Goal: Task Accomplishment & Management: Use online tool/utility

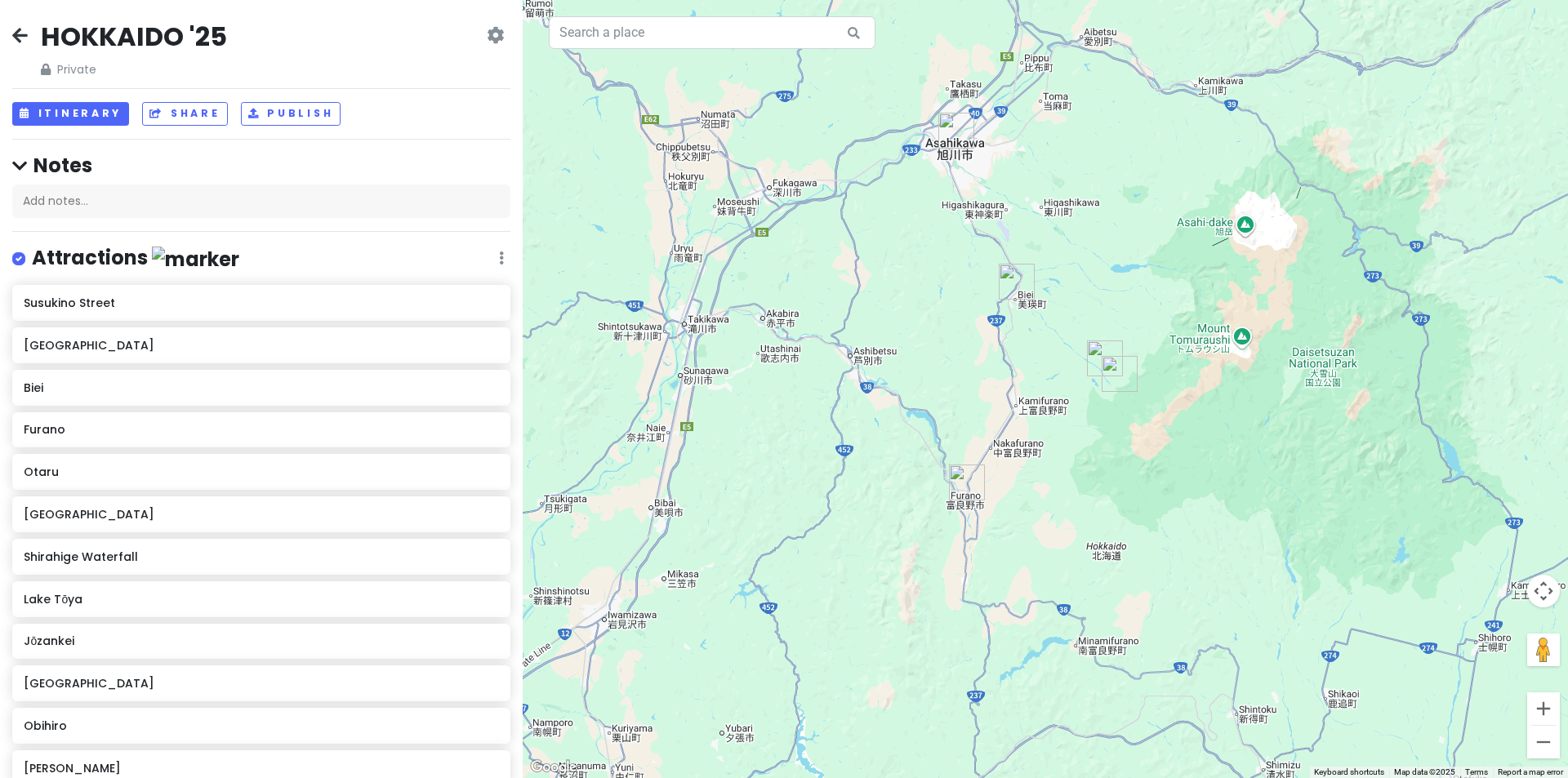
click at [951, 130] on img "Asahikawa" at bounding box center [956, 130] width 36 height 36
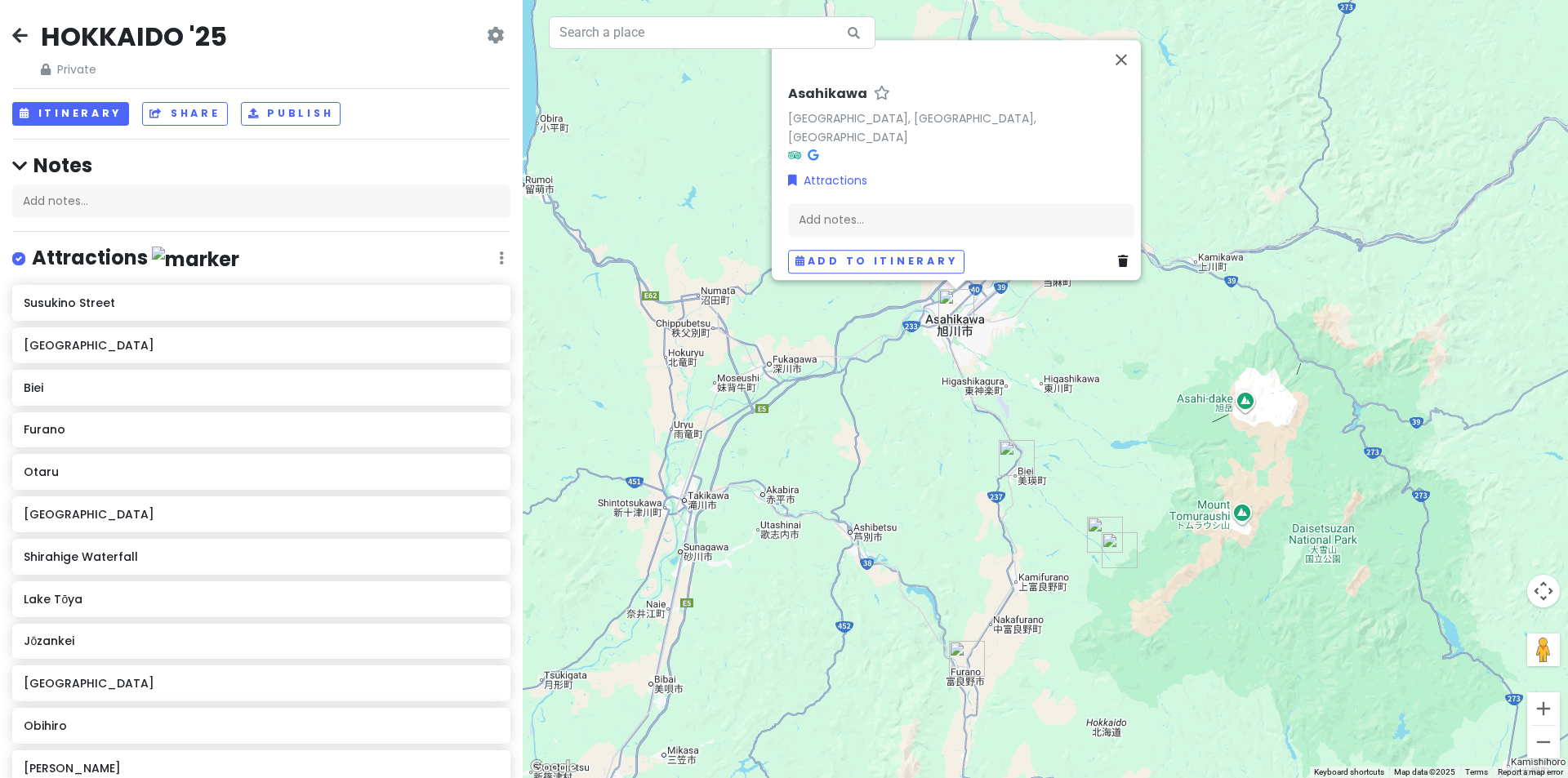
click at [1074, 378] on div "[PERSON_NAME], [GEOGRAPHIC_DATA], [GEOGRAPHIC_DATA] Attractions Add notes... Ad…" at bounding box center [1045, 389] width 1045 height 778
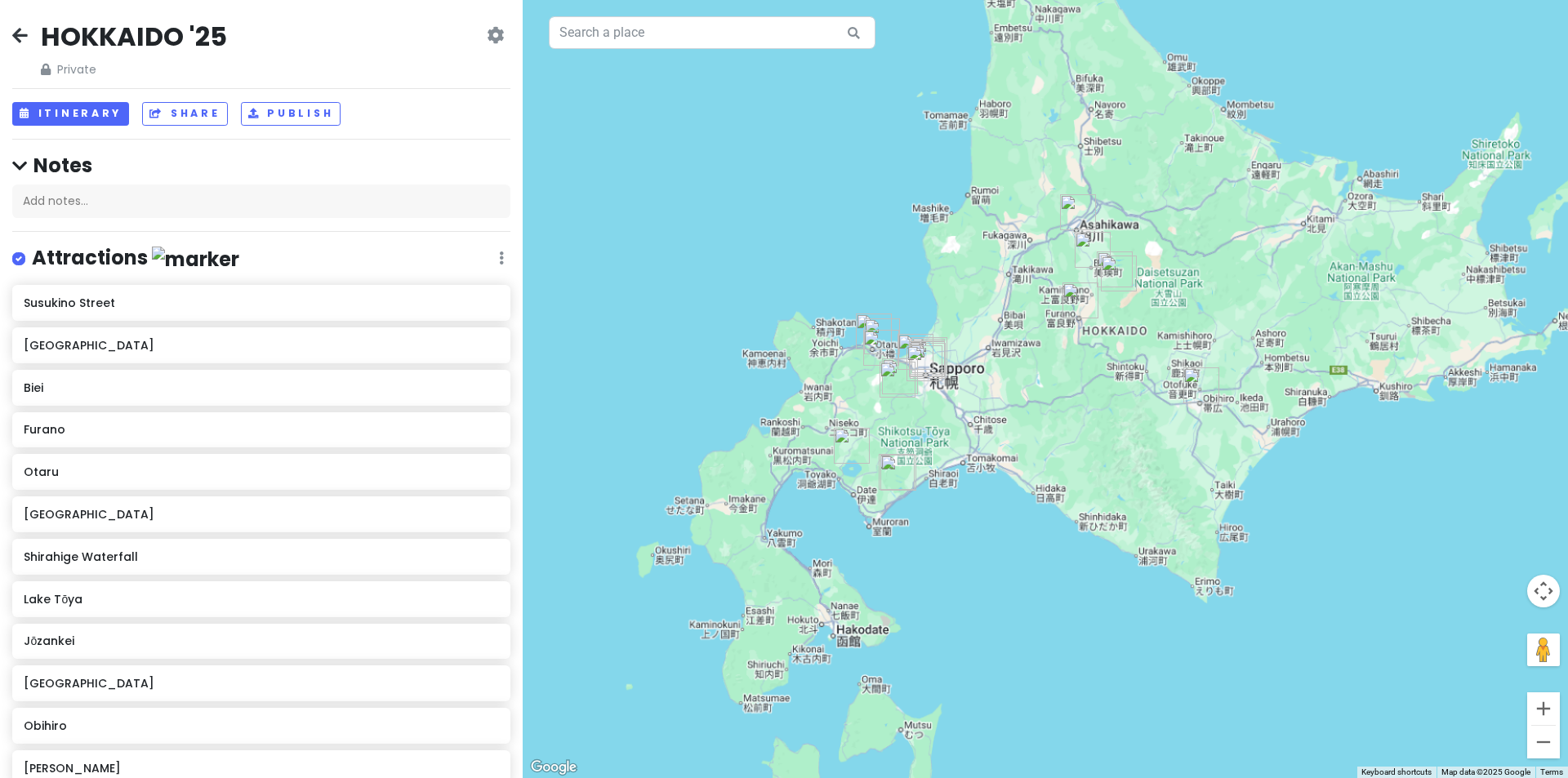
drag, startPoint x: 855, startPoint y: 314, endPoint x: 1025, endPoint y: 259, distance: 178.7
click at [1025, 259] on div at bounding box center [1045, 389] width 1045 height 778
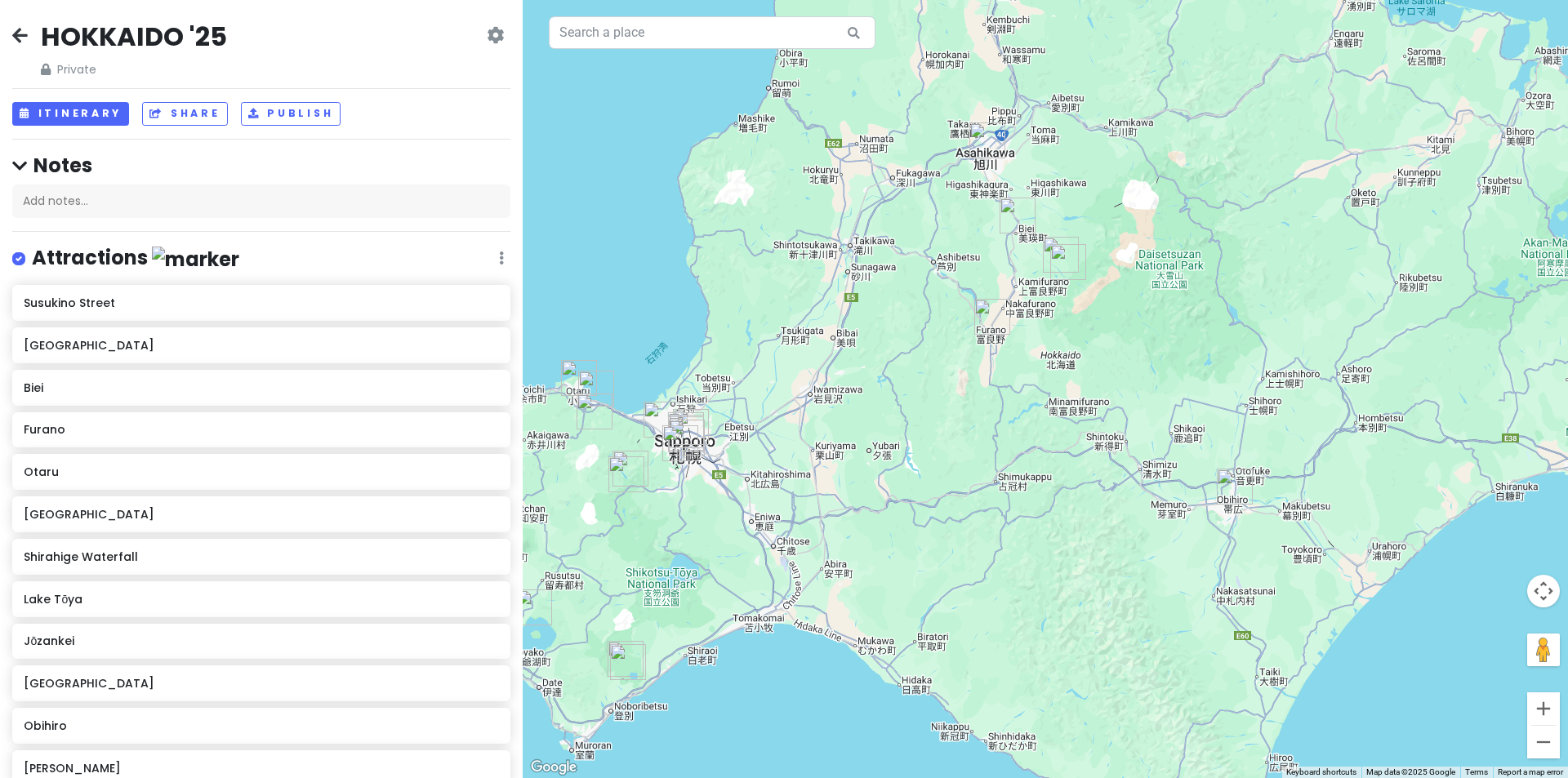
click at [1233, 489] on img "Obihiro" at bounding box center [1234, 486] width 36 height 36
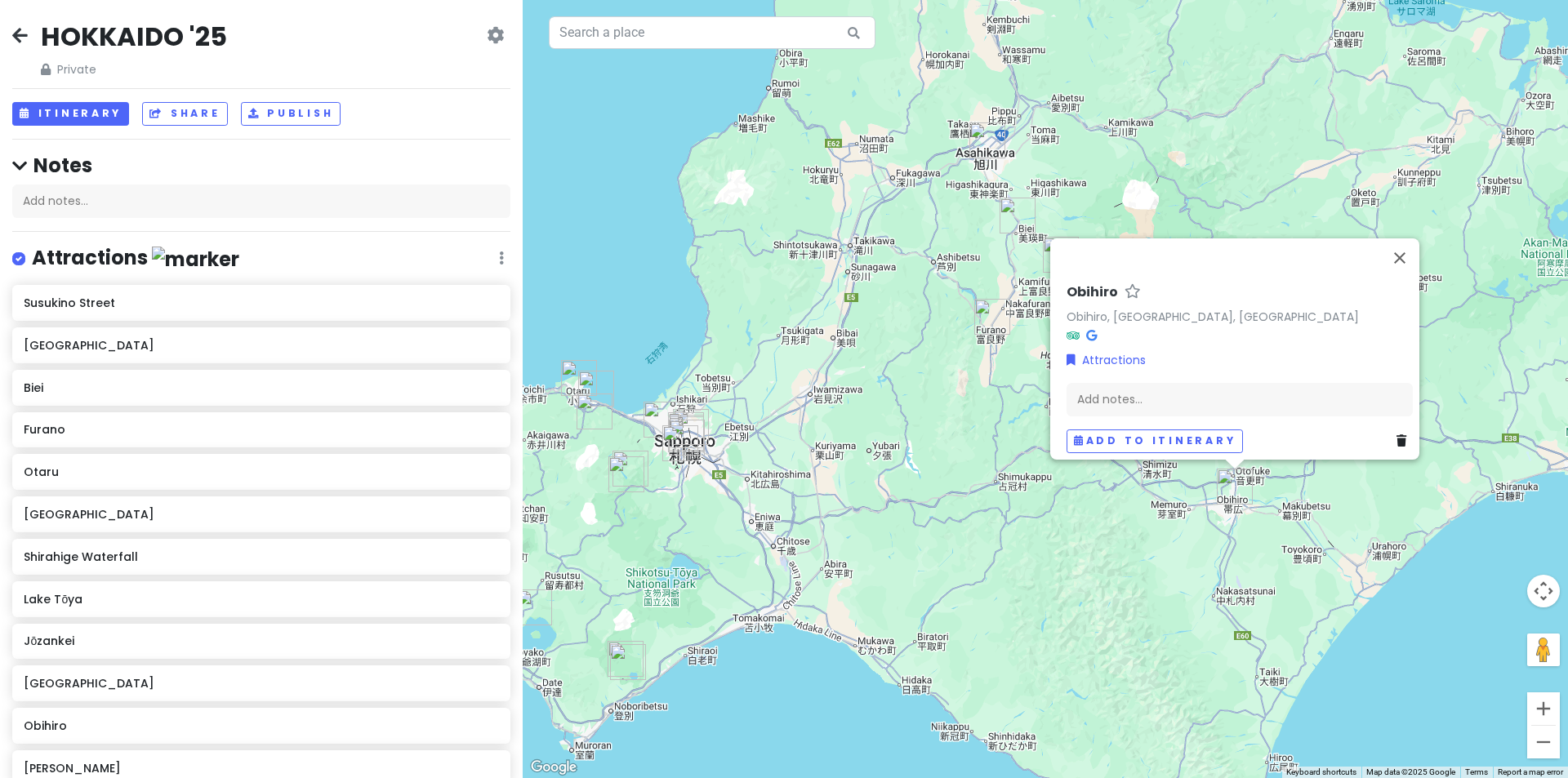
click at [1087, 284] on h6 "Obihiro" at bounding box center [1092, 293] width 52 height 18
click at [1126, 275] on input "Obihiro" at bounding box center [1239, 287] width 346 height 25
click at [1419, 256] on button "Close" at bounding box center [1399, 257] width 39 height 39
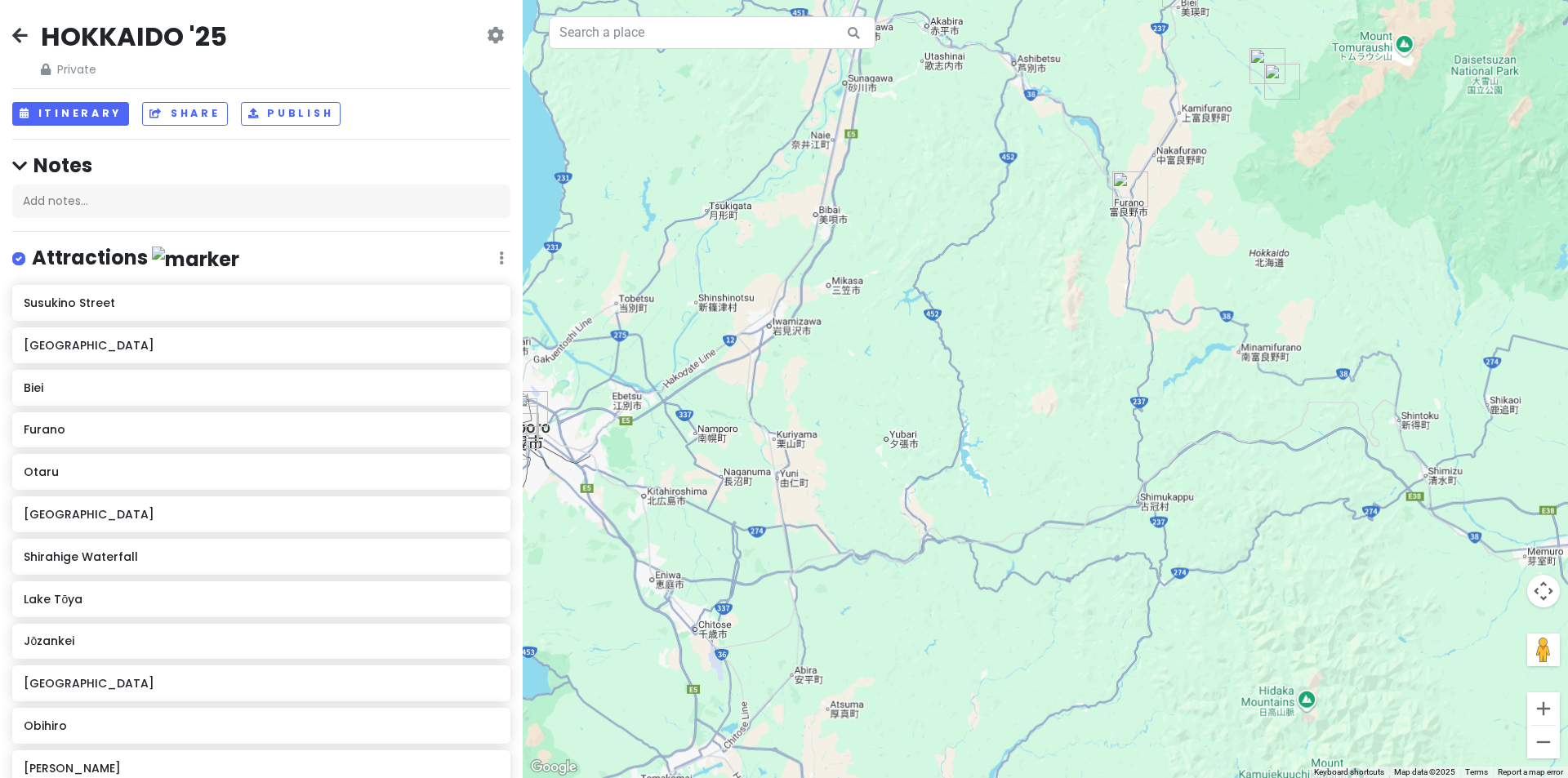
click at [984, 382] on div at bounding box center [1045, 389] width 1045 height 778
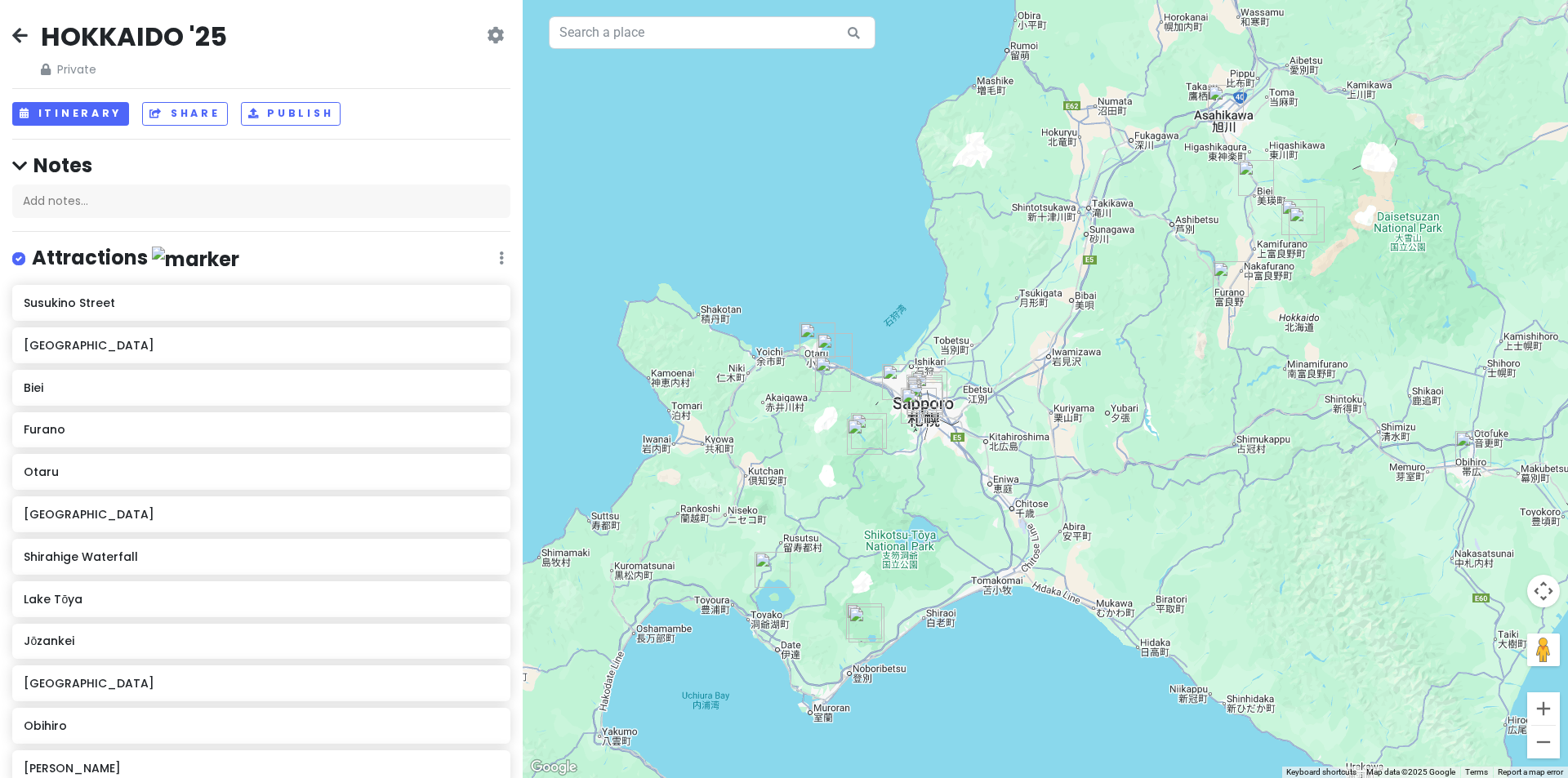
drag, startPoint x: 970, startPoint y: 209, endPoint x: 1114, endPoint y: 209, distance: 144.0
click at [1114, 209] on div at bounding box center [1045, 389] width 1045 height 778
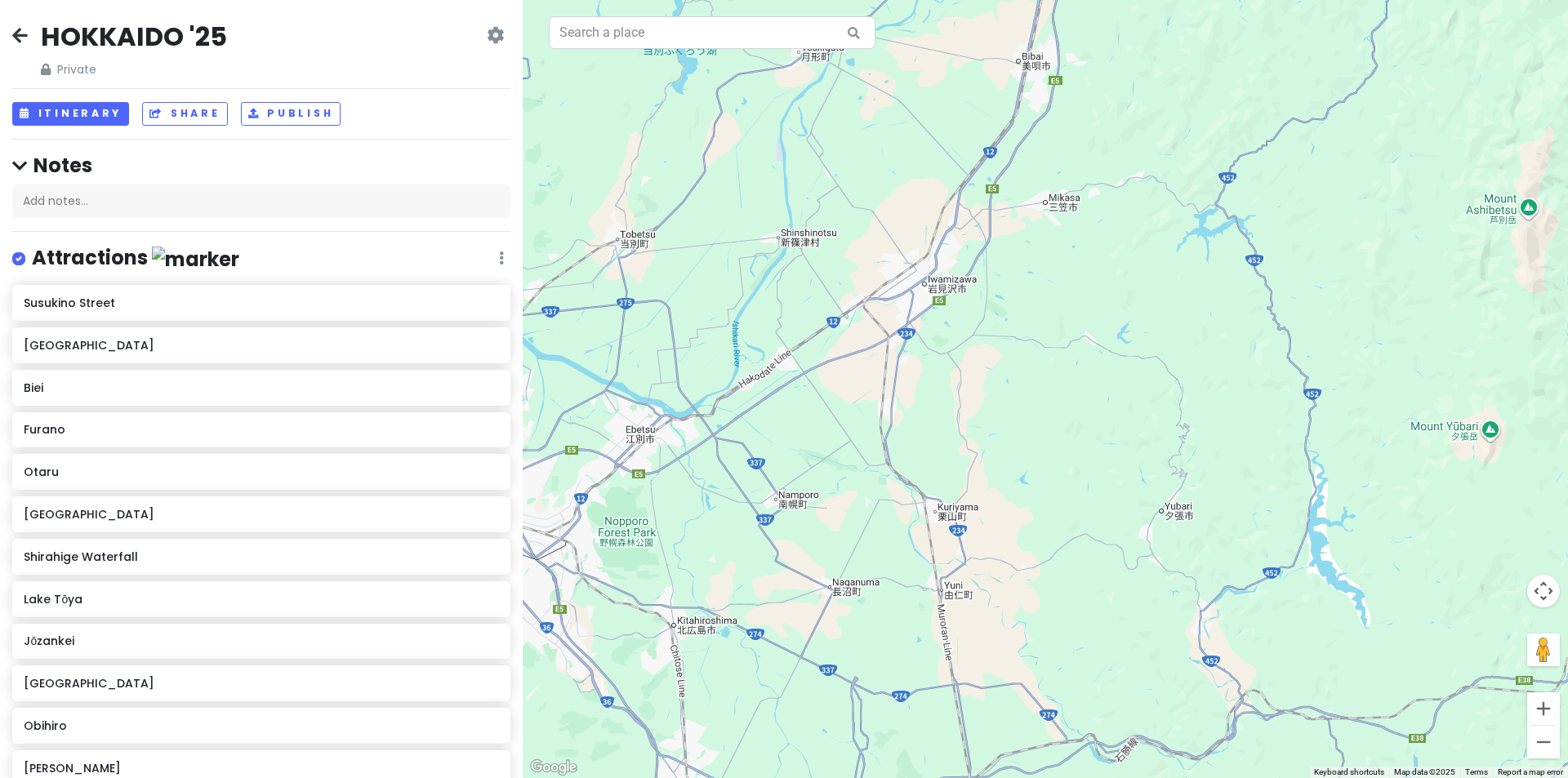
drag, startPoint x: 1054, startPoint y: 242, endPoint x: 1217, endPoint y: 354, distance: 197.8
click at [1217, 354] on div at bounding box center [1045, 389] width 1045 height 778
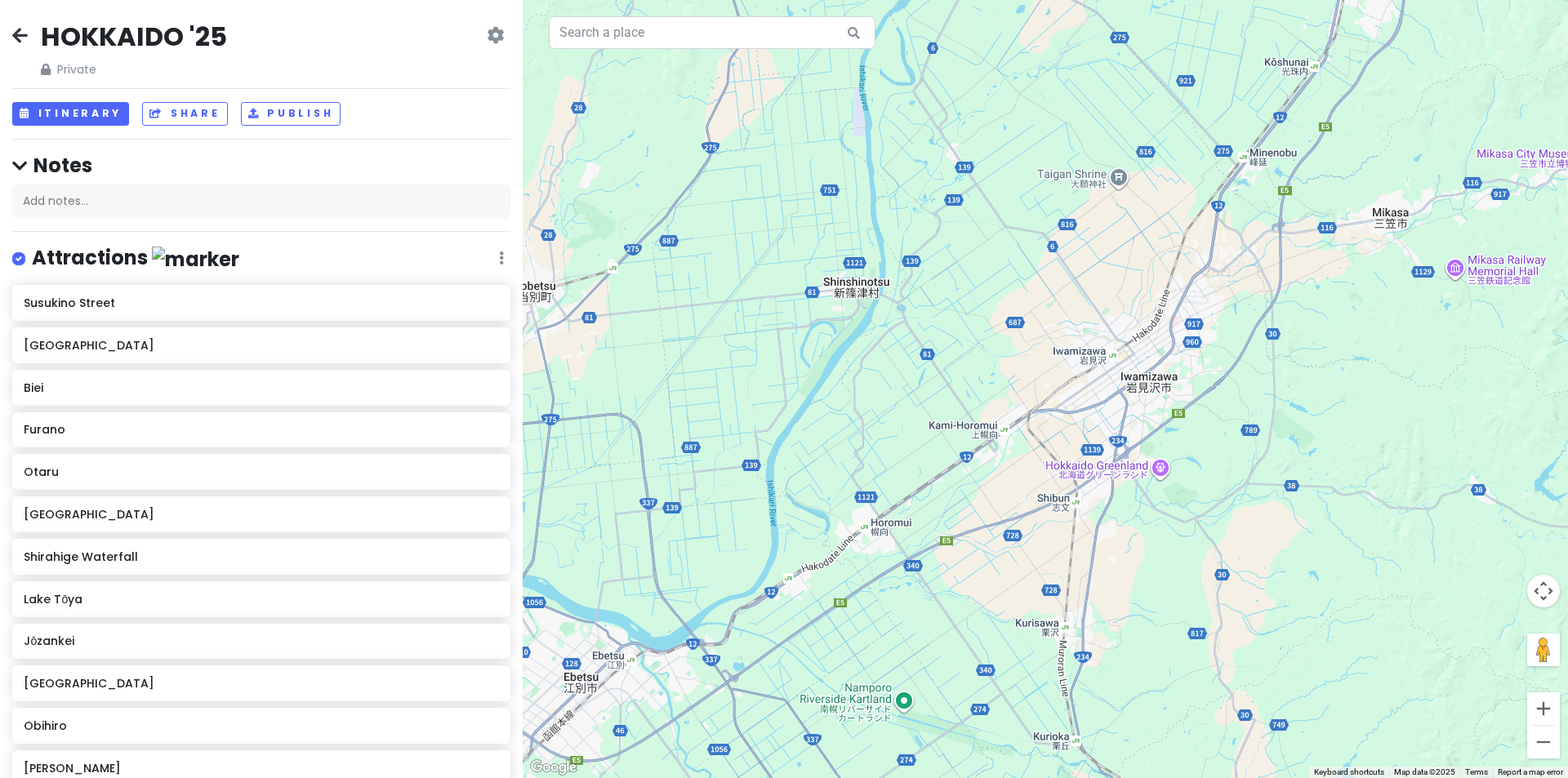
click at [1086, 356] on div at bounding box center [1045, 389] width 1045 height 778
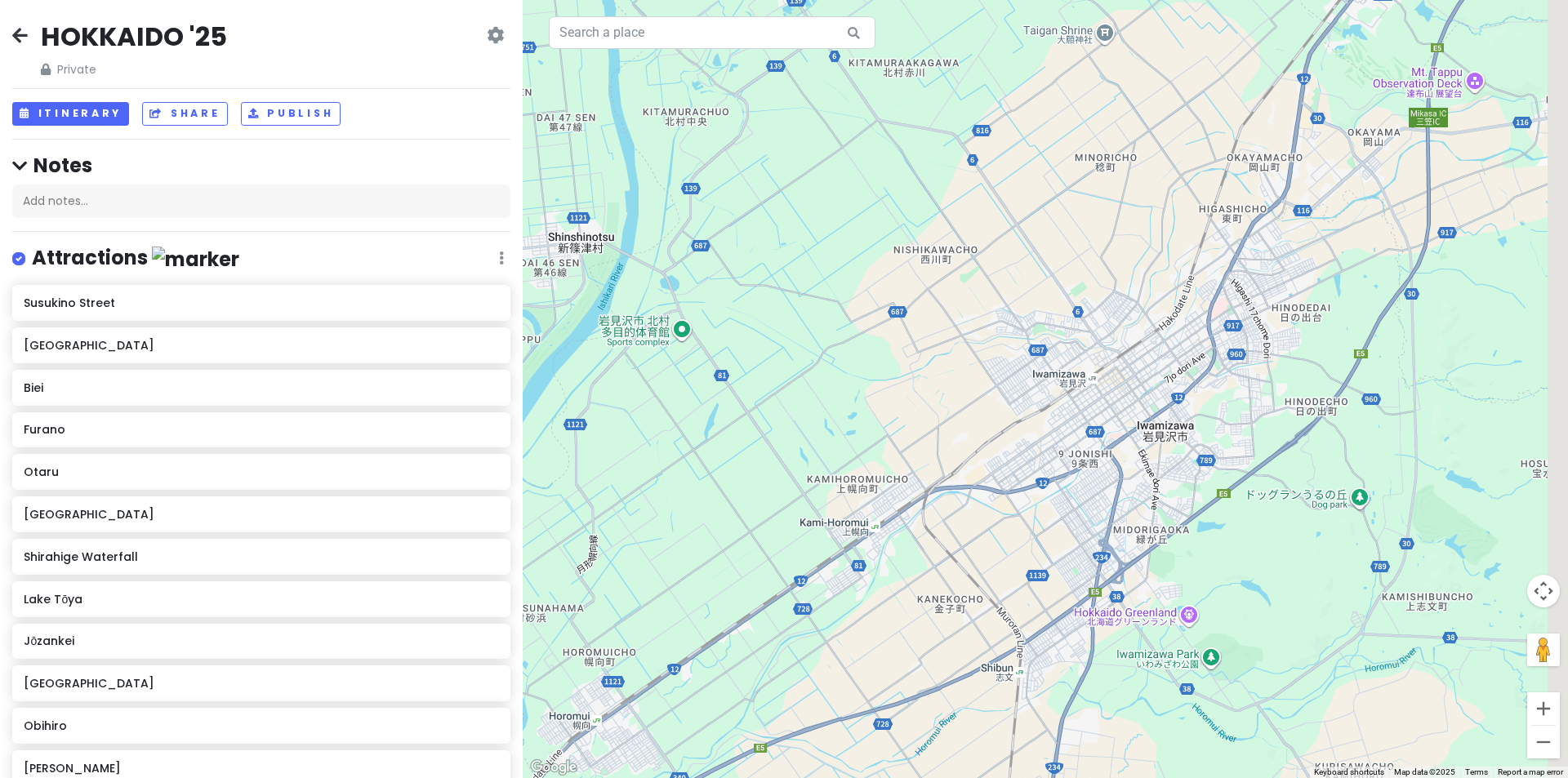
drag, startPoint x: 1112, startPoint y: 301, endPoint x: 1047, endPoint y: 301, distance: 65.0
click at [1047, 301] on div at bounding box center [1045, 389] width 1045 height 778
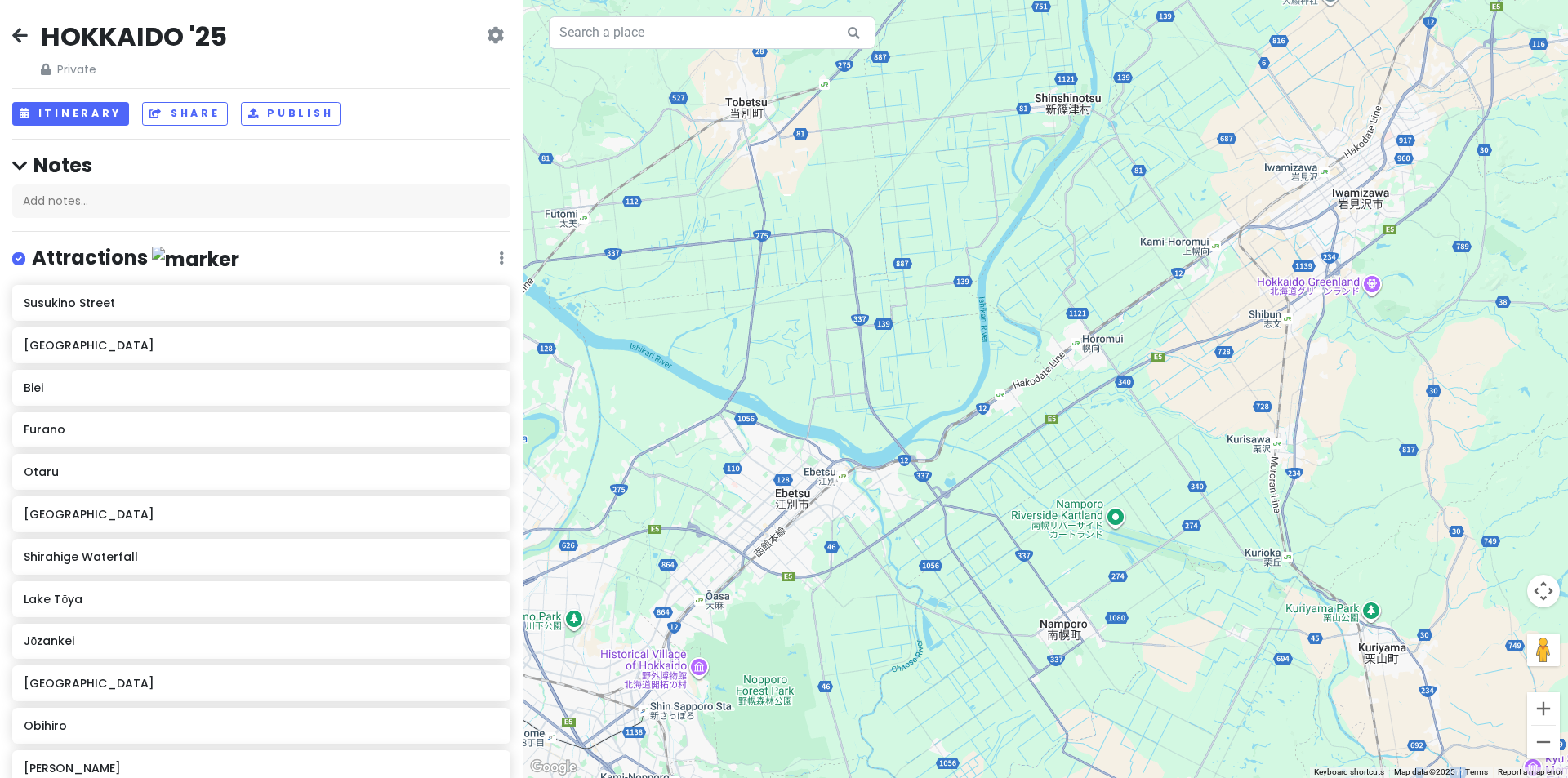
drag, startPoint x: 966, startPoint y: 358, endPoint x: 1234, endPoint y: 191, distance: 315.8
click at [1234, 191] on div at bounding box center [1045, 389] width 1045 height 778
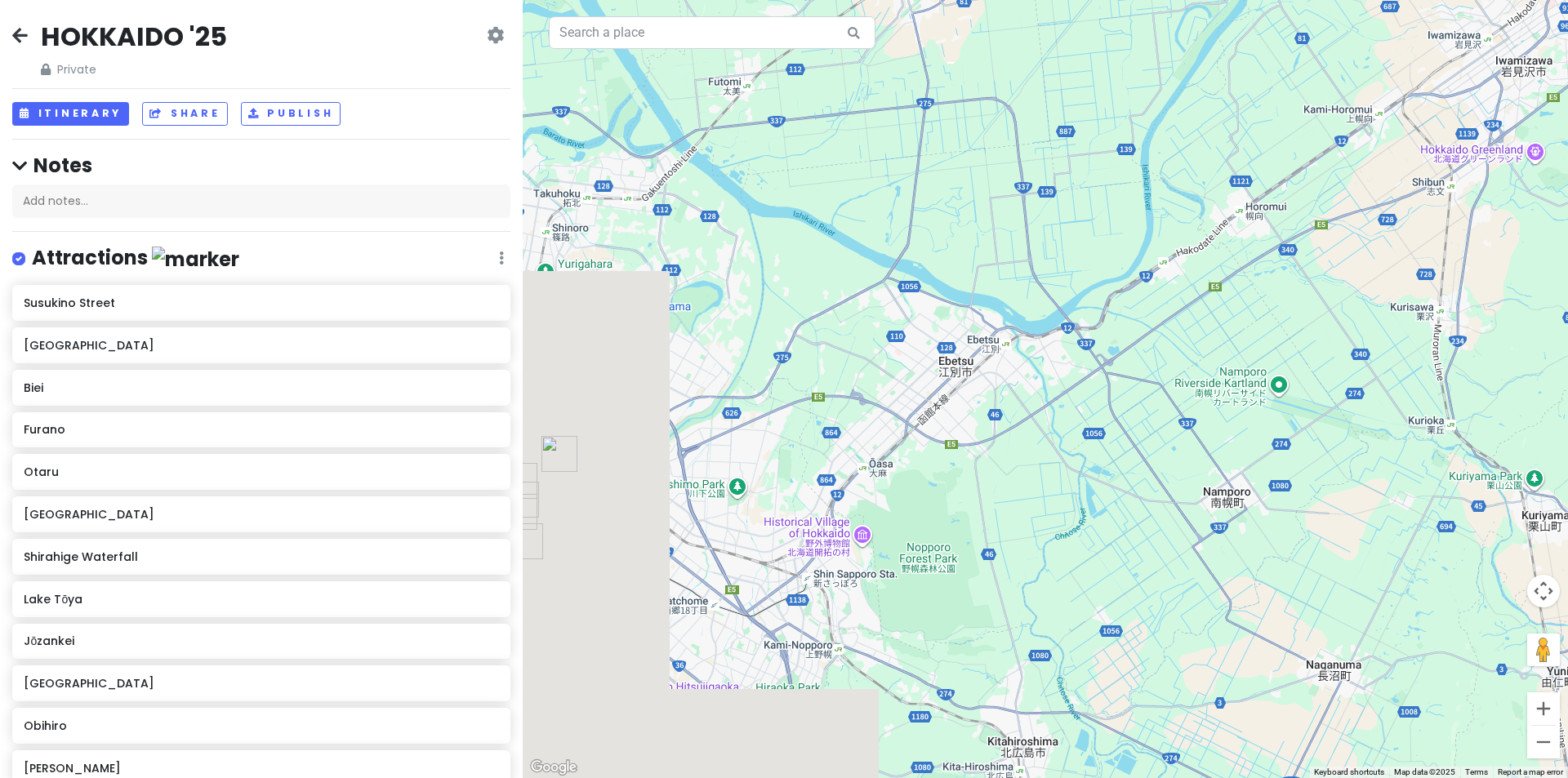
drag, startPoint x: 1138, startPoint y: 247, endPoint x: 1251, endPoint y: 178, distance: 132.4
click at [1251, 178] on div at bounding box center [1045, 389] width 1045 height 778
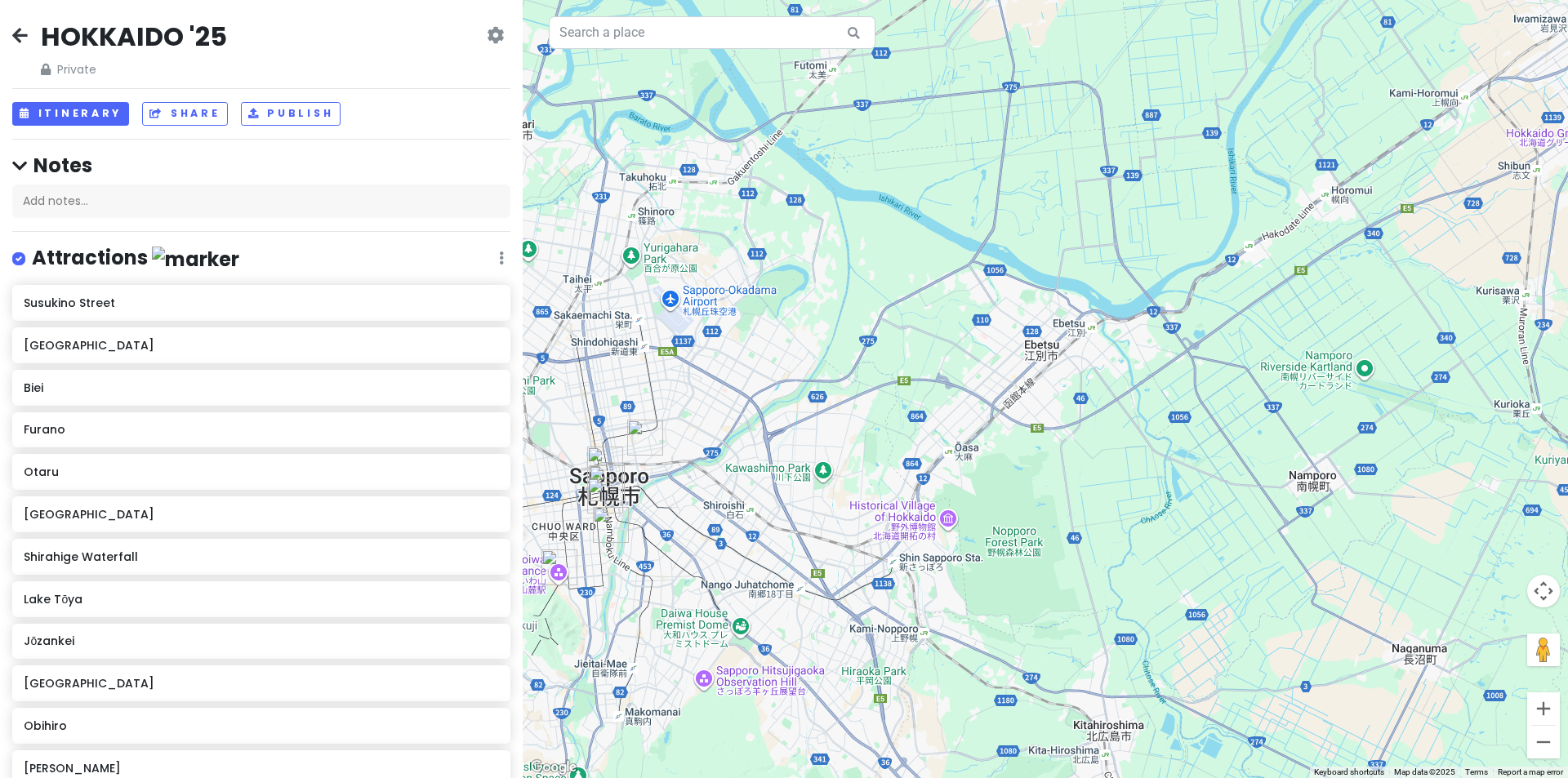
drag, startPoint x: 1226, startPoint y: 197, endPoint x: 935, endPoint y: 412, distance: 361.8
click at [937, 394] on div at bounding box center [1045, 389] width 1045 height 778
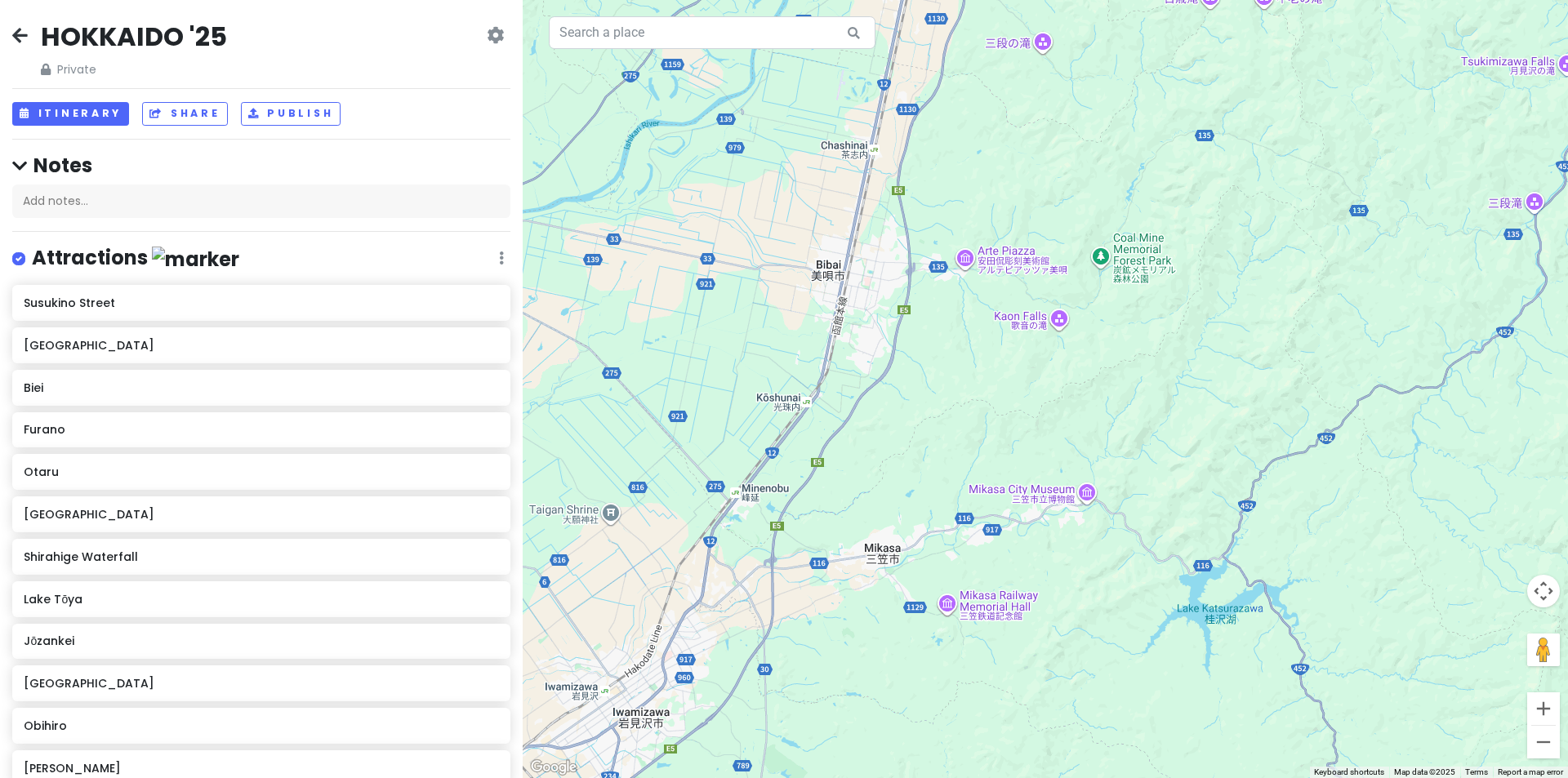
drag, startPoint x: 1092, startPoint y: 297, endPoint x: 1286, endPoint y: 162, distance: 236.3
click at [1283, 164] on div at bounding box center [1045, 389] width 1045 height 778
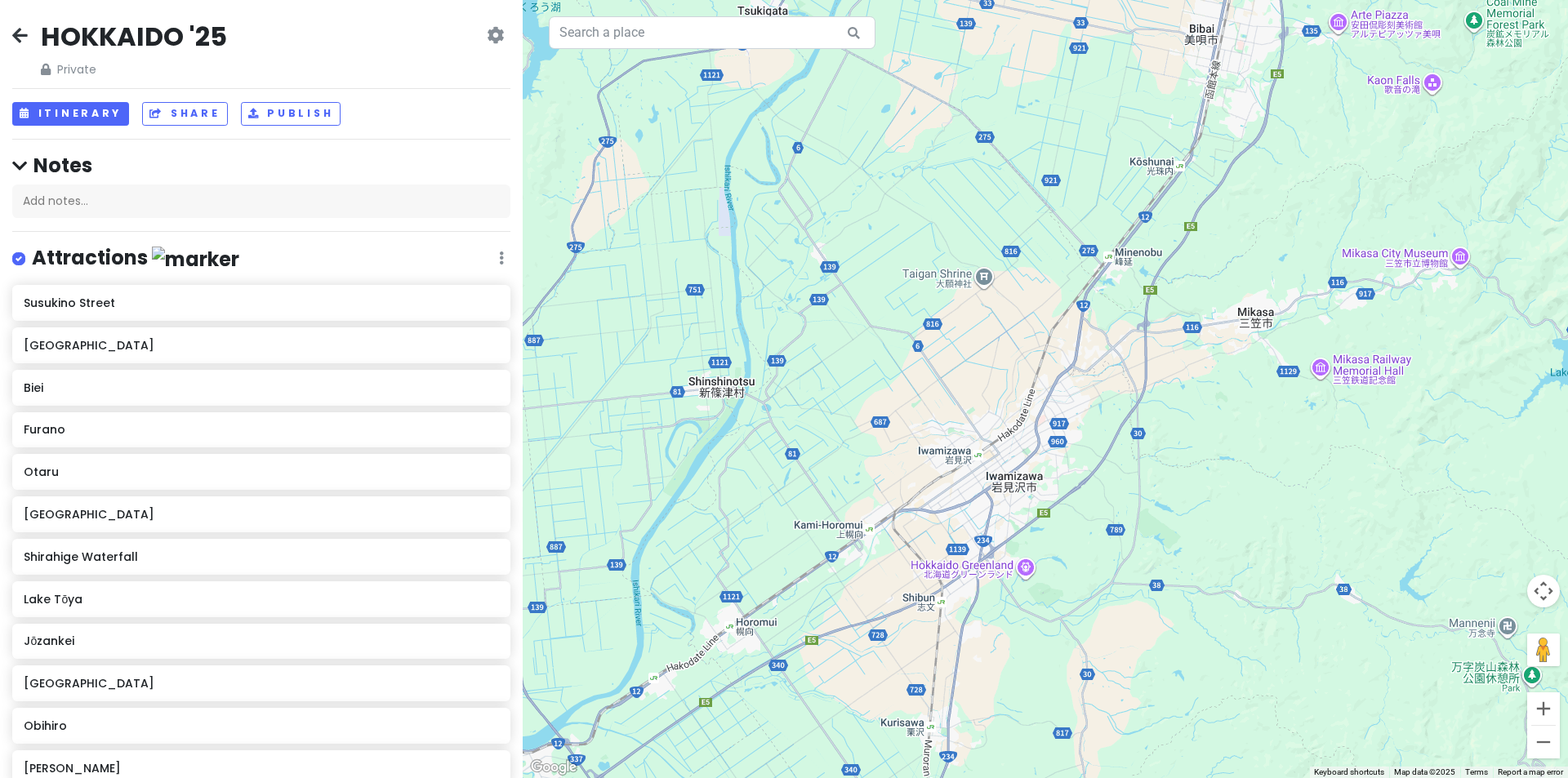
drag, startPoint x: 1149, startPoint y: 253, endPoint x: 1020, endPoint y: 364, distance: 170.2
click at [1020, 364] on div at bounding box center [1045, 389] width 1045 height 778
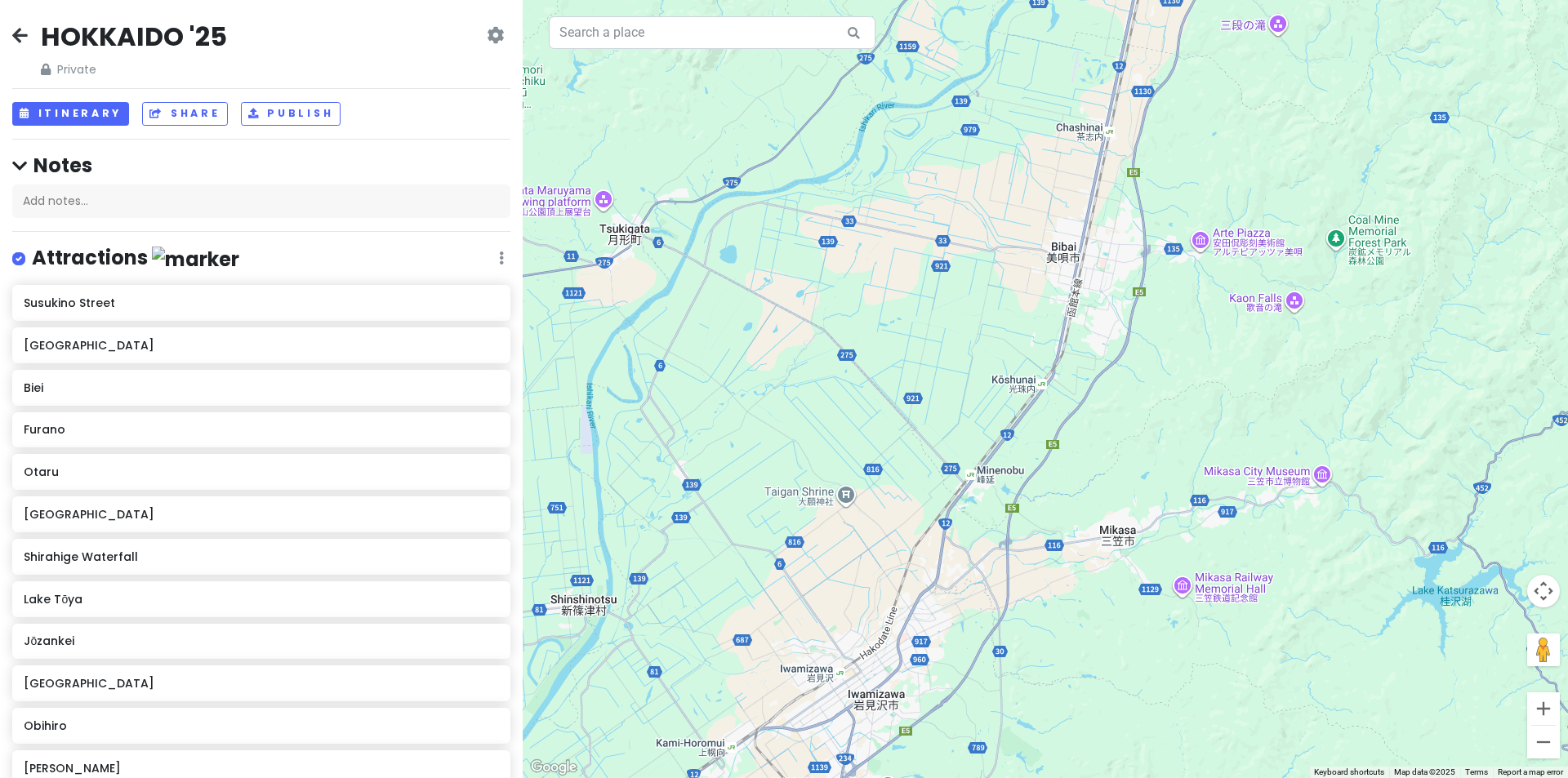
drag, startPoint x: 1059, startPoint y: 379, endPoint x: 1018, endPoint y: 455, distance: 86.4
click at [1018, 455] on div at bounding box center [1045, 389] width 1045 height 778
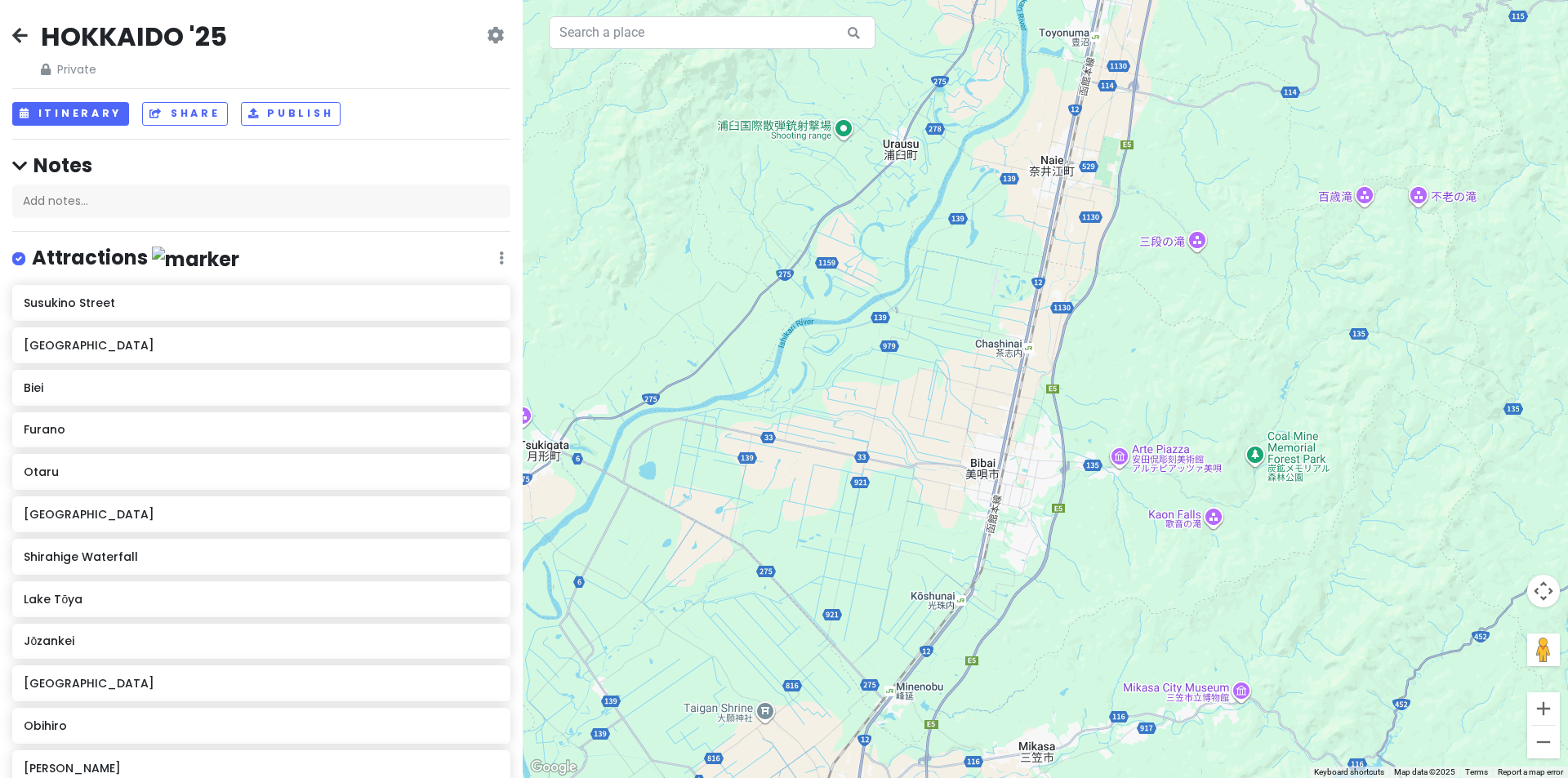
drag, startPoint x: 1062, startPoint y: 337, endPoint x: 1054, endPoint y: 463, distance: 126.3
click at [1054, 463] on div at bounding box center [1045, 389] width 1045 height 778
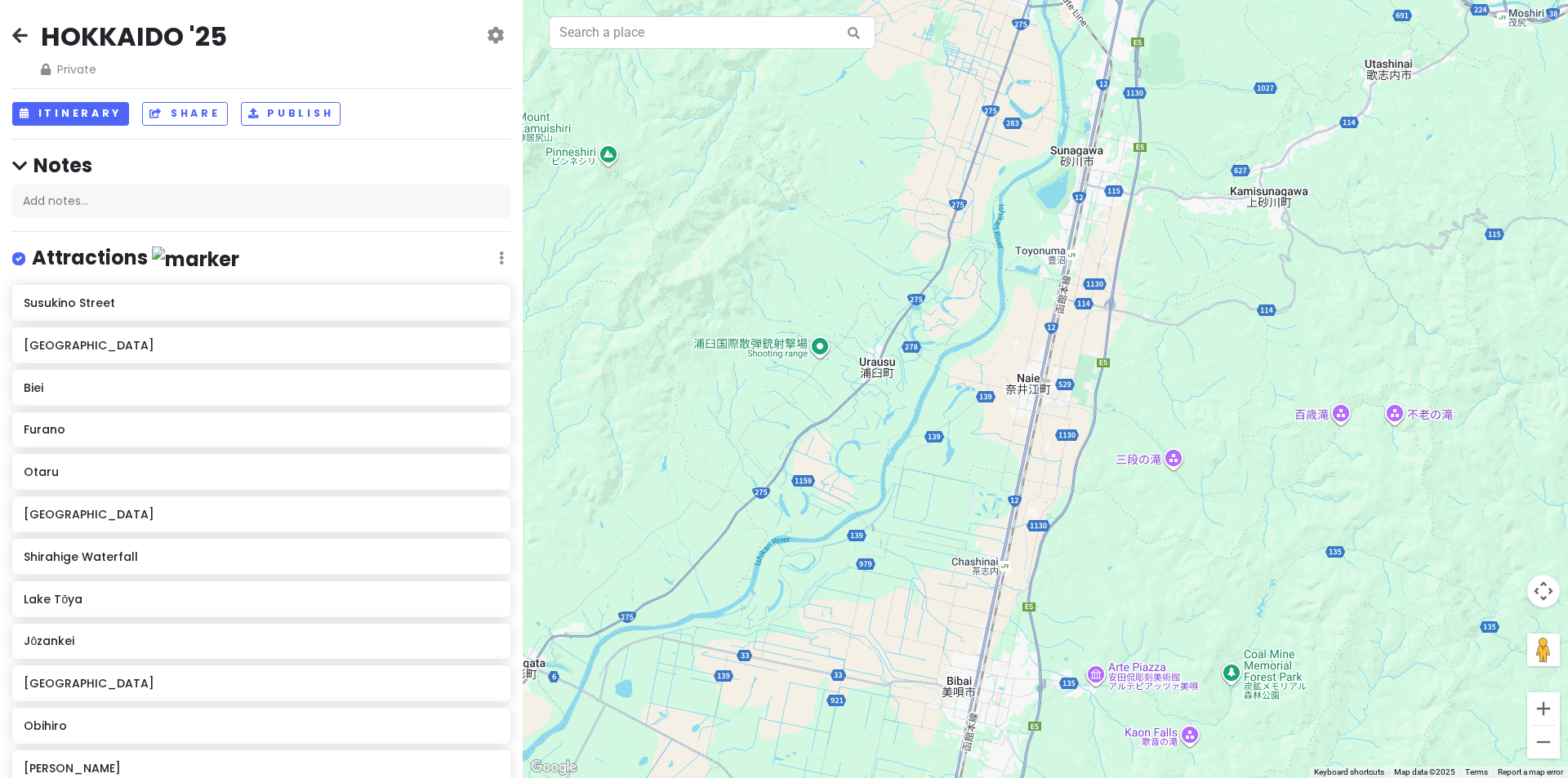
drag, startPoint x: 1095, startPoint y: 311, endPoint x: 1075, endPoint y: 488, distance: 178.1
click at [1075, 488] on div at bounding box center [1045, 389] width 1045 height 778
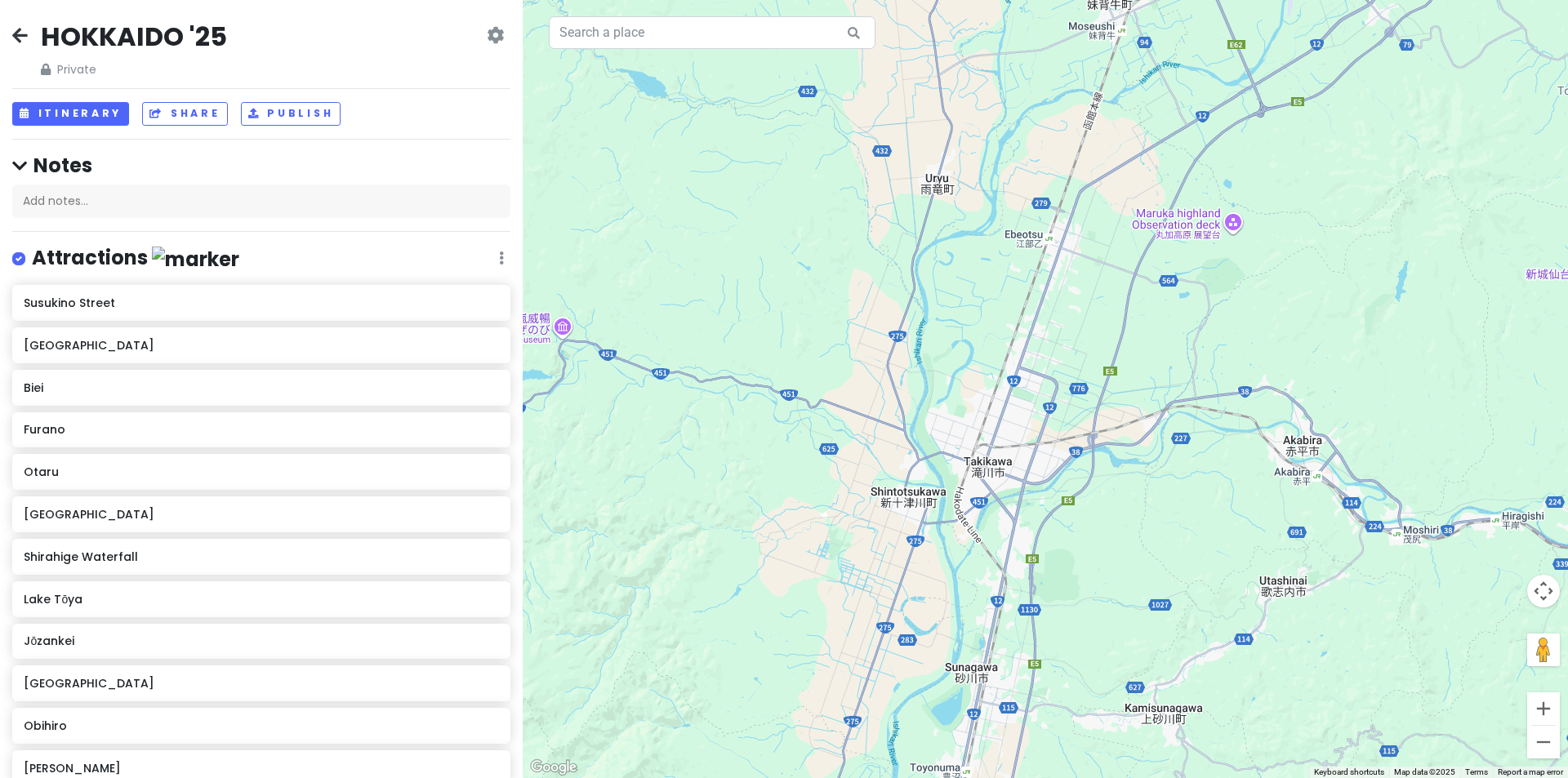
drag, startPoint x: 1155, startPoint y: 386, endPoint x: 1093, endPoint y: 489, distance: 120.2
click at [1095, 506] on div at bounding box center [1045, 389] width 1045 height 778
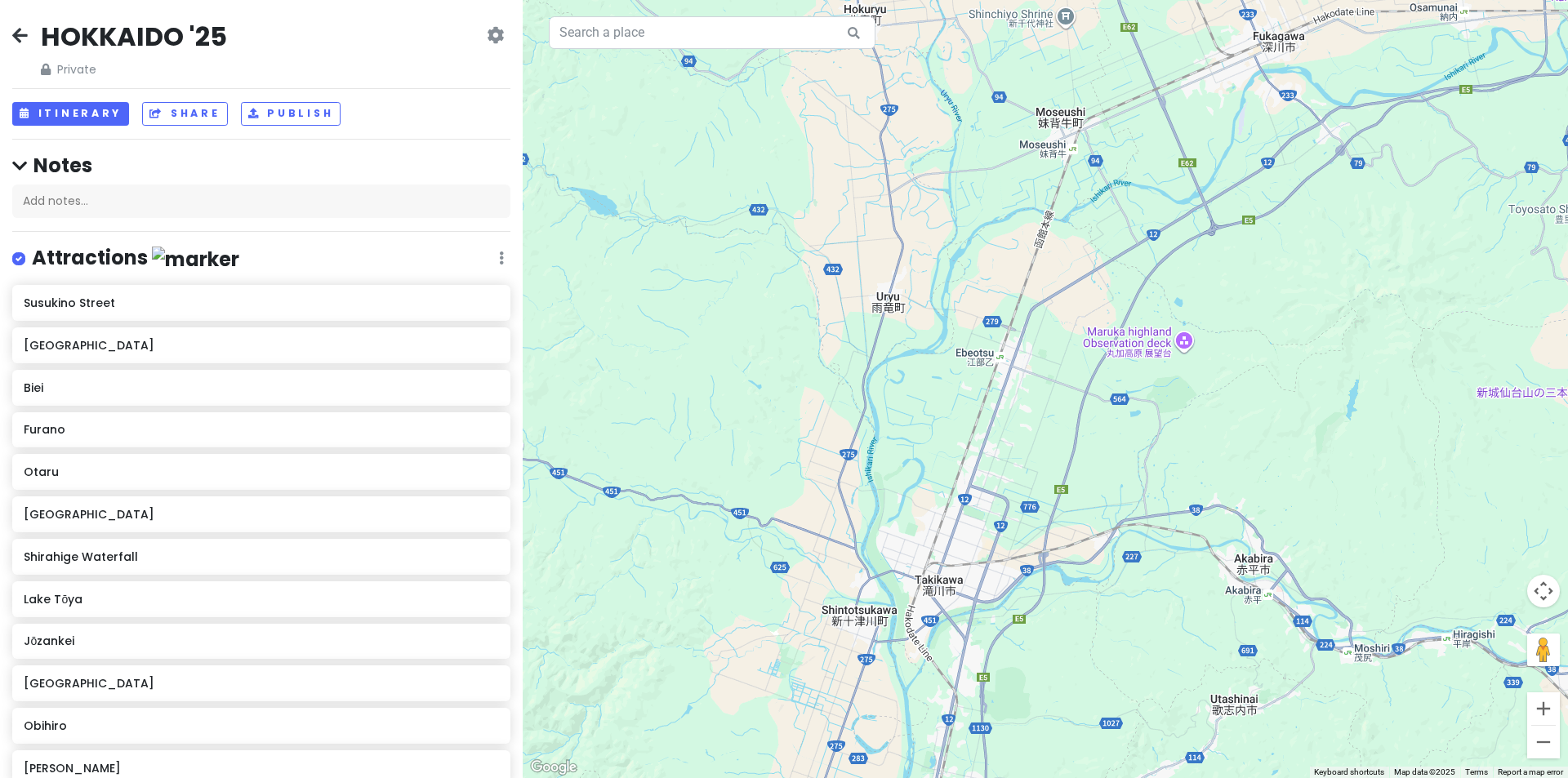
drag, startPoint x: 1171, startPoint y: 407, endPoint x: 1040, endPoint y: 514, distance: 169.1
click at [1040, 514] on div at bounding box center [1045, 389] width 1045 height 778
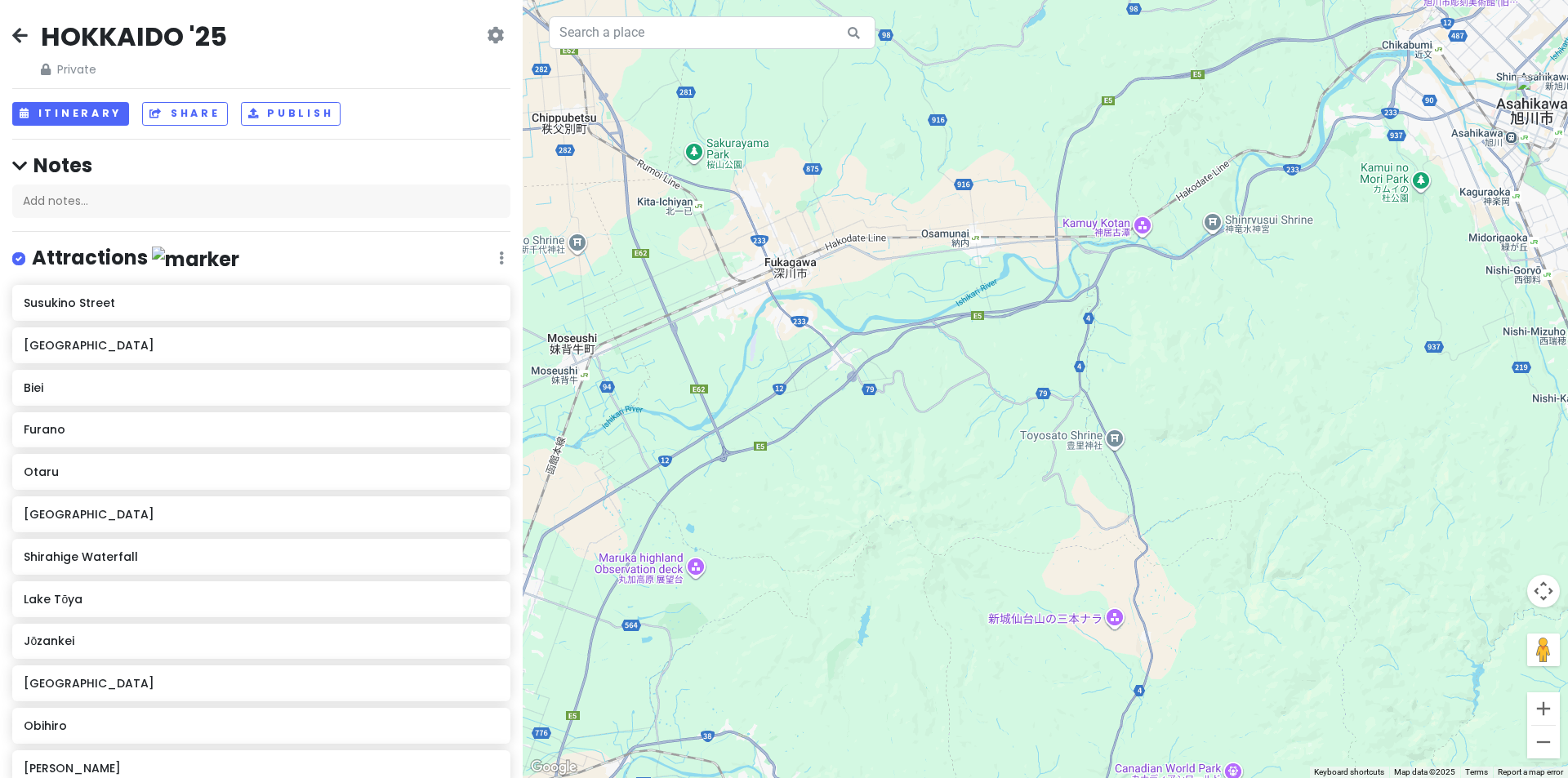
drag, startPoint x: 1152, startPoint y: 419, endPoint x: 889, endPoint y: 472, distance: 268.3
click at [889, 472] on div at bounding box center [1045, 389] width 1045 height 778
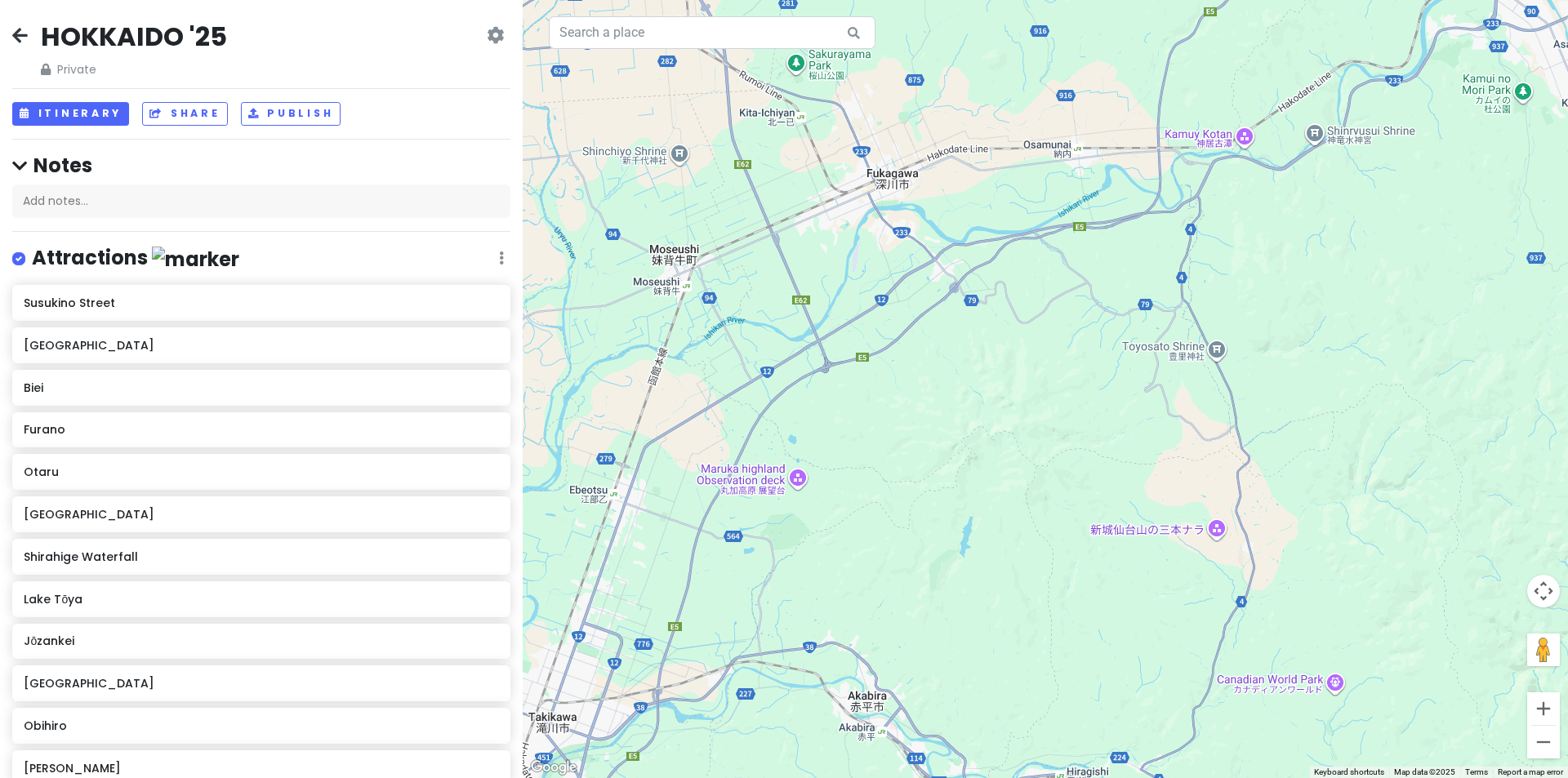
drag, startPoint x: 950, startPoint y: 481, endPoint x: 1249, endPoint y: 258, distance: 373.0
click at [1199, 287] on div at bounding box center [1045, 389] width 1045 height 778
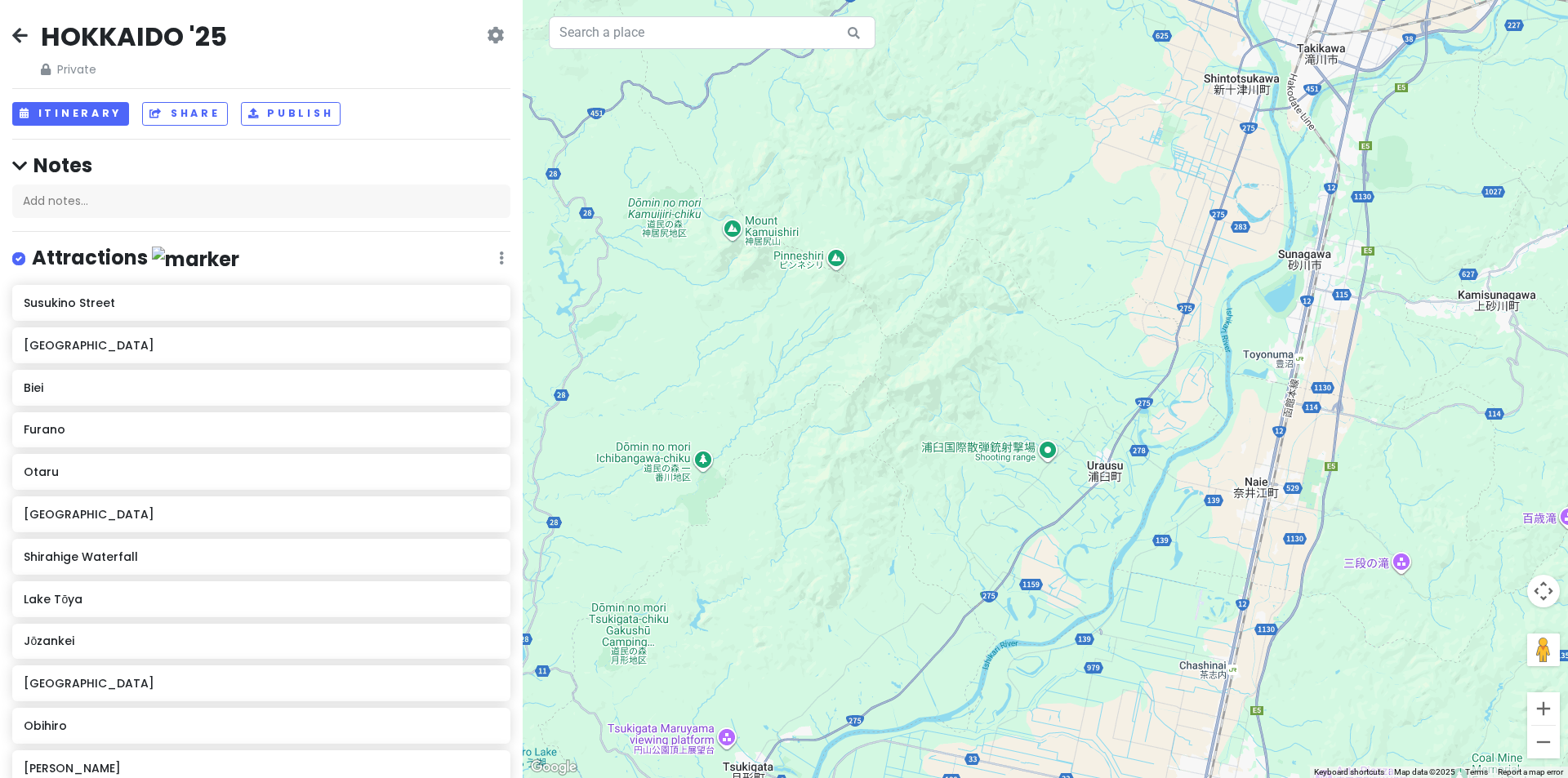
drag, startPoint x: 1124, startPoint y: 440, endPoint x: 1038, endPoint y: 220, distance: 236.2
click at [1049, 228] on div at bounding box center [1045, 389] width 1045 height 778
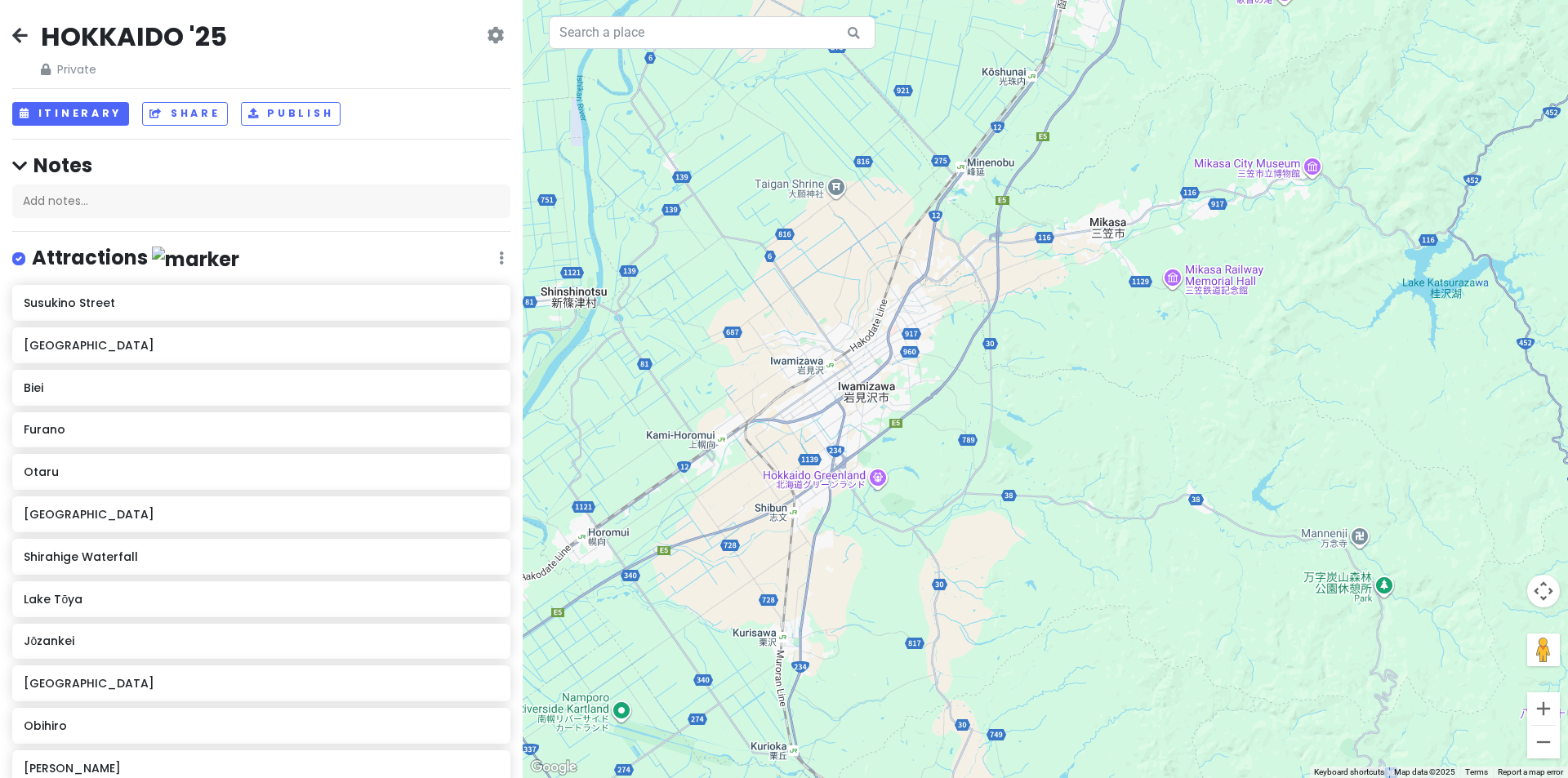
drag, startPoint x: 1031, startPoint y: 401, endPoint x: 1158, endPoint y: 345, distance: 138.8
click at [1158, 345] on div at bounding box center [1045, 389] width 1045 height 778
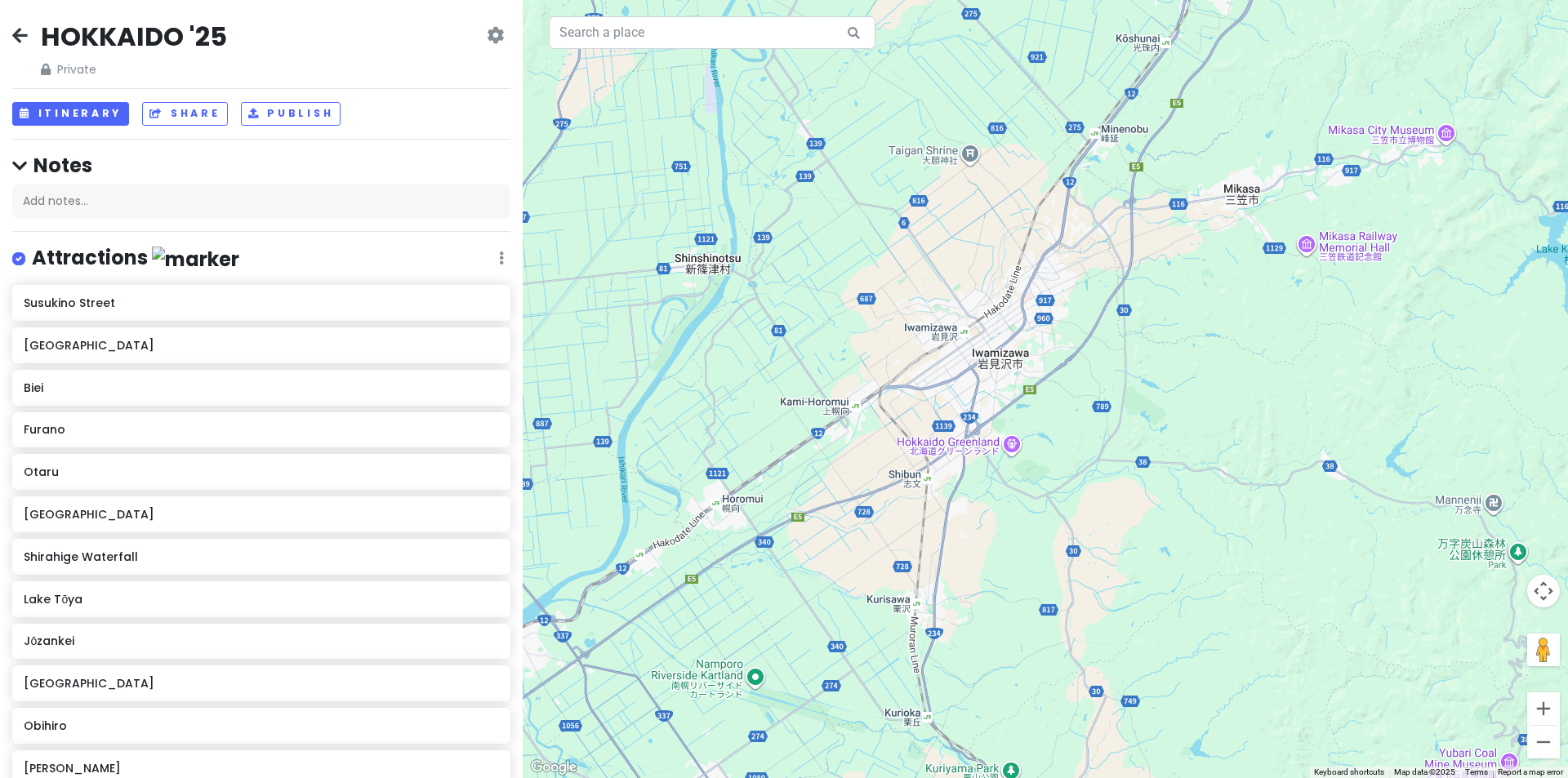
drag, startPoint x: 1164, startPoint y: 362, endPoint x: 1235, endPoint y: 342, distance: 73.8
click at [1235, 342] on div at bounding box center [1045, 389] width 1045 height 778
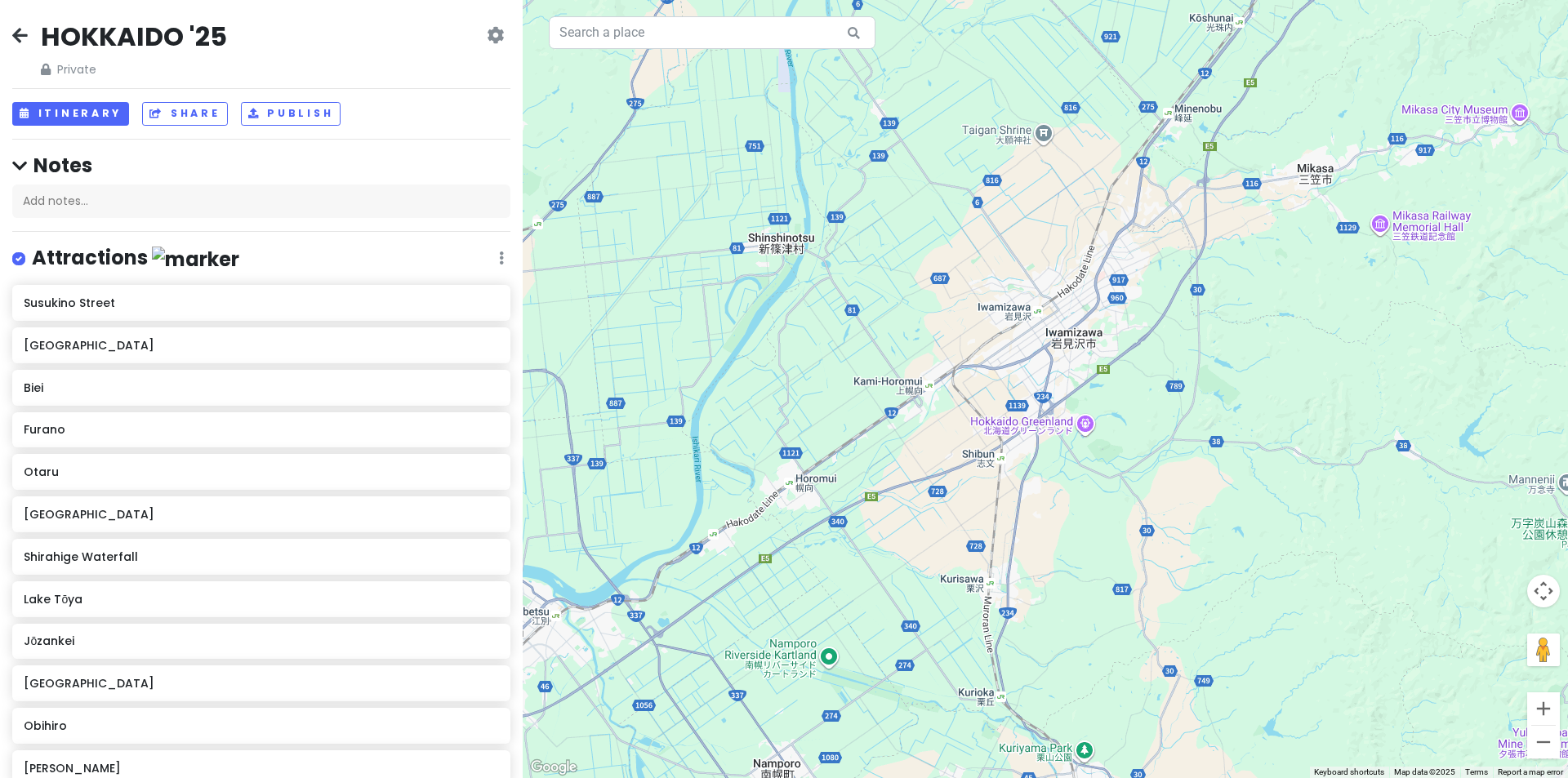
click at [1037, 316] on div at bounding box center [1045, 389] width 1045 height 778
click at [1013, 316] on div at bounding box center [1045, 389] width 1045 height 778
click at [986, 306] on div at bounding box center [1045, 389] width 1045 height 778
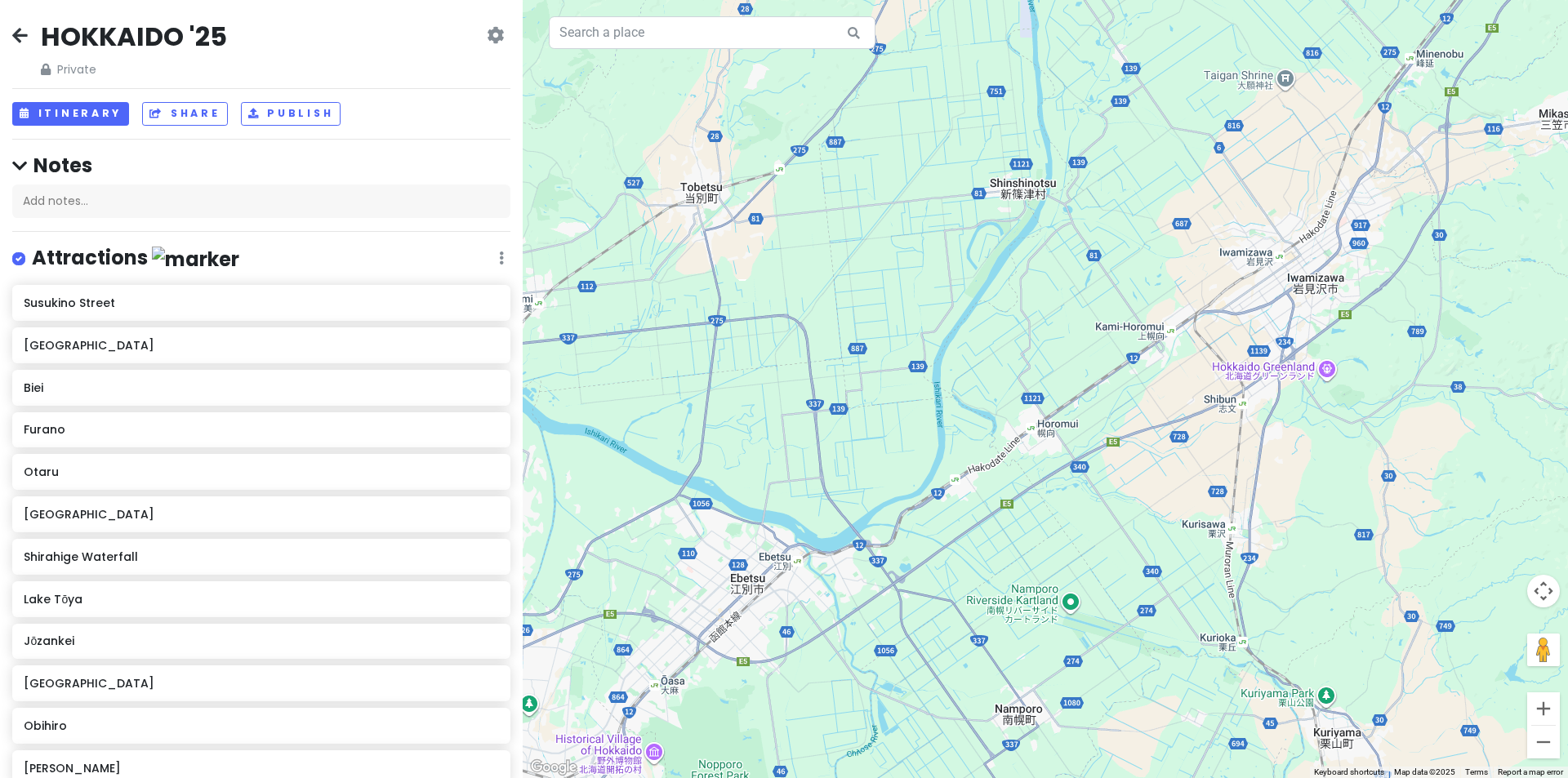
drag, startPoint x: 904, startPoint y: 209, endPoint x: 1152, endPoint y: 182, distance: 249.5
click at [1159, 138] on div at bounding box center [1045, 389] width 1045 height 778
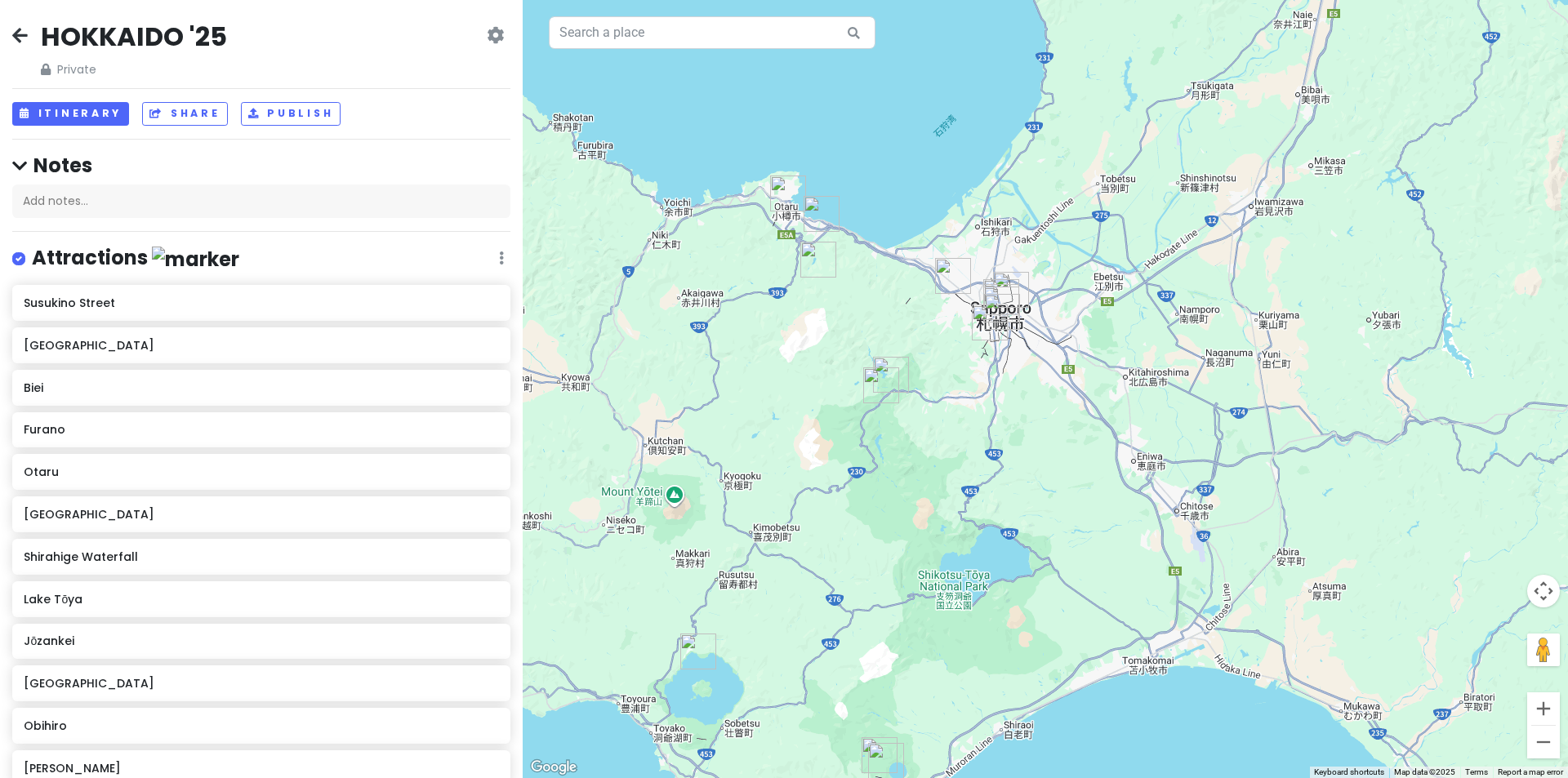
drag, startPoint x: 1124, startPoint y: 277, endPoint x: 1056, endPoint y: 386, distance: 128.5
click at [1056, 386] on div at bounding box center [1045, 389] width 1045 height 778
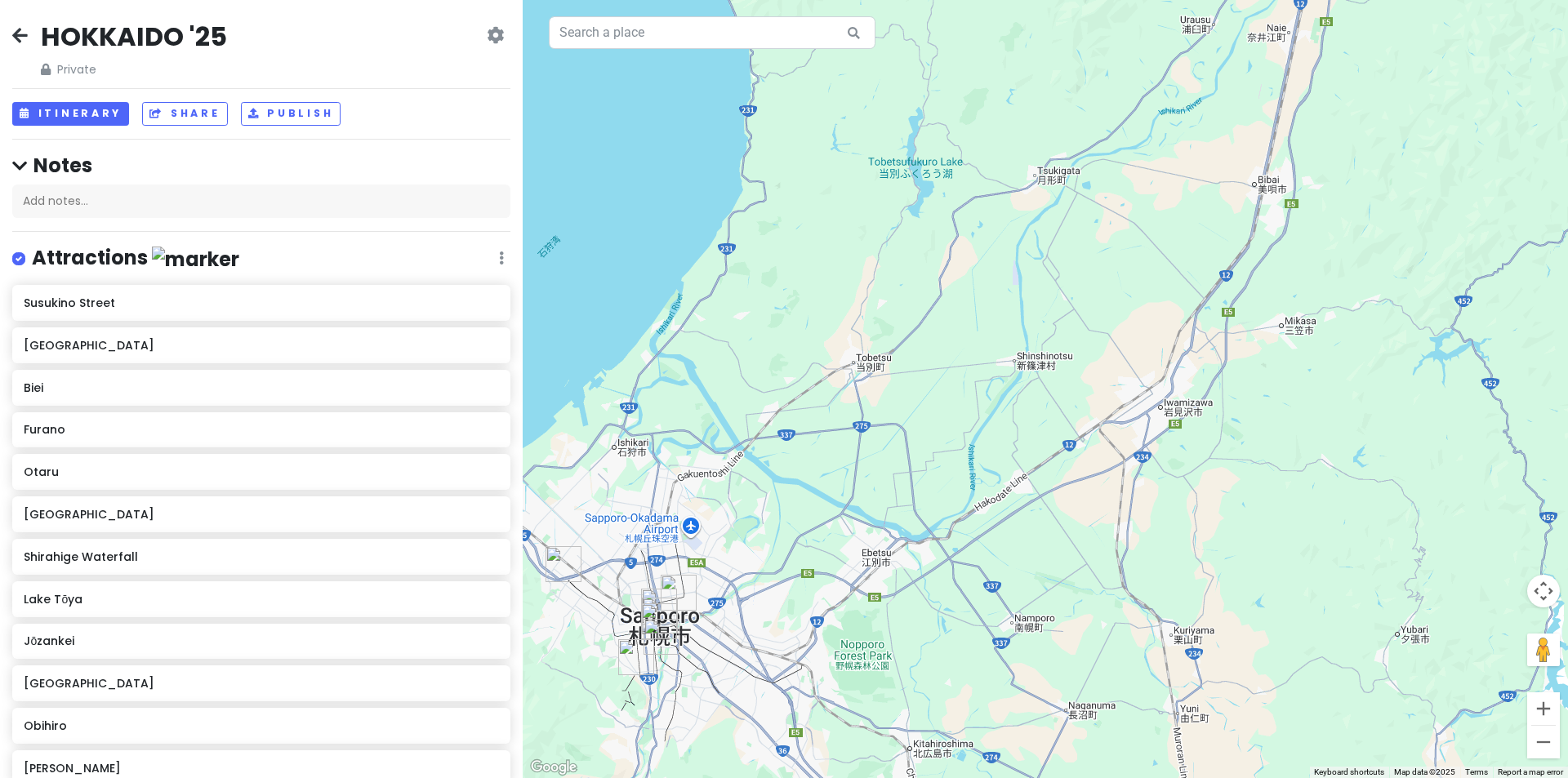
drag, startPoint x: 1074, startPoint y: 401, endPoint x: 1040, endPoint y: 342, distance: 68.1
click at [1040, 342] on div at bounding box center [1045, 389] width 1045 height 778
drag, startPoint x: 1004, startPoint y: 308, endPoint x: 914, endPoint y: 421, distance: 144.5
click at [914, 416] on div at bounding box center [1045, 389] width 1045 height 778
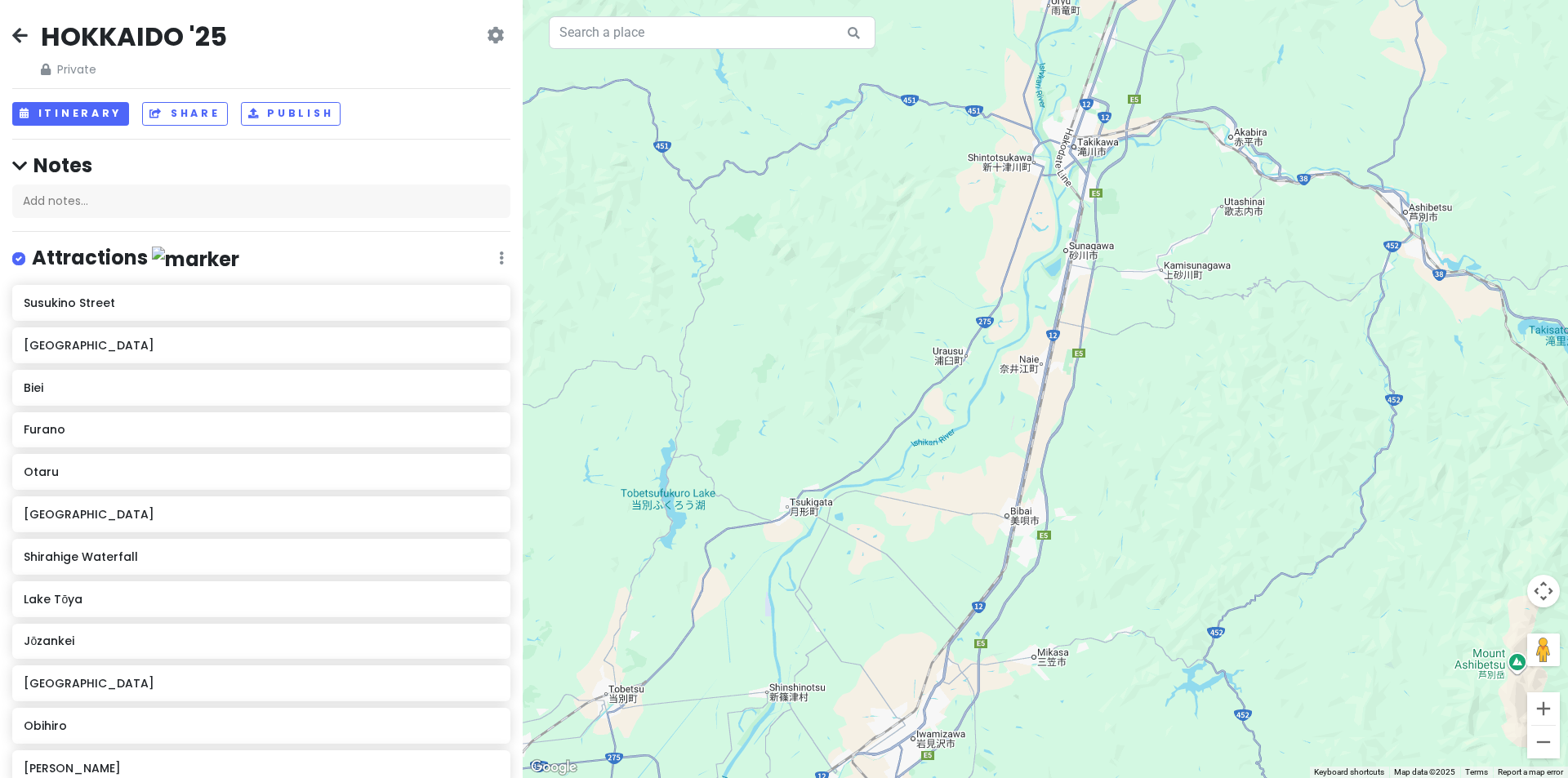
drag, startPoint x: 1095, startPoint y: 274, endPoint x: 1067, endPoint y: 357, distance: 87.6
click at [1062, 366] on div at bounding box center [1045, 389] width 1045 height 778
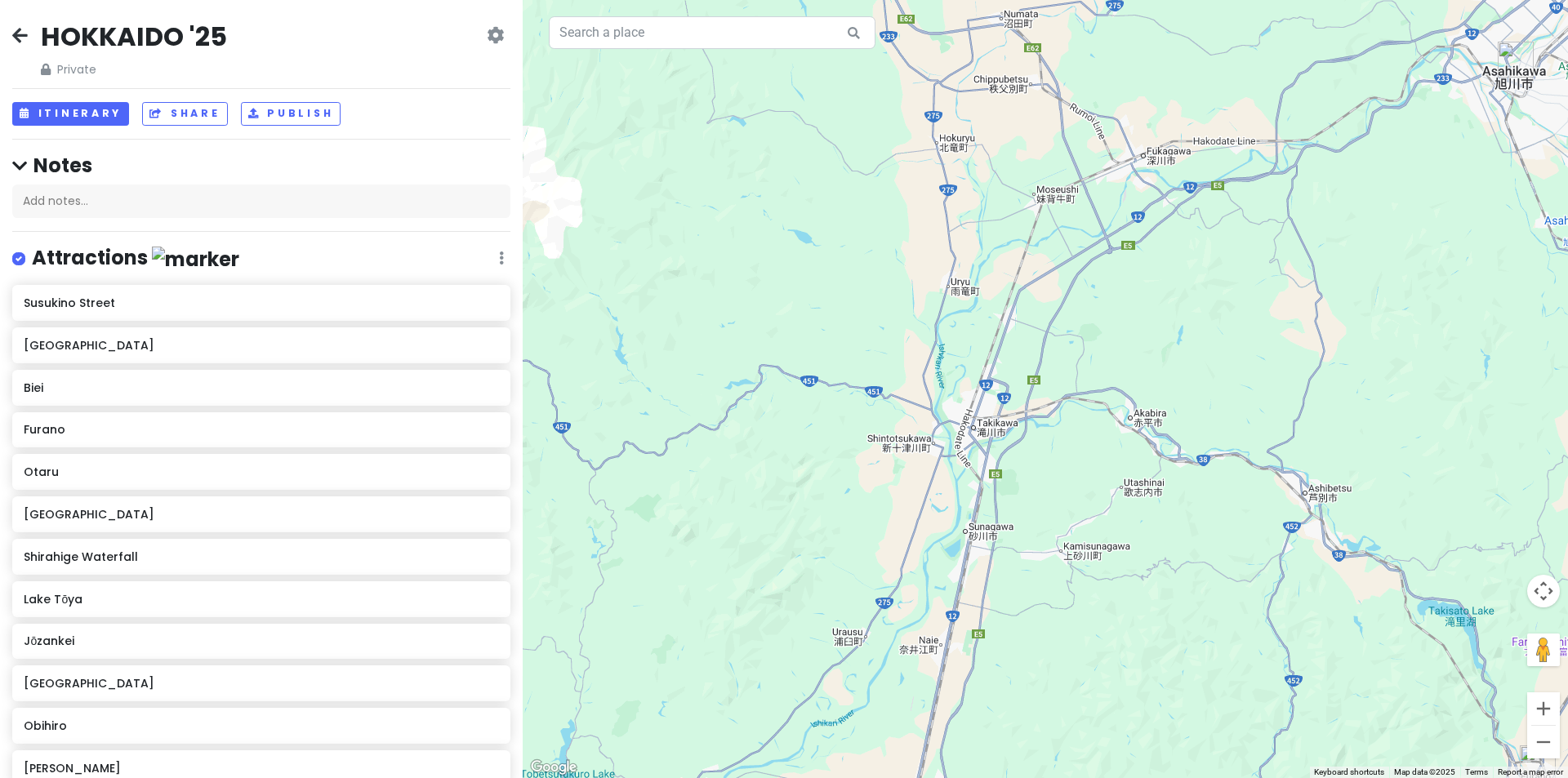
drag, startPoint x: 1071, startPoint y: 356, endPoint x: 1059, endPoint y: 374, distance: 21.6
click at [1059, 374] on div at bounding box center [1045, 389] width 1045 height 778
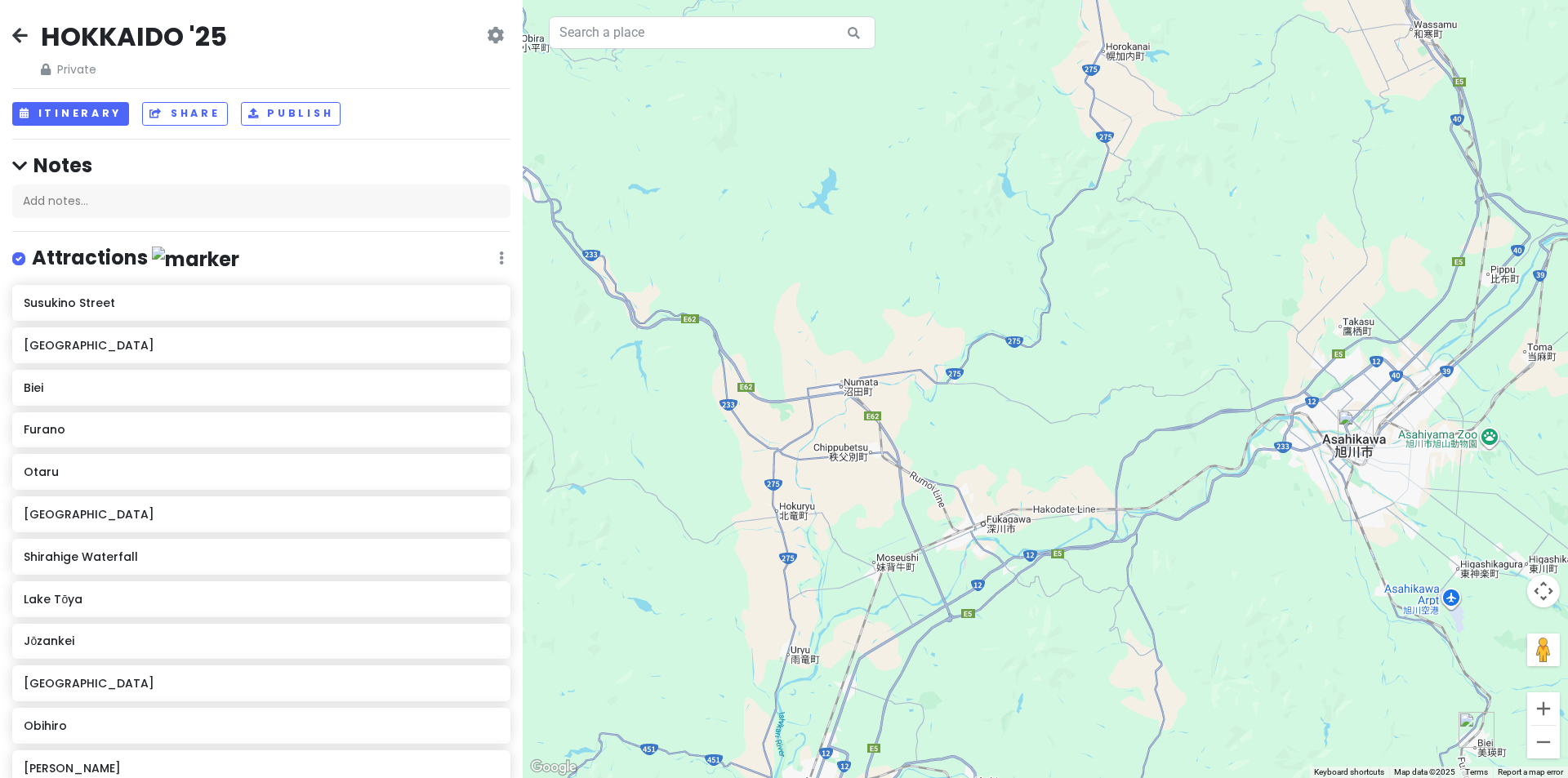
drag, startPoint x: 1145, startPoint y: 314, endPoint x: 1034, endPoint y: 308, distance: 111.2
click at [1033, 307] on div at bounding box center [1045, 389] width 1045 height 778
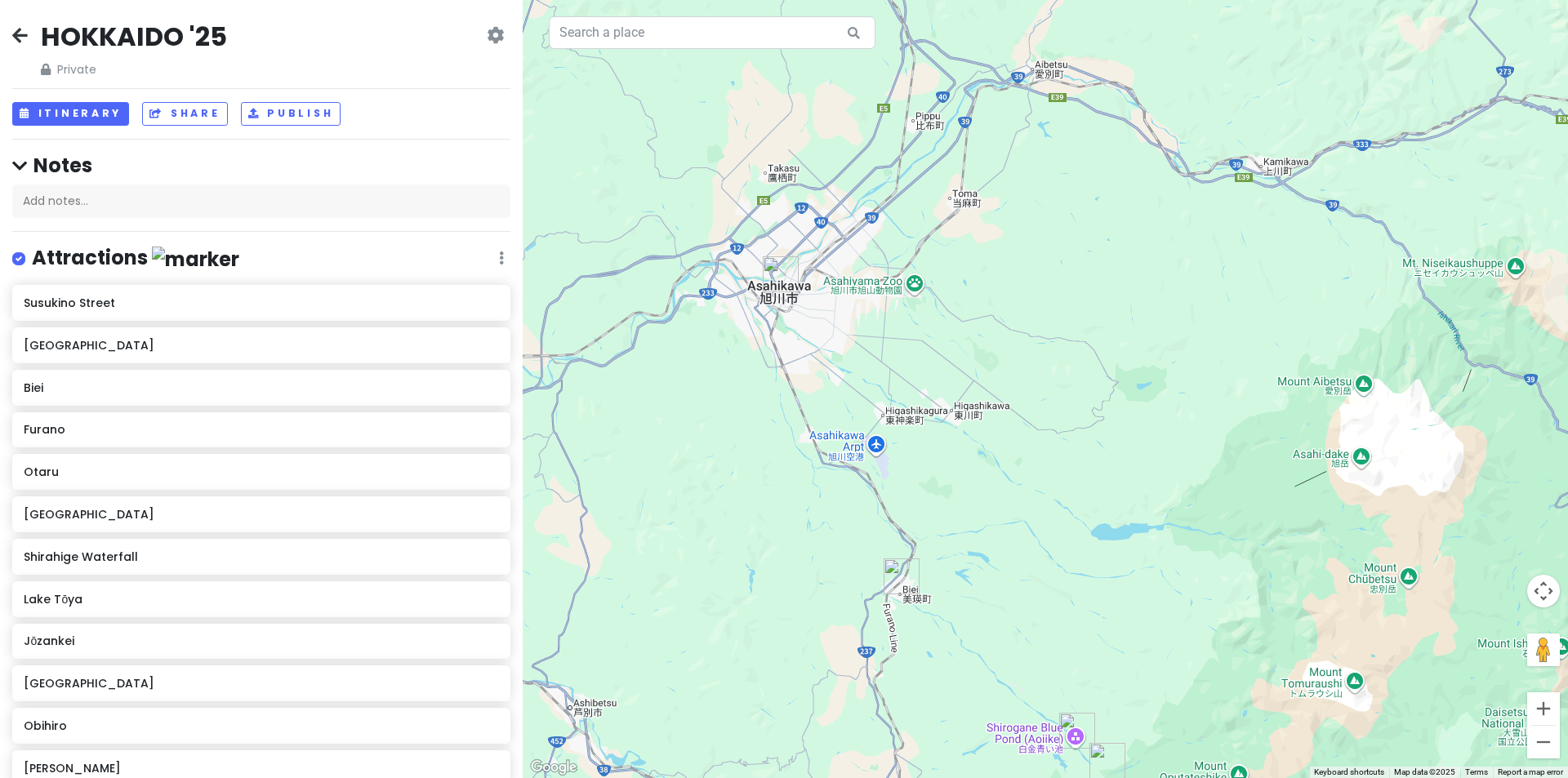
drag, startPoint x: 900, startPoint y: 464, endPoint x: 726, endPoint y: 270, distance: 260.6
click at [744, 293] on div at bounding box center [1045, 389] width 1045 height 778
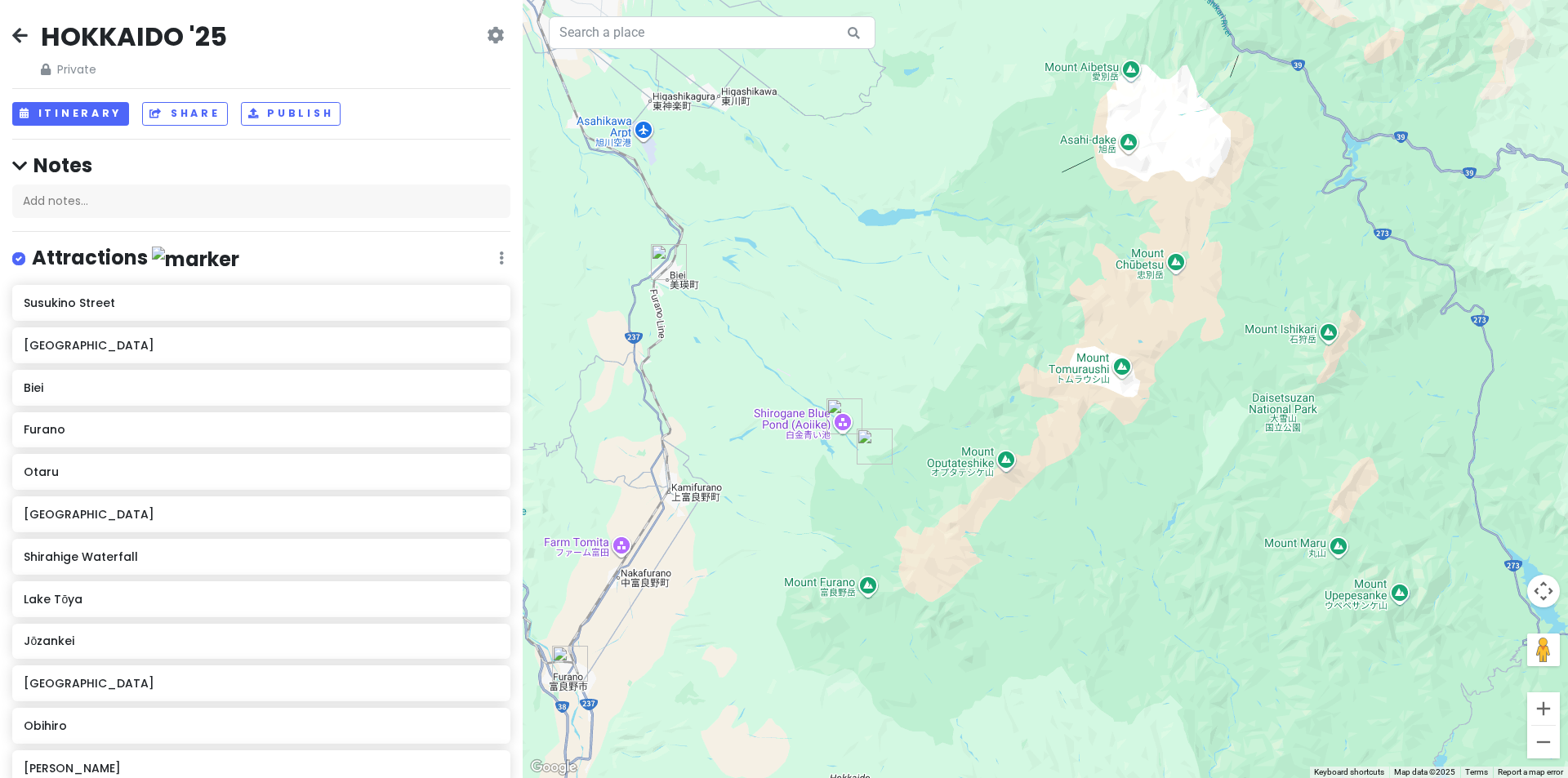
drag, startPoint x: 817, startPoint y: 416, endPoint x: 1204, endPoint y: 243, distance: 423.9
click at [1170, 257] on div at bounding box center [1045, 389] width 1045 height 778
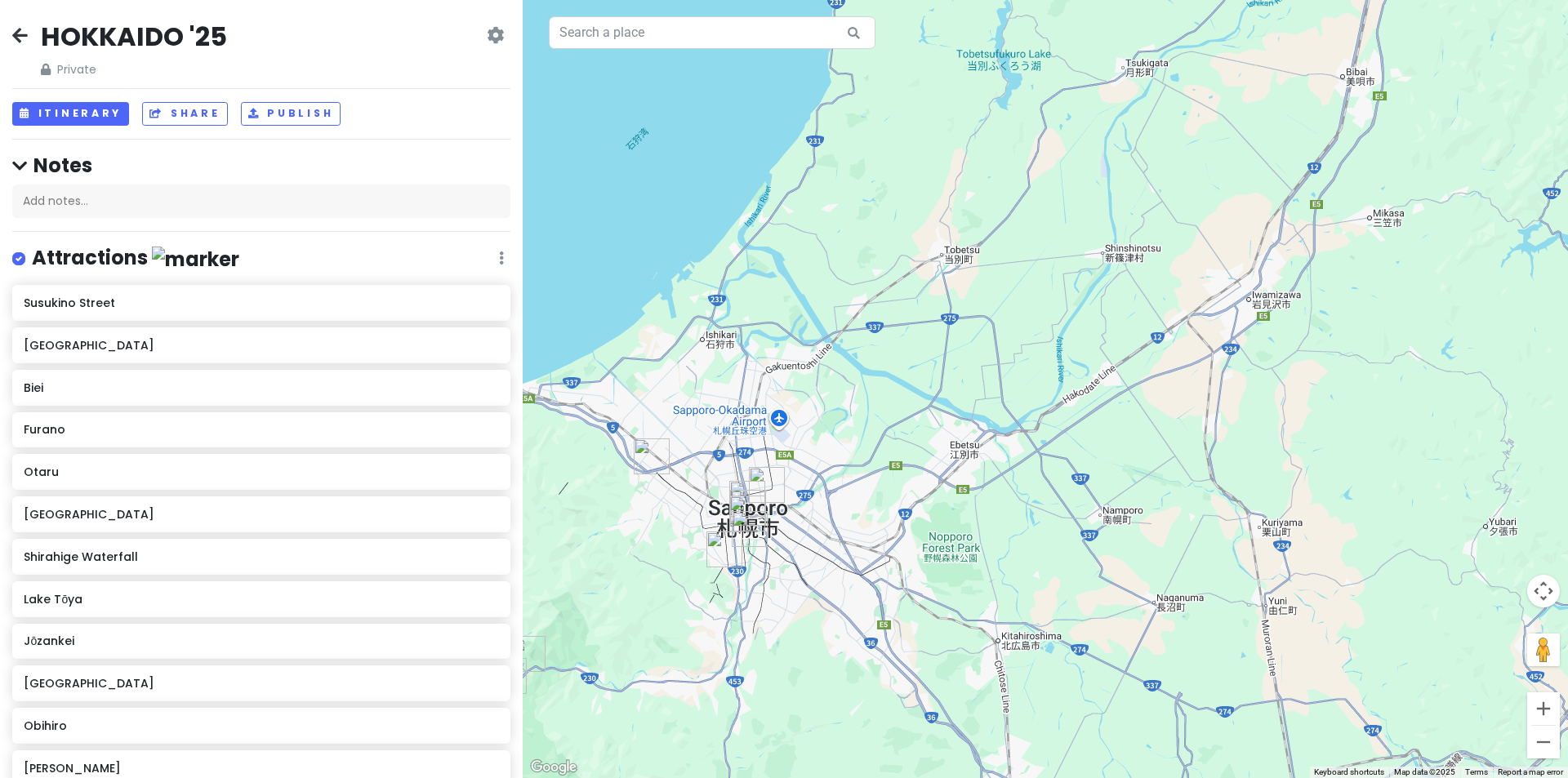
drag, startPoint x: 1008, startPoint y: 285, endPoint x: 1171, endPoint y: 135, distance: 221.5
click at [1171, 138] on div at bounding box center [1045, 389] width 1045 height 778
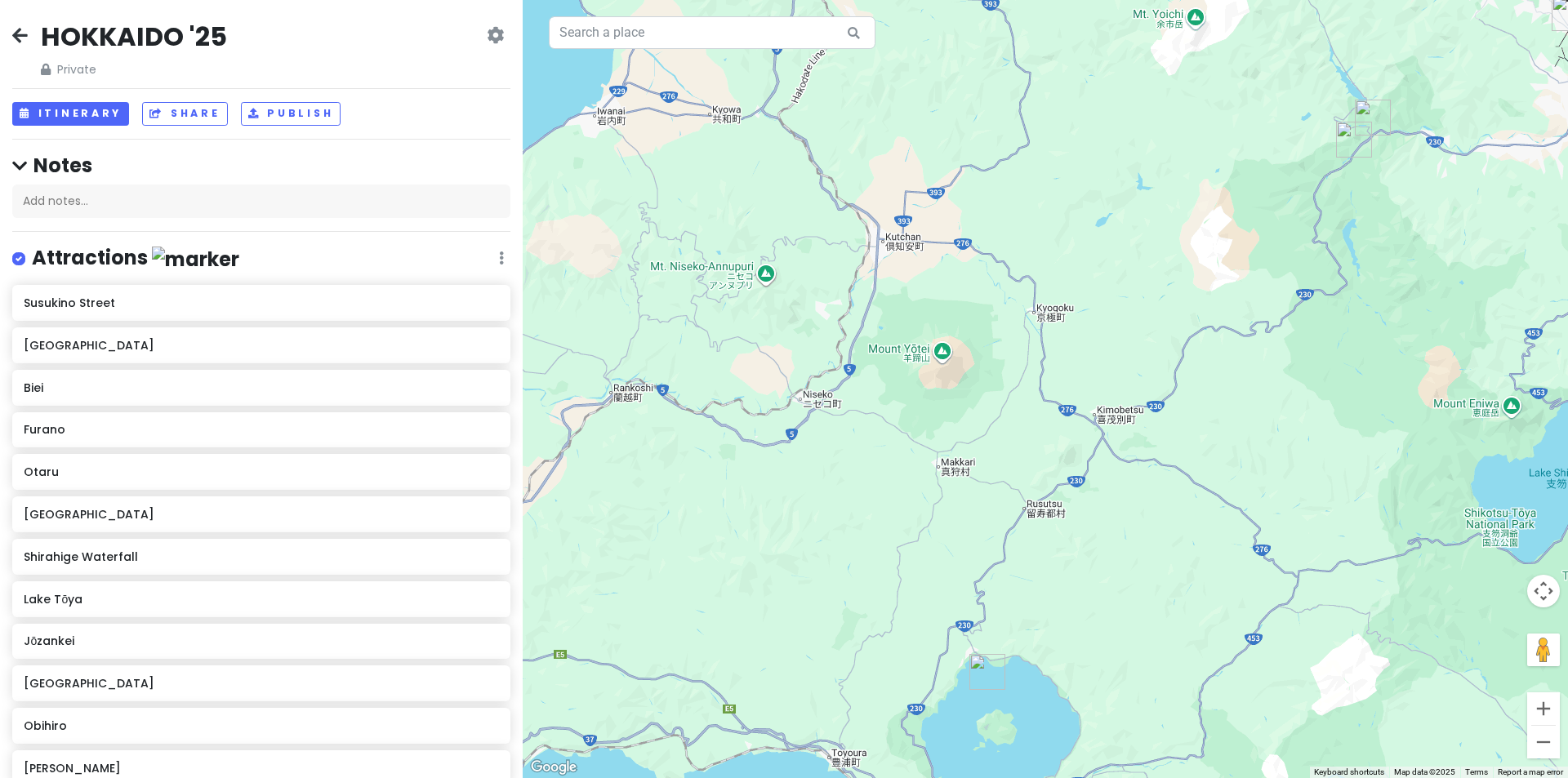
drag, startPoint x: 1159, startPoint y: 209, endPoint x: 1246, endPoint y: 174, distance: 93.8
click at [1246, 174] on div at bounding box center [1045, 389] width 1045 height 778
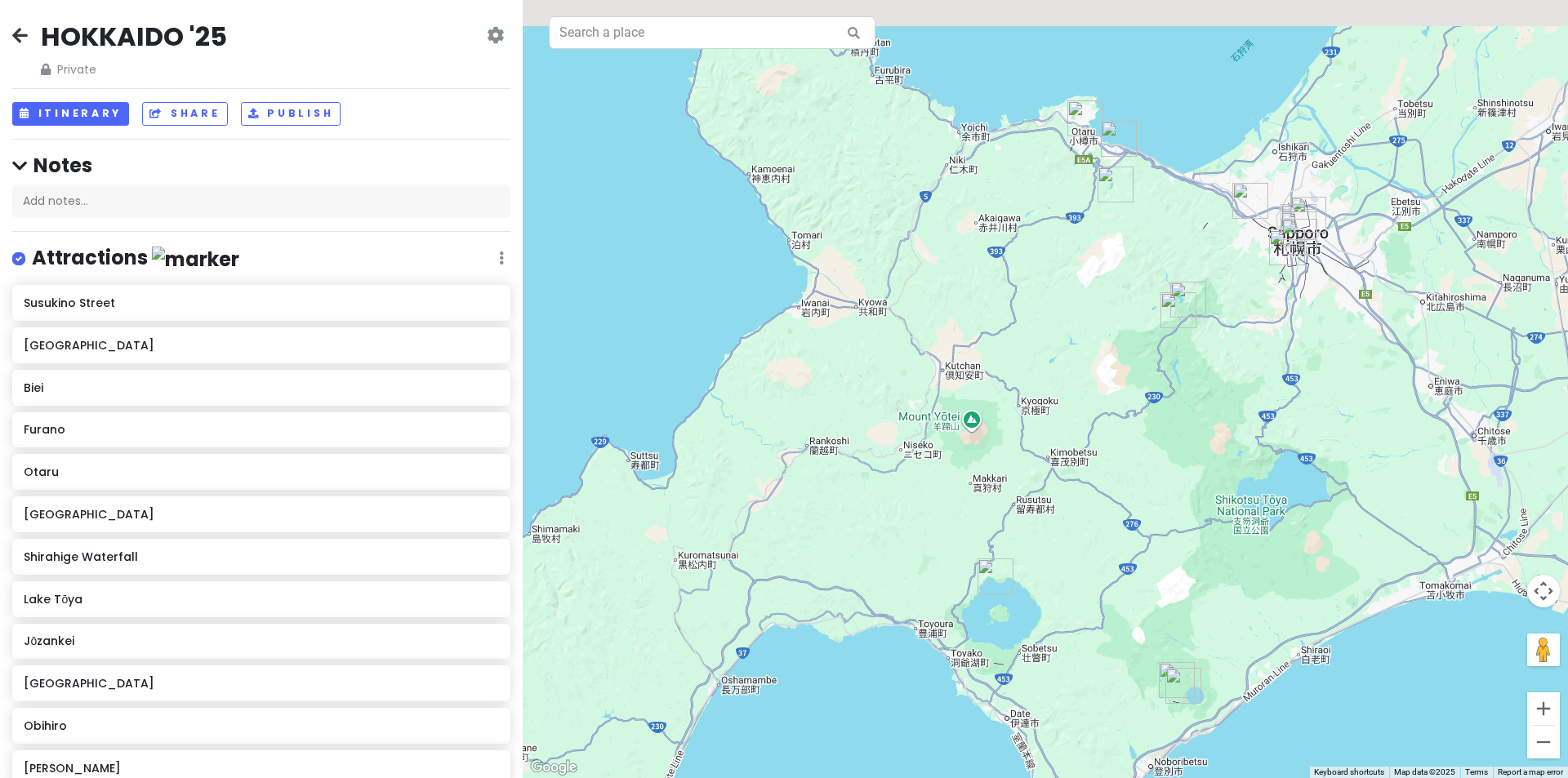
drag, startPoint x: 1141, startPoint y: 302, endPoint x: 1057, endPoint y: 387, distance: 119.5
click at [1059, 402] on div at bounding box center [1045, 389] width 1045 height 778
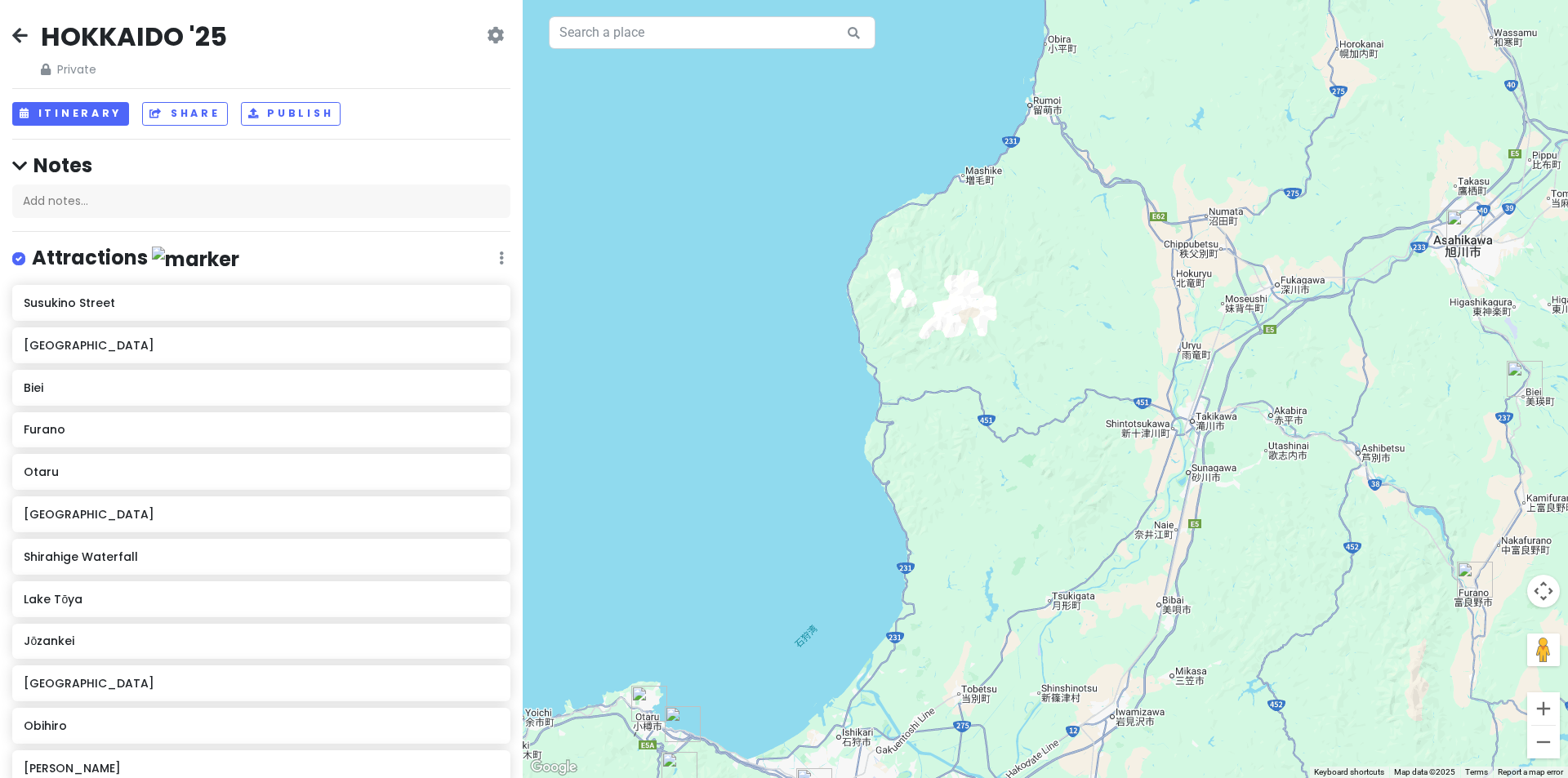
drag, startPoint x: 1181, startPoint y: 258, endPoint x: 1087, endPoint y: 373, distance: 148.5
click at [1087, 386] on div at bounding box center [1045, 389] width 1045 height 778
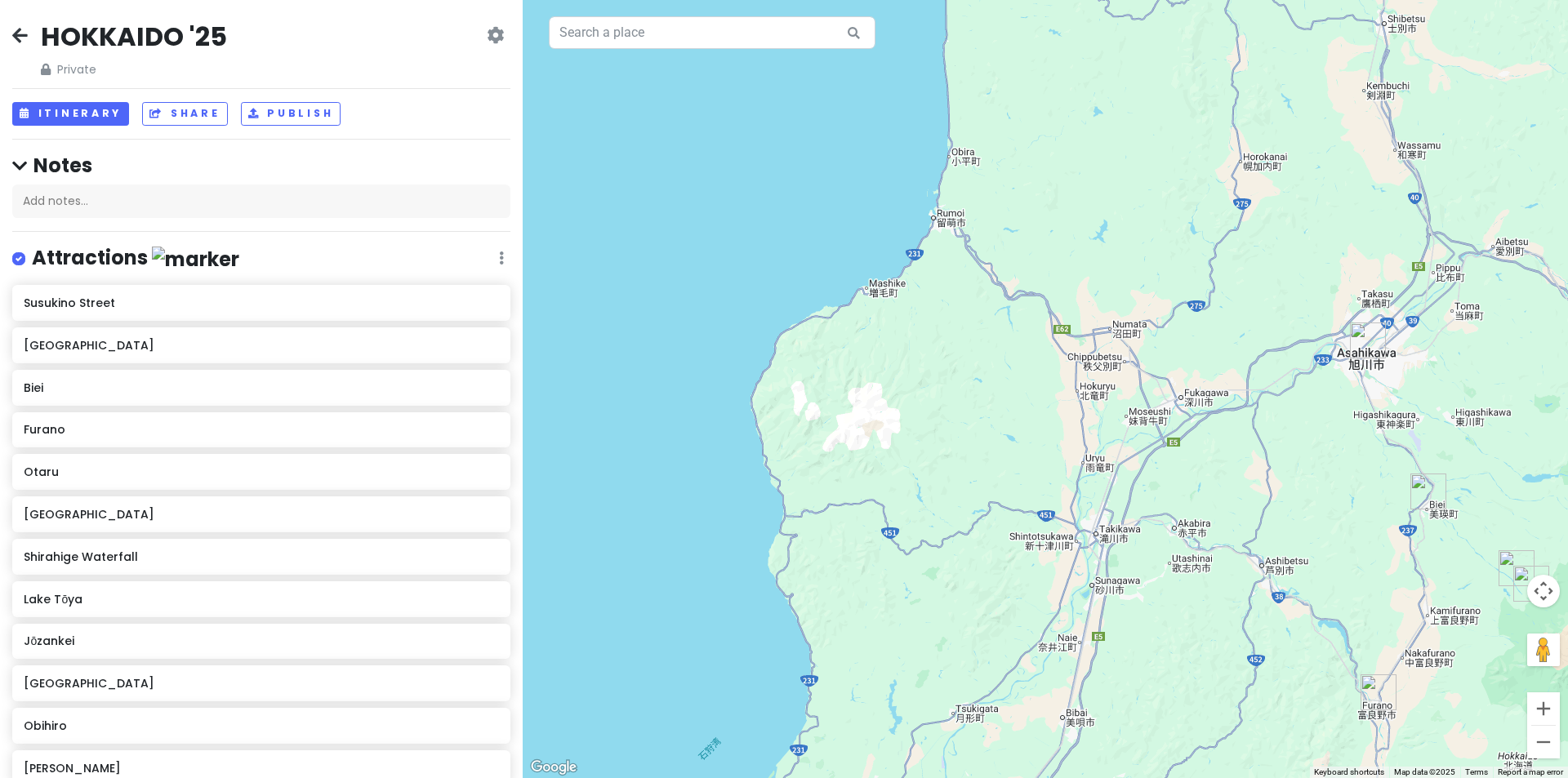
drag, startPoint x: 1010, startPoint y: 398, endPoint x: 977, endPoint y: 425, distance: 42.6
click at [974, 438] on div at bounding box center [1045, 389] width 1045 height 778
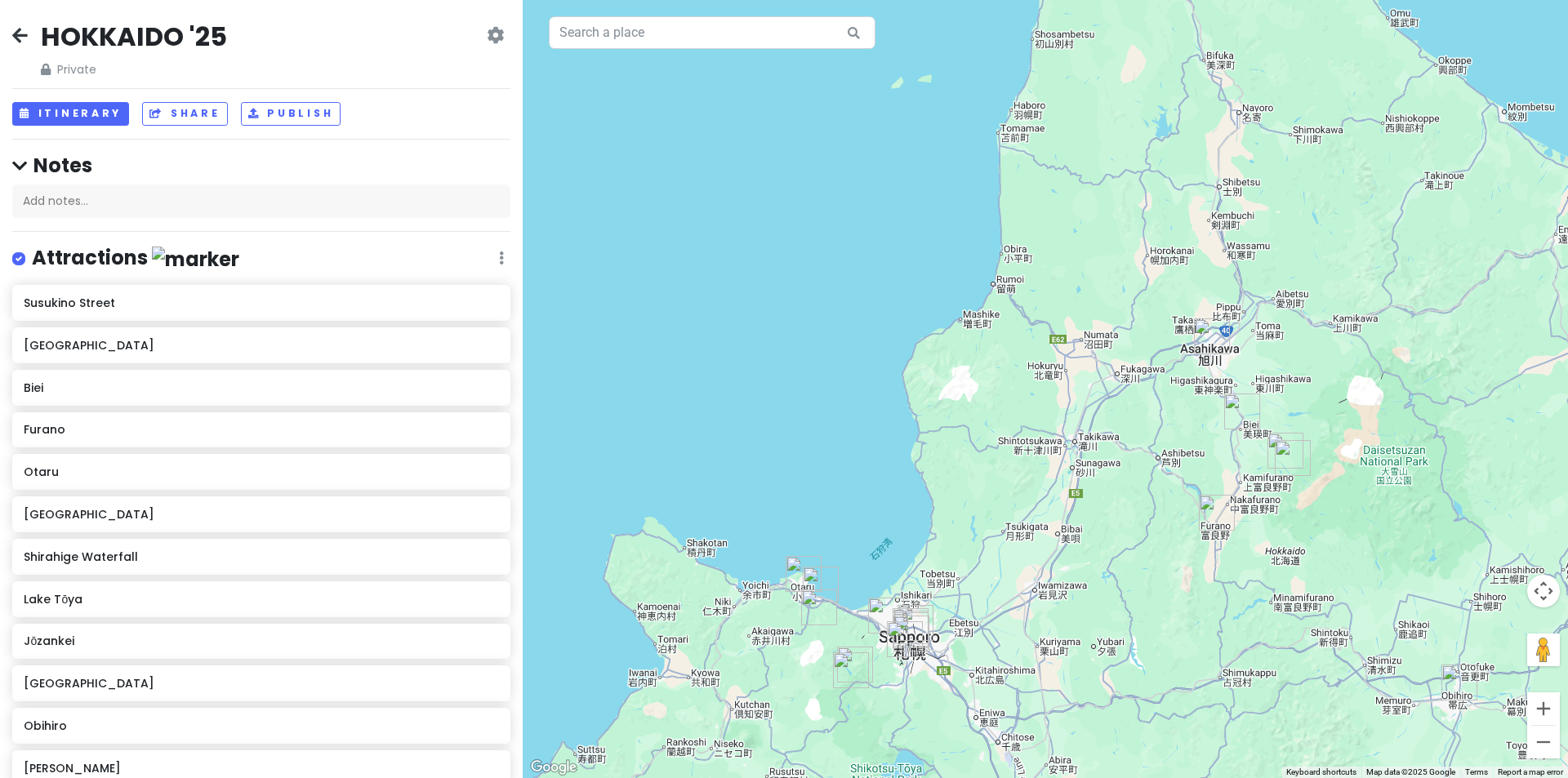
drag, startPoint x: 937, startPoint y: 479, endPoint x: 1141, endPoint y: 240, distance: 314.2
click at [1156, 240] on div at bounding box center [1045, 389] width 1045 height 778
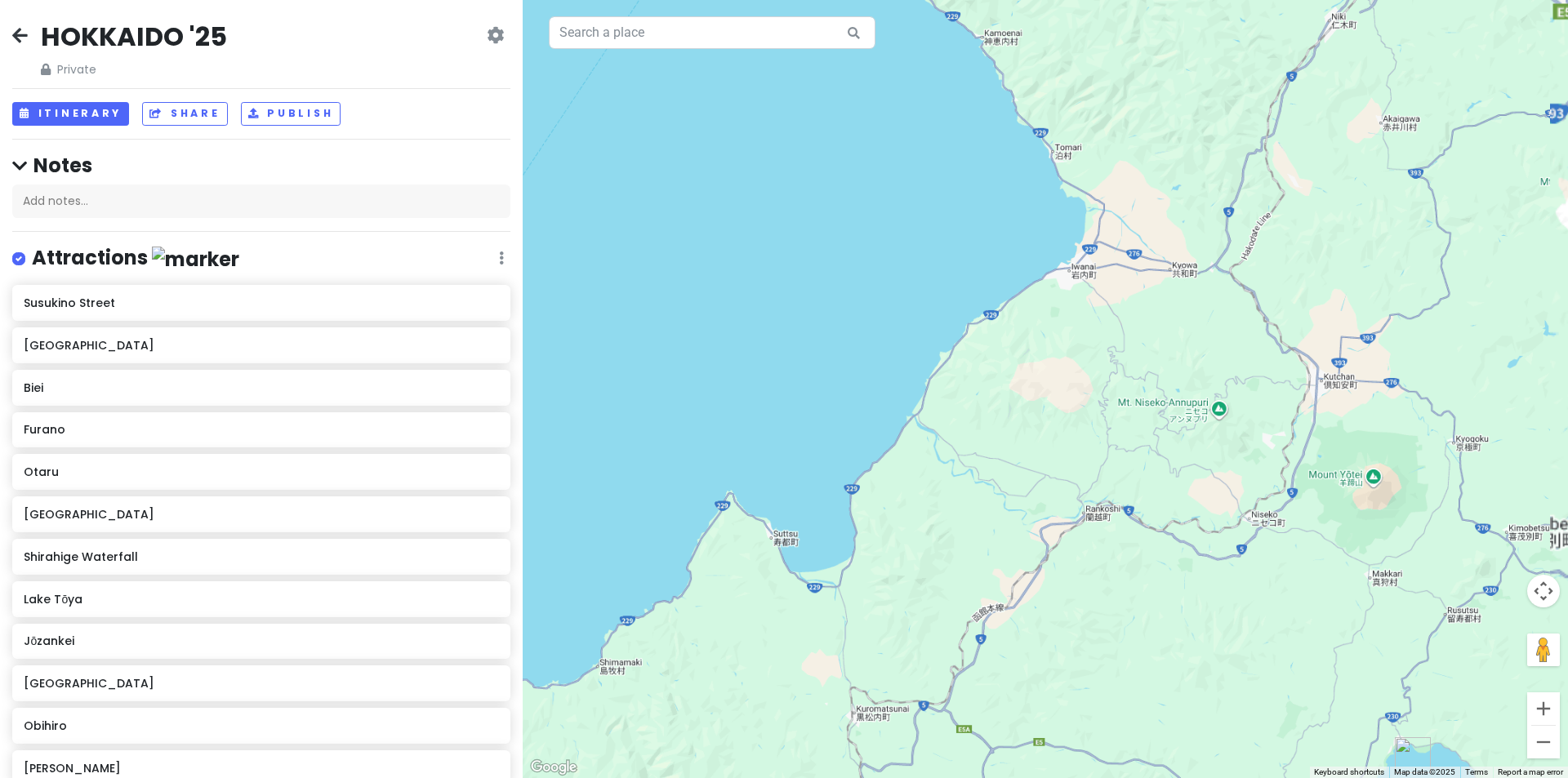
drag, startPoint x: 1023, startPoint y: 215, endPoint x: 965, endPoint y: 400, distance: 193.9
click at [955, 425] on div at bounding box center [1045, 389] width 1045 height 778
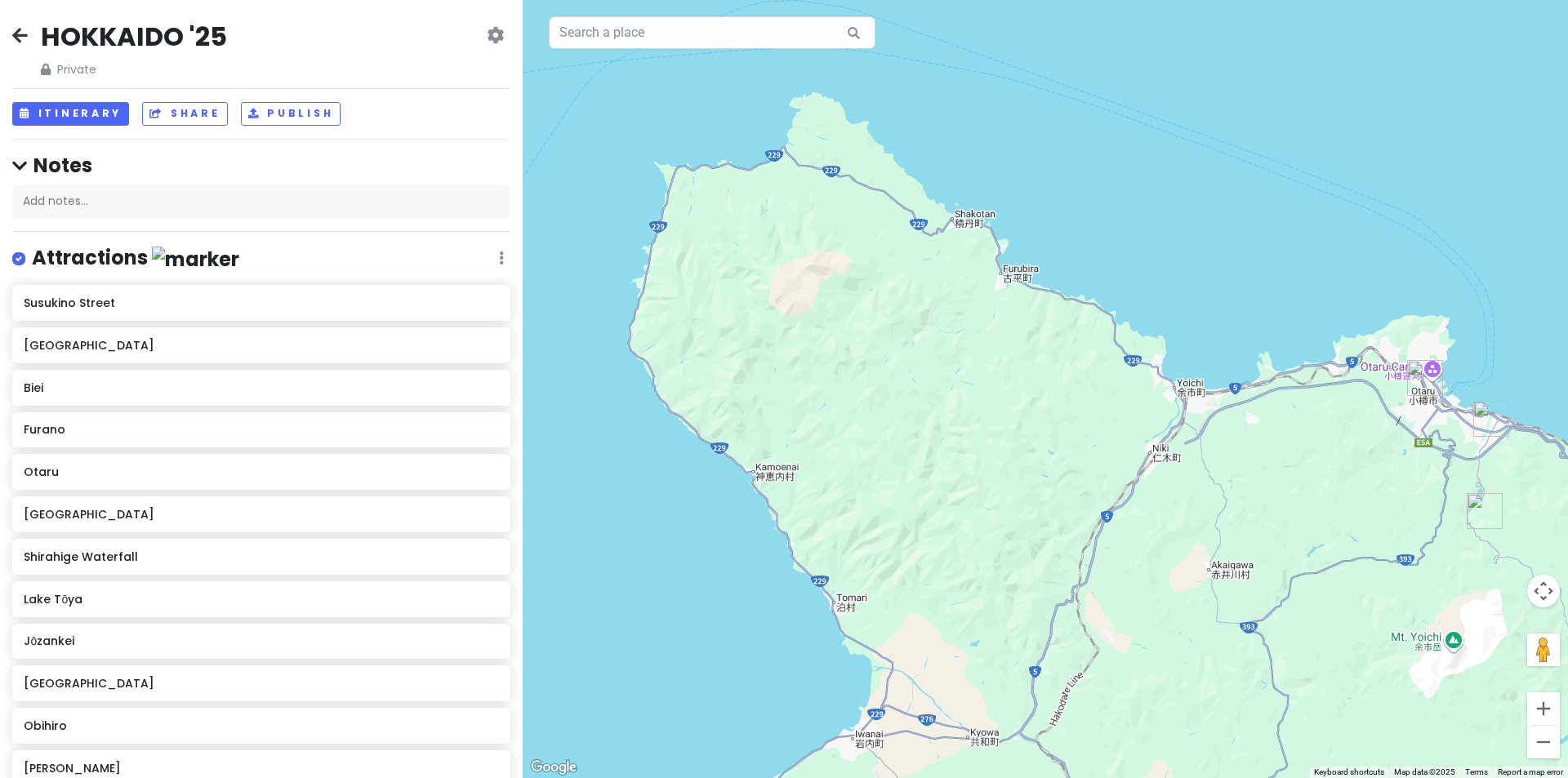
click at [1057, 365] on div at bounding box center [1045, 389] width 1045 height 778
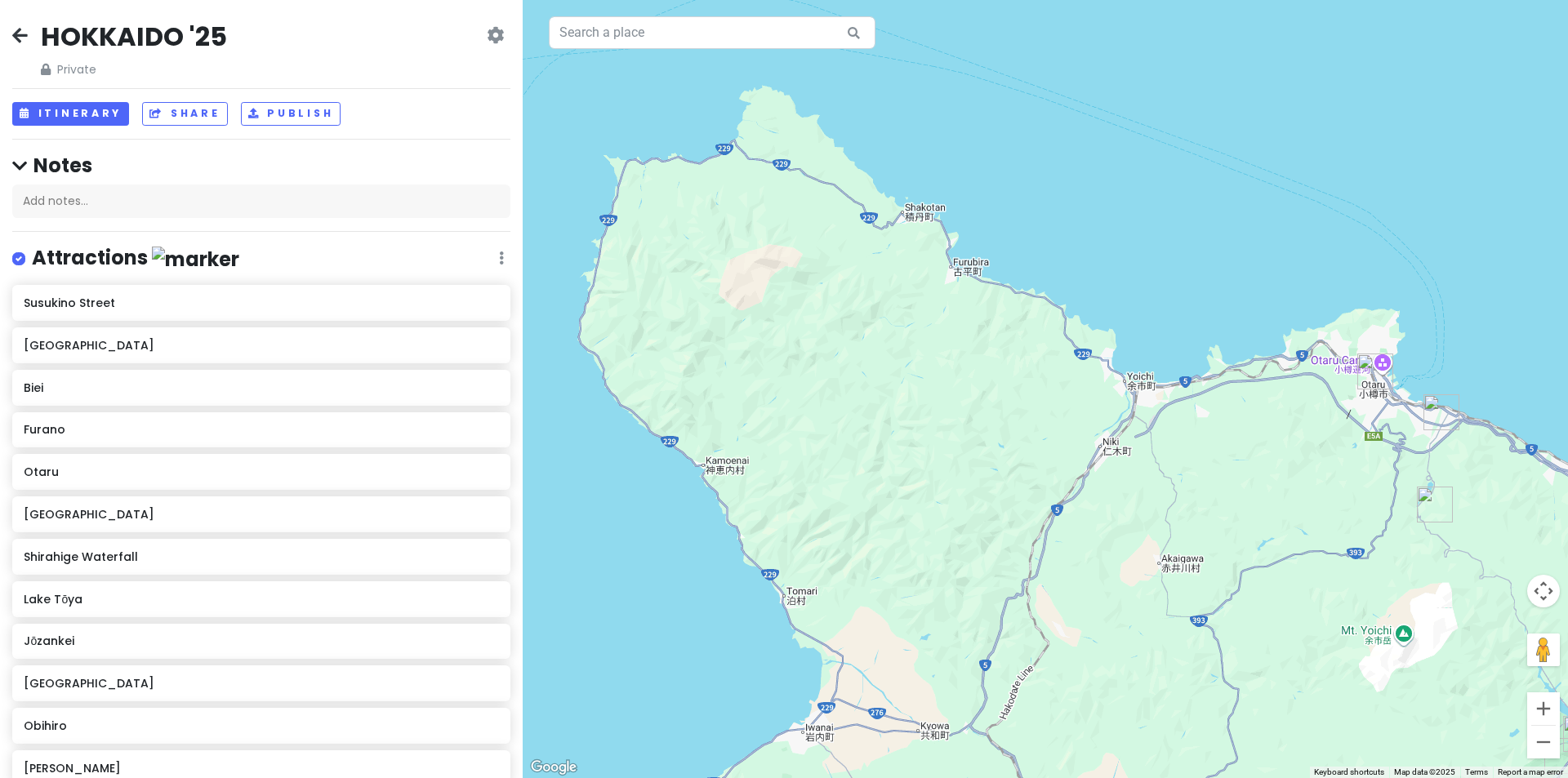
drag, startPoint x: 987, startPoint y: 449, endPoint x: 881, endPoint y: 209, distance: 262.4
click at [882, 210] on div at bounding box center [1045, 389] width 1045 height 778
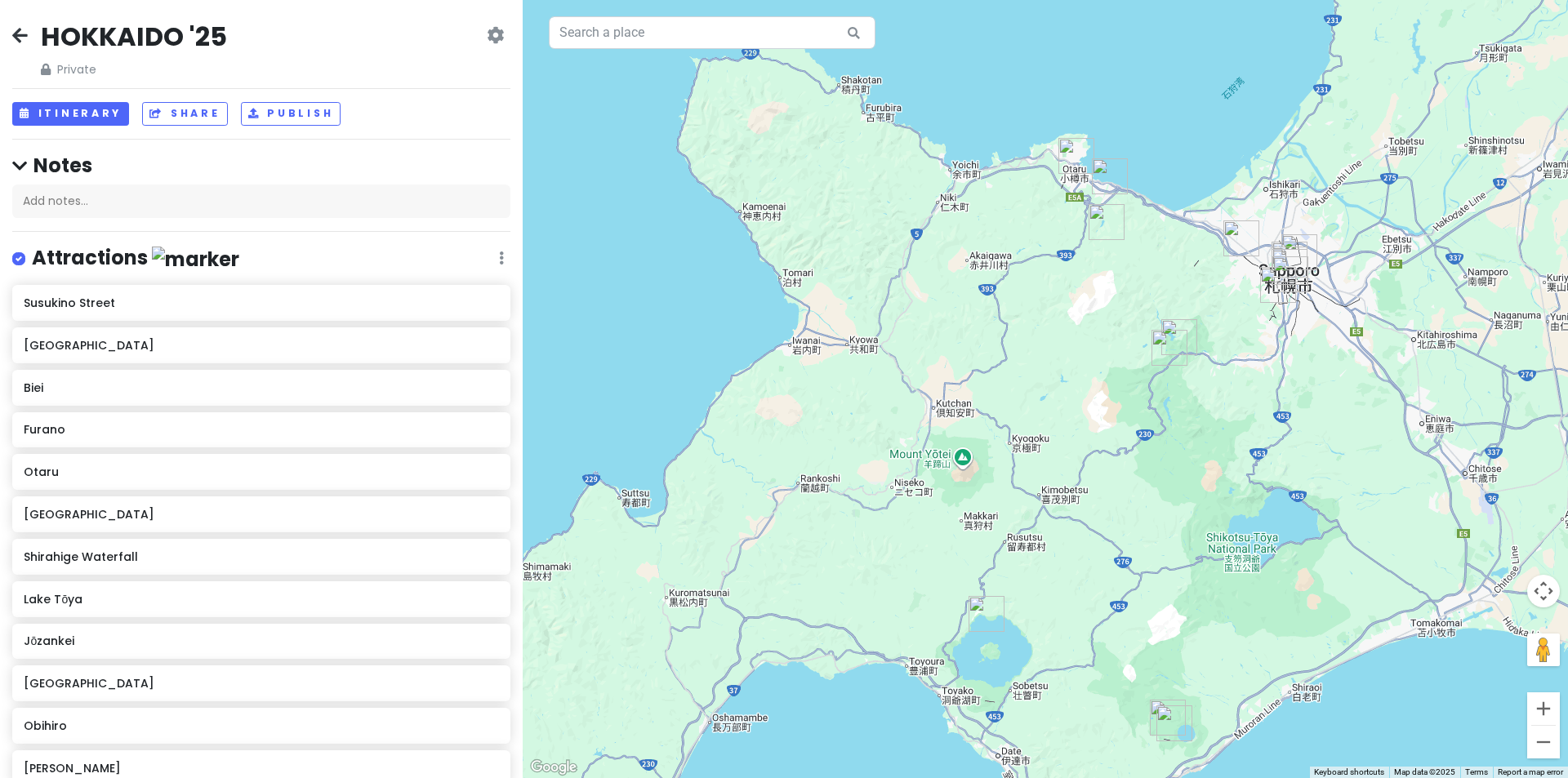
drag, startPoint x: 940, startPoint y: 359, endPoint x: 930, endPoint y: 322, distance: 38.3
click at [929, 321] on div at bounding box center [1045, 389] width 1045 height 778
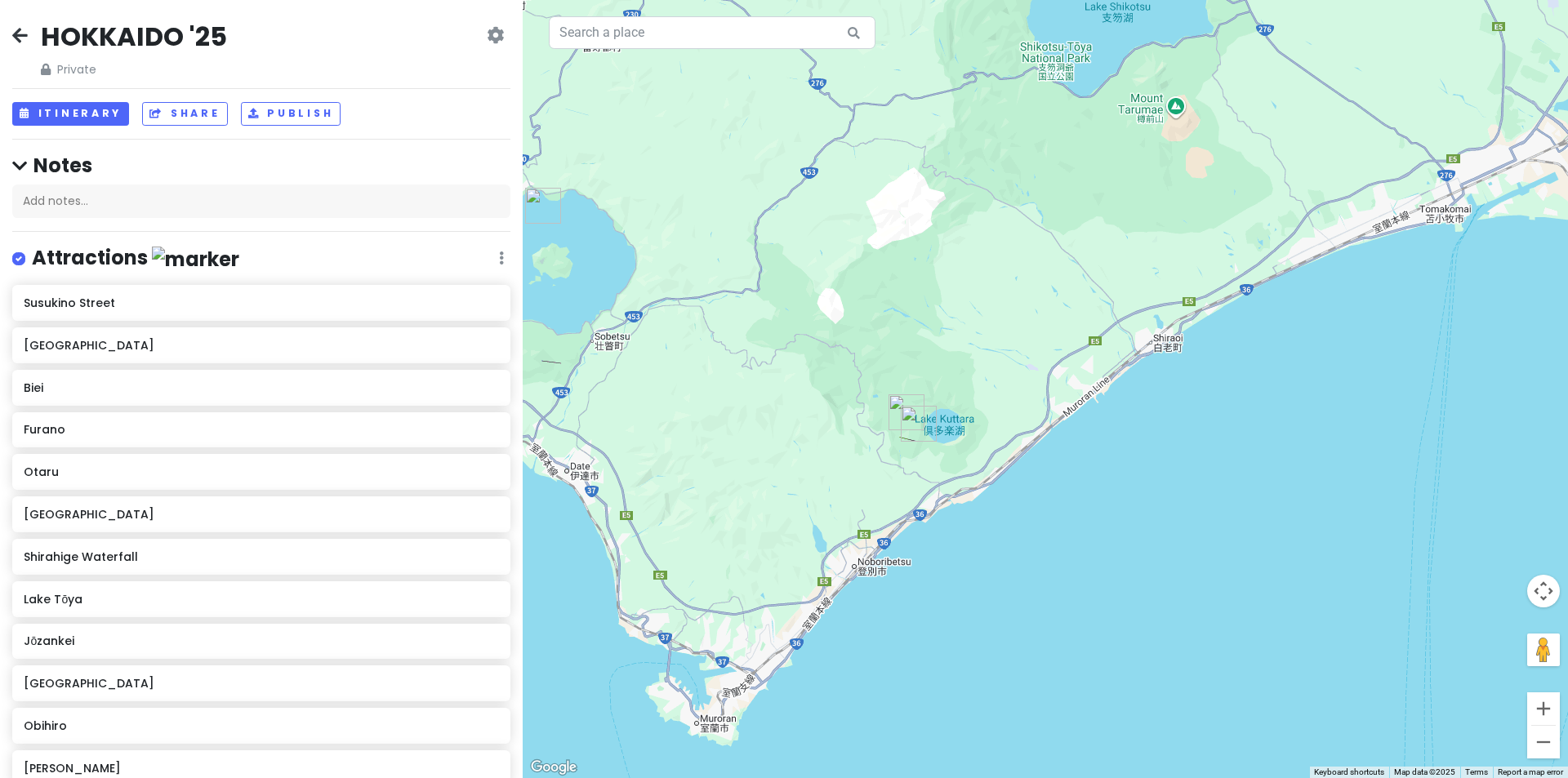
drag, startPoint x: 873, startPoint y: 259, endPoint x: 899, endPoint y: 312, distance: 59.0
click at [899, 312] on div at bounding box center [1045, 389] width 1045 height 778
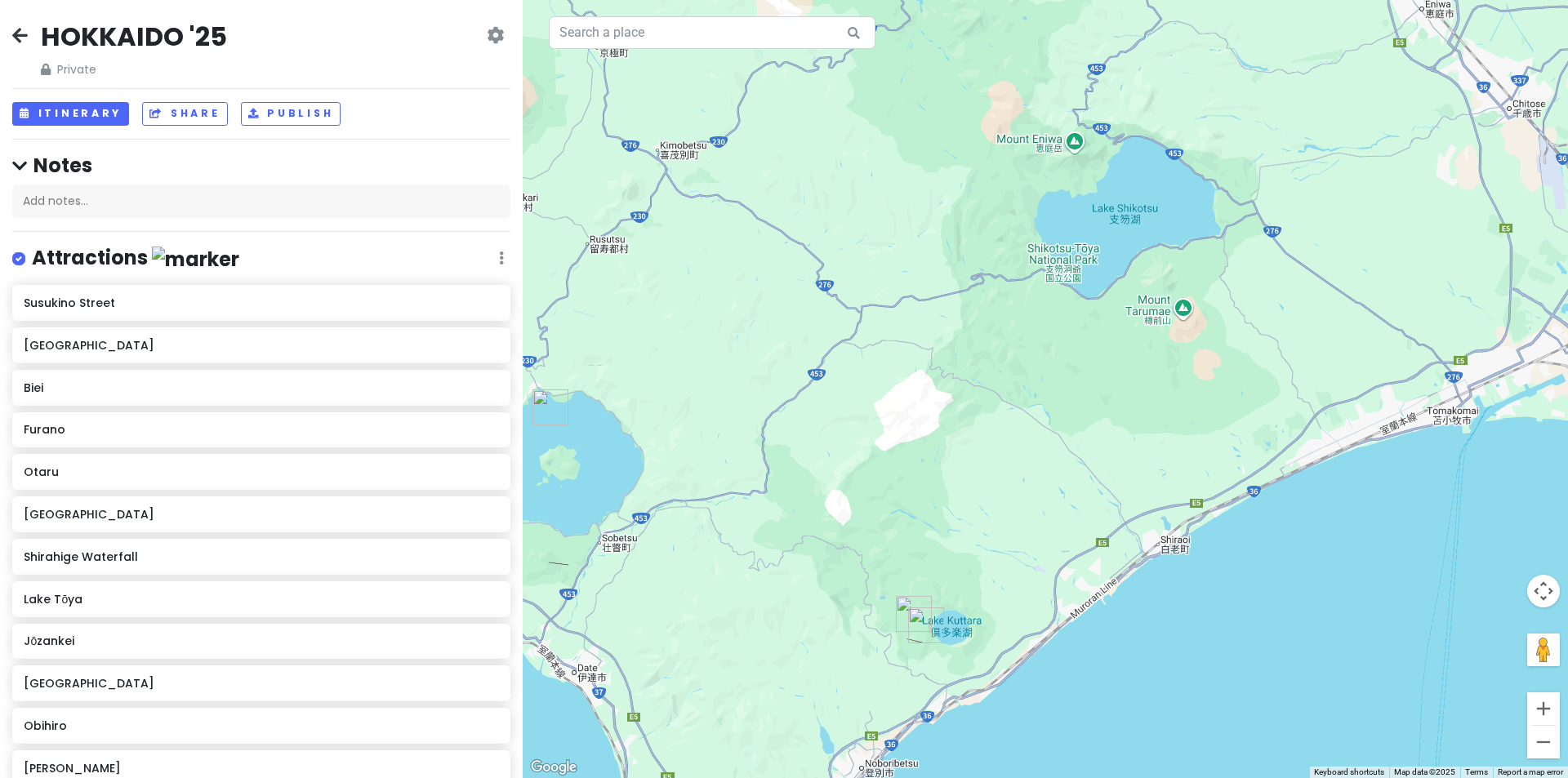
drag, startPoint x: 917, startPoint y: 450, endPoint x: 911, endPoint y: 529, distance: 79.2
click at [909, 541] on div at bounding box center [1045, 389] width 1045 height 778
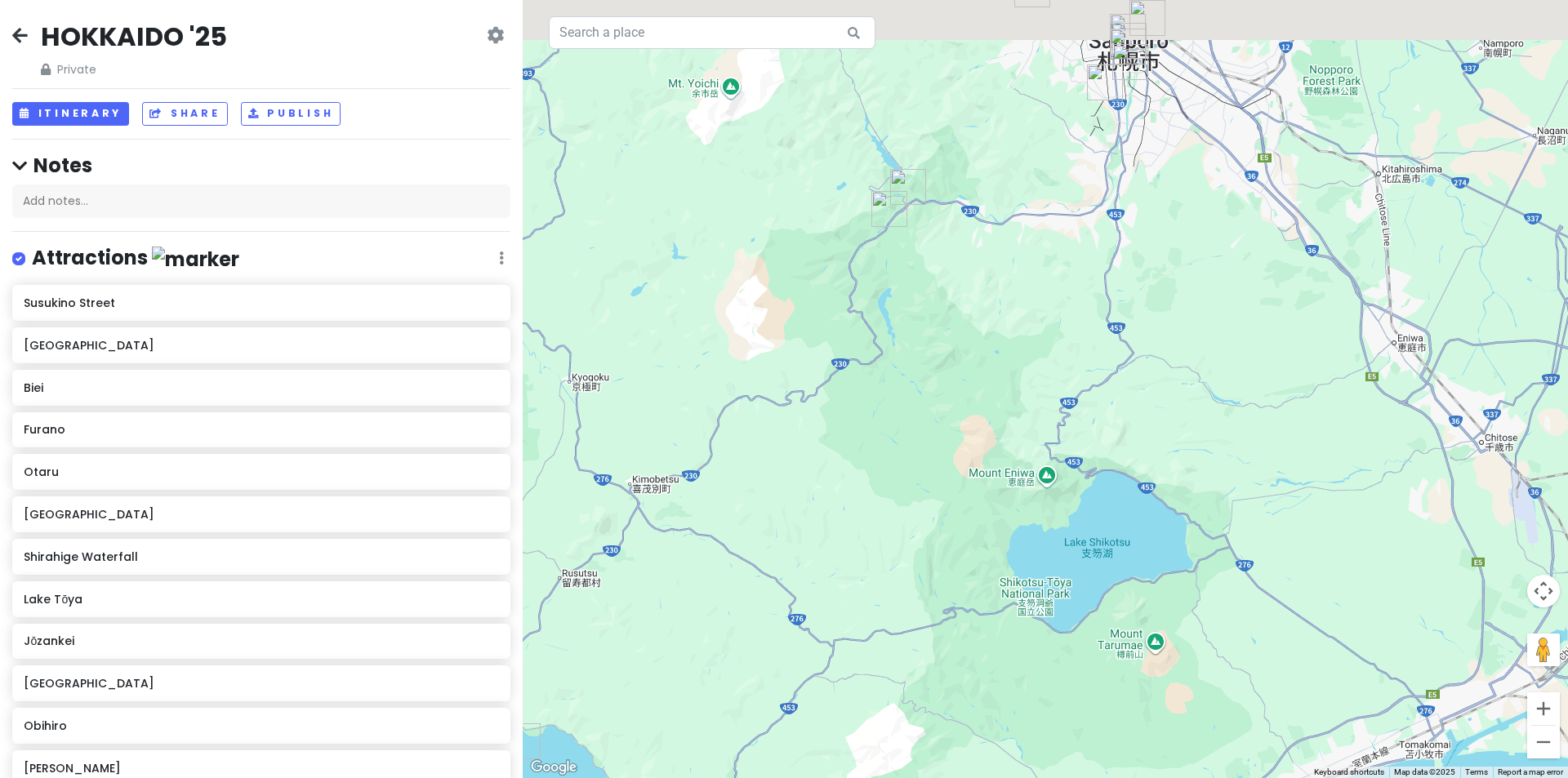
drag, startPoint x: 1009, startPoint y: 311, endPoint x: 1011, endPoint y: 507, distance: 196.0
click at [1041, 541] on div at bounding box center [1045, 389] width 1045 height 778
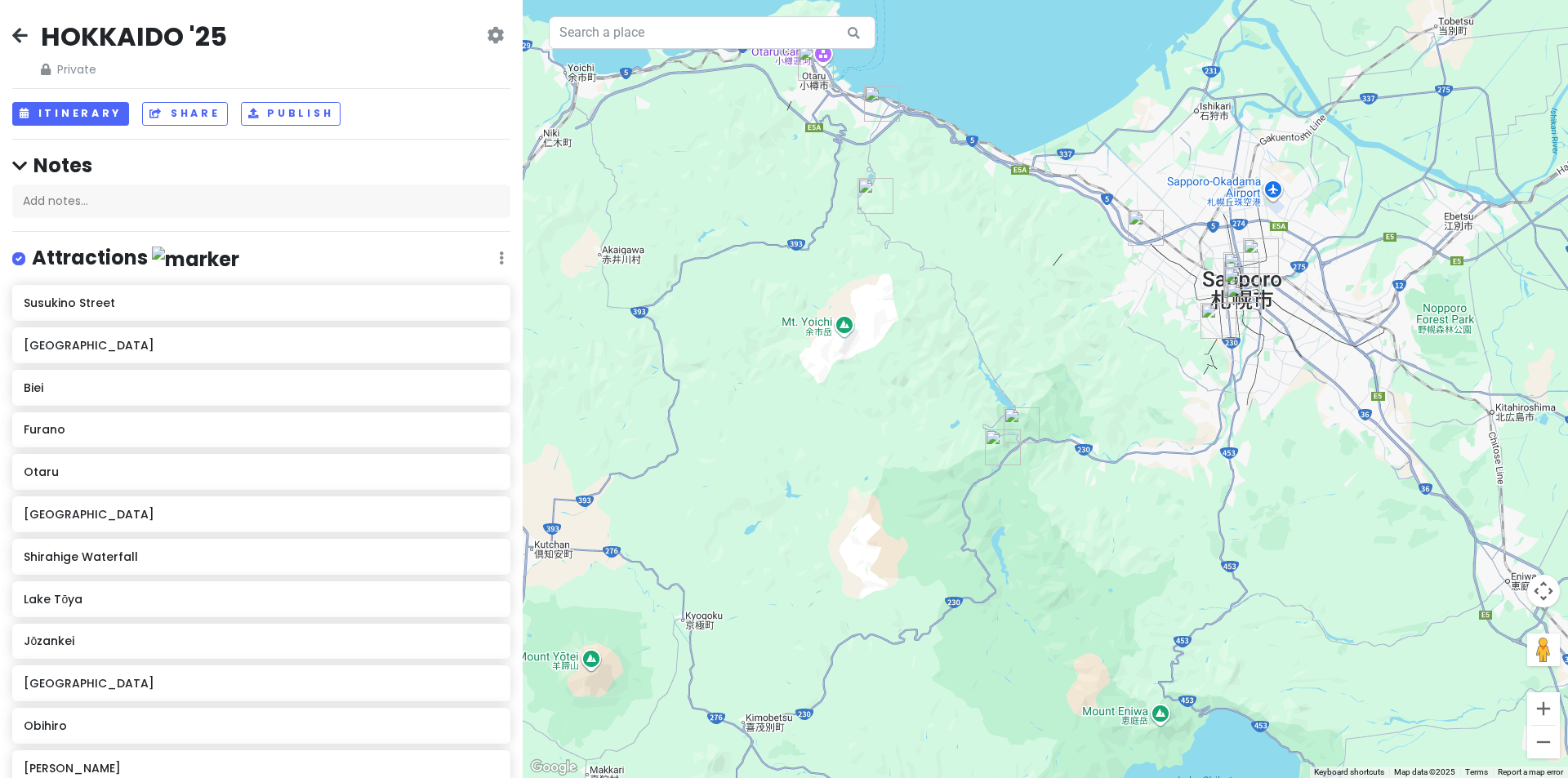
drag, startPoint x: 906, startPoint y: 164, endPoint x: 924, endPoint y: 186, distance: 28.4
click at [927, 195] on div at bounding box center [1045, 389] width 1045 height 778
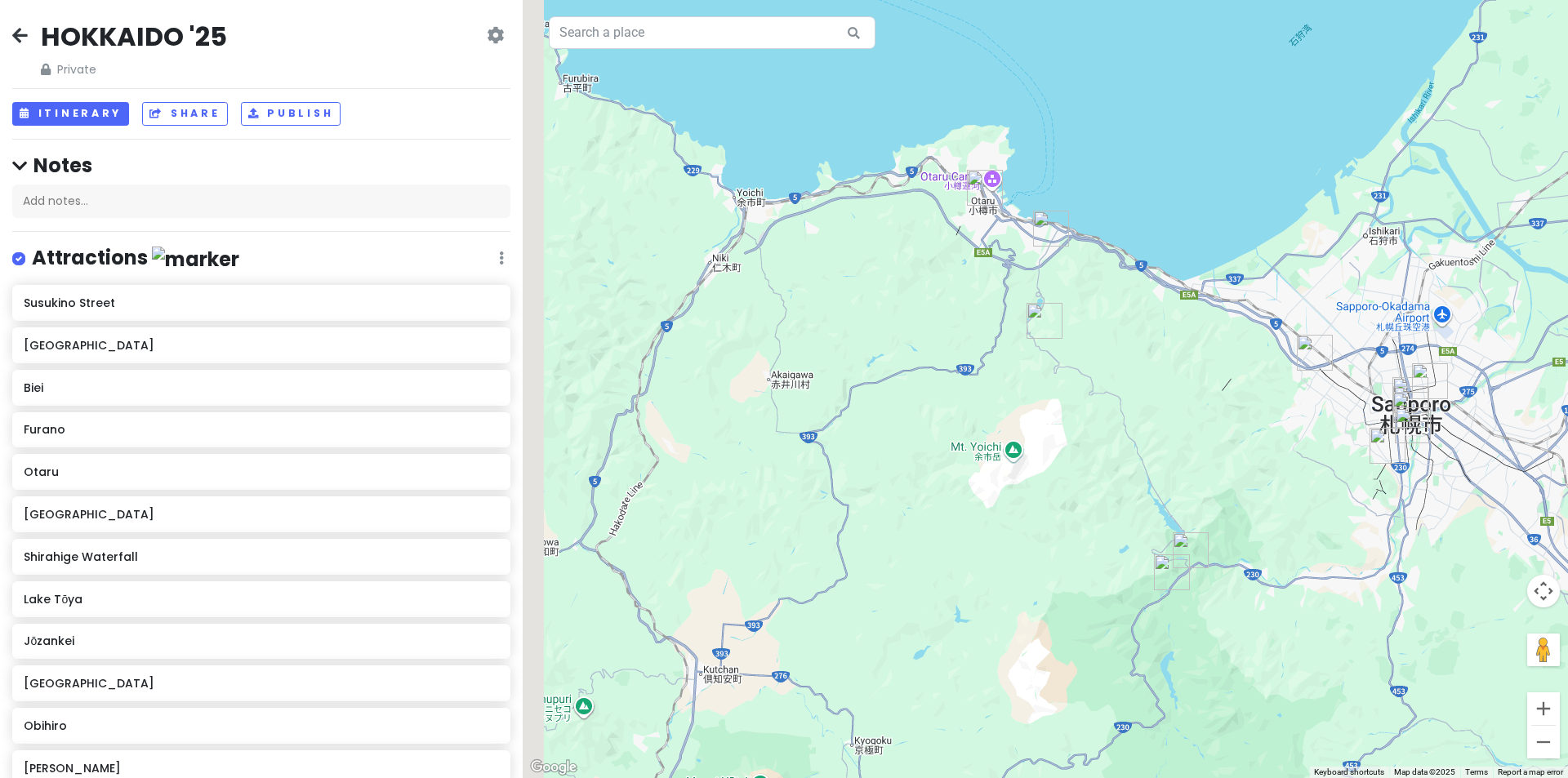
drag, startPoint x: 799, startPoint y: 201, endPoint x: 835, endPoint y: 182, distance: 40.7
click at [983, 251] on div at bounding box center [1045, 389] width 1045 height 778
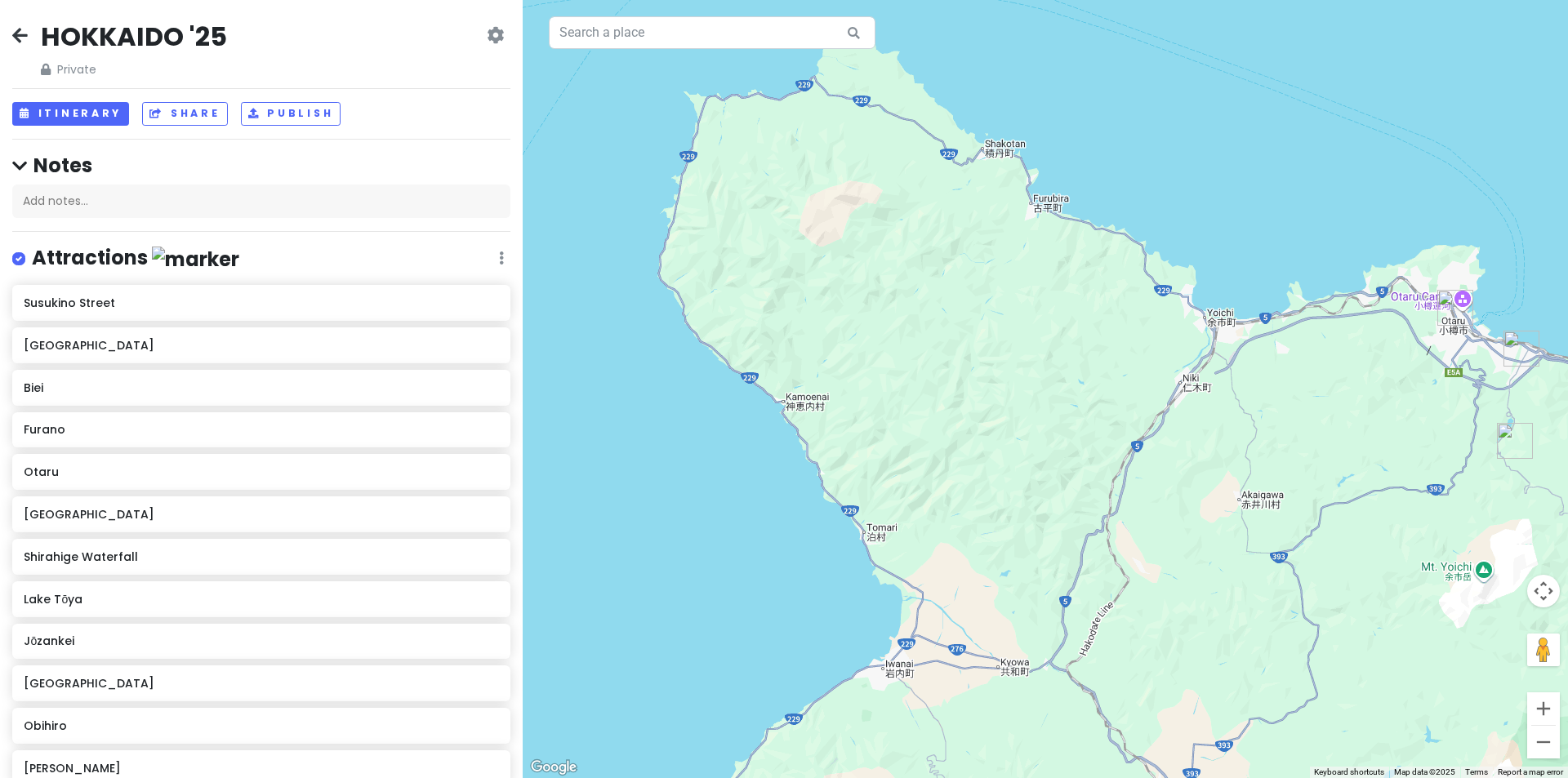
drag, startPoint x: 907, startPoint y: 285, endPoint x: 988, endPoint y: 297, distance: 81.9
click at [991, 304] on div at bounding box center [1045, 389] width 1045 height 778
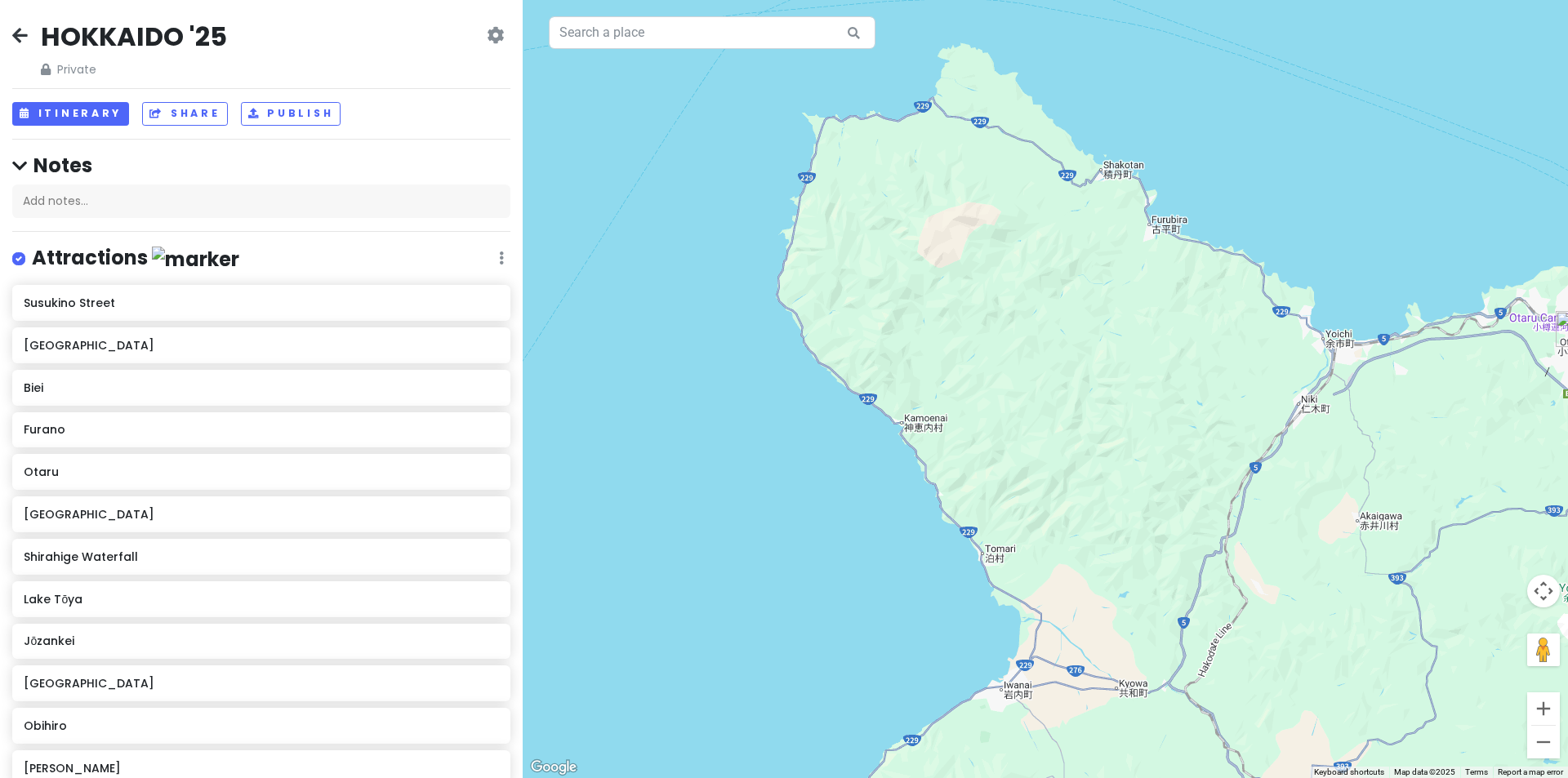
drag, startPoint x: 1058, startPoint y: 444, endPoint x: 794, endPoint y: 196, distance: 362.2
click at [800, 202] on div at bounding box center [1045, 389] width 1045 height 778
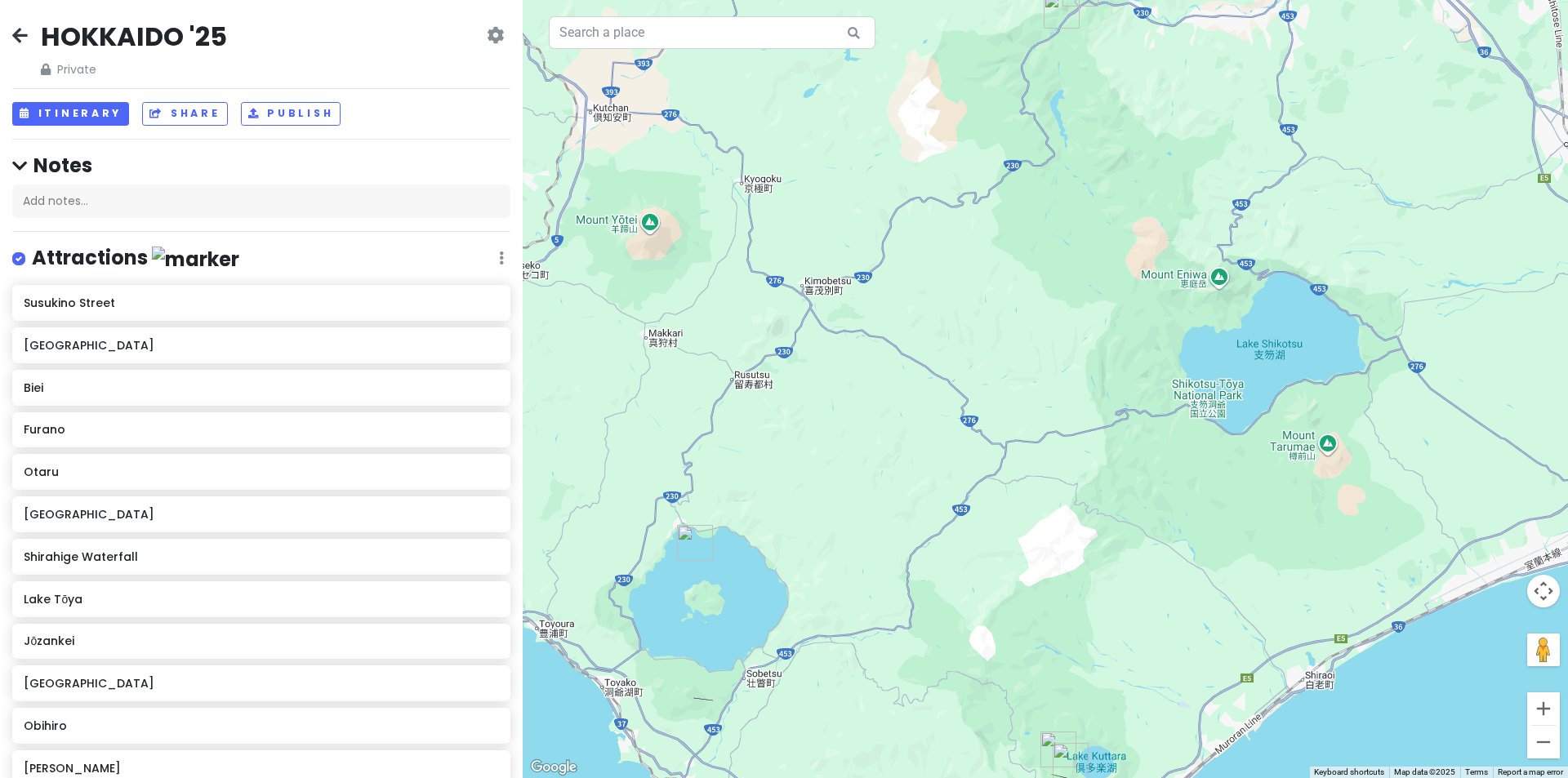
drag, startPoint x: 1077, startPoint y: 369, endPoint x: 1042, endPoint y: 477, distance: 113.5
click at [1042, 478] on div at bounding box center [1045, 389] width 1045 height 778
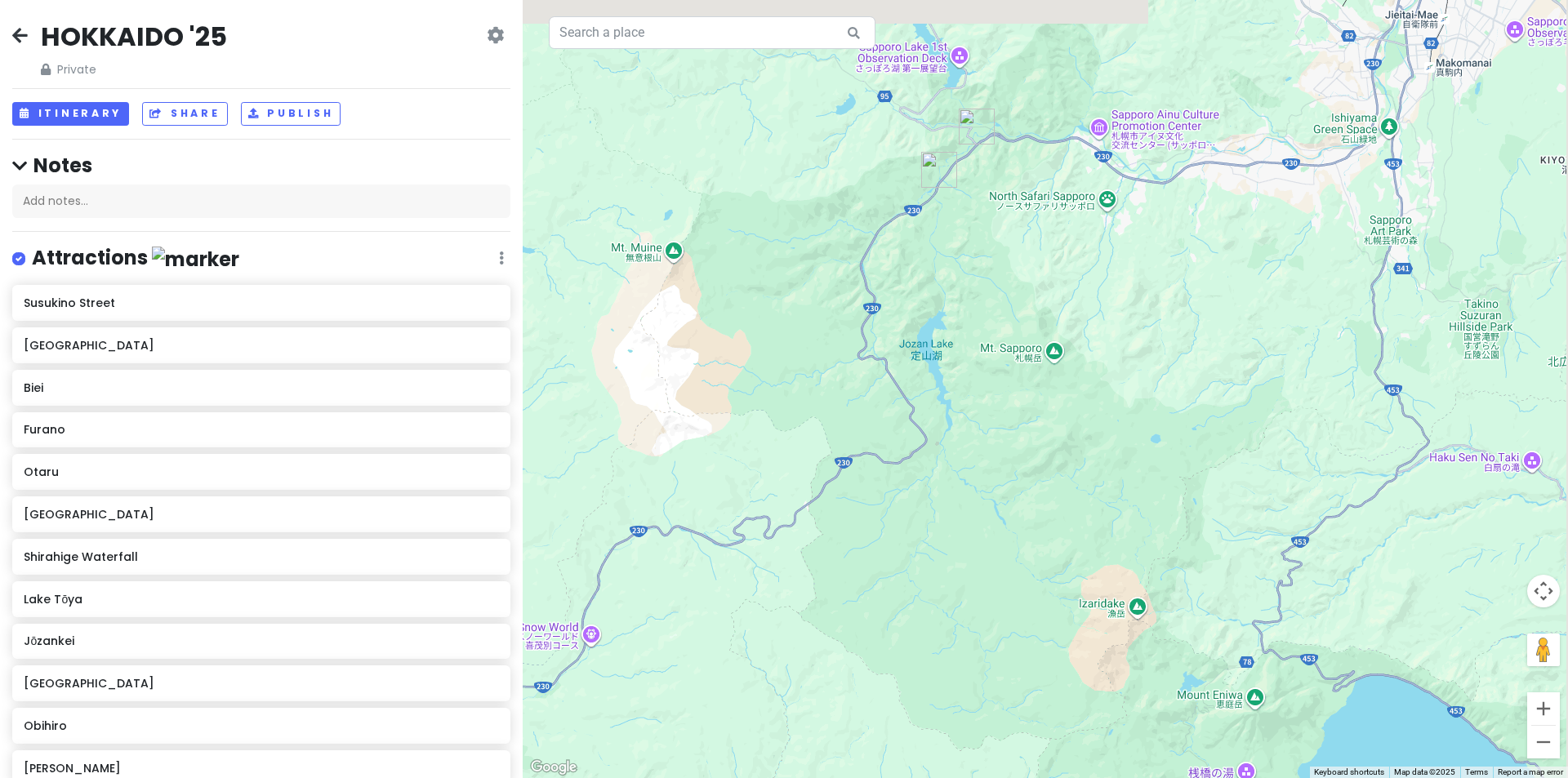
drag, startPoint x: 961, startPoint y: 238, endPoint x: 954, endPoint y: 349, distance: 111.2
click at [954, 349] on div at bounding box center [1045, 389] width 1045 height 778
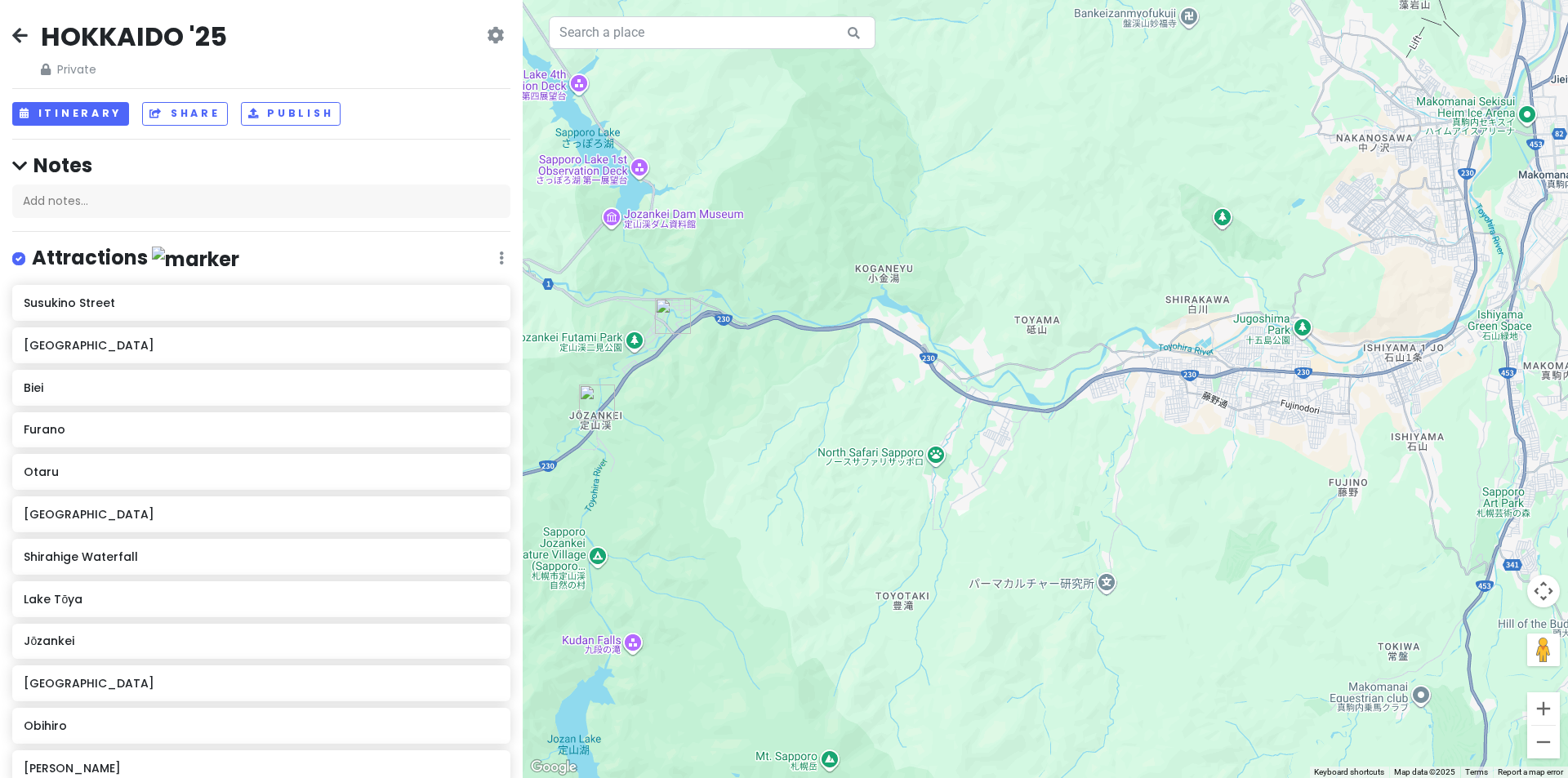
drag, startPoint x: 1252, startPoint y: 395, endPoint x: 1015, endPoint y: 424, distance: 238.8
click at [1035, 428] on div at bounding box center [1045, 389] width 1045 height 778
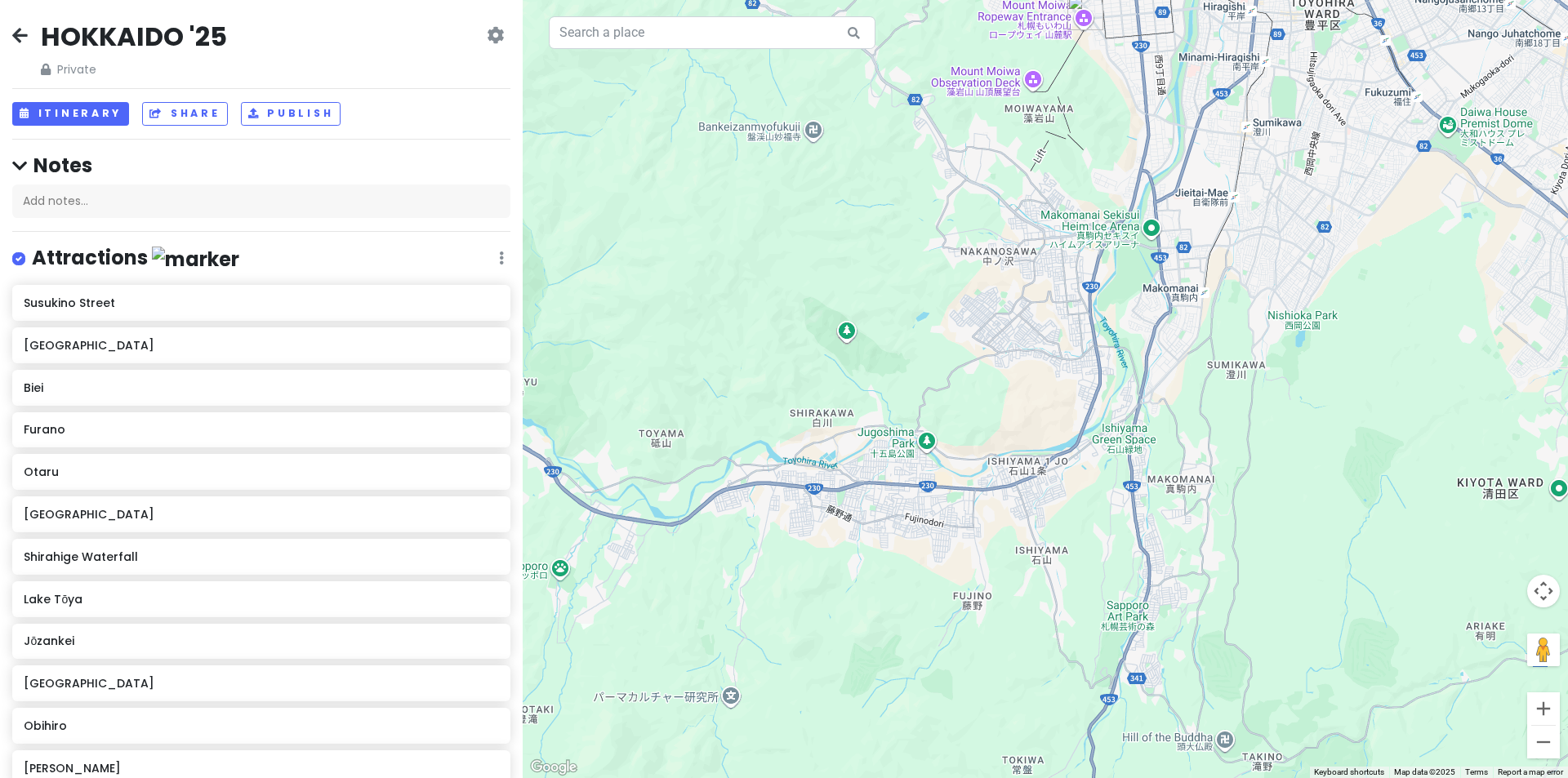
drag, startPoint x: 1116, startPoint y: 343, endPoint x: 872, endPoint y: 471, distance: 275.5
click at [879, 485] on div at bounding box center [1045, 389] width 1045 height 778
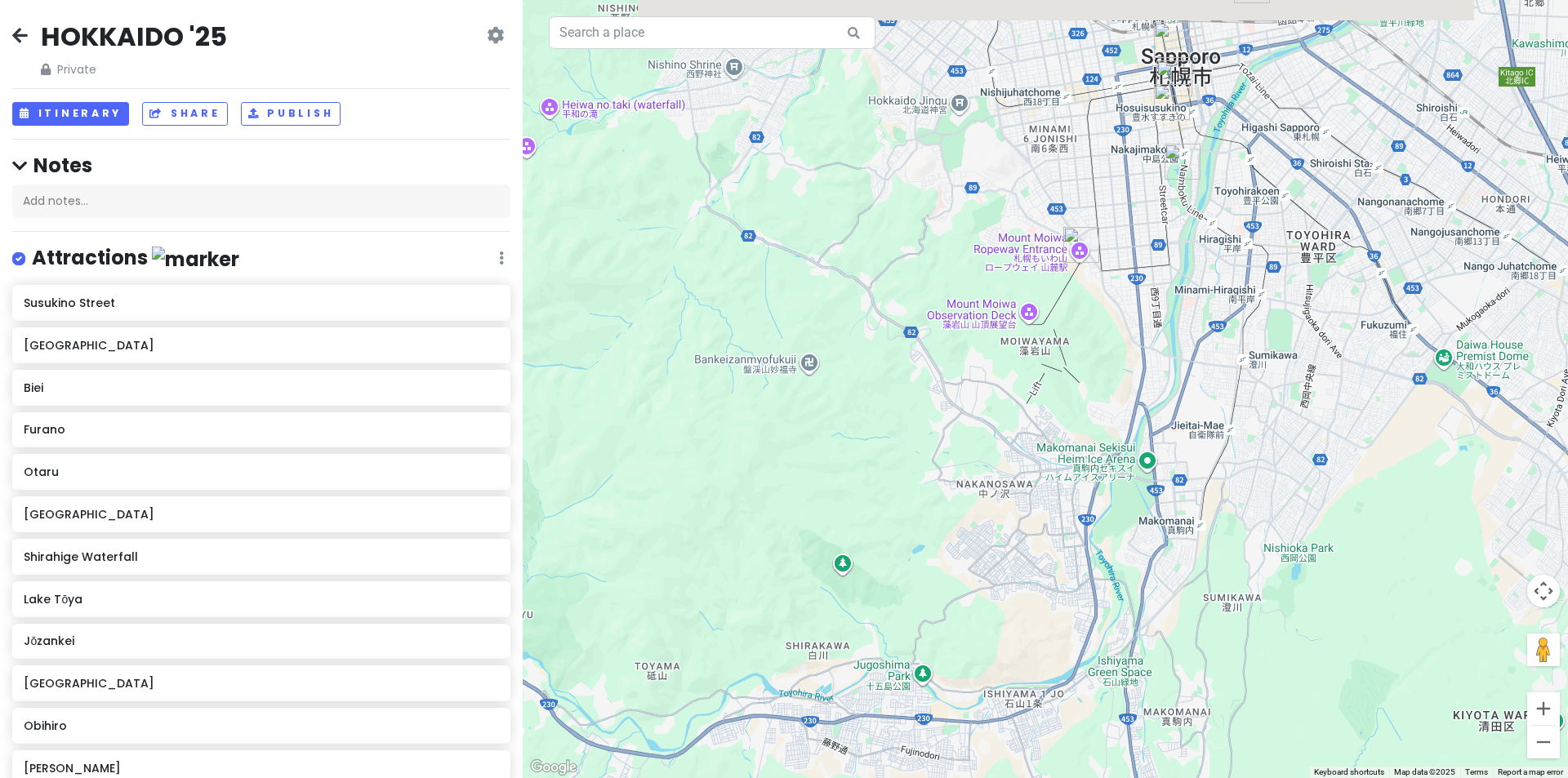
drag, startPoint x: 887, startPoint y: 273, endPoint x: 898, endPoint y: 507, distance: 234.3
click at [898, 507] on div at bounding box center [1045, 389] width 1045 height 778
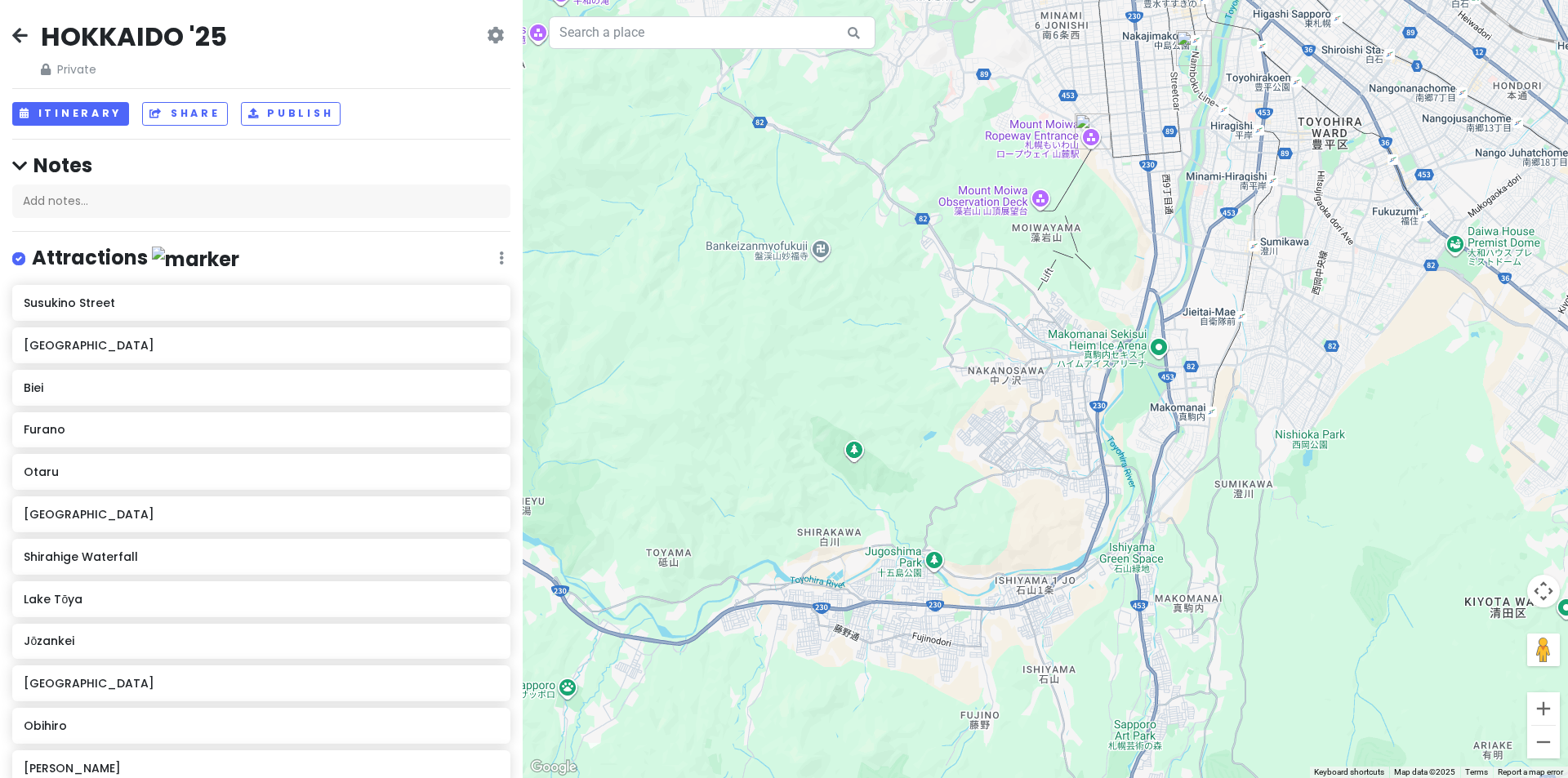
drag
click at [868, 393] on div at bounding box center [1045, 389] width 1045 height 778
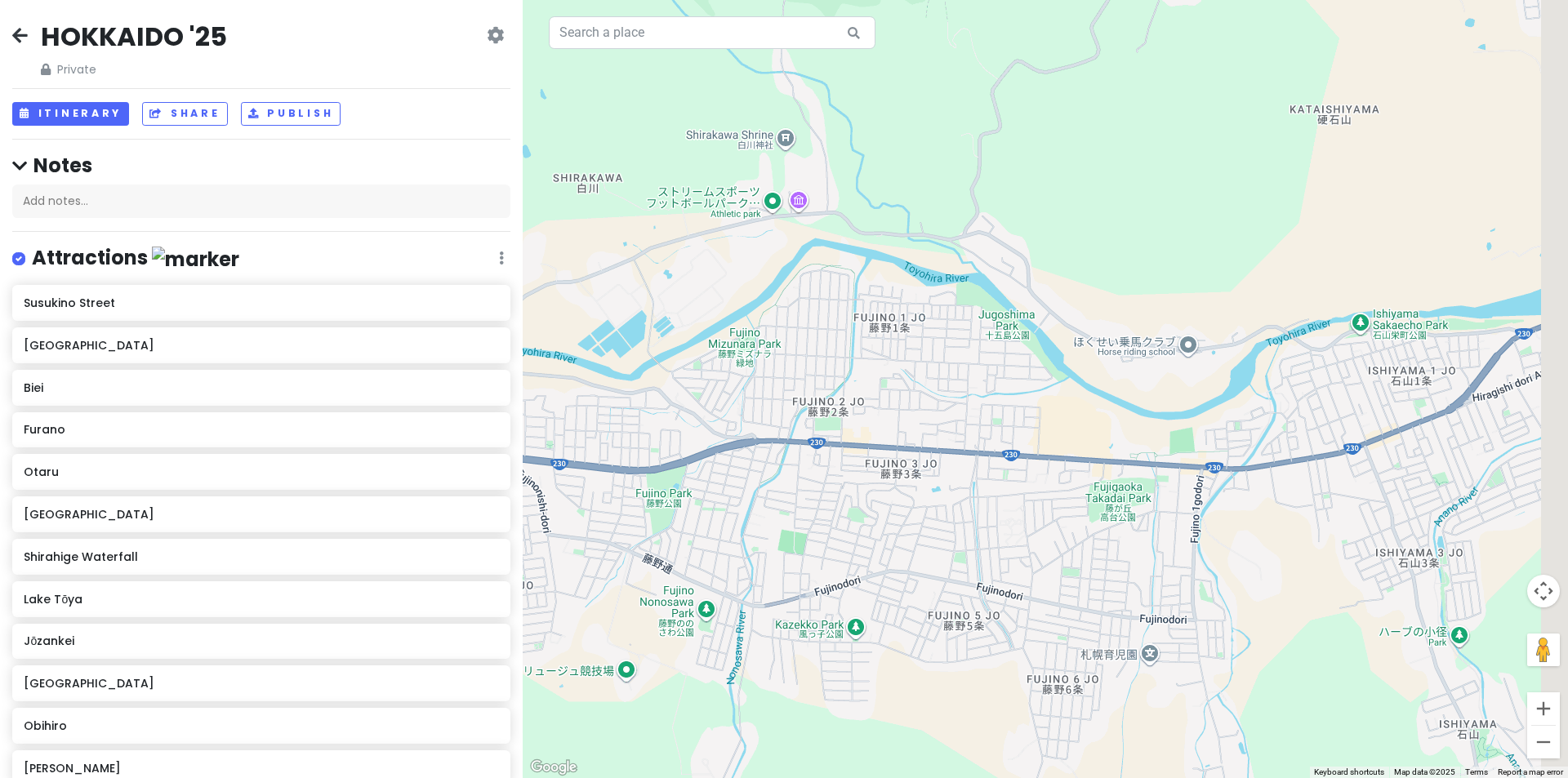
click at [784, 428] on div at bounding box center [1045, 389] width 1045 height 778
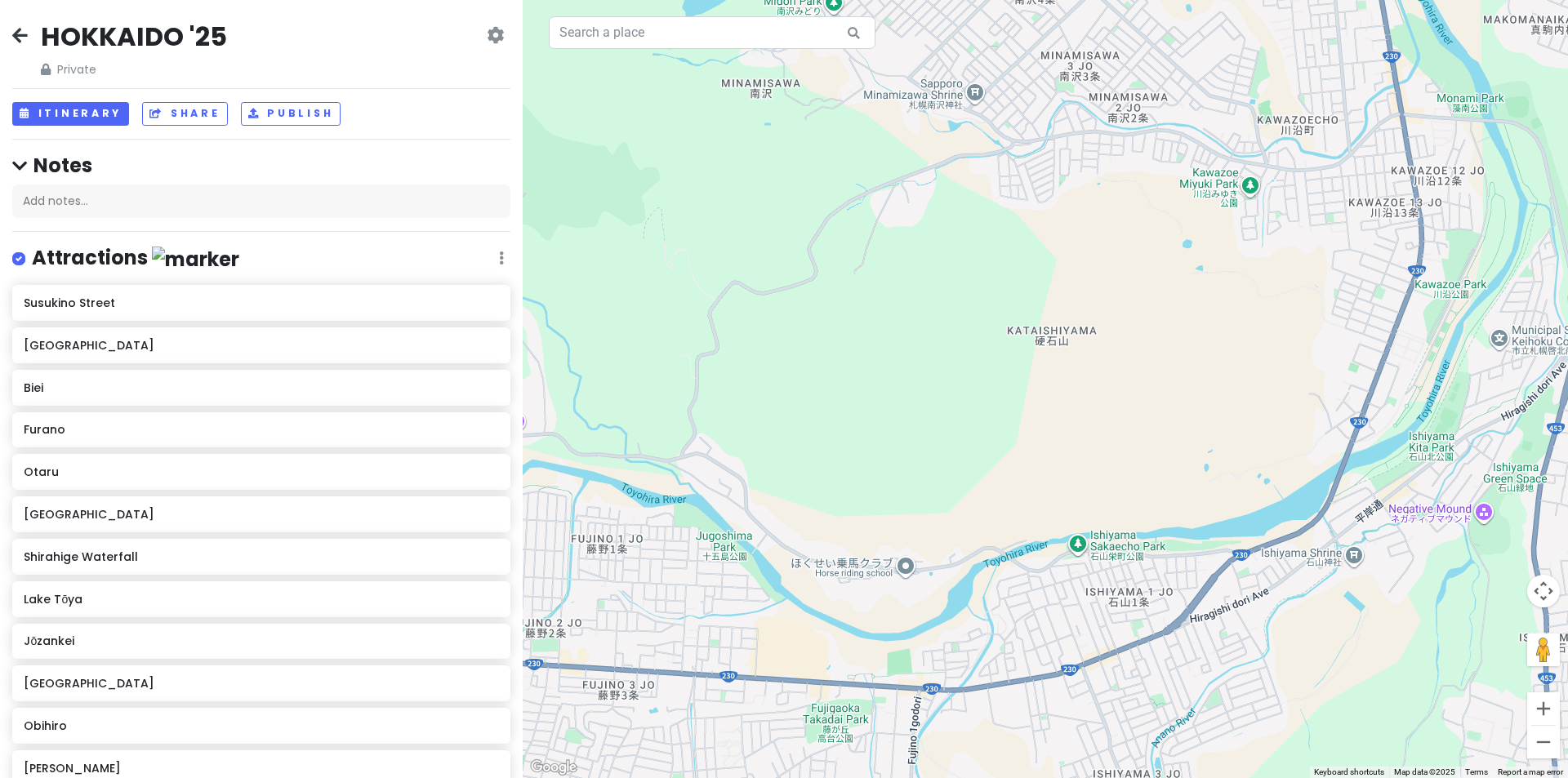
click at [851, 508] on div at bounding box center [1045, 389] width 1045 height 778
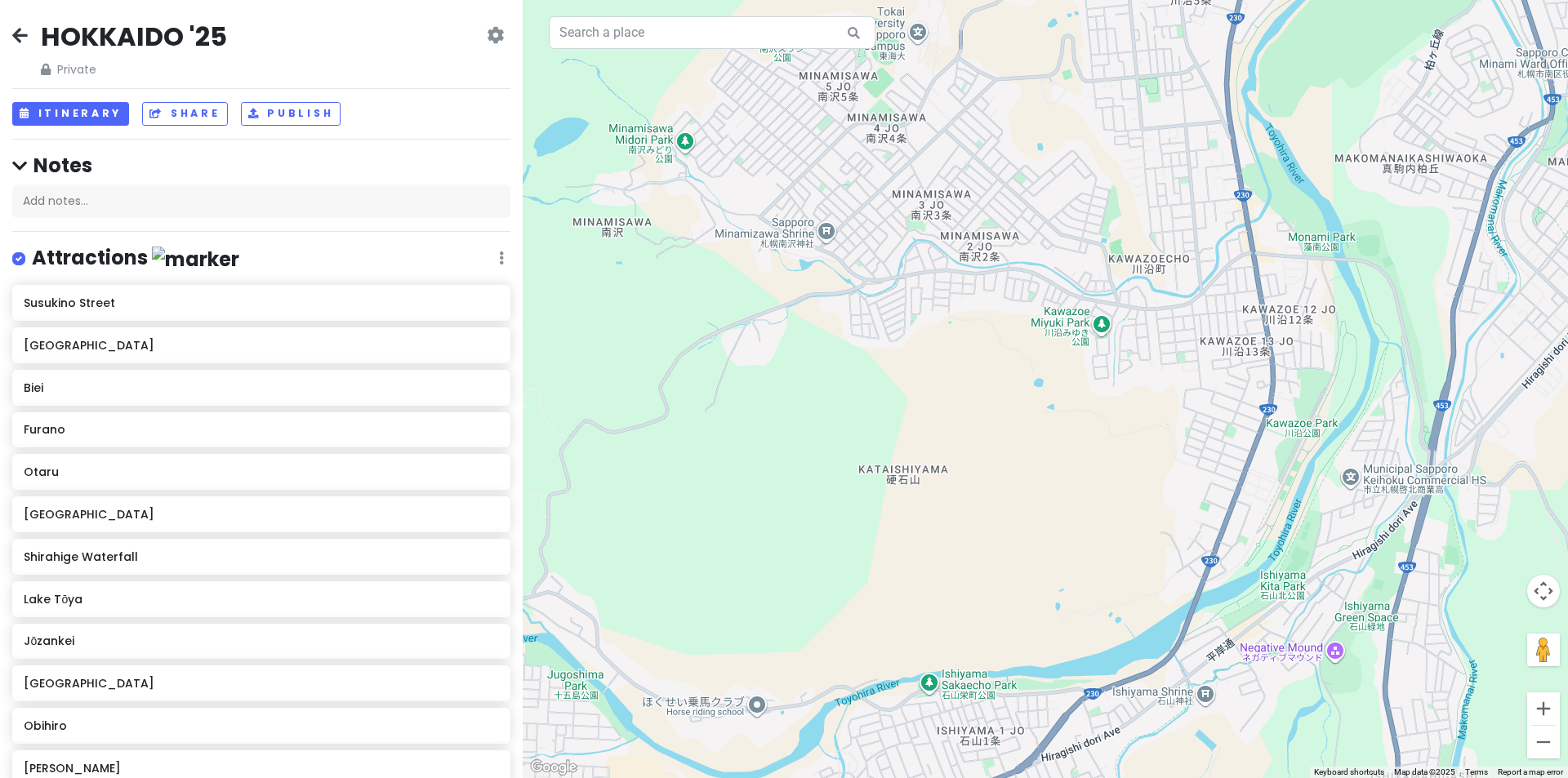
click at [1275, 377] on div at bounding box center [1045, 389] width 1045 height 778
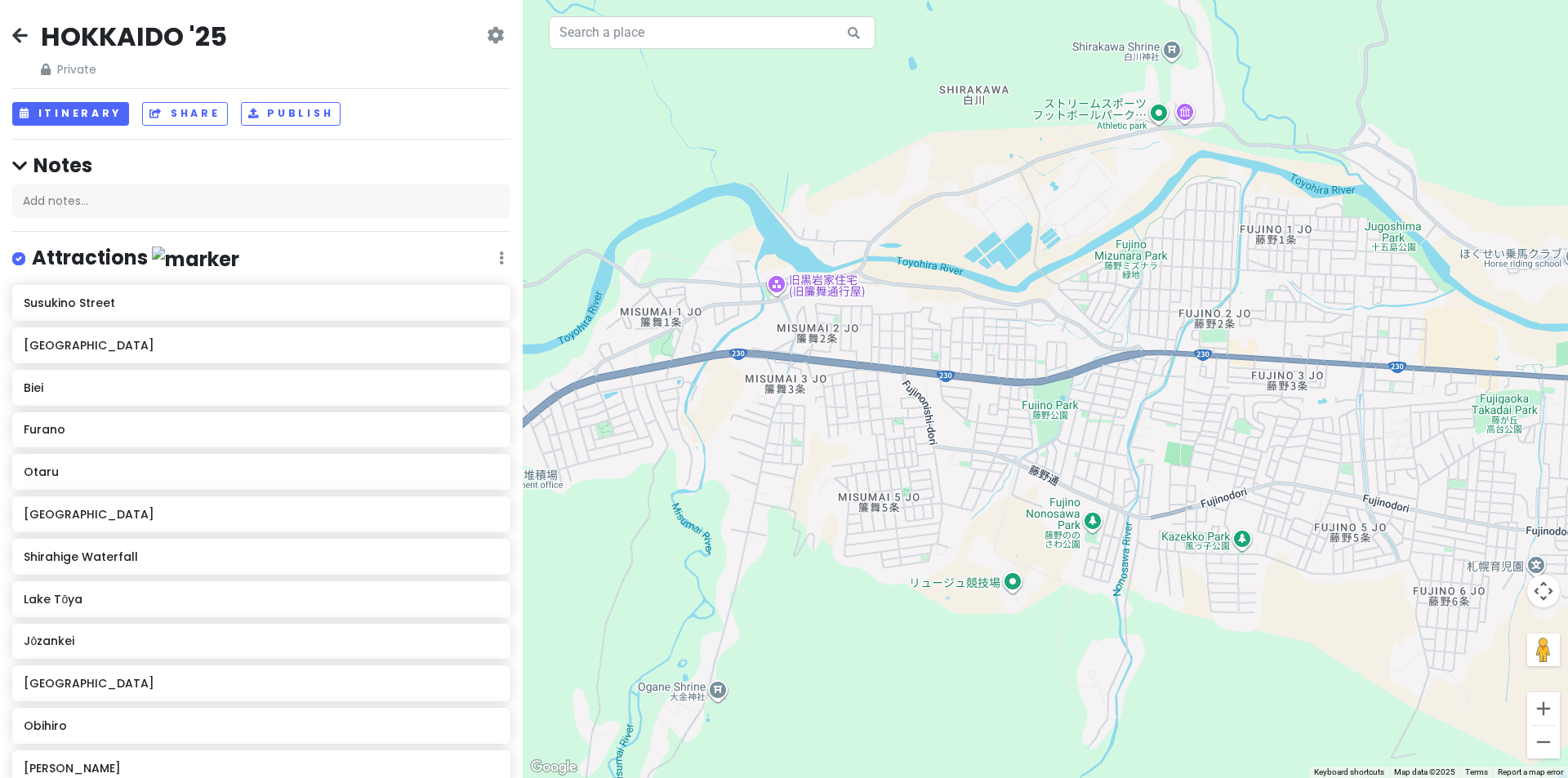
click at [1089, 335] on div at bounding box center [1045, 389] width 1045 height 778
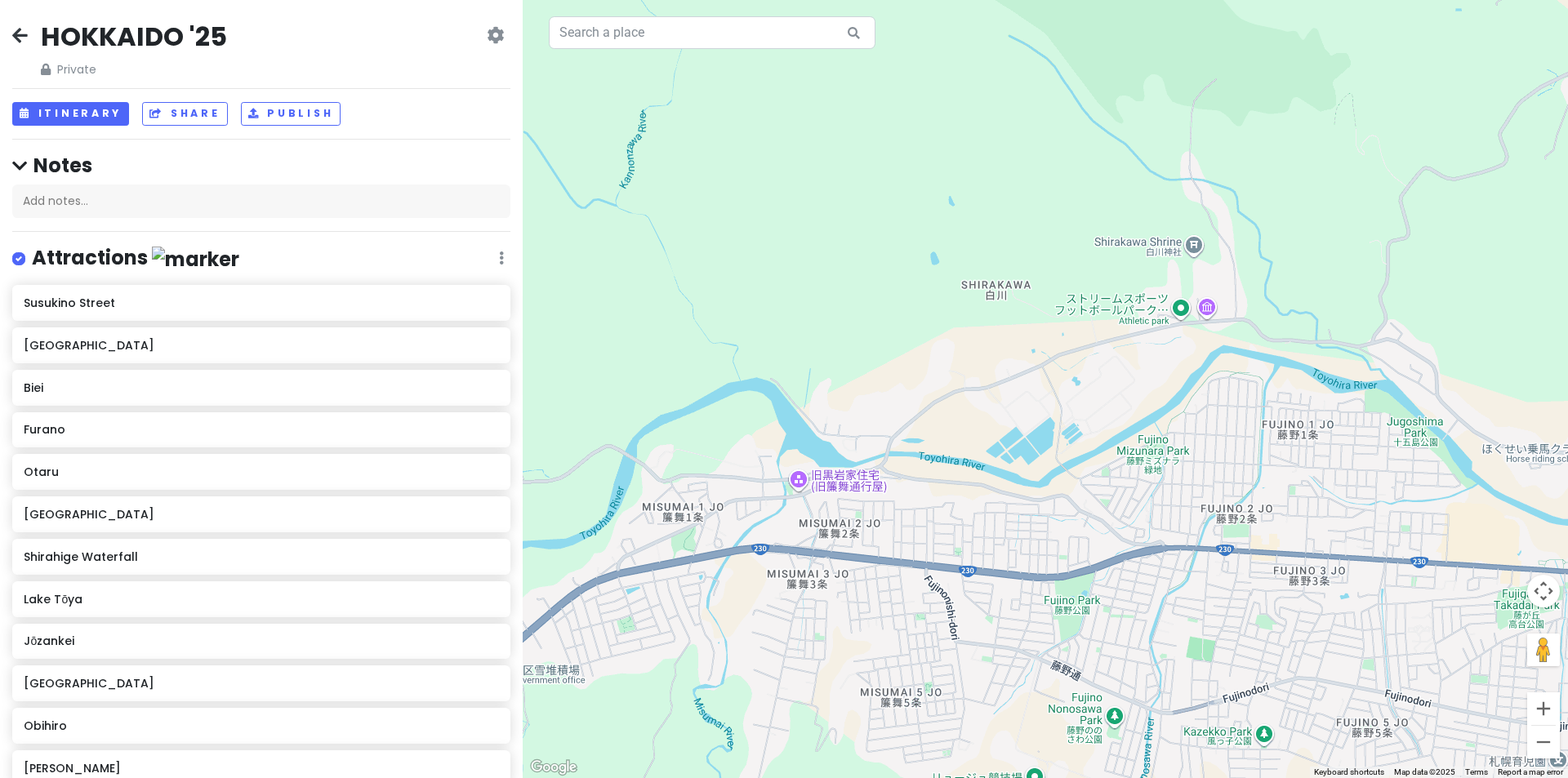
click at [1054, 332] on div at bounding box center [1045, 389] width 1045 height 778
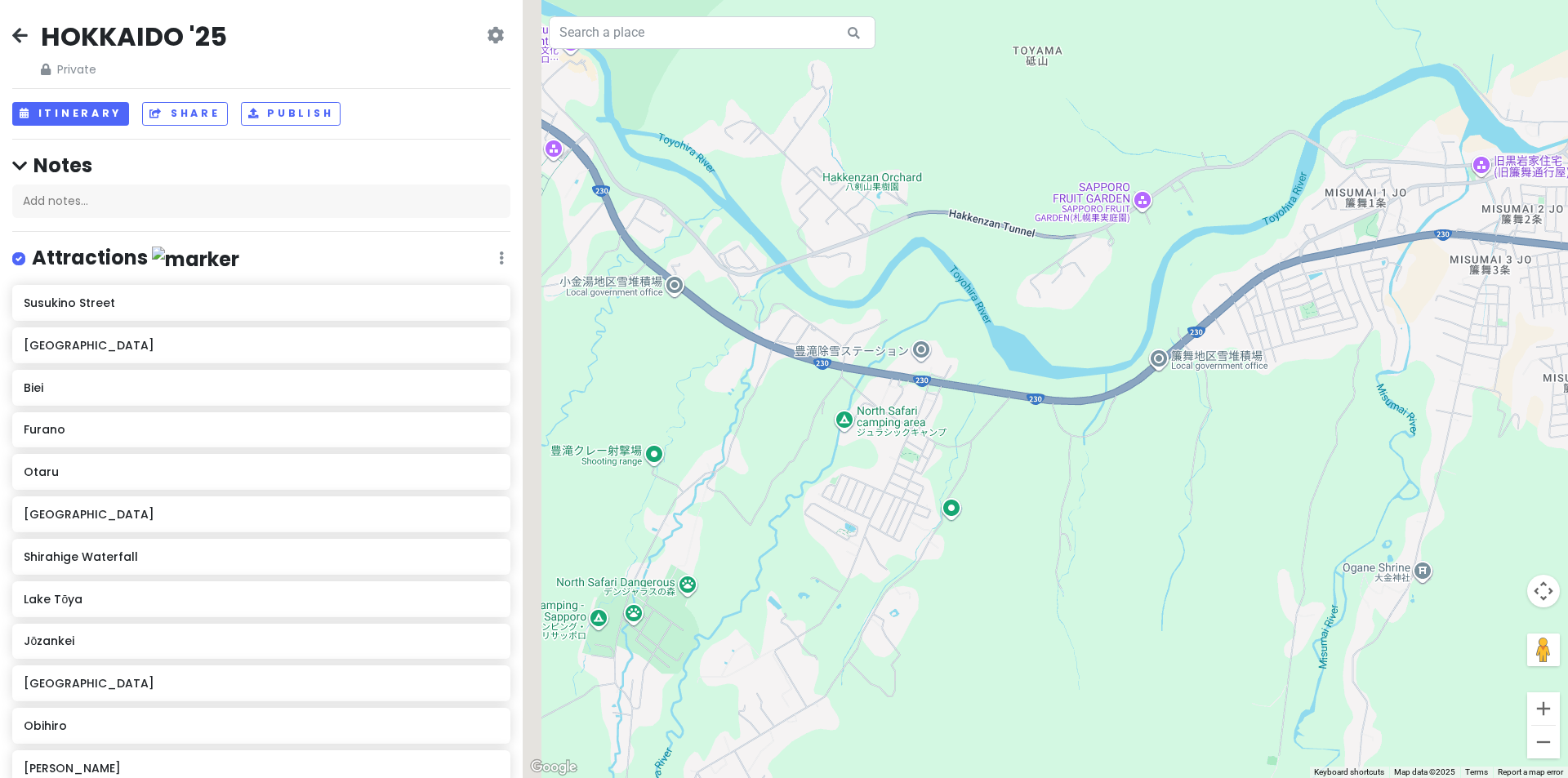
click at [1270, 433] on div at bounding box center [1045, 389] width 1045 height 778
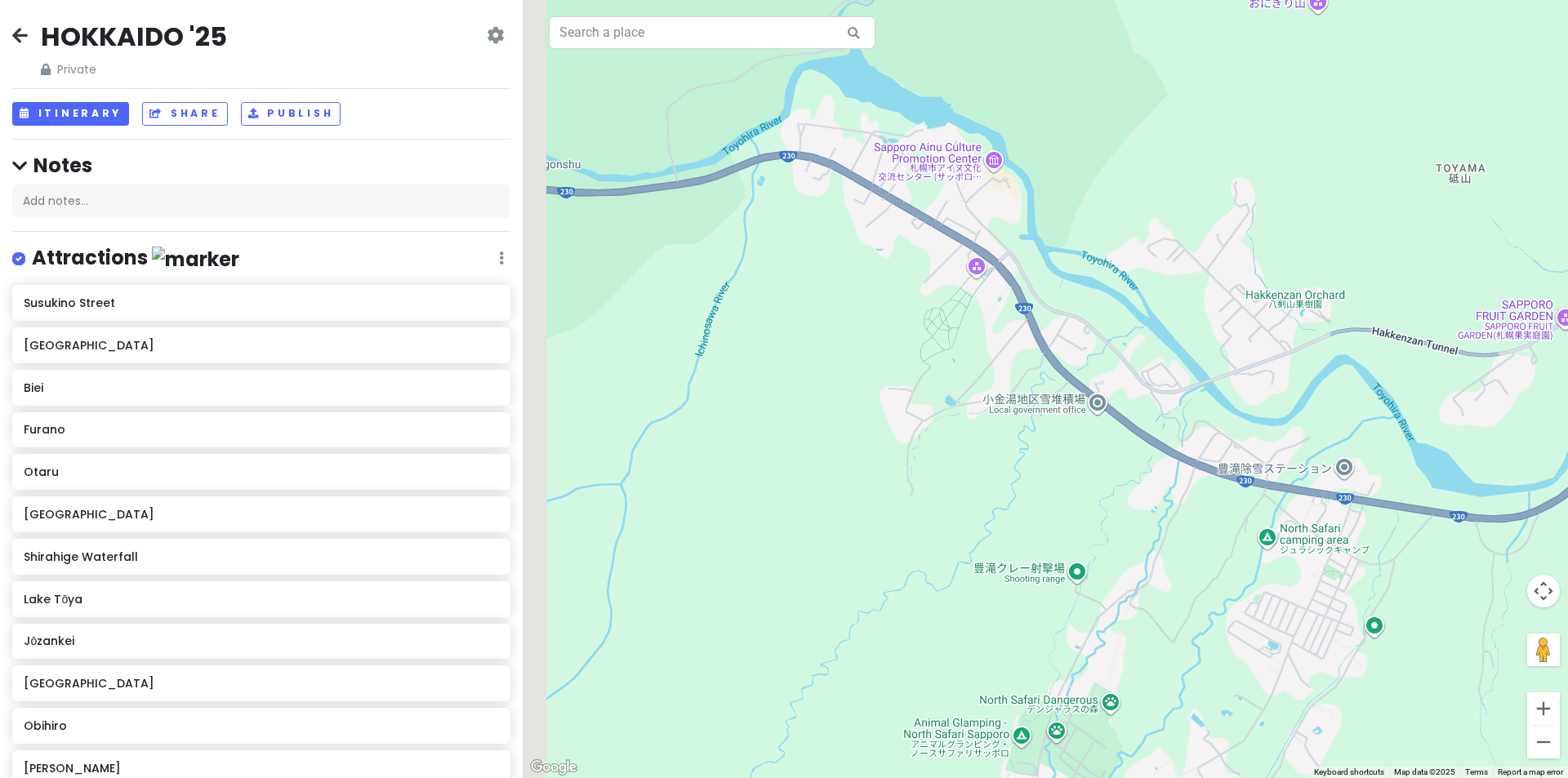
click at [1149, 550] on div at bounding box center [1045, 389] width 1045 height 778
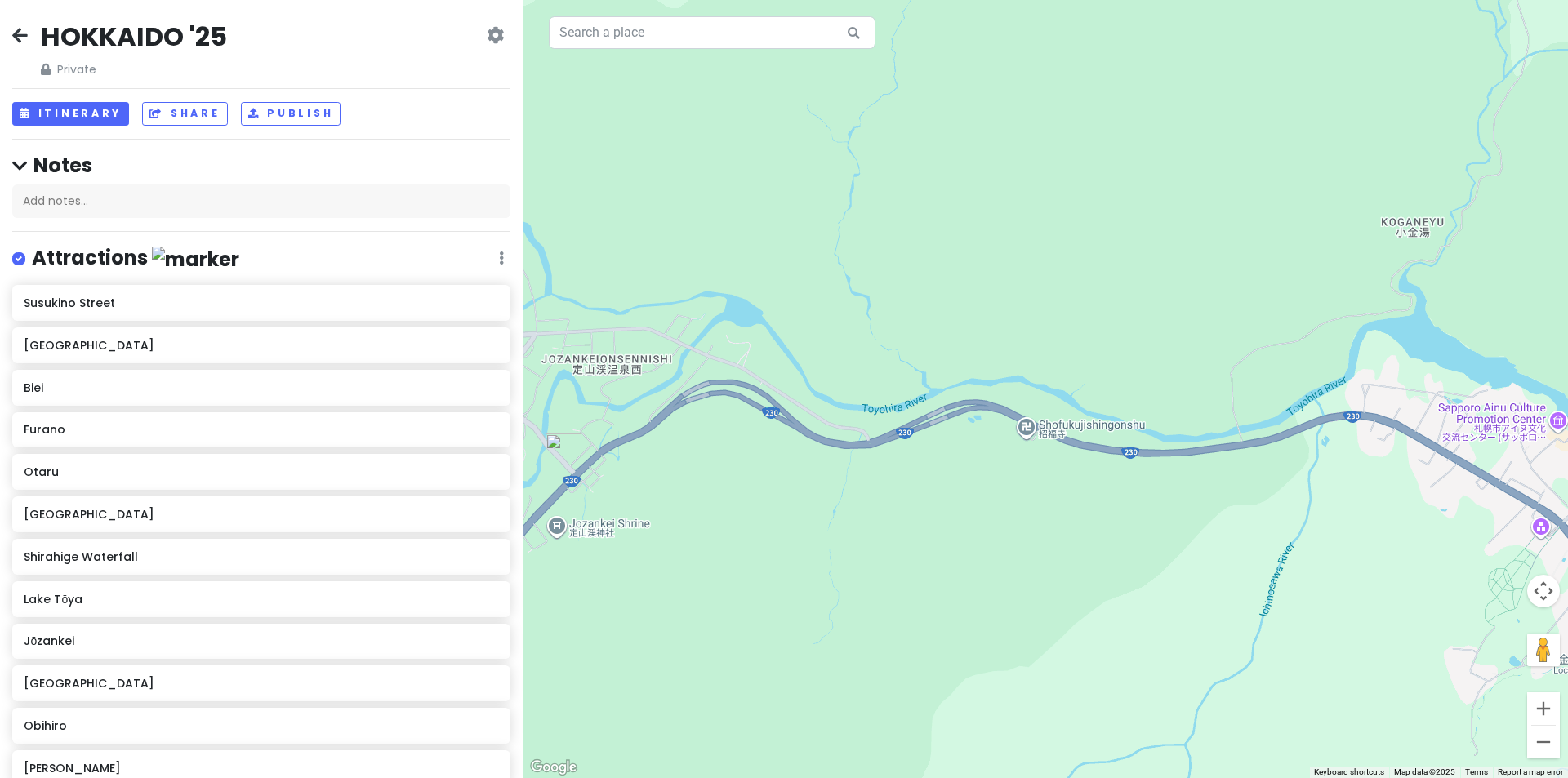
click at [1272, 539] on div at bounding box center [1045, 389] width 1045 height 778
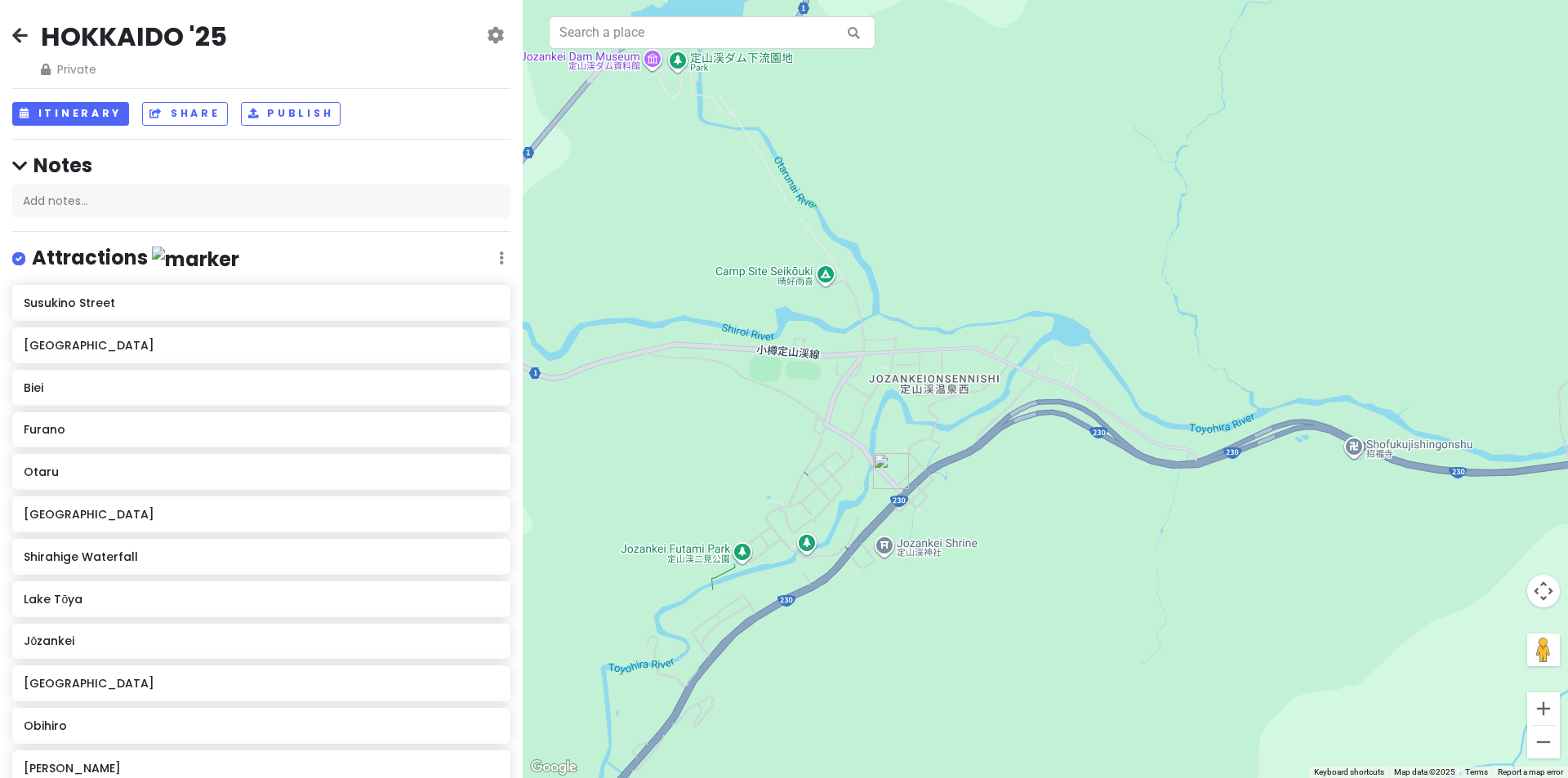
click at [1306, 535] on div at bounding box center [1045, 389] width 1045 height 778
click at [893, 471] on img "Jozankei Yurakusoan" at bounding box center [891, 471] width 36 height 36
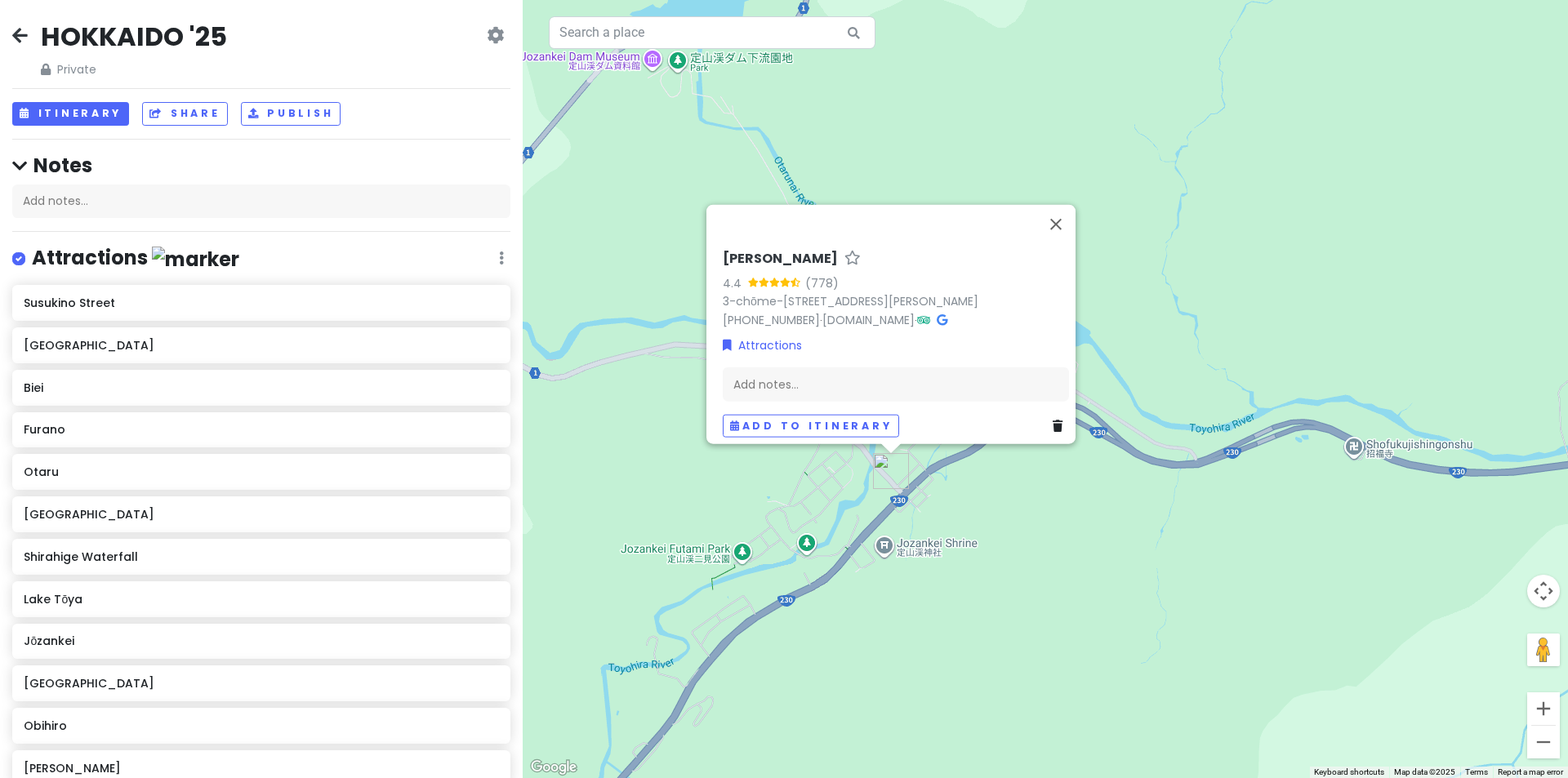
click at [1125, 505] on div "[PERSON_NAME] 4.4 (778) 3-chōme-228-1 Jōzankeionsenhigashi, [GEOGRAPHIC_DATA][P…" at bounding box center [1045, 389] width 1045 height 778
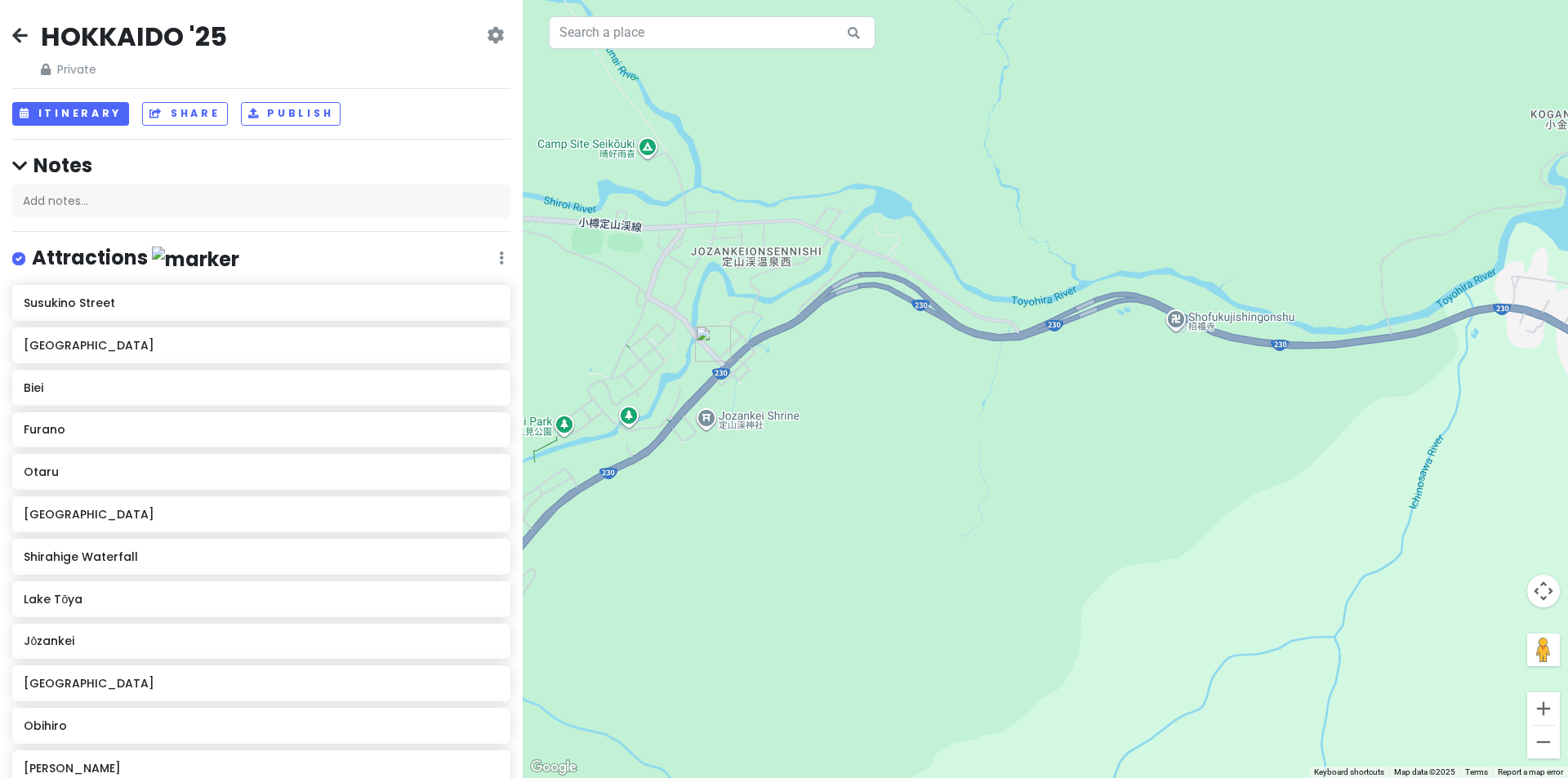
click at [887, 364] on div at bounding box center [1045, 389] width 1045 height 778
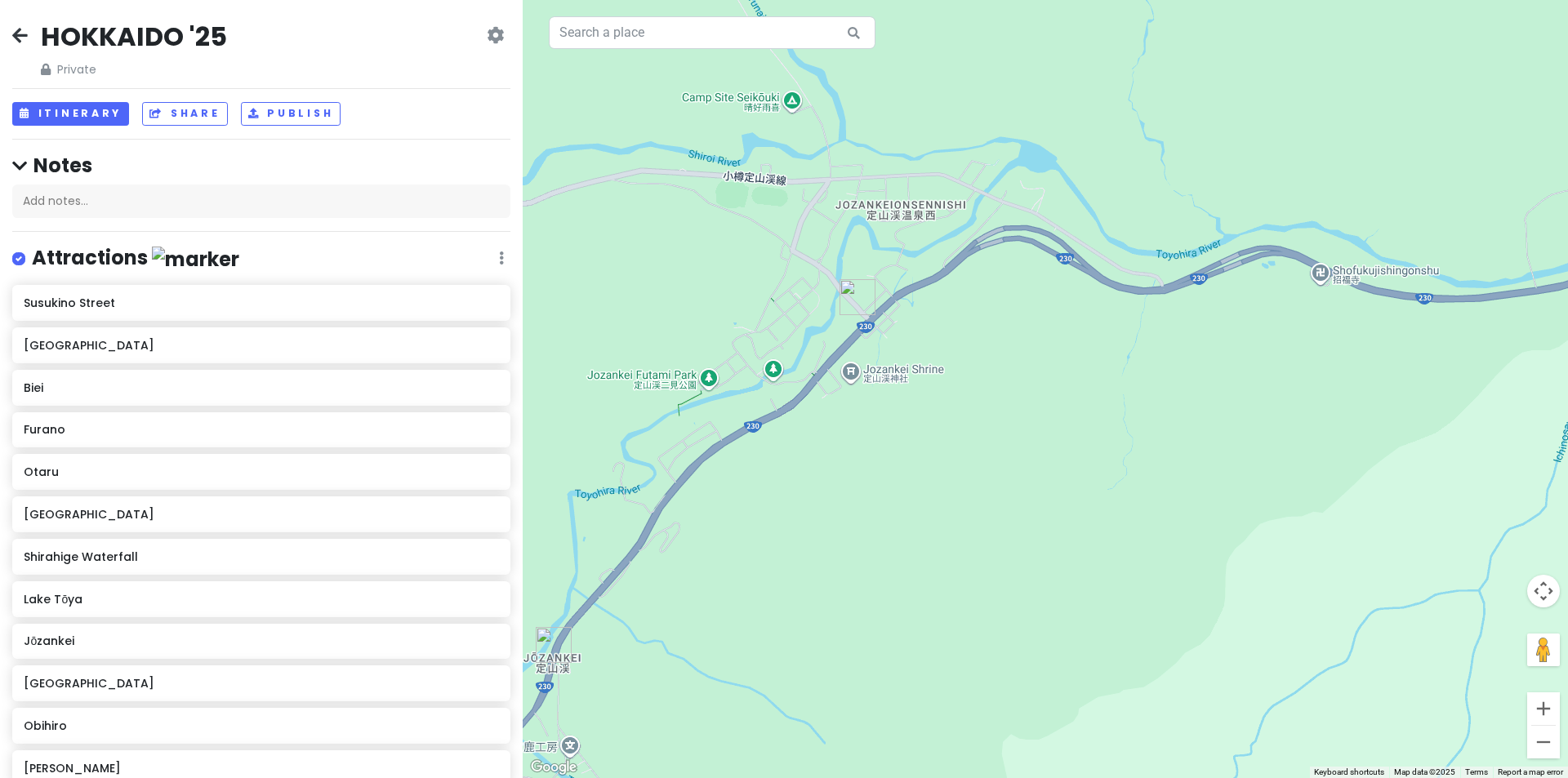
click at [1049, 341] on div at bounding box center [1045, 389] width 1045 height 778
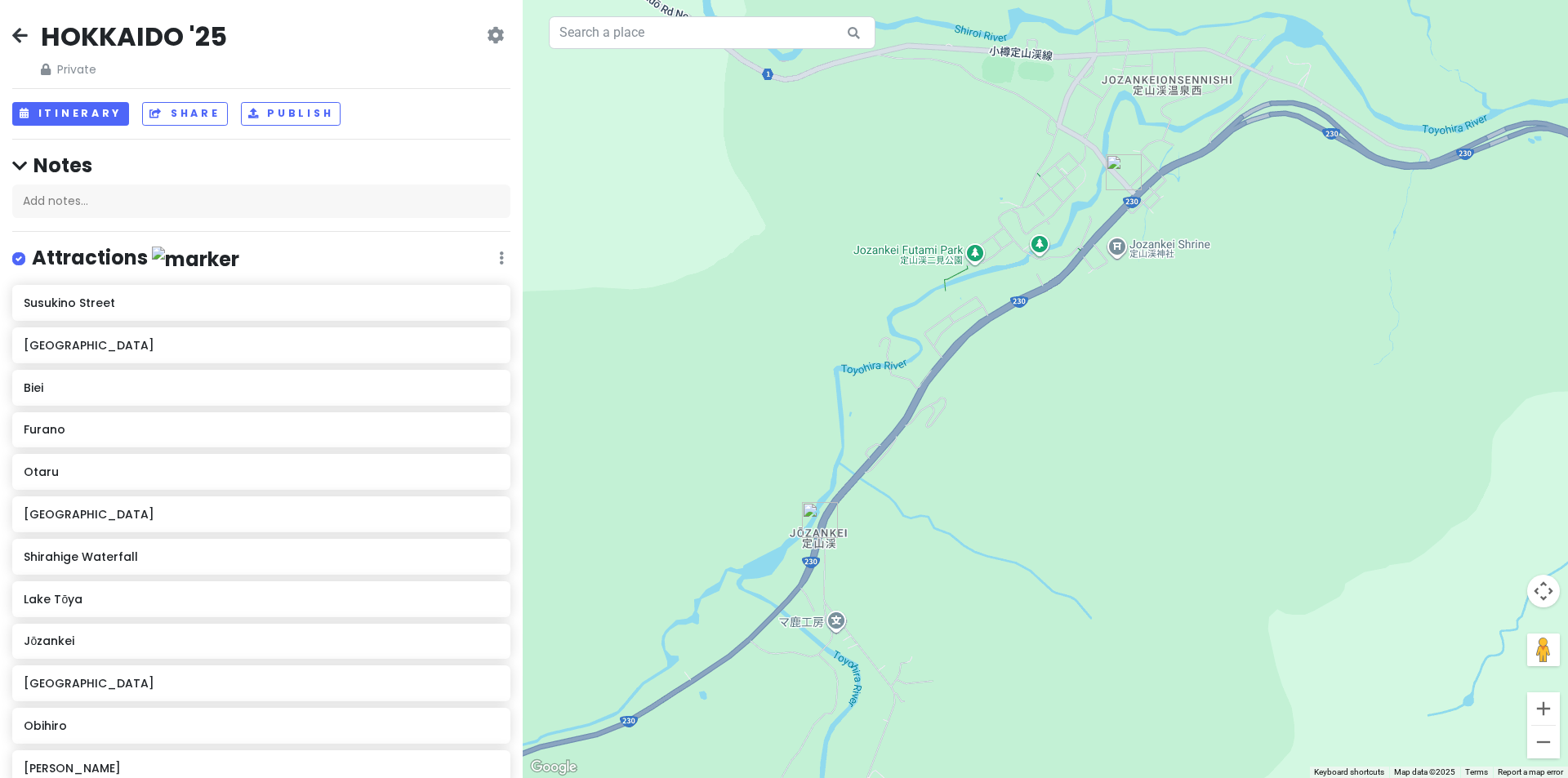
click at [904, 351] on div at bounding box center [1045, 389] width 1045 height 778
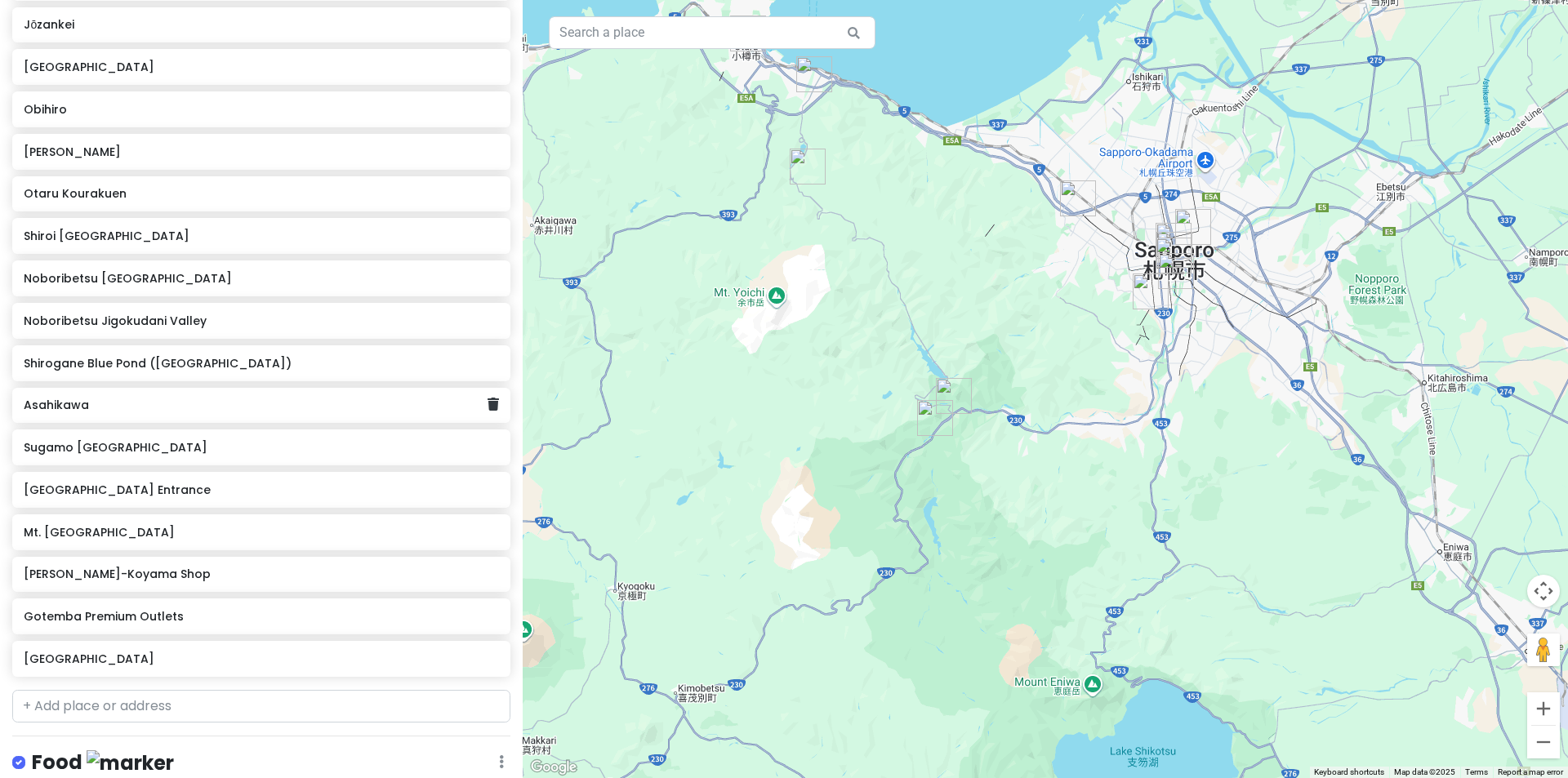
scroll to position [946, 0]
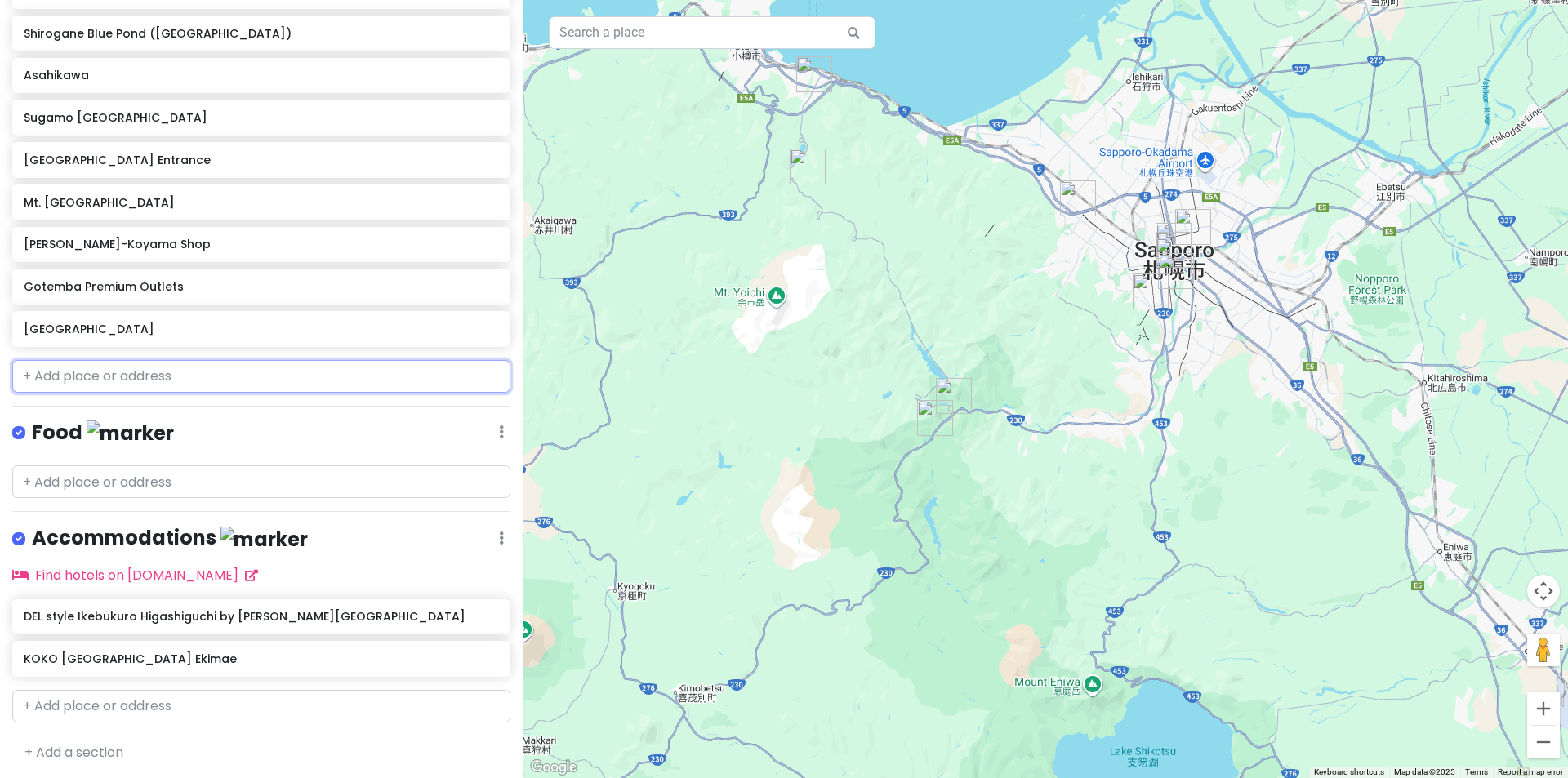
click at [129, 372] on input "text" at bounding box center [261, 376] width 498 height 32
paste input "[GEOGRAPHIC_DATA]"
type input "[GEOGRAPHIC_DATA]"
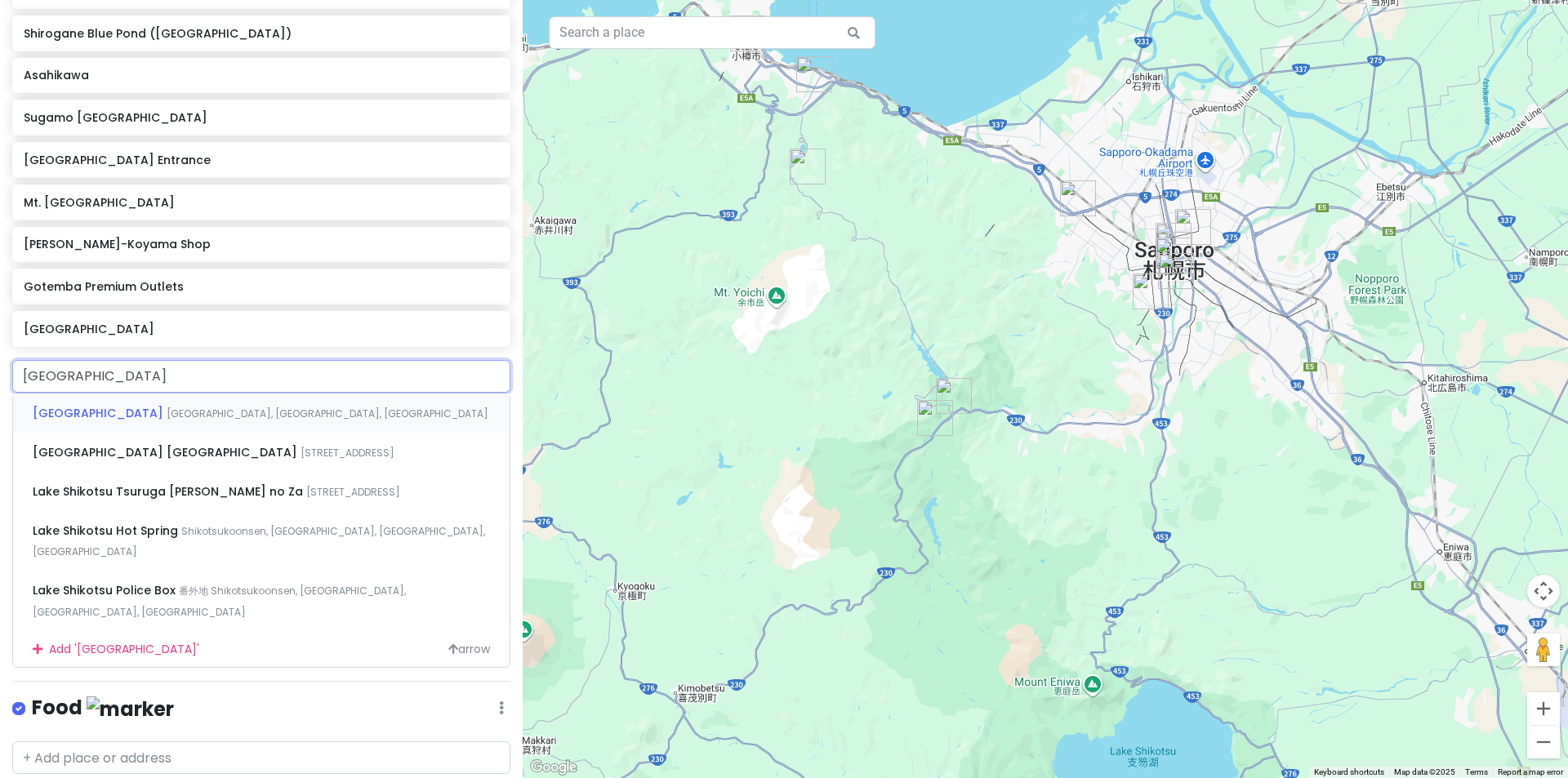
click at [166, 414] on span "[GEOGRAPHIC_DATA], [GEOGRAPHIC_DATA], [GEOGRAPHIC_DATA]" at bounding box center [327, 413] width 322 height 14
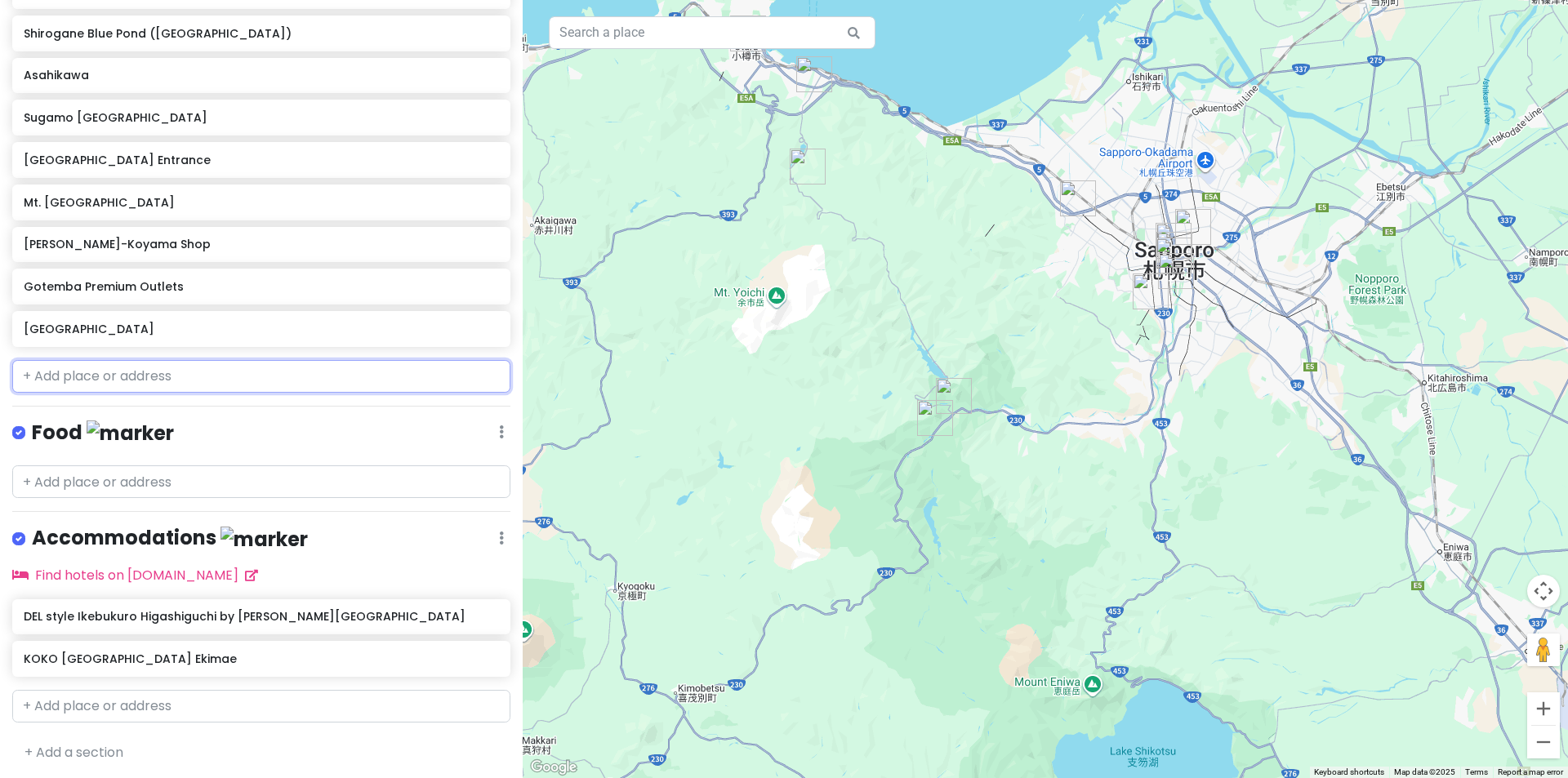
scroll to position [988, 0]
click at [122, 329] on h6 "[GEOGRAPHIC_DATA]" at bounding box center [256, 329] width 463 height 15
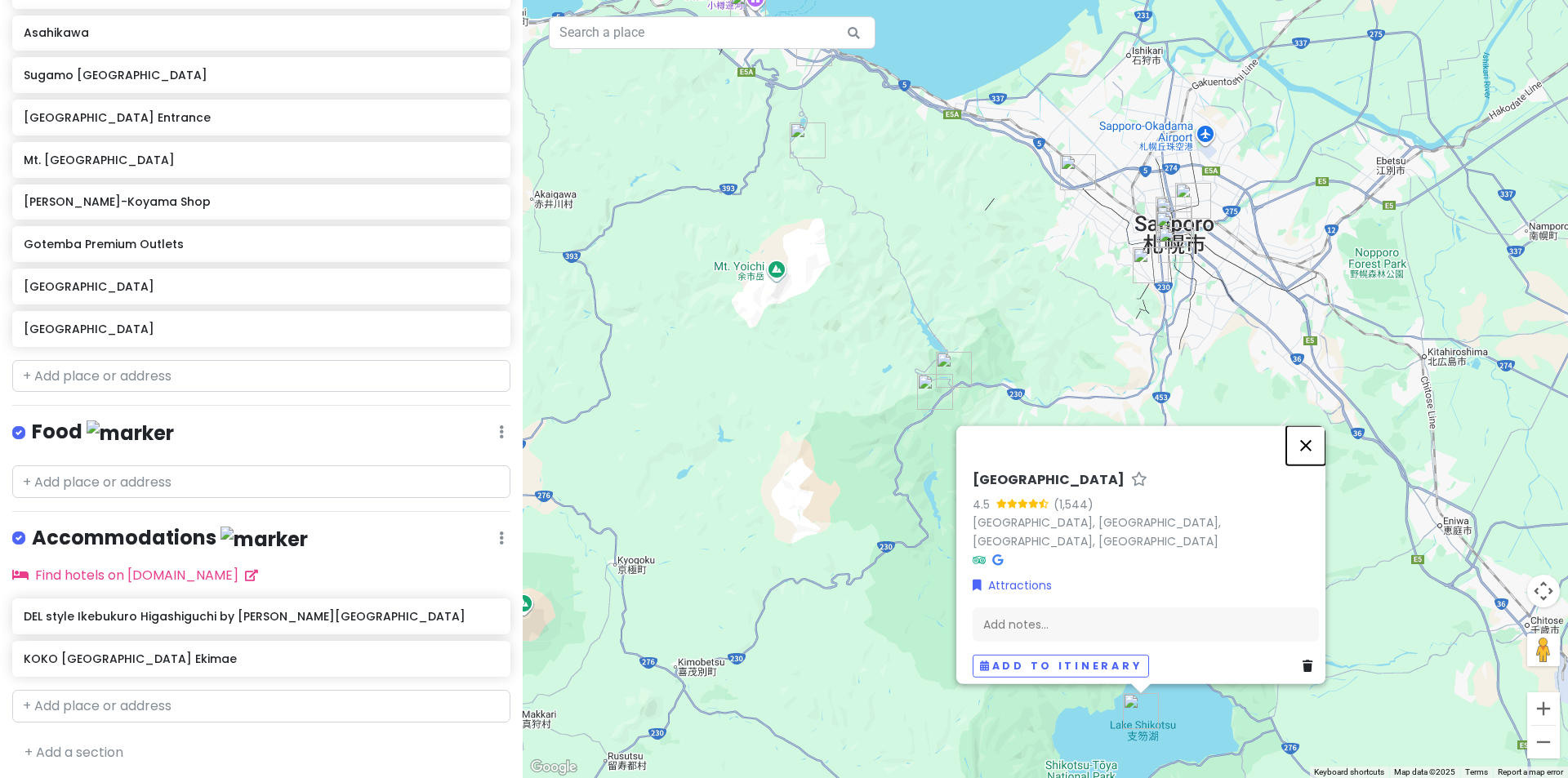
click at [1316, 453] on button "Close" at bounding box center [1305, 445] width 39 height 39
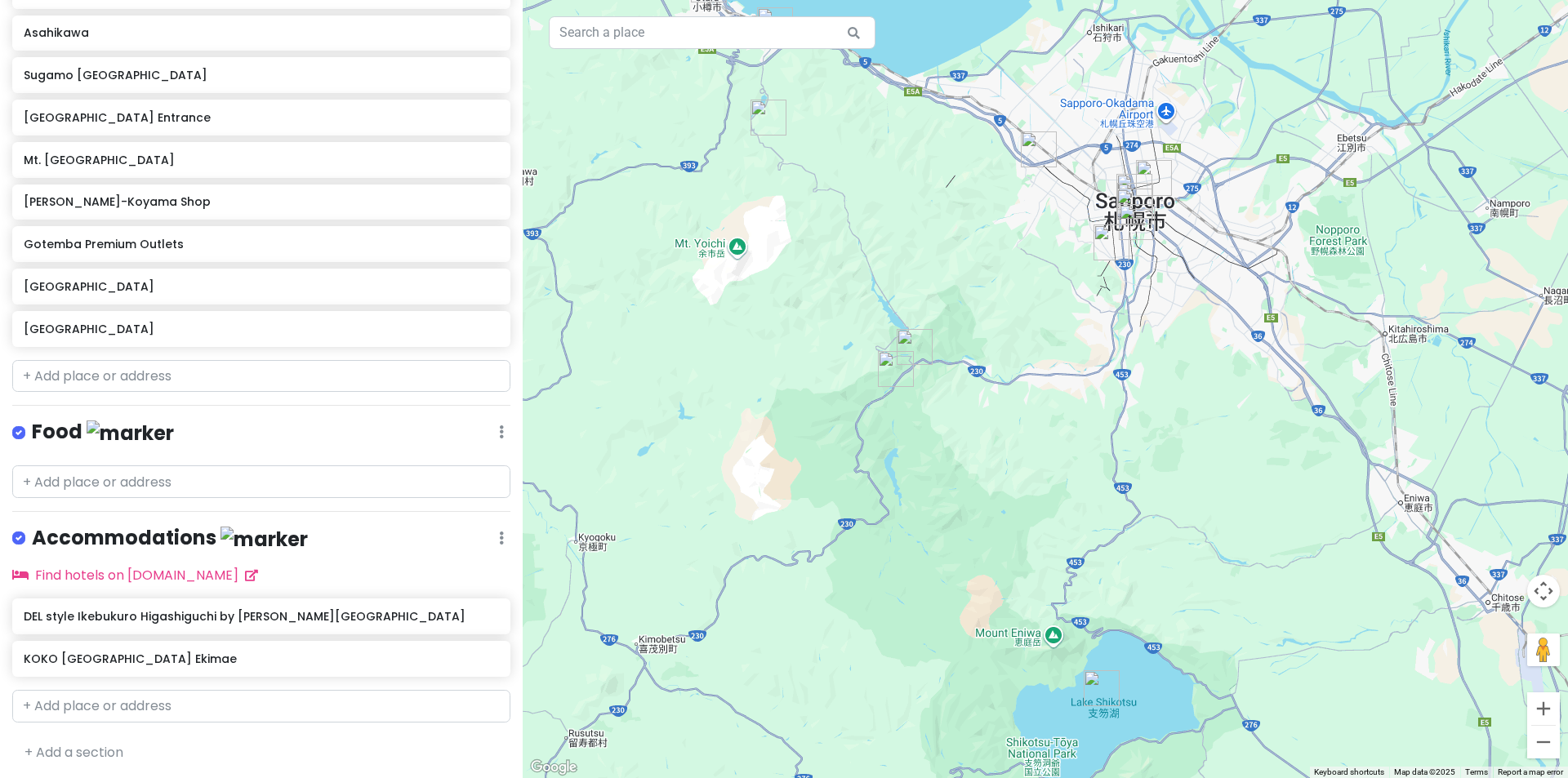
drag, startPoint x: 1250, startPoint y: 512, endPoint x: 1110, endPoint y: 343, distance: 219.5
click at [1111, 343] on div at bounding box center [1045, 389] width 1045 height 778
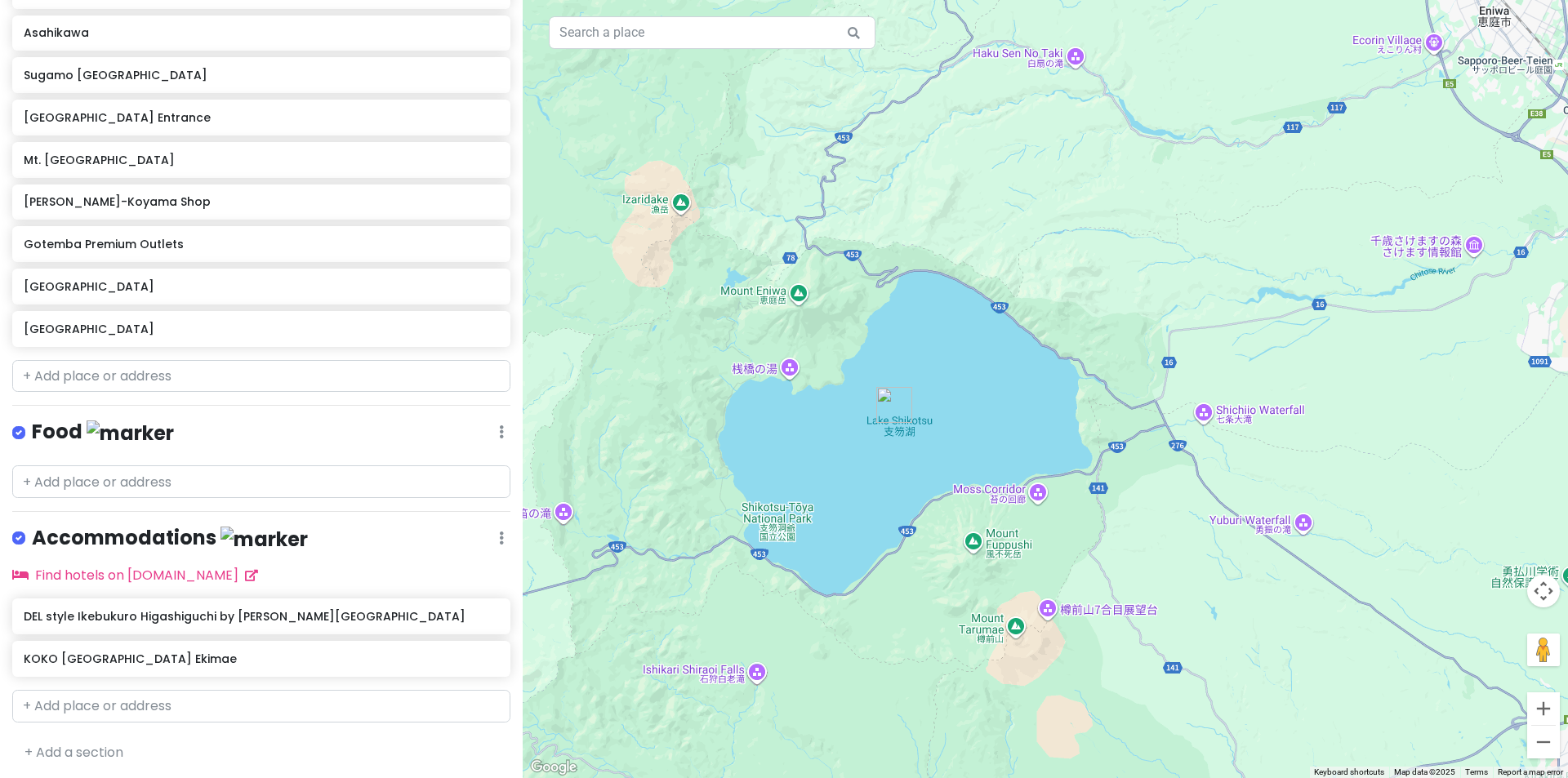
drag, startPoint x: 935, startPoint y: 396, endPoint x: 980, endPoint y: 336, distance: 75.0
click at [980, 336] on div at bounding box center [1045, 389] width 1045 height 778
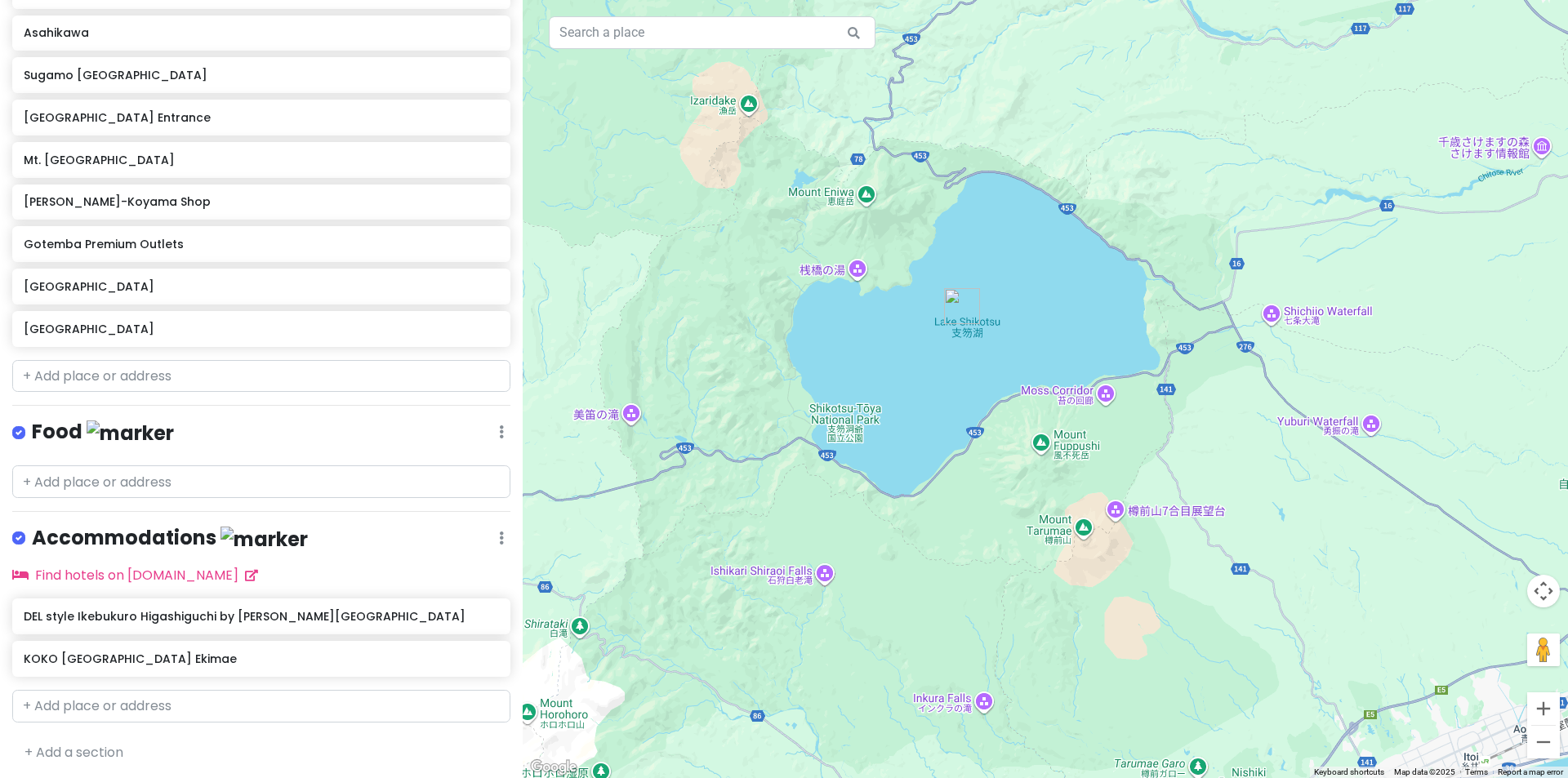
drag, startPoint x: 1009, startPoint y: 373, endPoint x: 973, endPoint y: 350, distance: 42.7
click at [973, 350] on div at bounding box center [1045, 389] width 1045 height 778
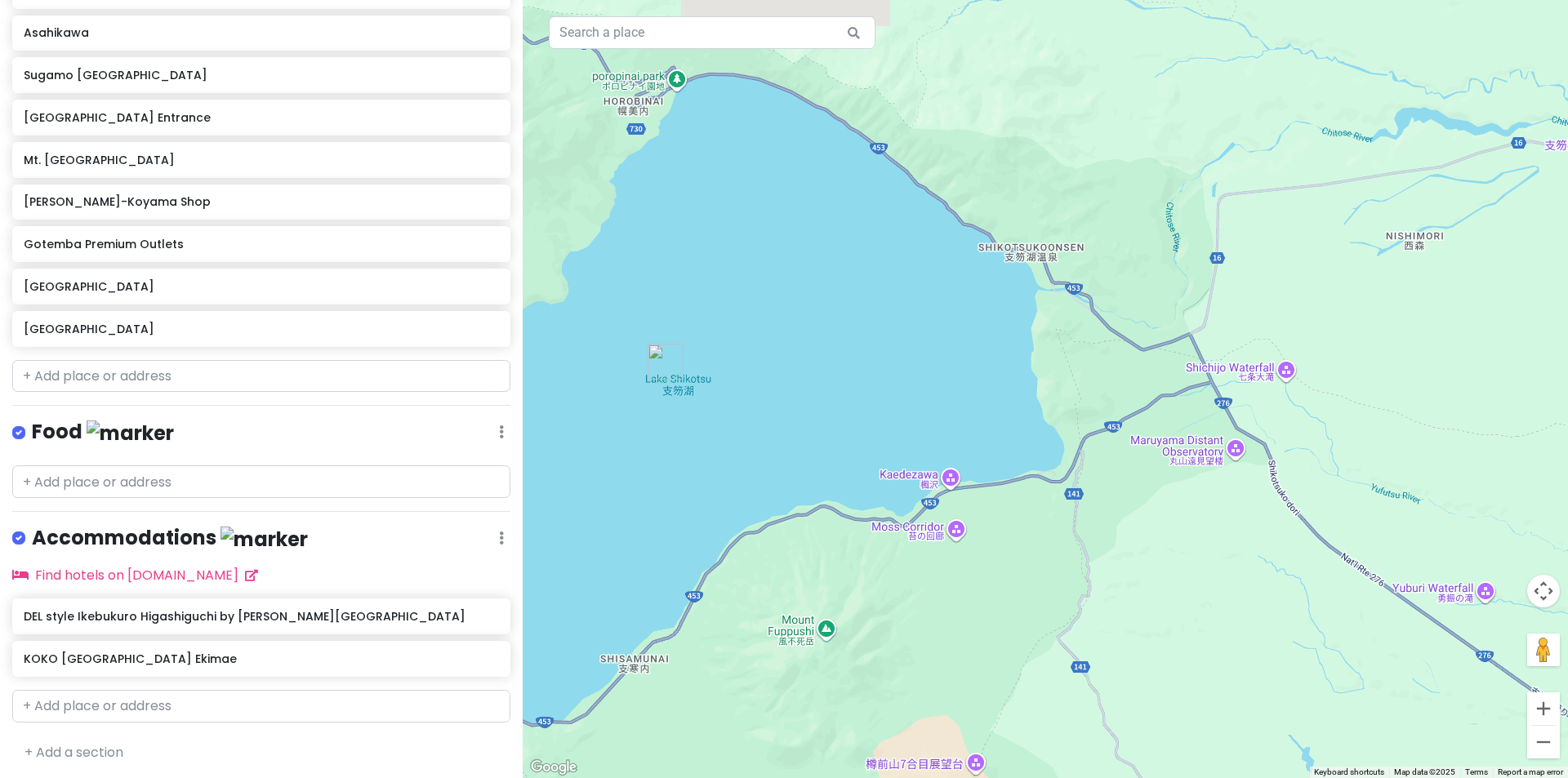
drag, startPoint x: 913, startPoint y: 336, endPoint x: 867, endPoint y: 385, distance: 67.2
click at [867, 385] on div at bounding box center [1045, 389] width 1045 height 778
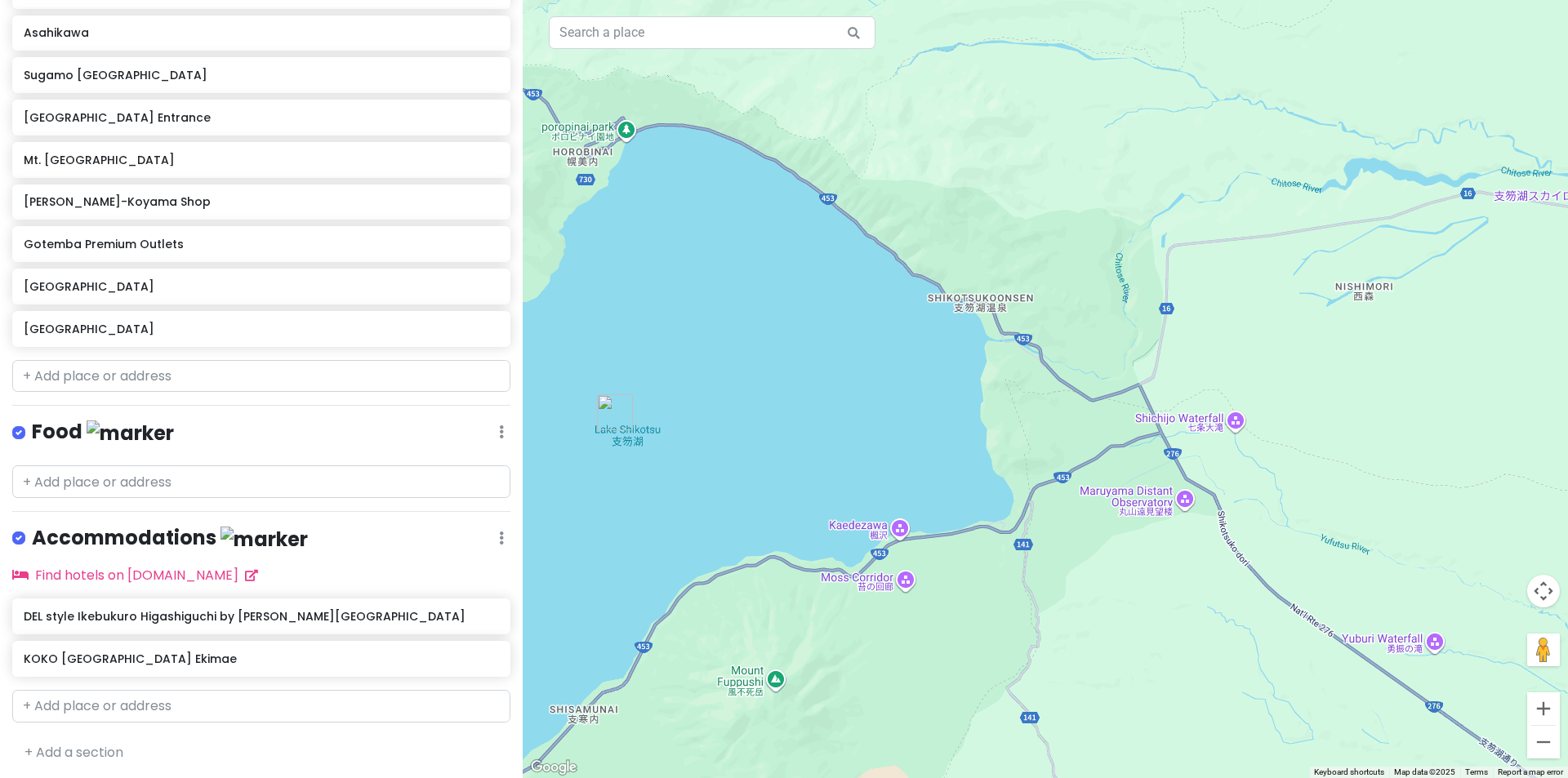
drag, startPoint x: 826, startPoint y: 283, endPoint x: 944, endPoint y: 414, distance: 176.3
click at [944, 414] on div at bounding box center [1045, 389] width 1045 height 778
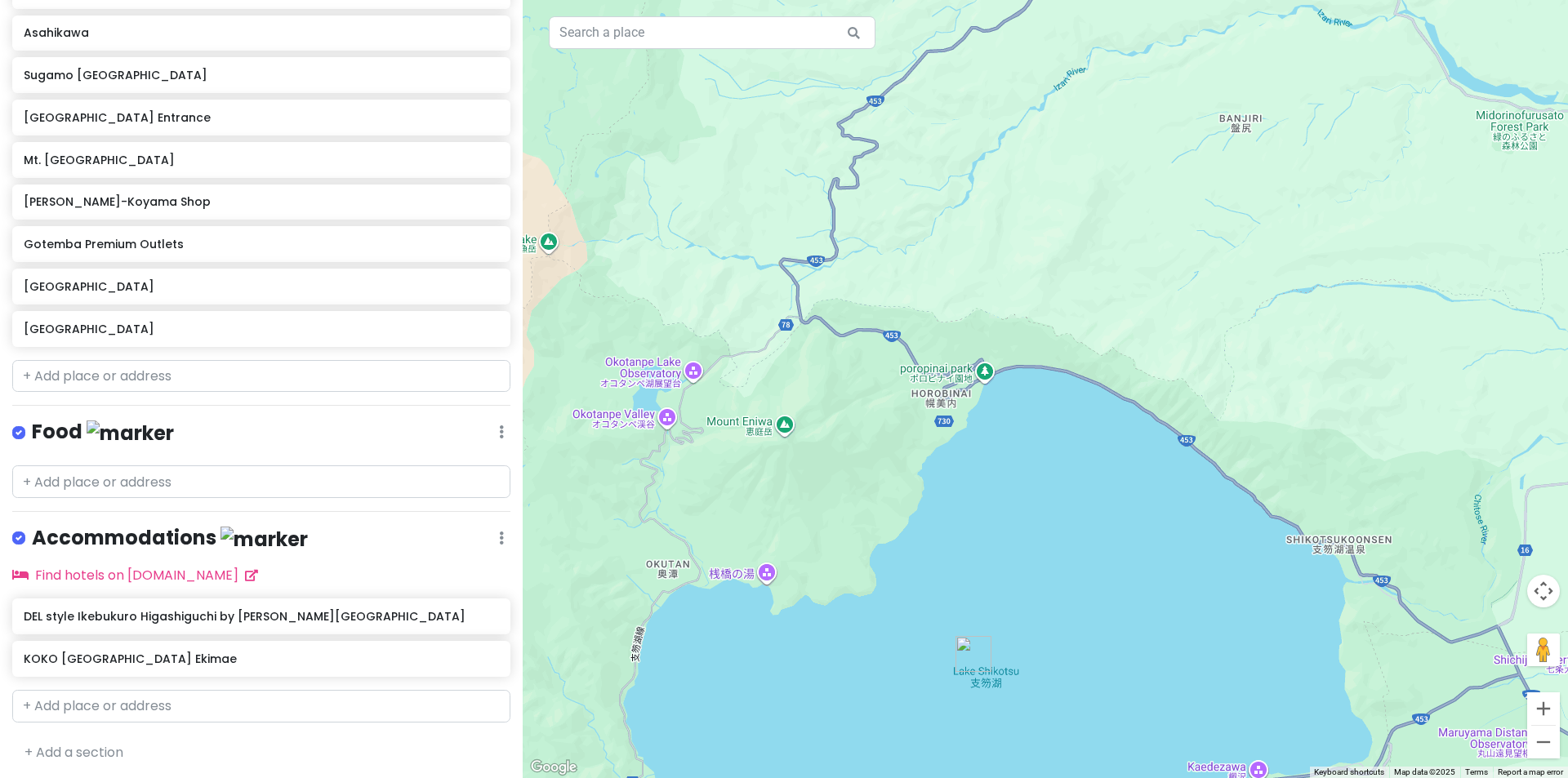
drag, startPoint x: 748, startPoint y: 369, endPoint x: 899, endPoint y: 384, distance: 151.7
click at [899, 384] on div at bounding box center [1045, 389] width 1045 height 778
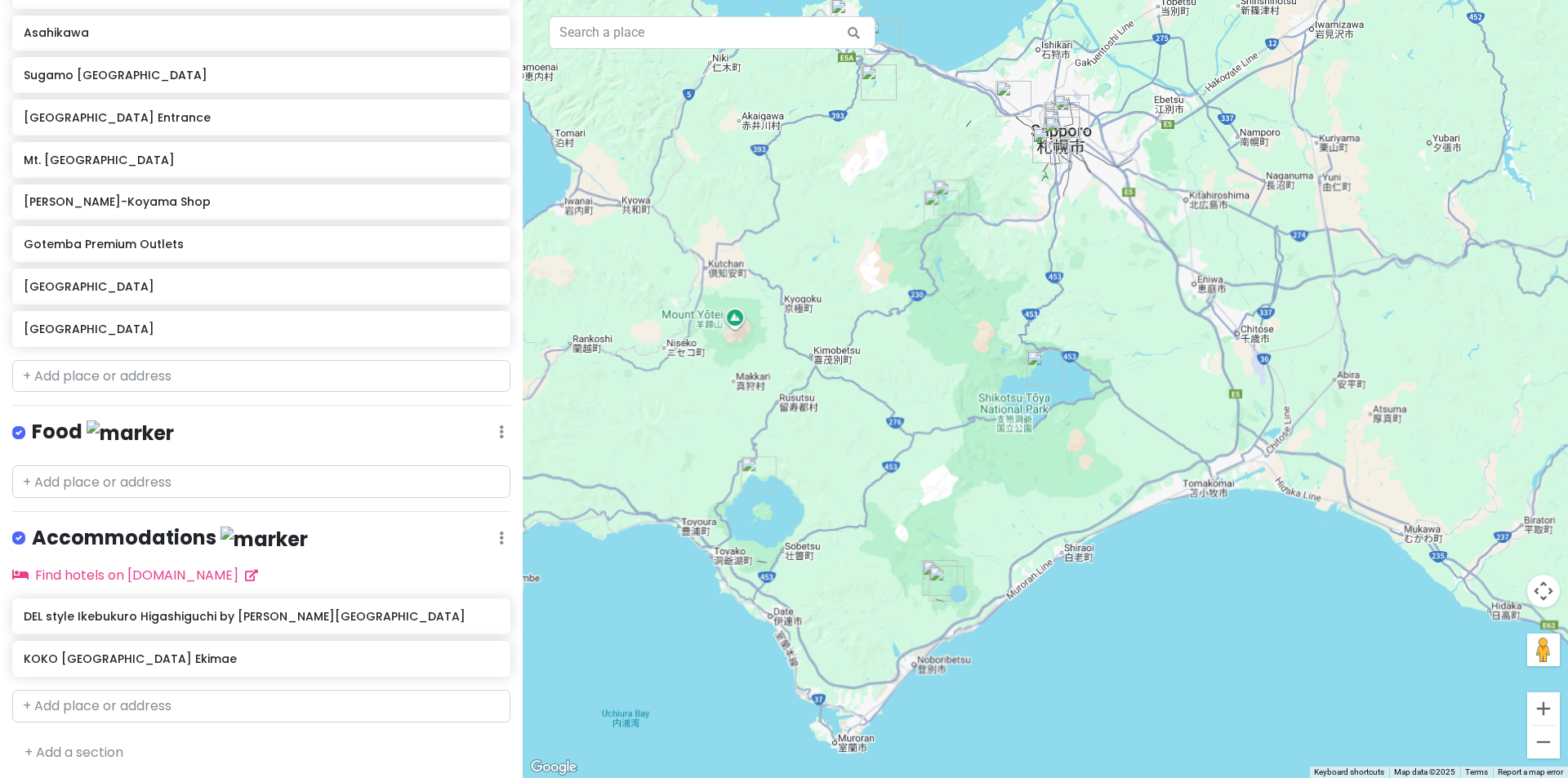
drag, startPoint x: 979, startPoint y: 268, endPoint x: 1010, endPoint y: 401, distance: 136.6
click at [1010, 401] on div at bounding box center [1045, 389] width 1045 height 778
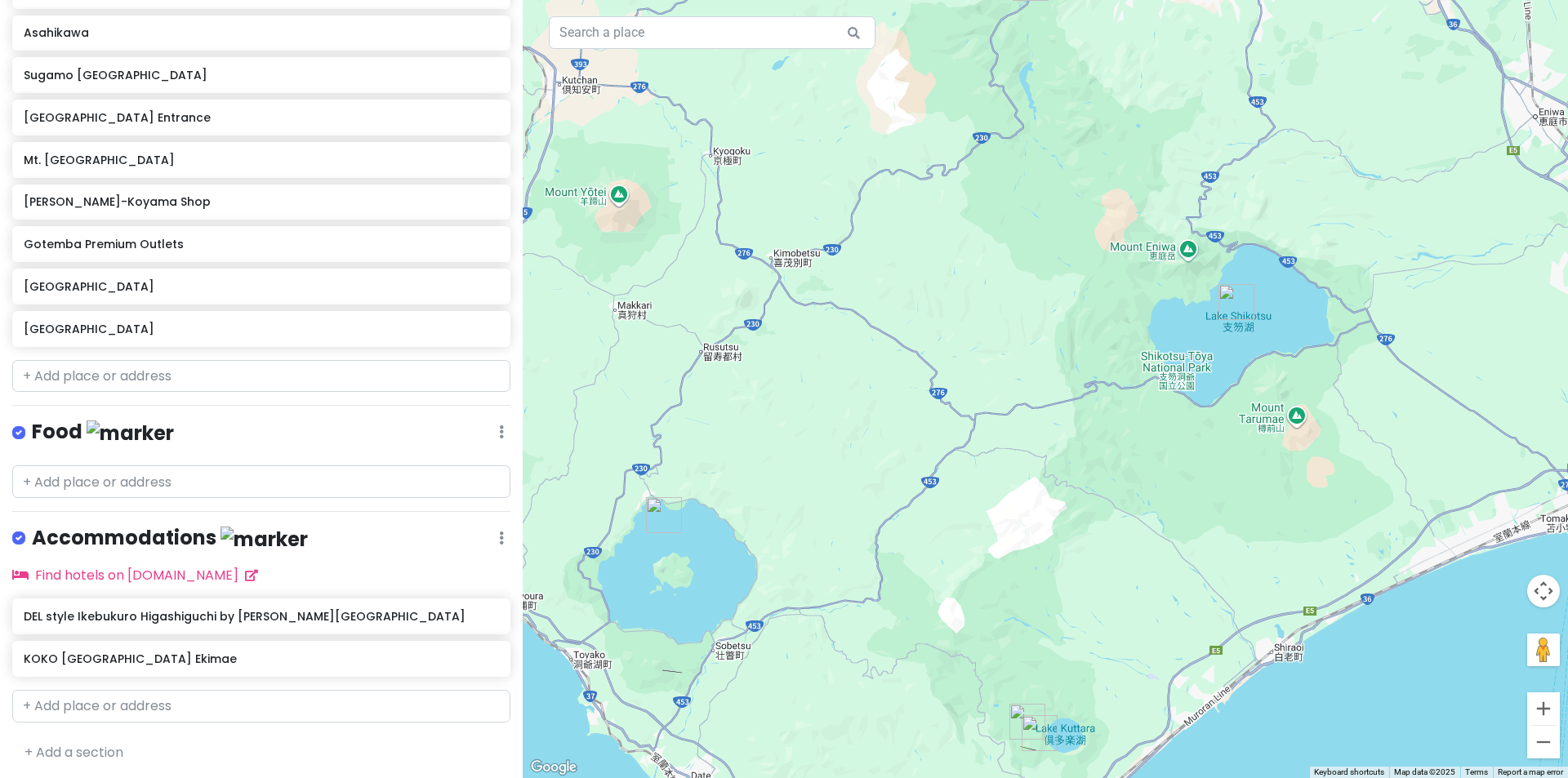
drag, startPoint x: 994, startPoint y: 659, endPoint x: 1042, endPoint y: 514, distance: 152.7
click at [1049, 512] on div at bounding box center [1045, 389] width 1045 height 778
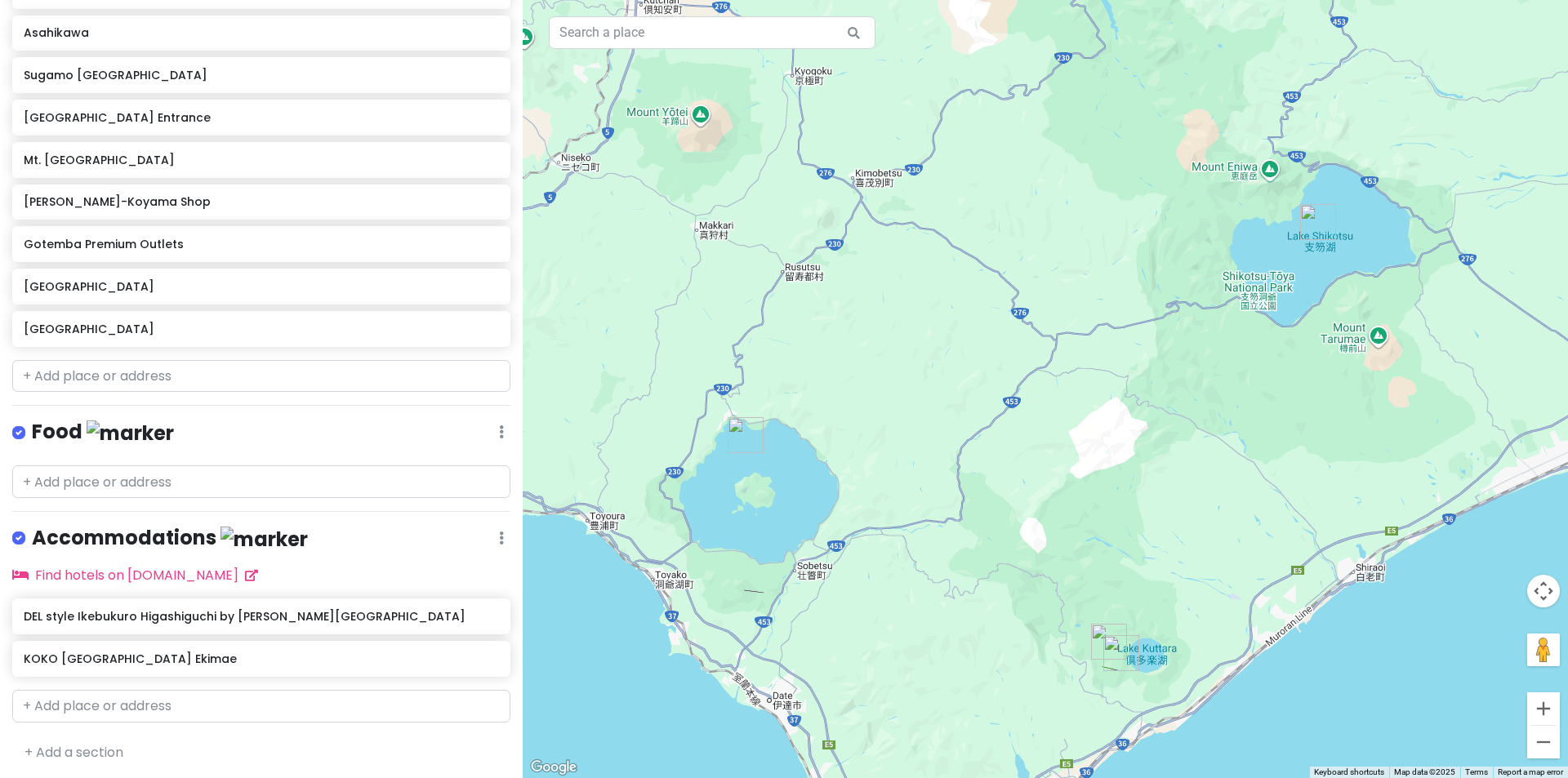
click at [740, 432] on img "Lake Tōya" at bounding box center [745, 435] width 36 height 36
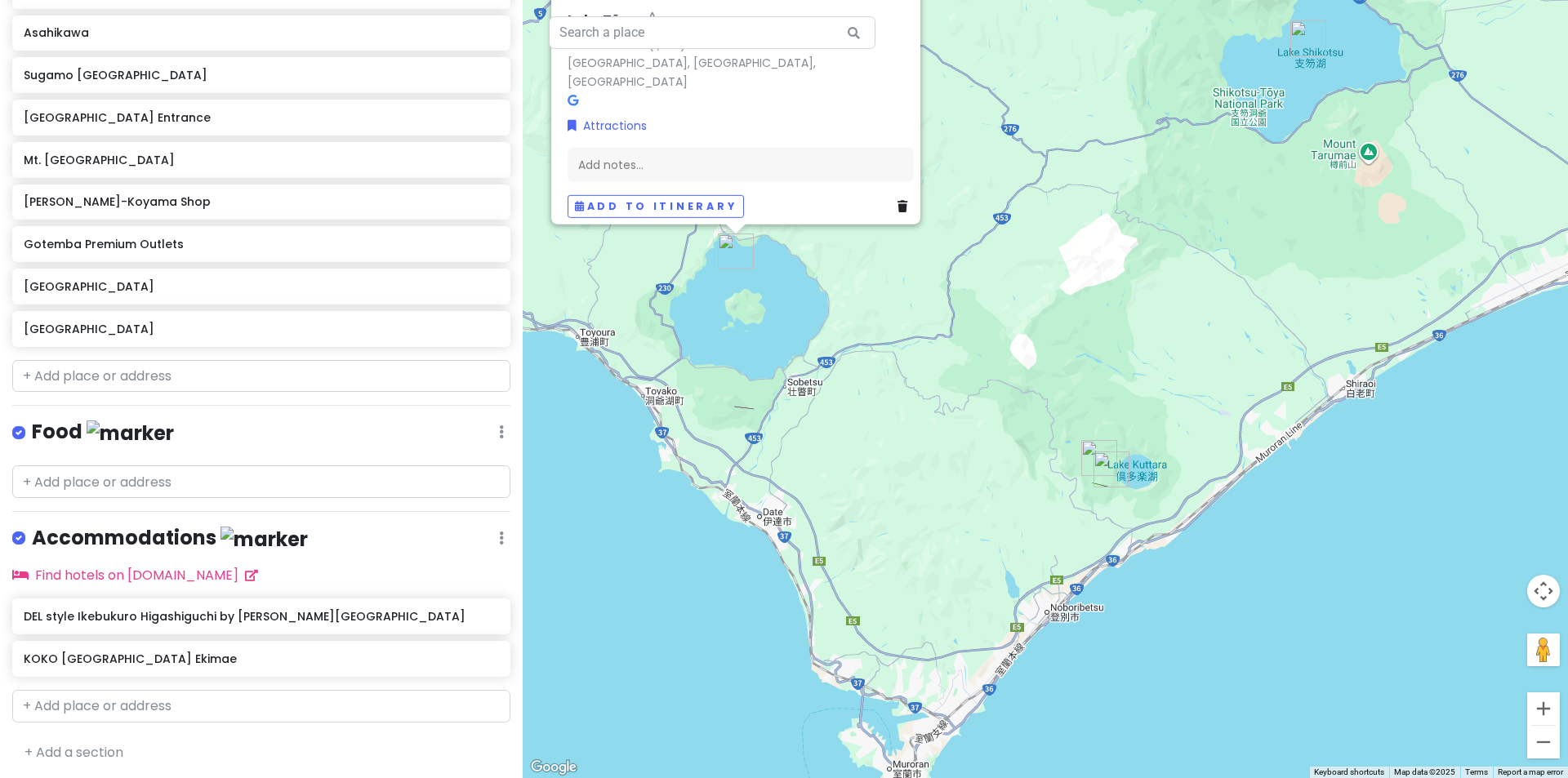
drag, startPoint x: 1160, startPoint y: 507, endPoint x: 1142, endPoint y: 383, distance: 125.3
click at [1147, 339] on div "[GEOGRAPHIC_DATA] 4.5 (1,022) [GEOGRAPHIC_DATA], [GEOGRAPHIC_DATA], [GEOGRAPHIC…" at bounding box center [1045, 389] width 1045 height 778
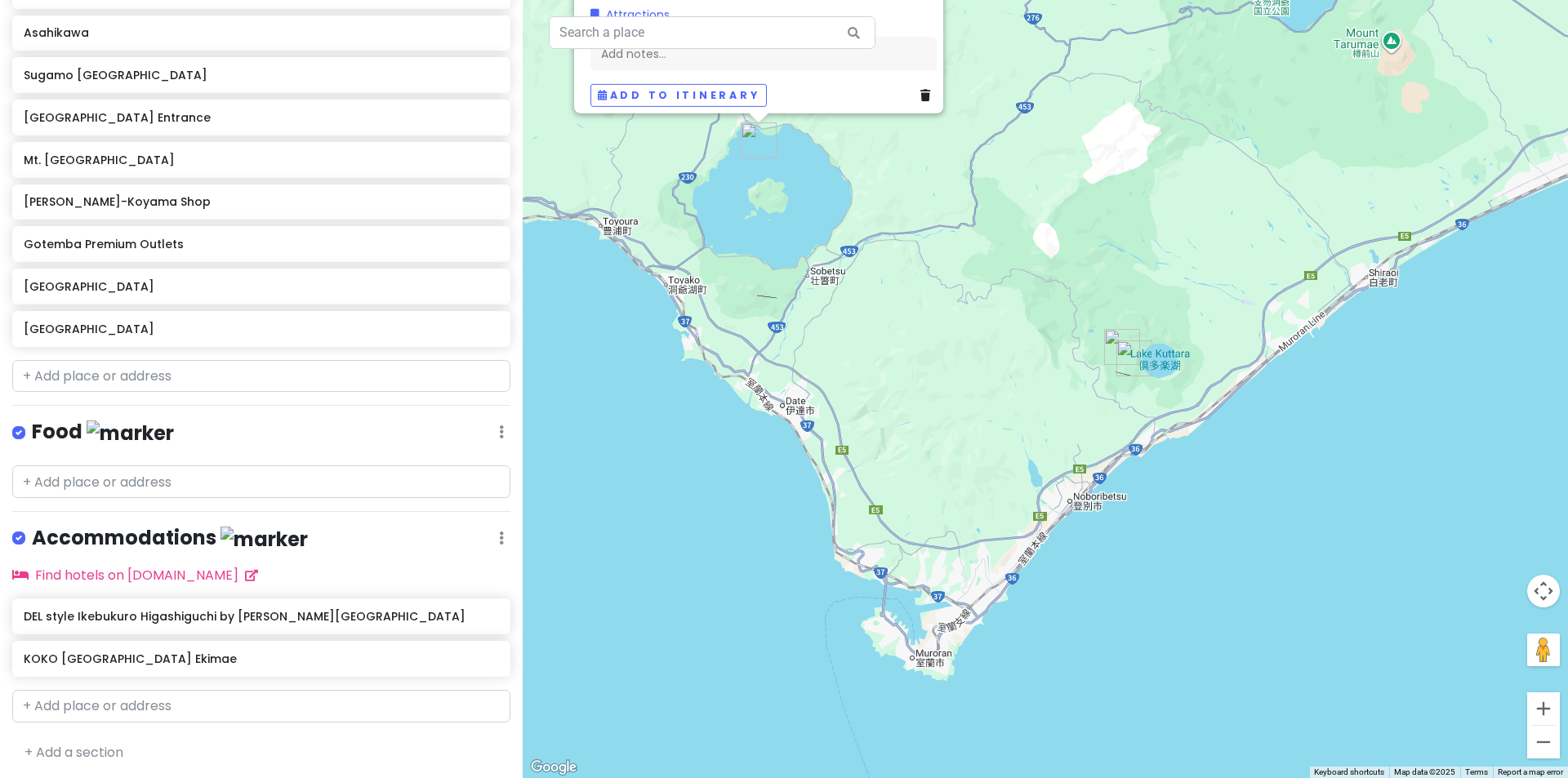
click at [1132, 362] on img "Noboribetsu Bear Park" at bounding box center [1133, 358] width 36 height 36
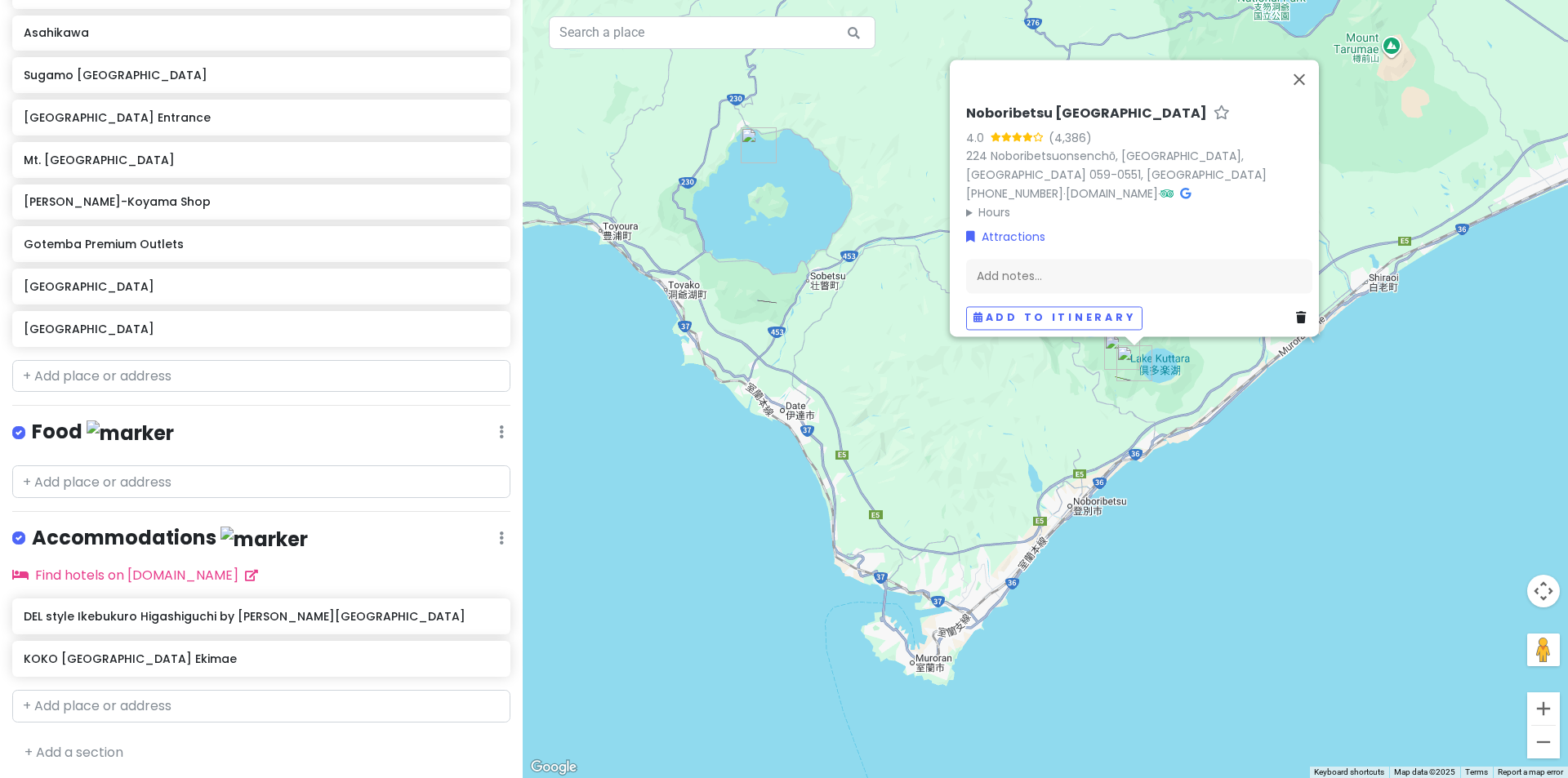
click at [1103, 338] on div "Noboribetsu Bear Park 4.0 (4,386) 224 Noboribetsuonsenchō, [GEOGRAPHIC_DATA], […" at bounding box center [1045, 389] width 1045 height 778
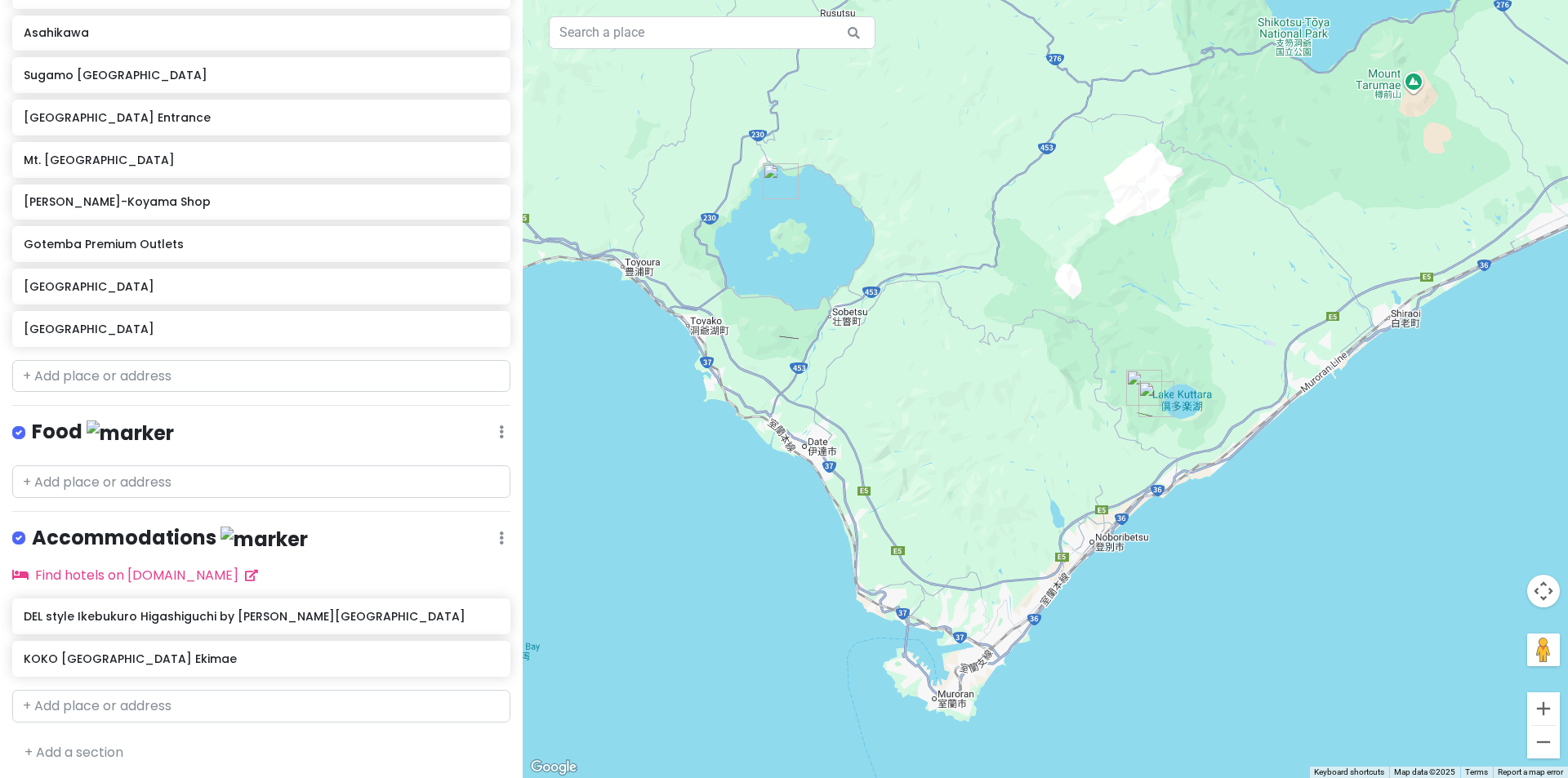
drag, startPoint x: 788, startPoint y: 318, endPoint x: 890, endPoint y: 416, distance: 141.4
click at [890, 425] on div at bounding box center [1045, 389] width 1045 height 778
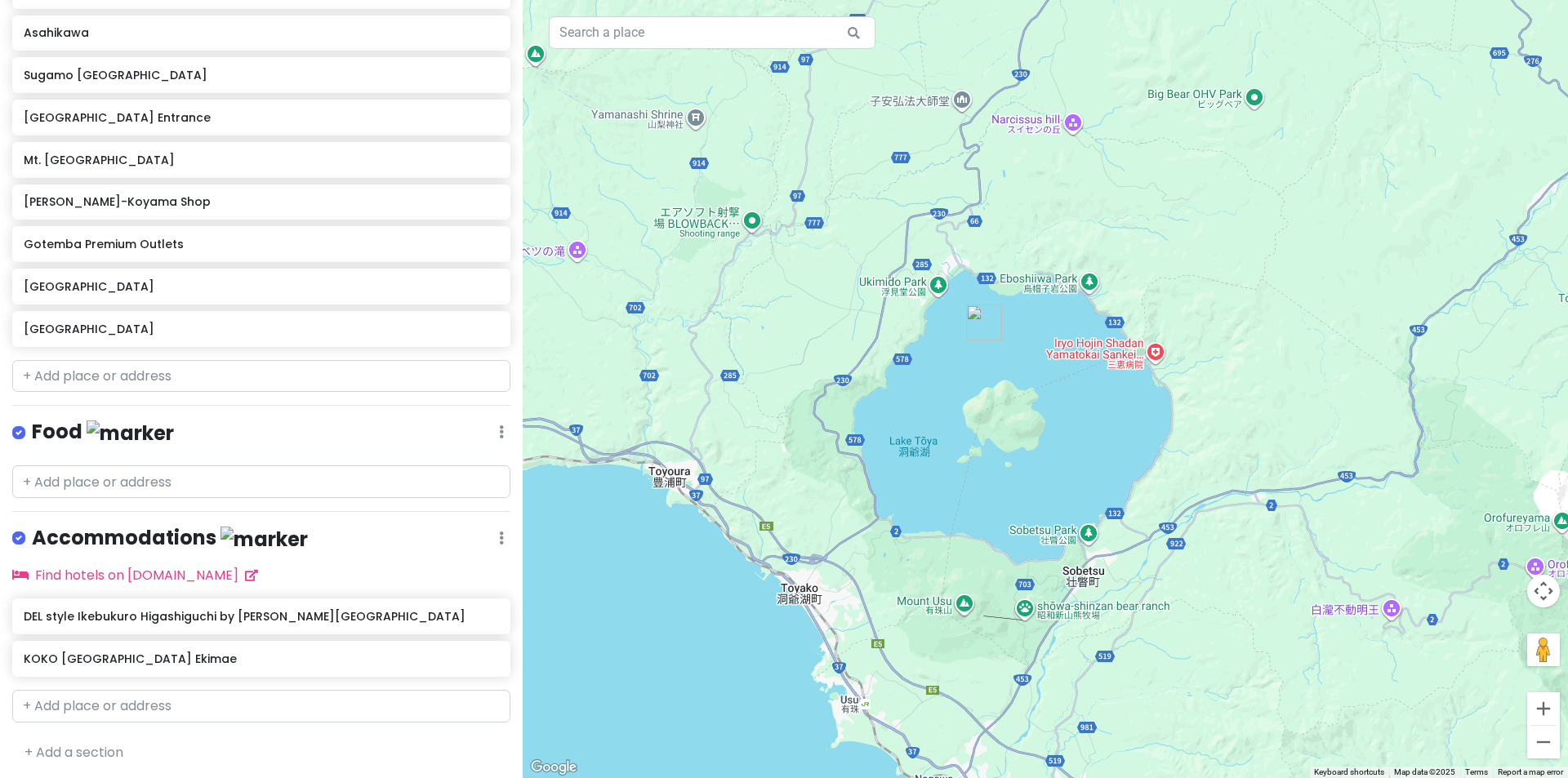
click at [981, 326] on img "Lake Tōya" at bounding box center [984, 322] width 36 height 36
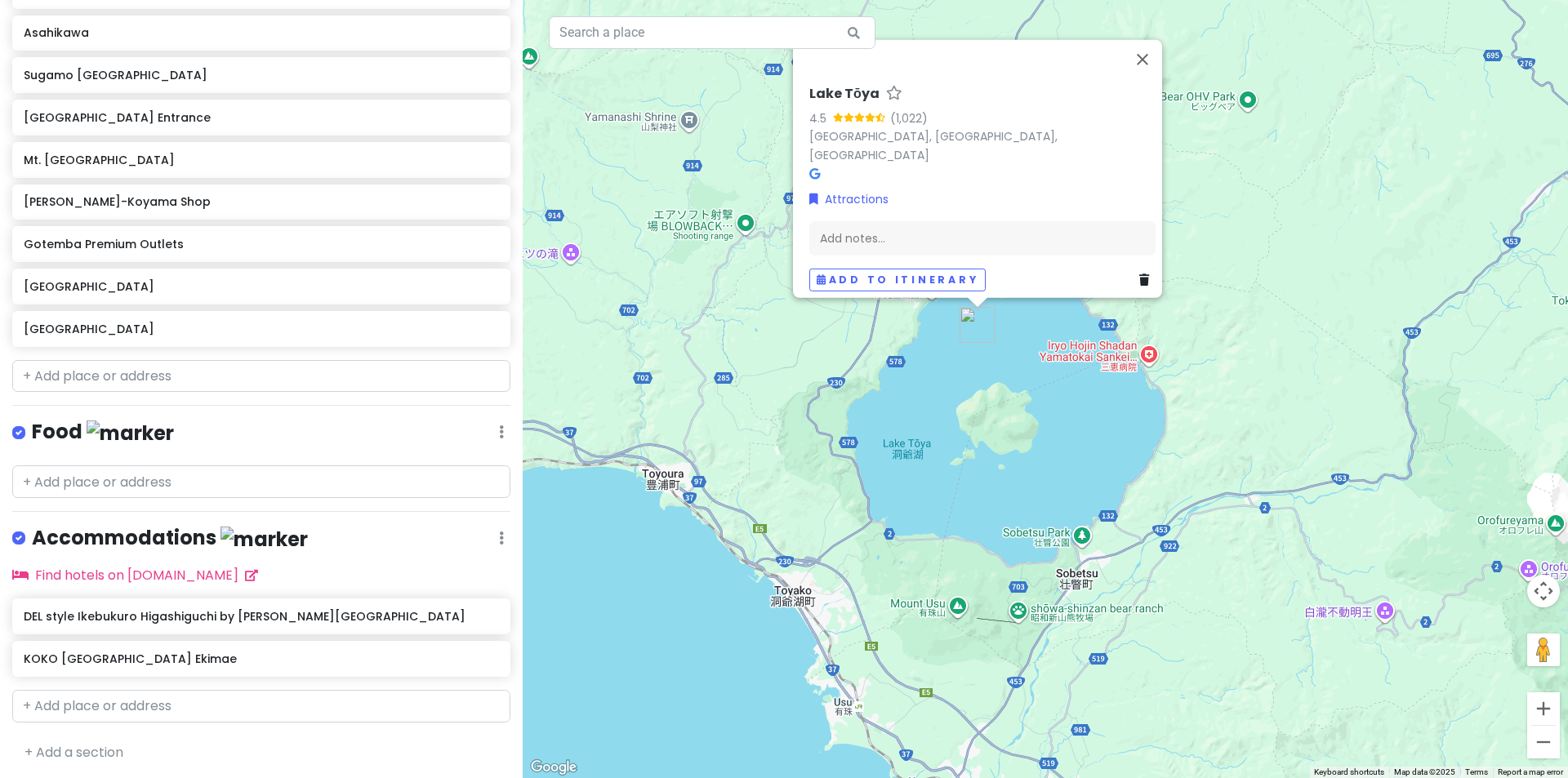
drag, startPoint x: 1119, startPoint y: 446, endPoint x: 726, endPoint y: 443, distance: 393.0
click at [711, 443] on div "[GEOGRAPHIC_DATA] 4.5 (1,022) [GEOGRAPHIC_DATA], [GEOGRAPHIC_DATA], [GEOGRAPHIC…" at bounding box center [1045, 389] width 1045 height 778
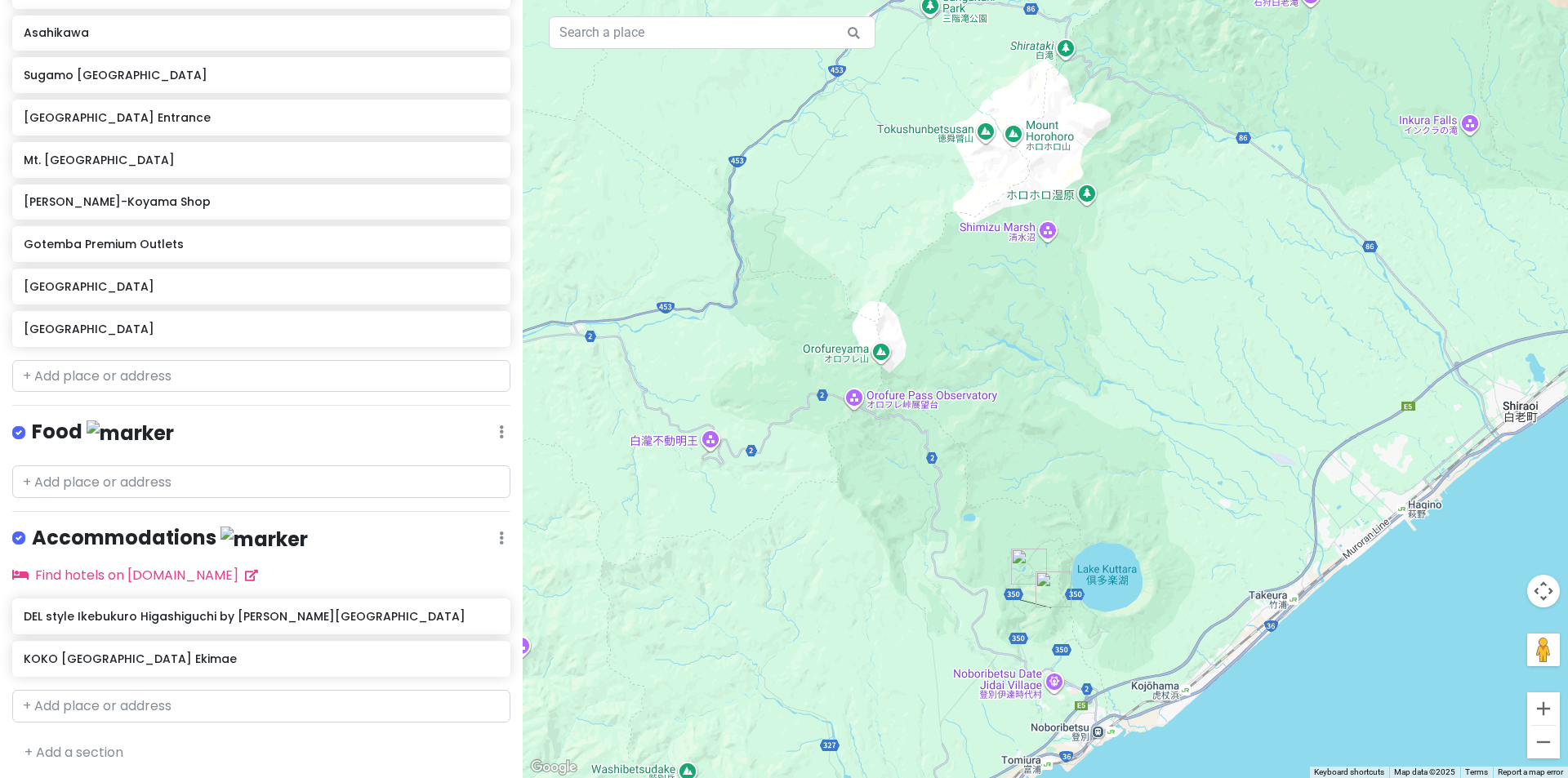
drag, startPoint x: 946, startPoint y: 441, endPoint x: 1257, endPoint y: 274, distance: 353.0
click at [1257, 274] on div "[GEOGRAPHIC_DATA] 4.5 (1,022) [GEOGRAPHIC_DATA], [GEOGRAPHIC_DATA], [GEOGRAPHIC…" at bounding box center [1045, 389] width 1045 height 778
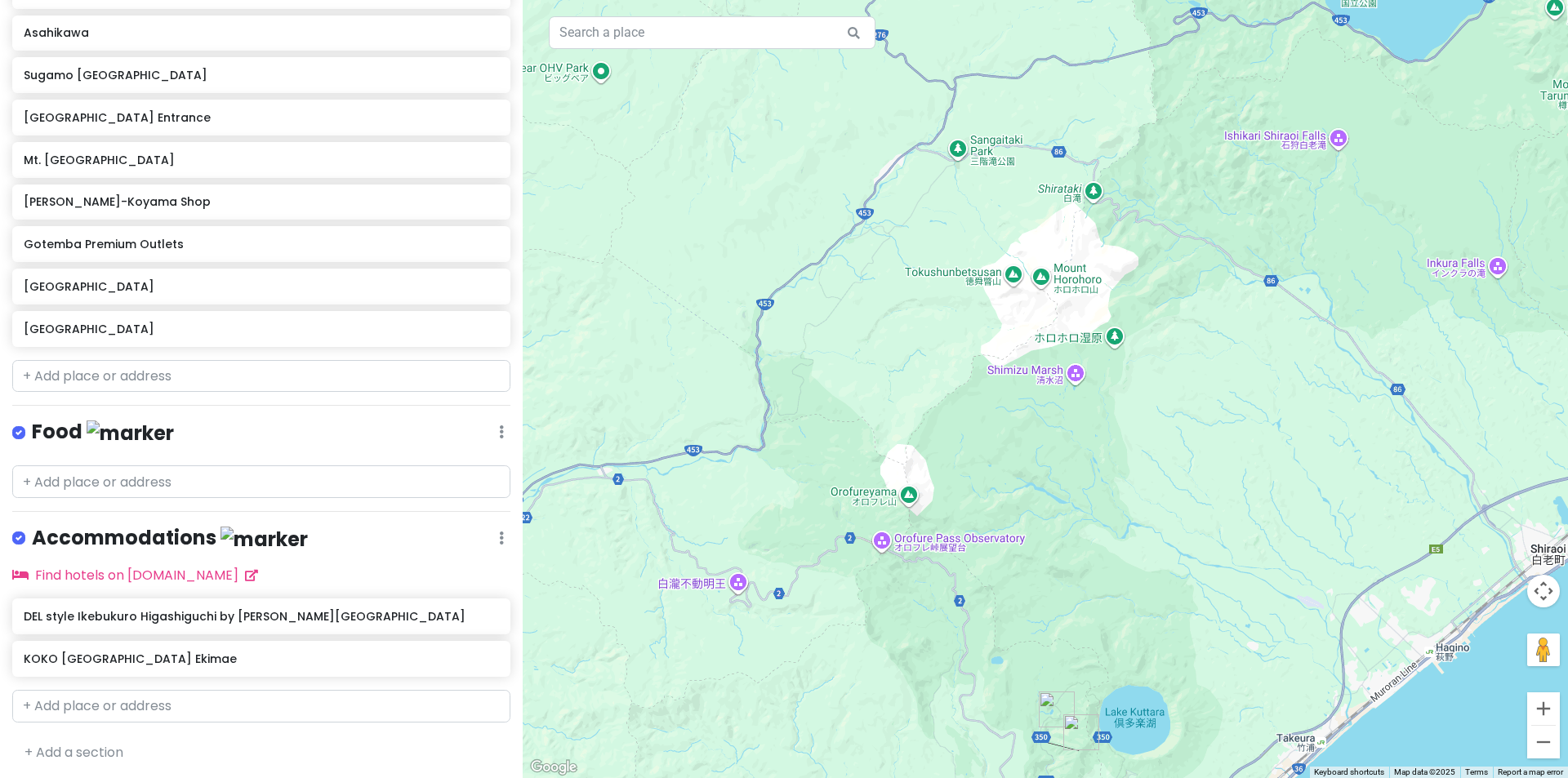
drag, startPoint x: 1123, startPoint y: 316, endPoint x: 1118, endPoint y: 557, distance: 241.1
click at [1117, 557] on div "[GEOGRAPHIC_DATA] 4.5 (1,022) [GEOGRAPHIC_DATA], [GEOGRAPHIC_DATA], [GEOGRAPHIC…" at bounding box center [1045, 389] width 1045 height 778
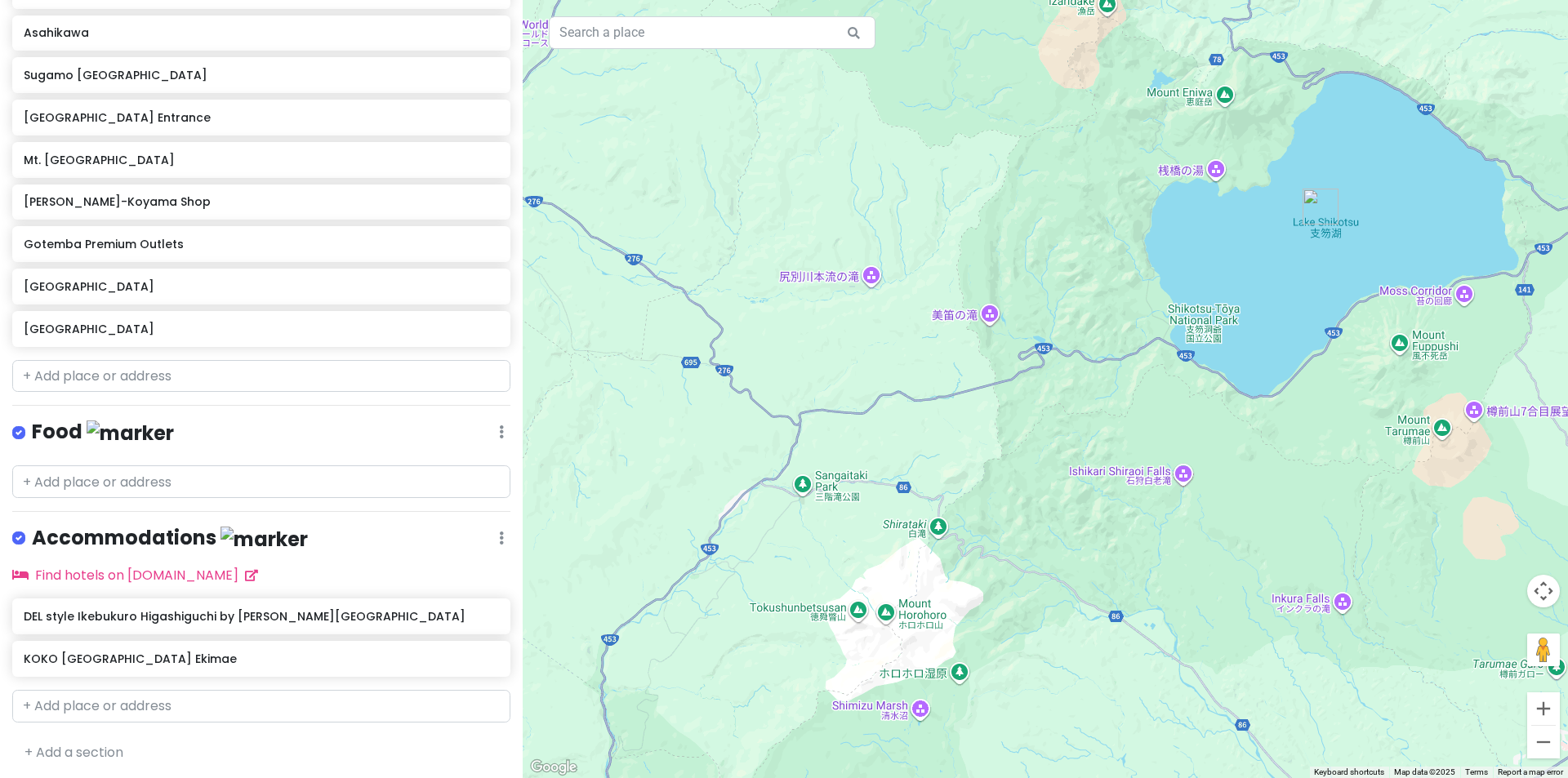
drag, startPoint x: 1047, startPoint y: 415, endPoint x: 999, endPoint y: 459, distance: 65.1
click at [999, 459] on div "[GEOGRAPHIC_DATA] 4.5 (1,022) [GEOGRAPHIC_DATA], [GEOGRAPHIC_DATA], [GEOGRAPHIC…" at bounding box center [1045, 389] width 1045 height 778
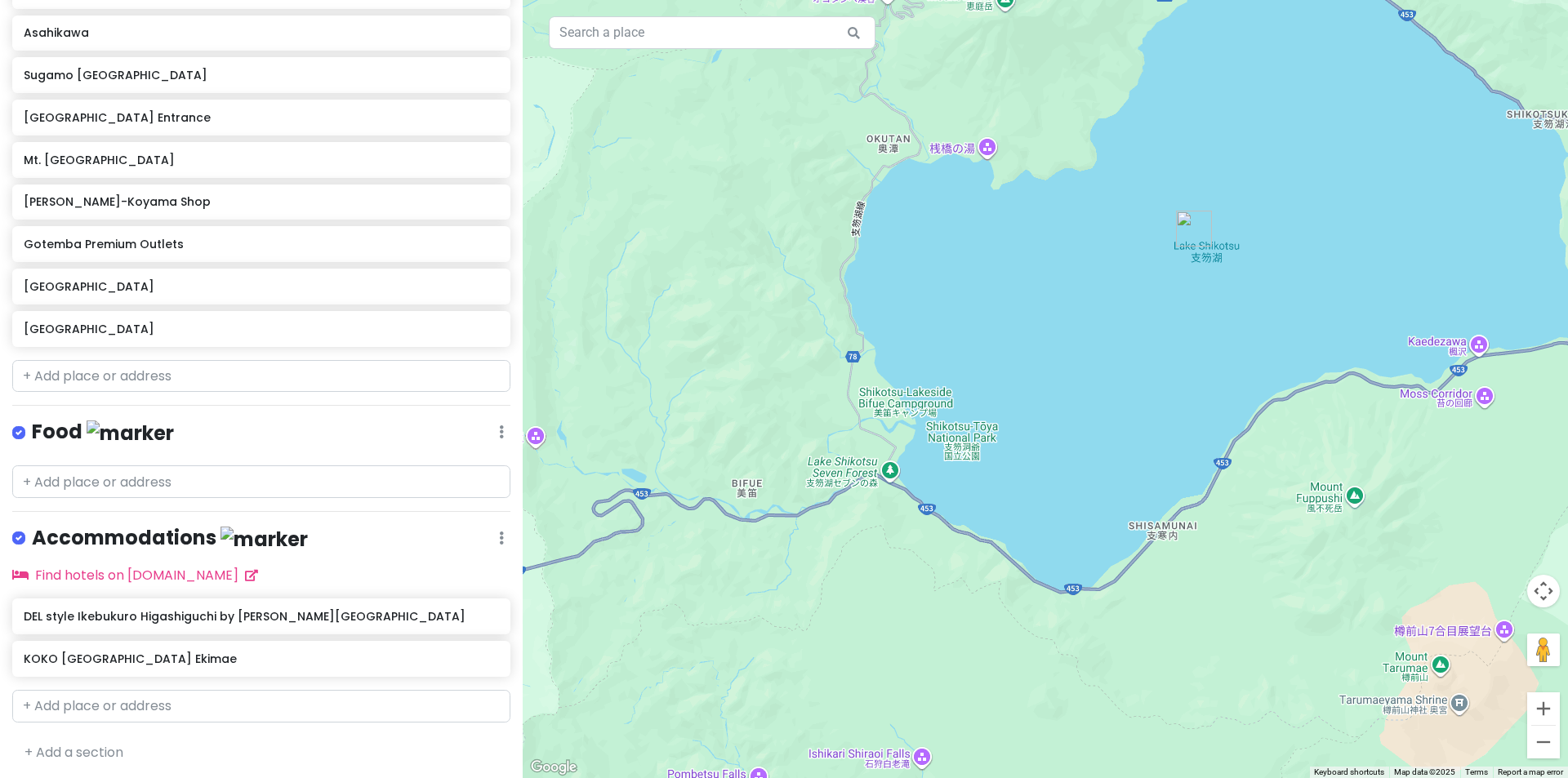
drag, startPoint x: 1325, startPoint y: 245, endPoint x: 1210, endPoint y: 377, distance: 175.1
click at [1227, 369] on div "[GEOGRAPHIC_DATA] 4.5 (1,022) [GEOGRAPHIC_DATA], [GEOGRAPHIC_DATA], [GEOGRAPHIC…" at bounding box center [1045, 389] width 1045 height 778
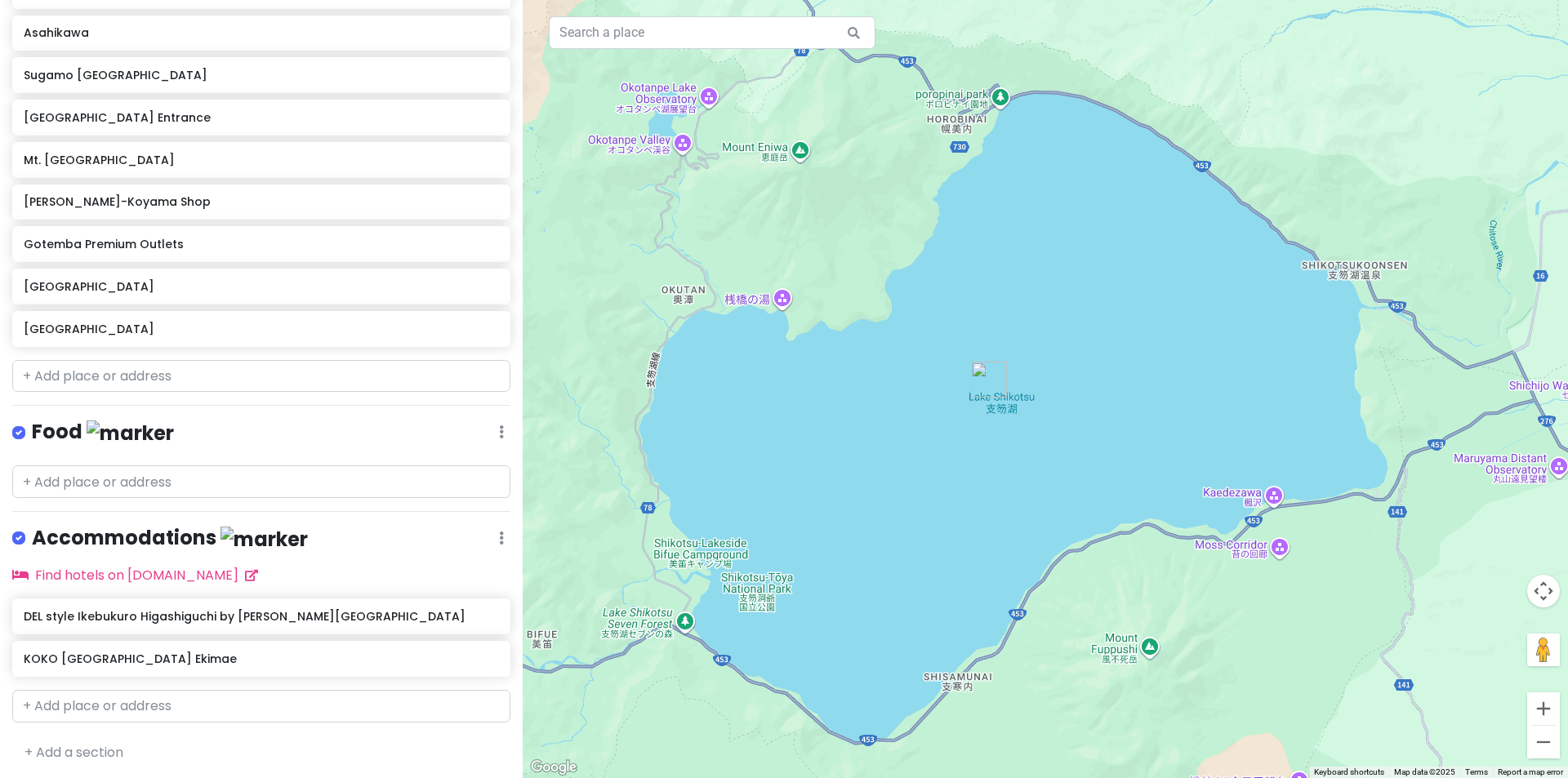
drag, startPoint x: 1233, startPoint y: 313, endPoint x: 1144, endPoint y: 268, distance: 99.7
click at [1144, 268] on div "[GEOGRAPHIC_DATA] 4.5 (1,022) [GEOGRAPHIC_DATA], [GEOGRAPHIC_DATA], [GEOGRAPHIC…" at bounding box center [1045, 389] width 1045 height 778
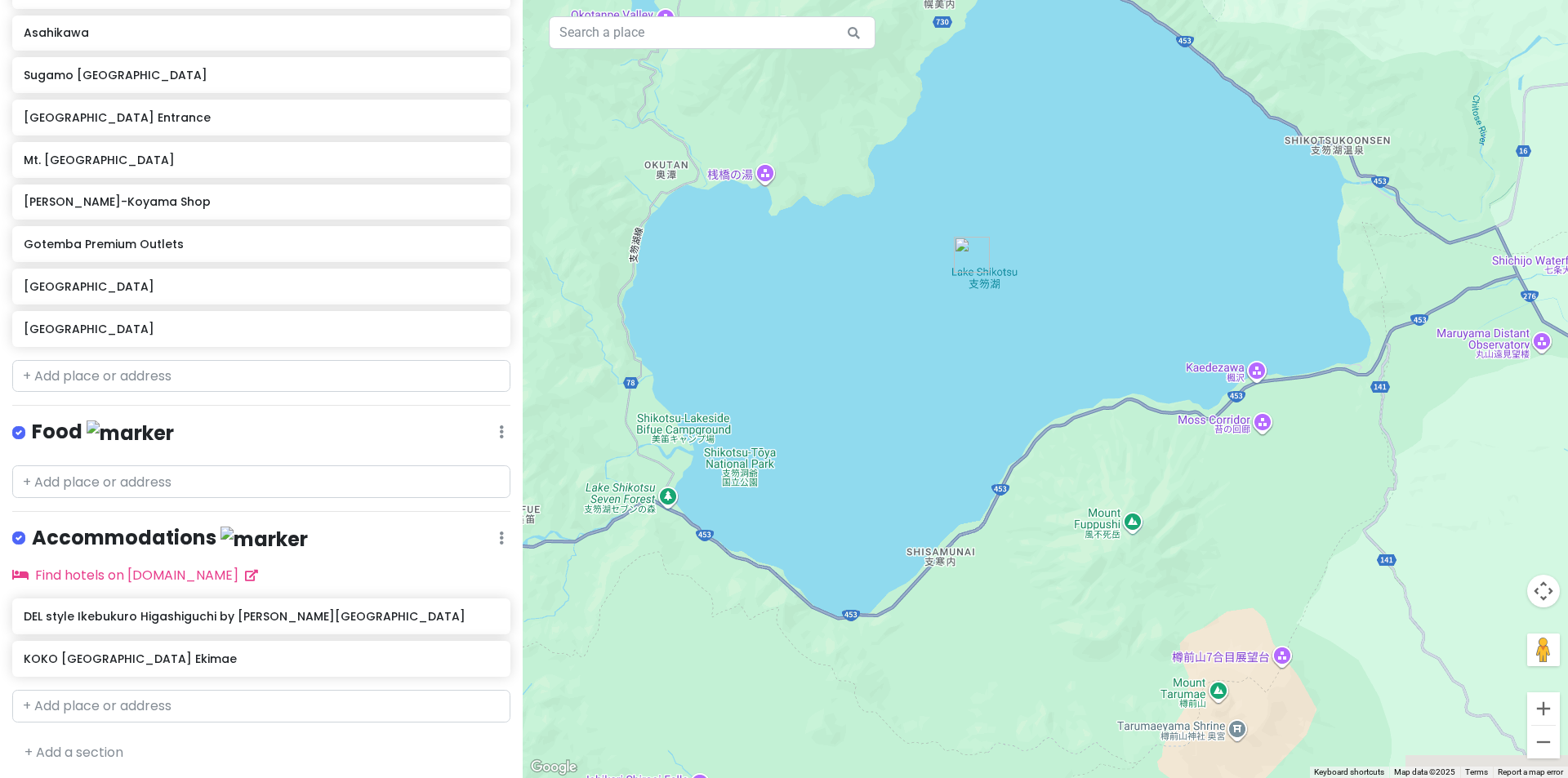
drag, startPoint x: 1087, startPoint y: 304, endPoint x: 1137, endPoint y: 254, distance: 70.7
click at [1137, 252] on div "[GEOGRAPHIC_DATA] 4.5 (1,022) [GEOGRAPHIC_DATA], [GEOGRAPHIC_DATA], [GEOGRAPHIC…" at bounding box center [1045, 389] width 1045 height 778
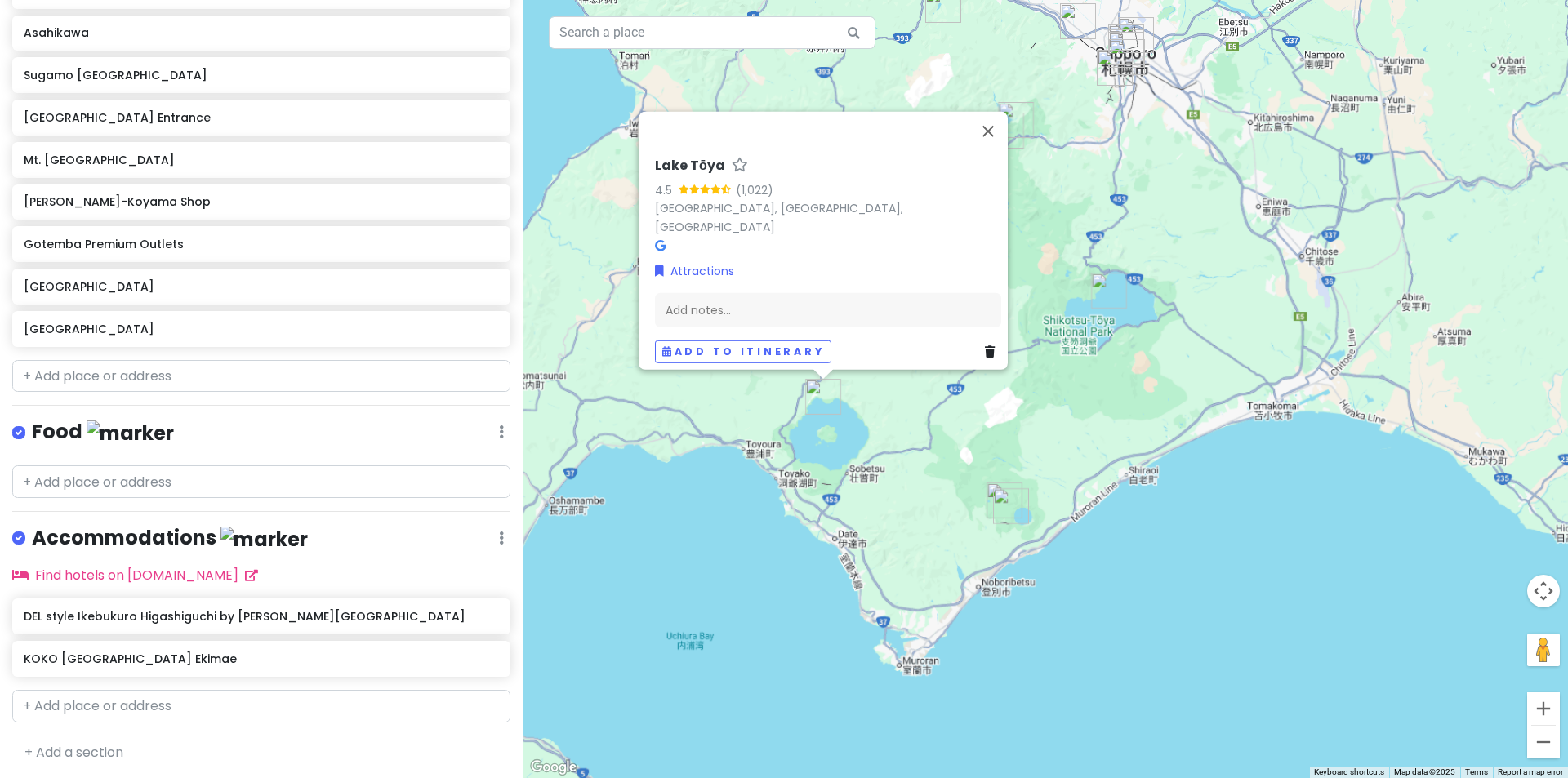
drag, startPoint x: 975, startPoint y: 431, endPoint x: 1076, endPoint y: 436, distance: 101.1
click at [1076, 436] on div "[GEOGRAPHIC_DATA] 4.5 (1,022) [GEOGRAPHIC_DATA], [GEOGRAPHIC_DATA], [GEOGRAPHIC…" at bounding box center [1045, 389] width 1045 height 778
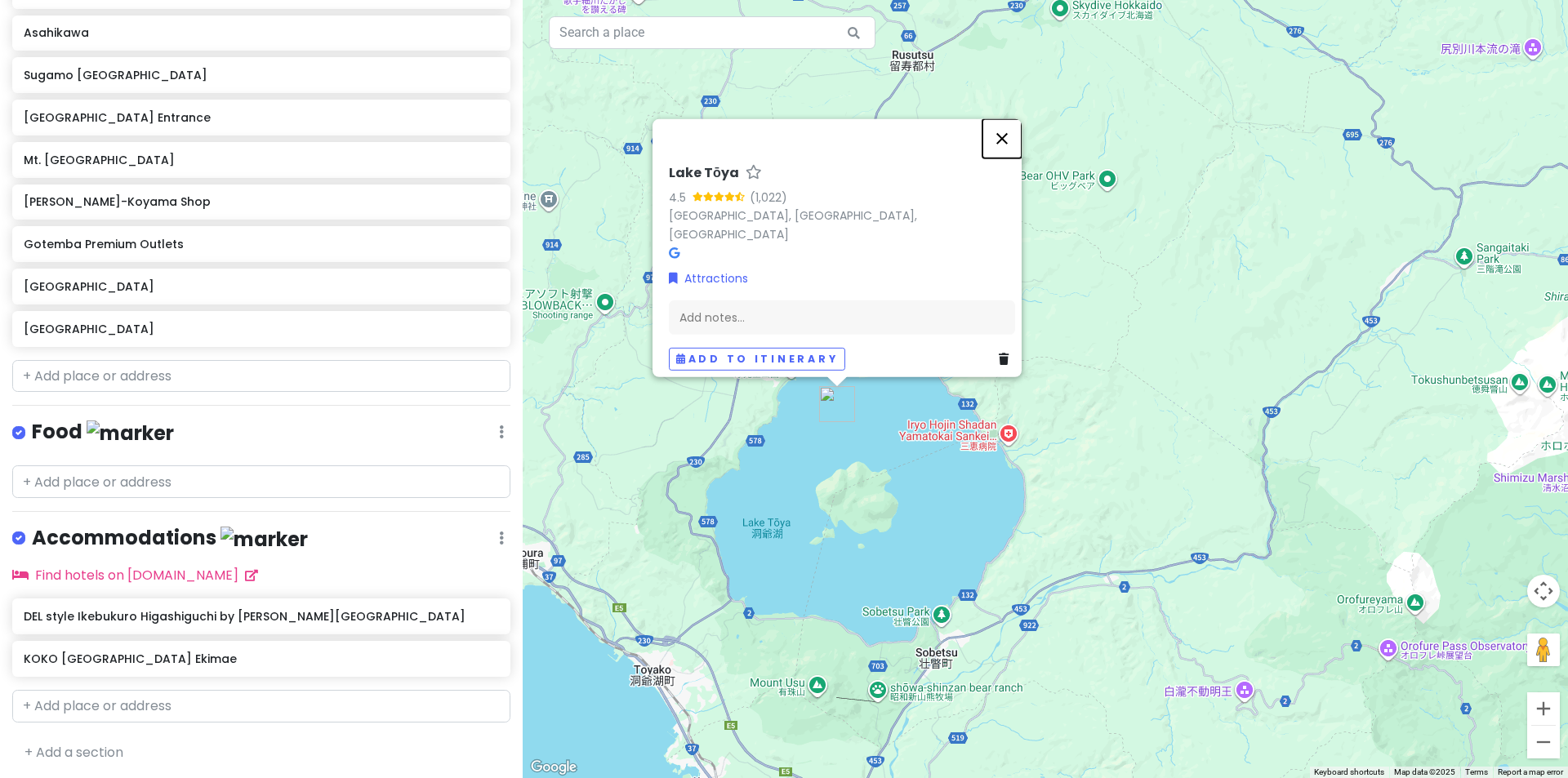
click at [1009, 148] on button "Close" at bounding box center [1001, 138] width 39 height 39
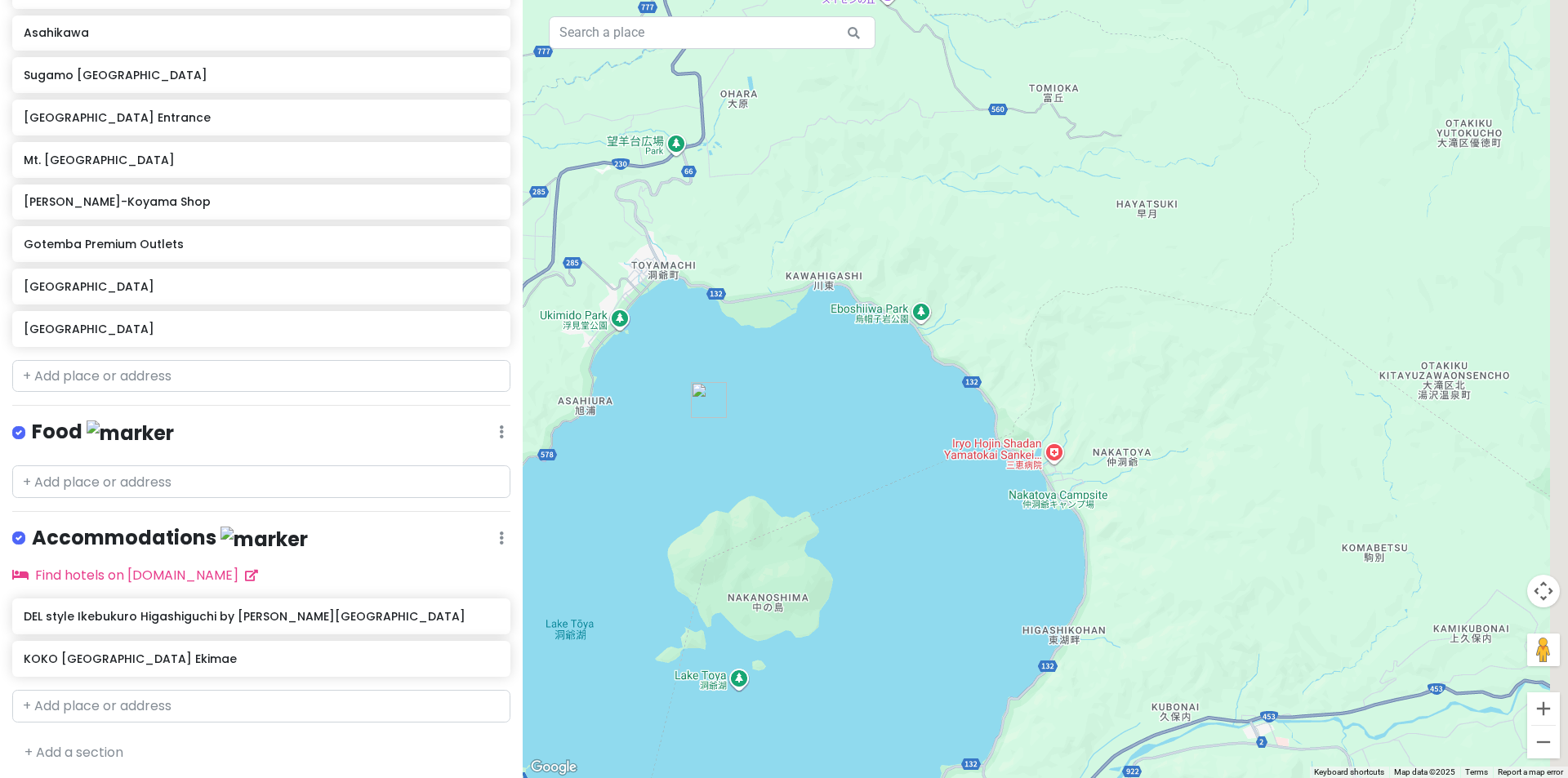
drag, startPoint x: 1314, startPoint y: 361, endPoint x: 1042, endPoint y: 446, distance: 285.0
click at [998, 462] on div "To navigate, press the arrow keys." at bounding box center [1045, 389] width 1045 height 778
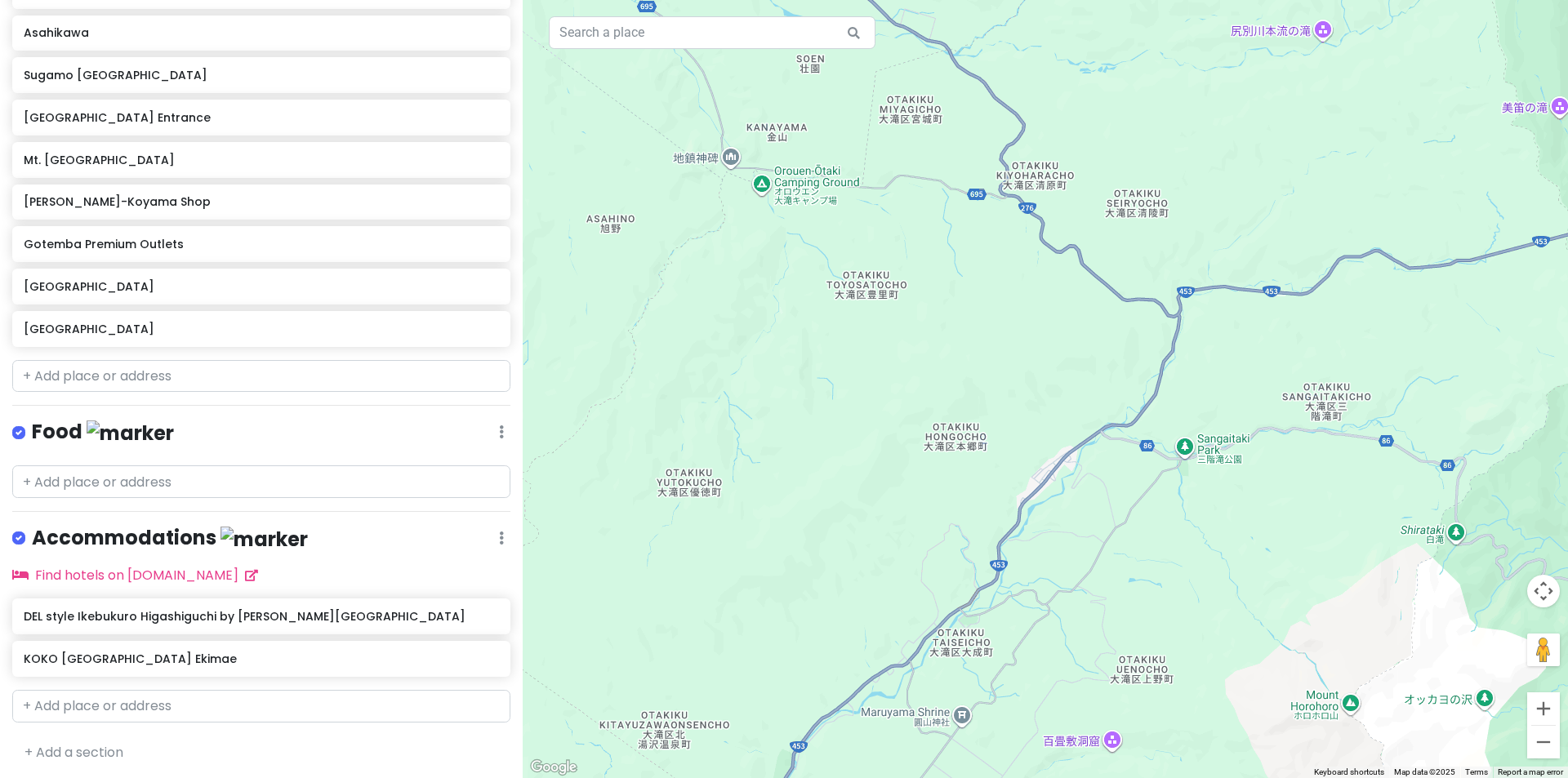
drag, startPoint x: 966, startPoint y: 471, endPoint x: 893, endPoint y: 545, distance: 103.9
click at [903, 554] on div at bounding box center [1045, 389] width 1045 height 778
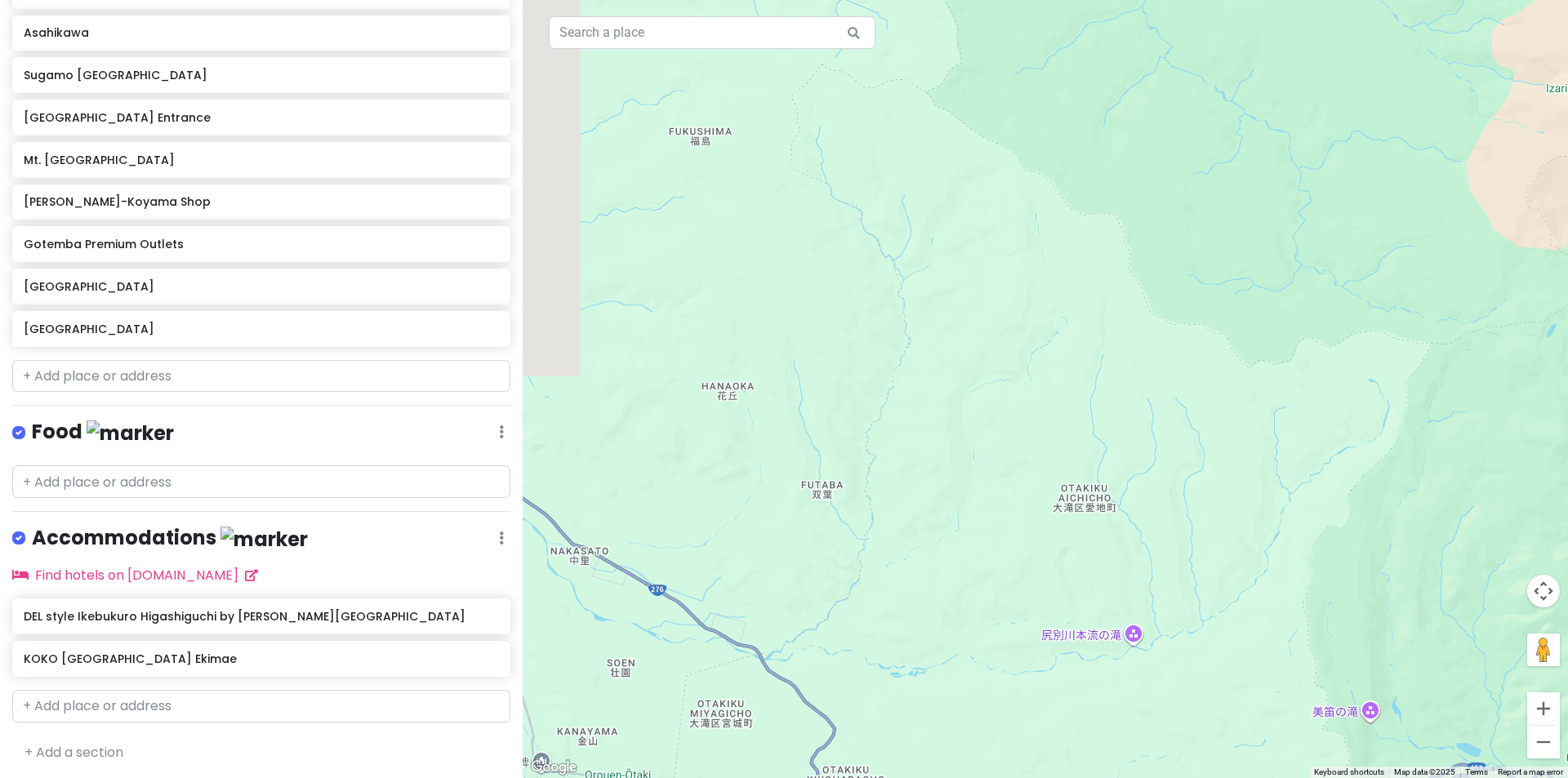
drag, startPoint x: 964, startPoint y: 438, endPoint x: 1155, endPoint y: 561, distance: 227.2
click at [1143, 558] on div at bounding box center [1045, 389] width 1045 height 778
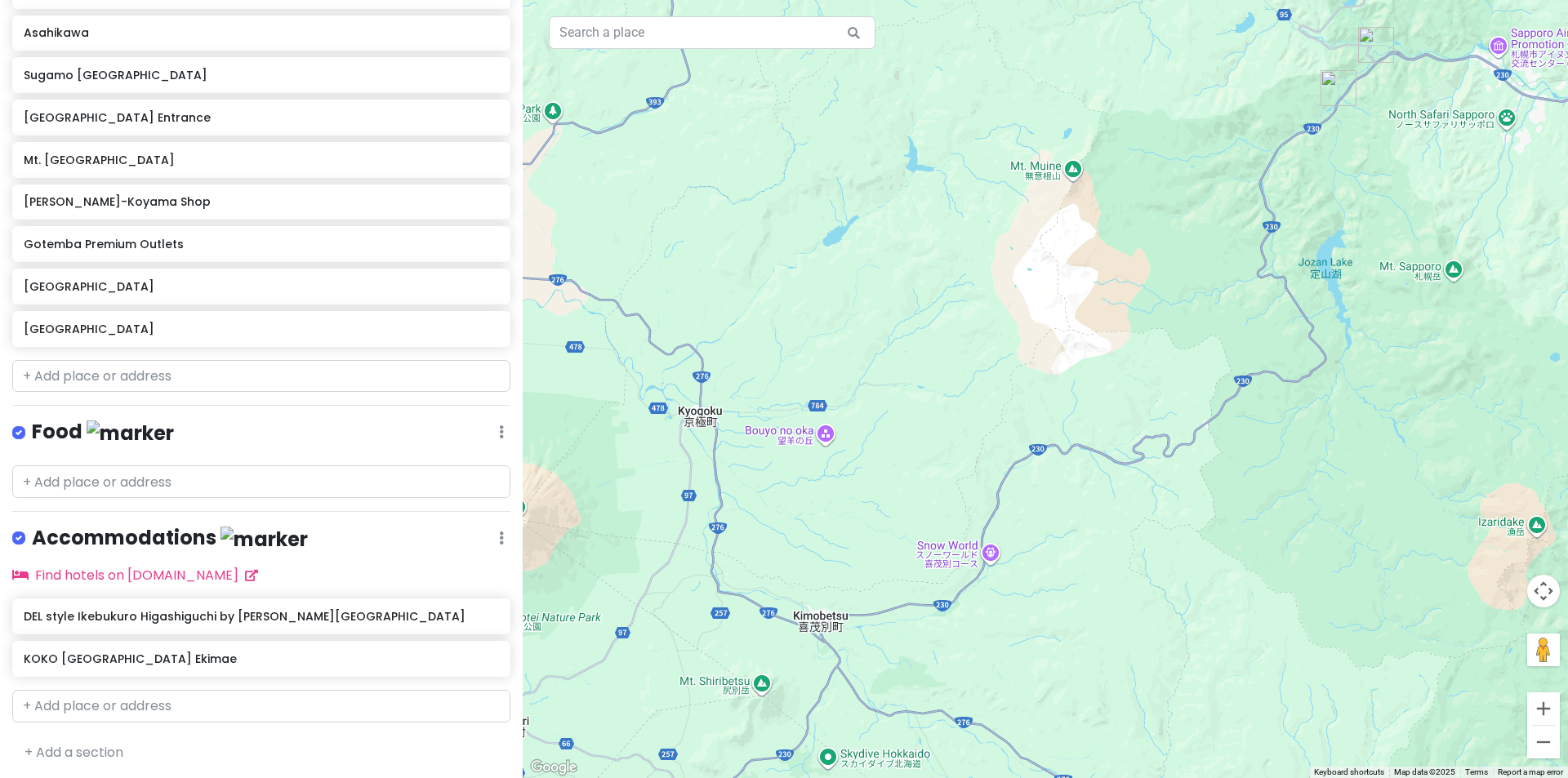
drag, startPoint x: 1096, startPoint y: 391, endPoint x: 1002, endPoint y: 530, distance: 167.8
click at [1015, 511] on div at bounding box center [1045, 389] width 1045 height 778
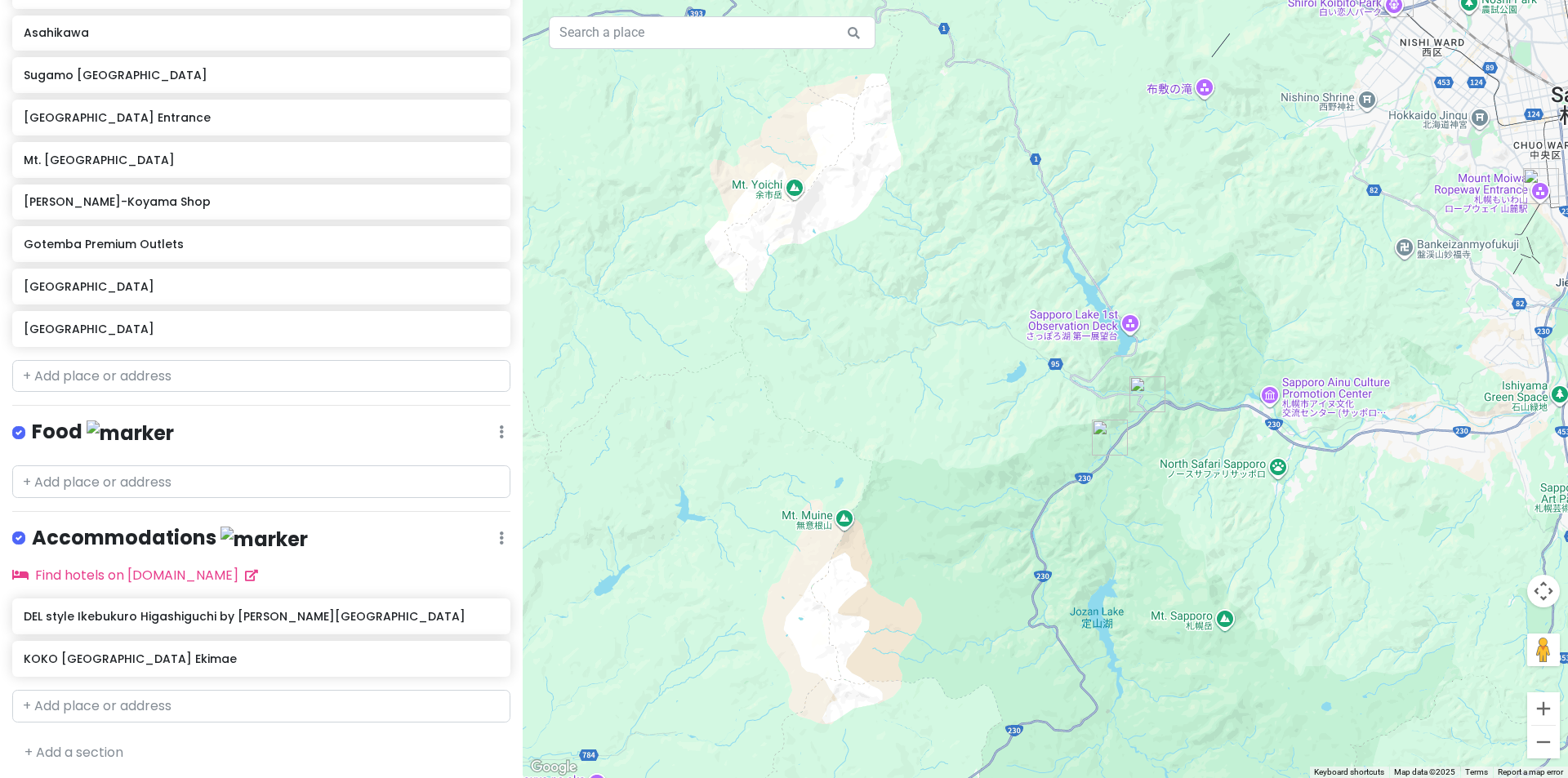
drag, startPoint x: 1082, startPoint y: 326, endPoint x: 1023, endPoint y: 473, distance: 158.4
click at [1023, 473] on div at bounding box center [1045, 389] width 1045 height 778
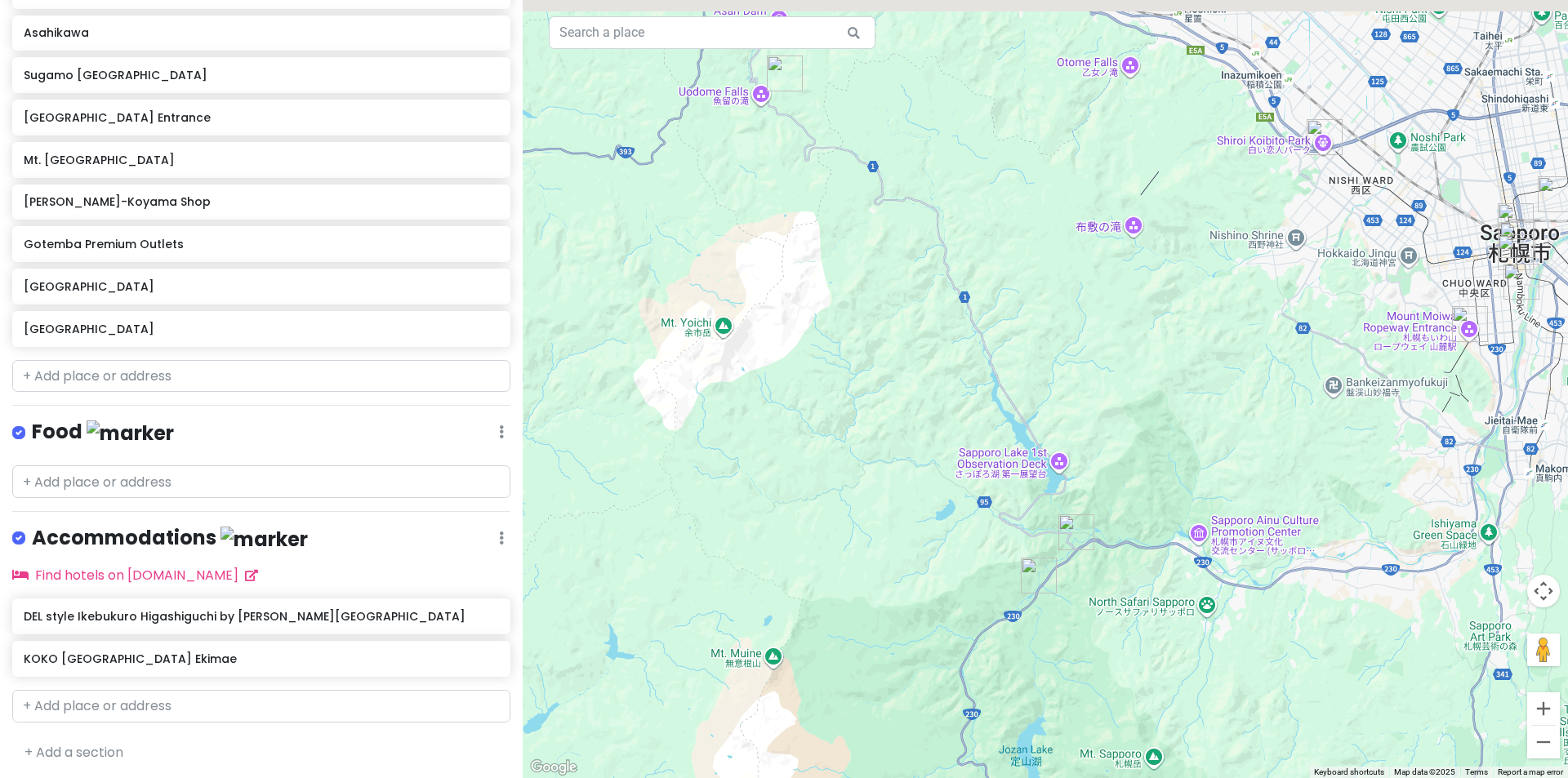
drag, startPoint x: 1166, startPoint y: 353, endPoint x: 1002, endPoint y: 455, distance: 193.1
click at [1010, 454] on div at bounding box center [1045, 389] width 1045 height 778
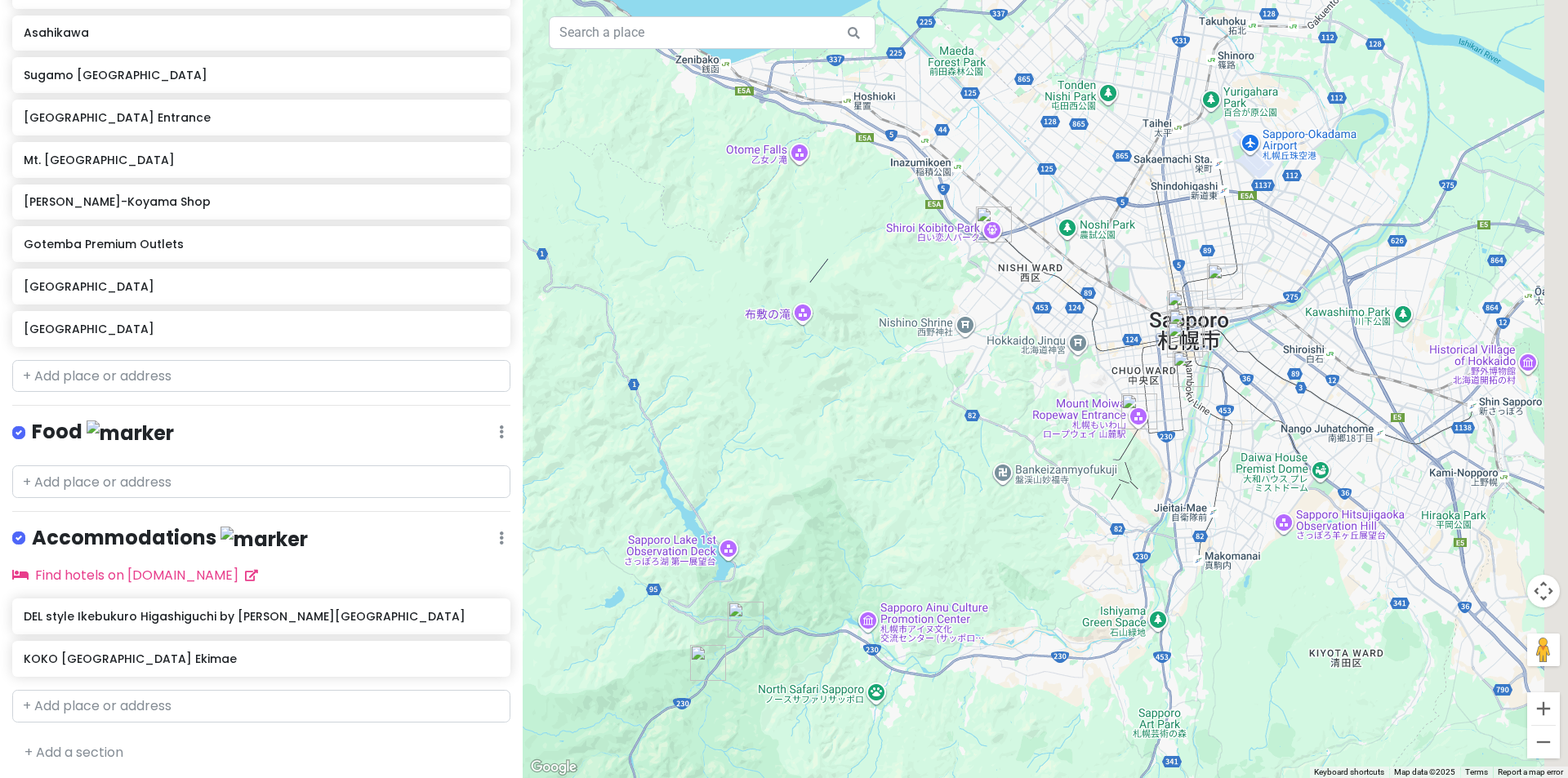
drag, startPoint x: 1004, startPoint y: 490, endPoint x: 890, endPoint y: 252, distance: 263.9
click at [892, 261] on div at bounding box center [1045, 389] width 1045 height 778
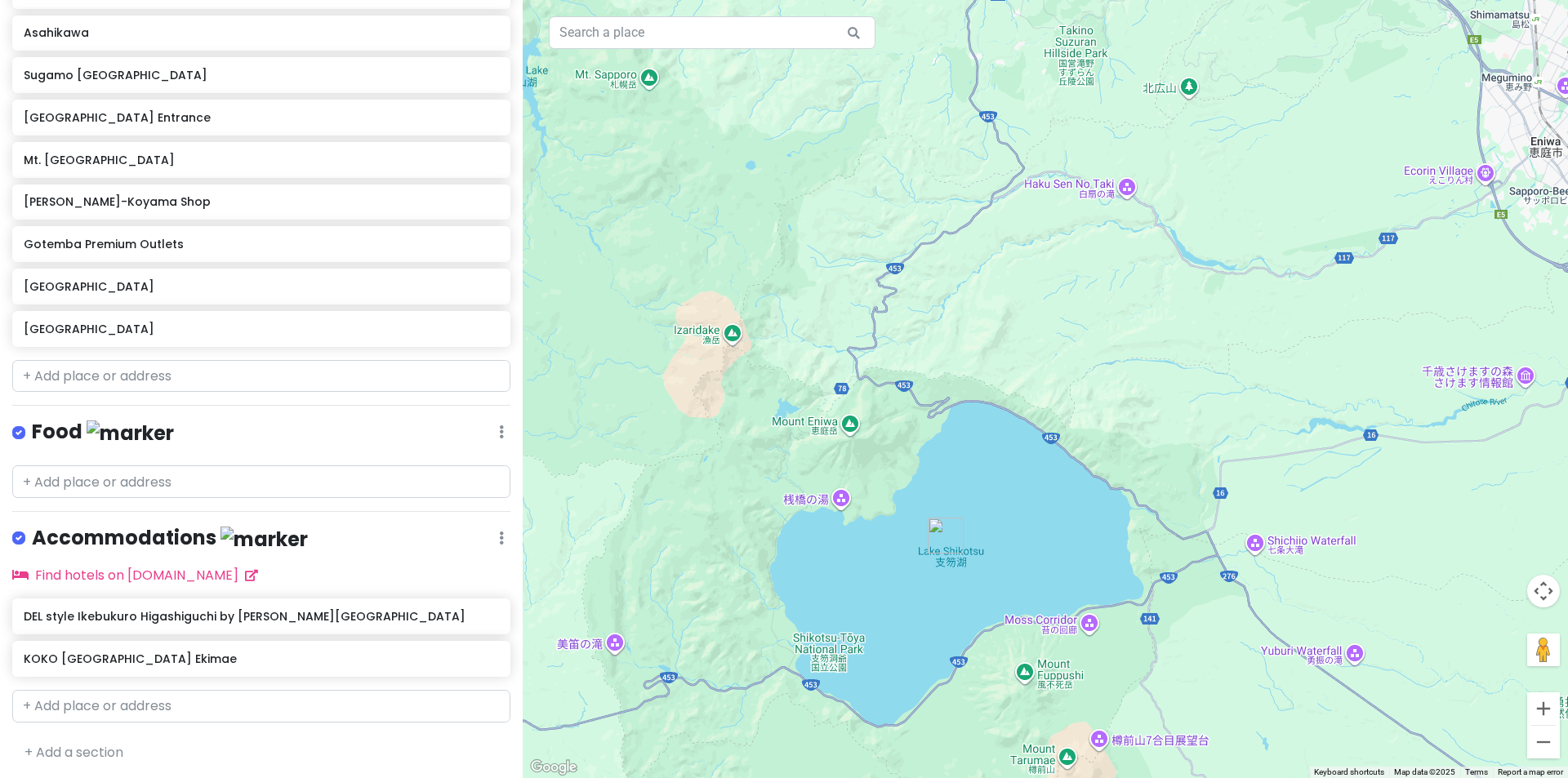
drag, startPoint x: 917, startPoint y: 422, endPoint x: 980, endPoint y: 191, distance: 239.4
click at [979, 191] on div at bounding box center [1045, 389] width 1045 height 778
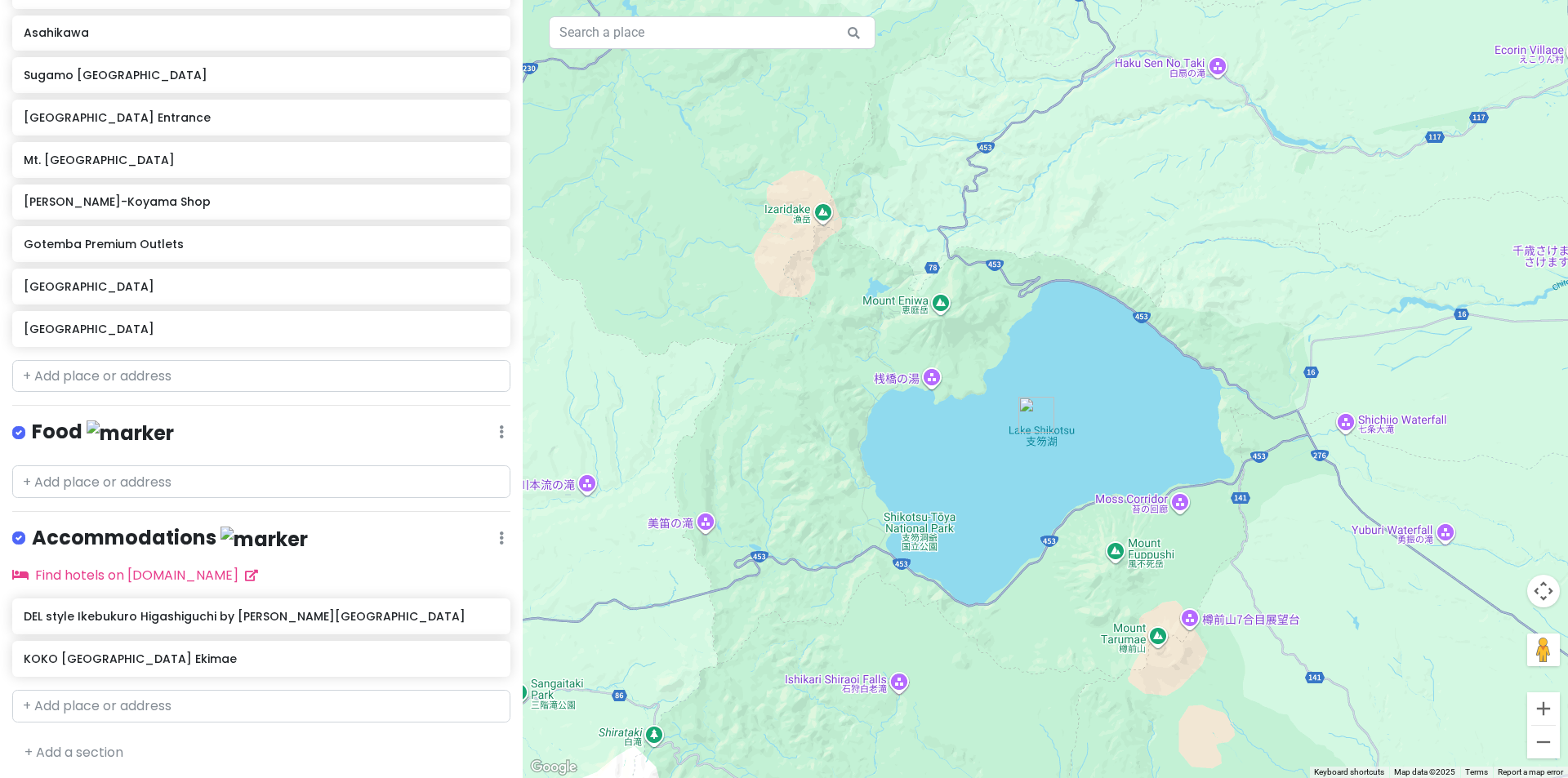
drag, startPoint x: 1035, startPoint y: 449, endPoint x: 1059, endPoint y: 257, distance: 193.5
click at [1059, 257] on div at bounding box center [1045, 389] width 1045 height 778
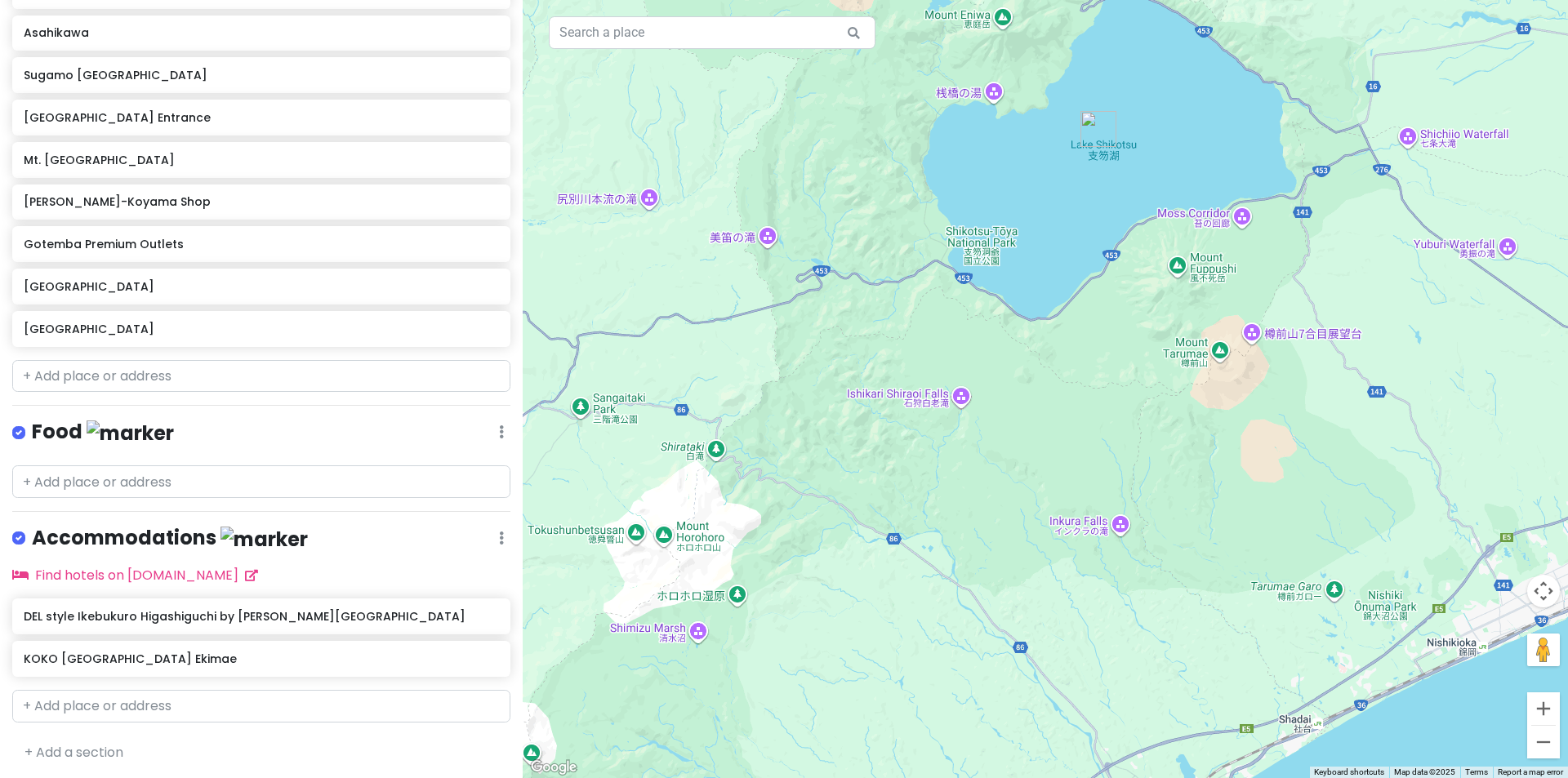
drag, startPoint x: 1045, startPoint y: 457, endPoint x: 1163, endPoint y: 340, distance: 166.2
click at [1163, 340] on div at bounding box center [1045, 389] width 1045 height 778
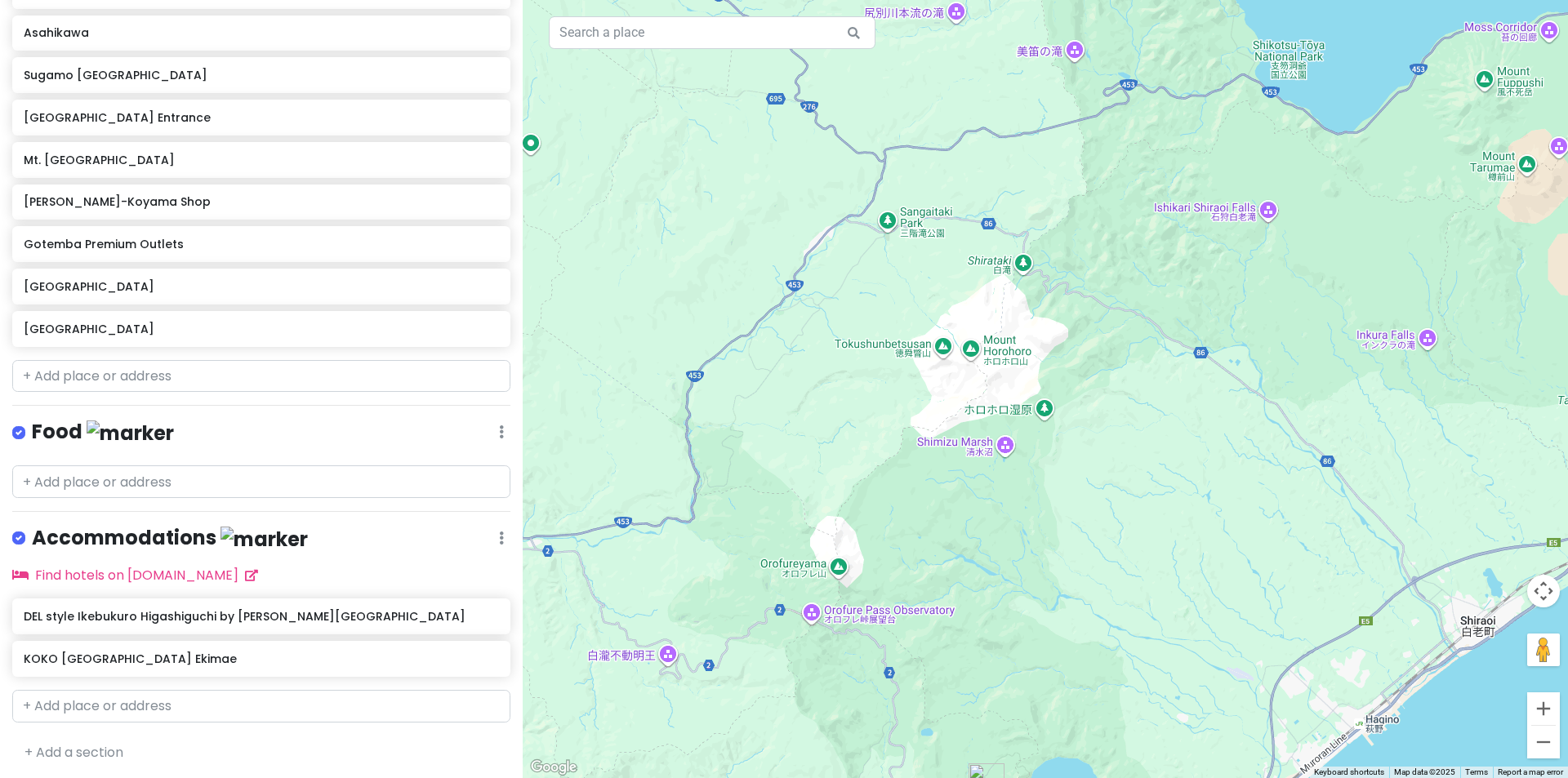
drag, startPoint x: 623, startPoint y: 483, endPoint x: 847, endPoint y: 382, distance: 245.7
click at [847, 382] on div at bounding box center [1045, 389] width 1045 height 778
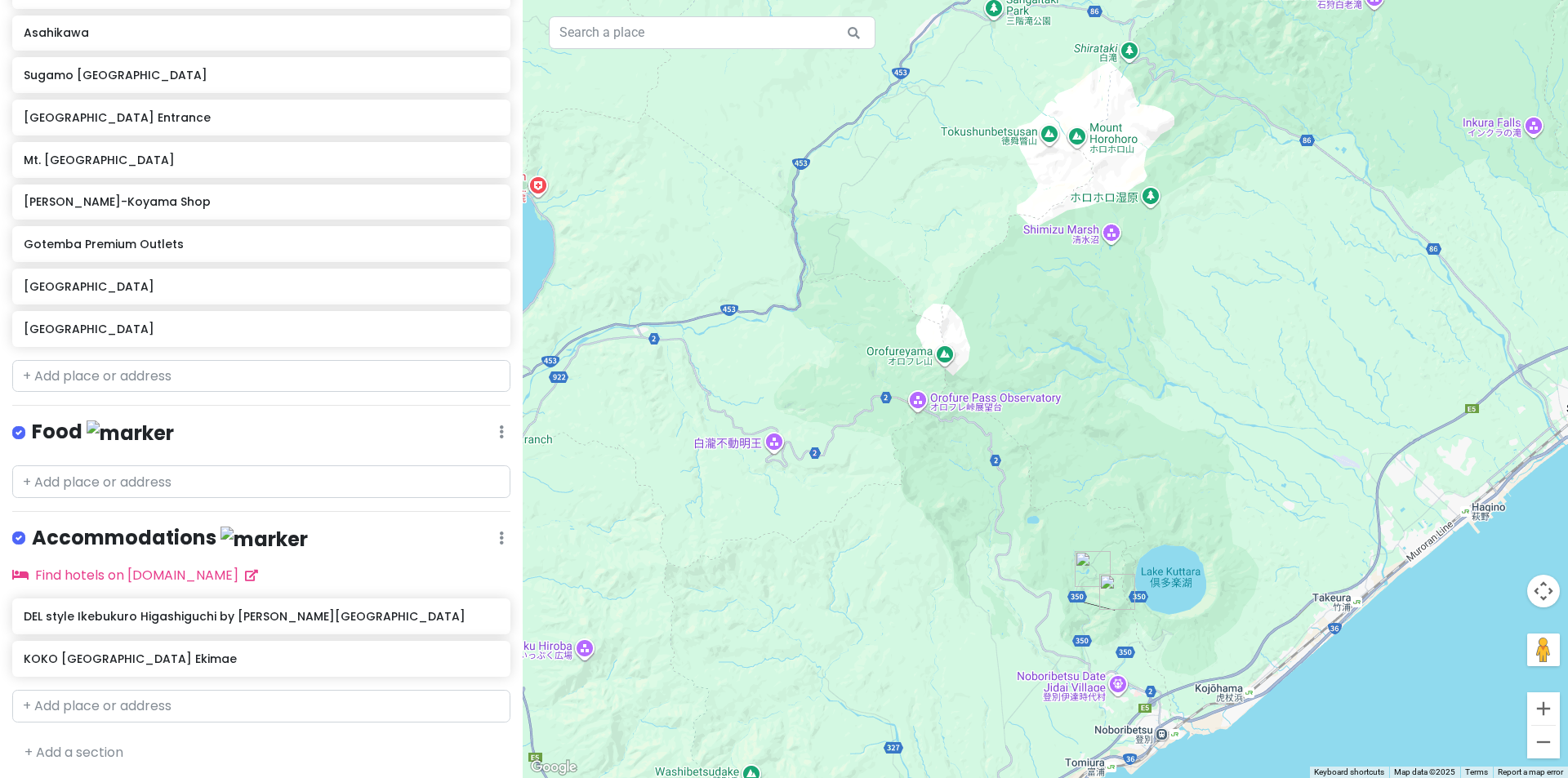
drag, startPoint x: 804, startPoint y: 454, endPoint x: 917, endPoint y: 221, distance: 259.0
click at [917, 221] on div at bounding box center [1045, 389] width 1045 height 778
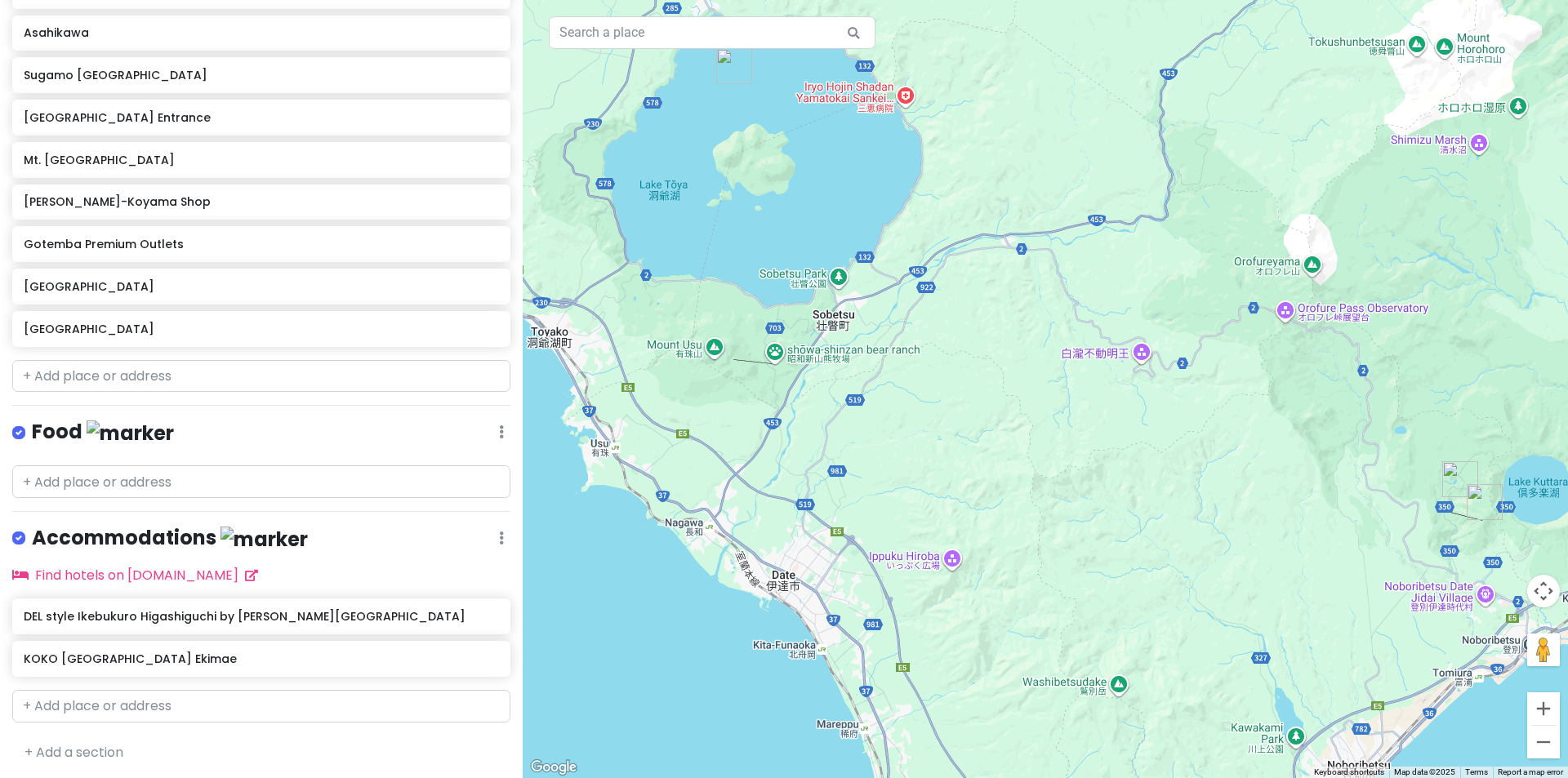
drag, startPoint x: 783, startPoint y: 492, endPoint x: 1145, endPoint y: 429, distance: 367.4
click at [1145, 429] on div at bounding box center [1045, 389] width 1045 height 778
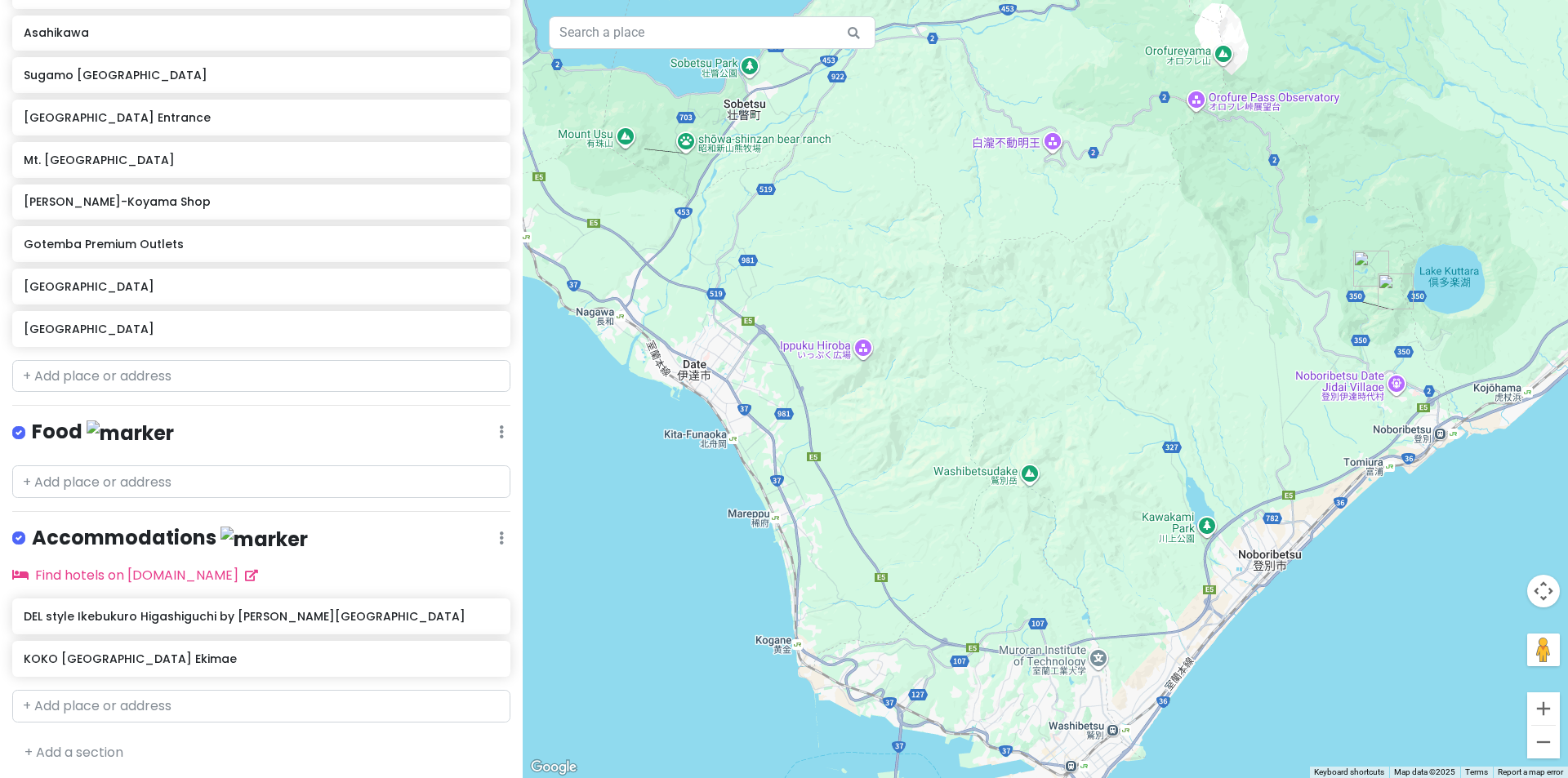
drag, startPoint x: 1079, startPoint y: 470, endPoint x: 1015, endPoint y: 299, distance: 182.6
click at [1015, 298] on div at bounding box center [1045, 389] width 1045 height 778
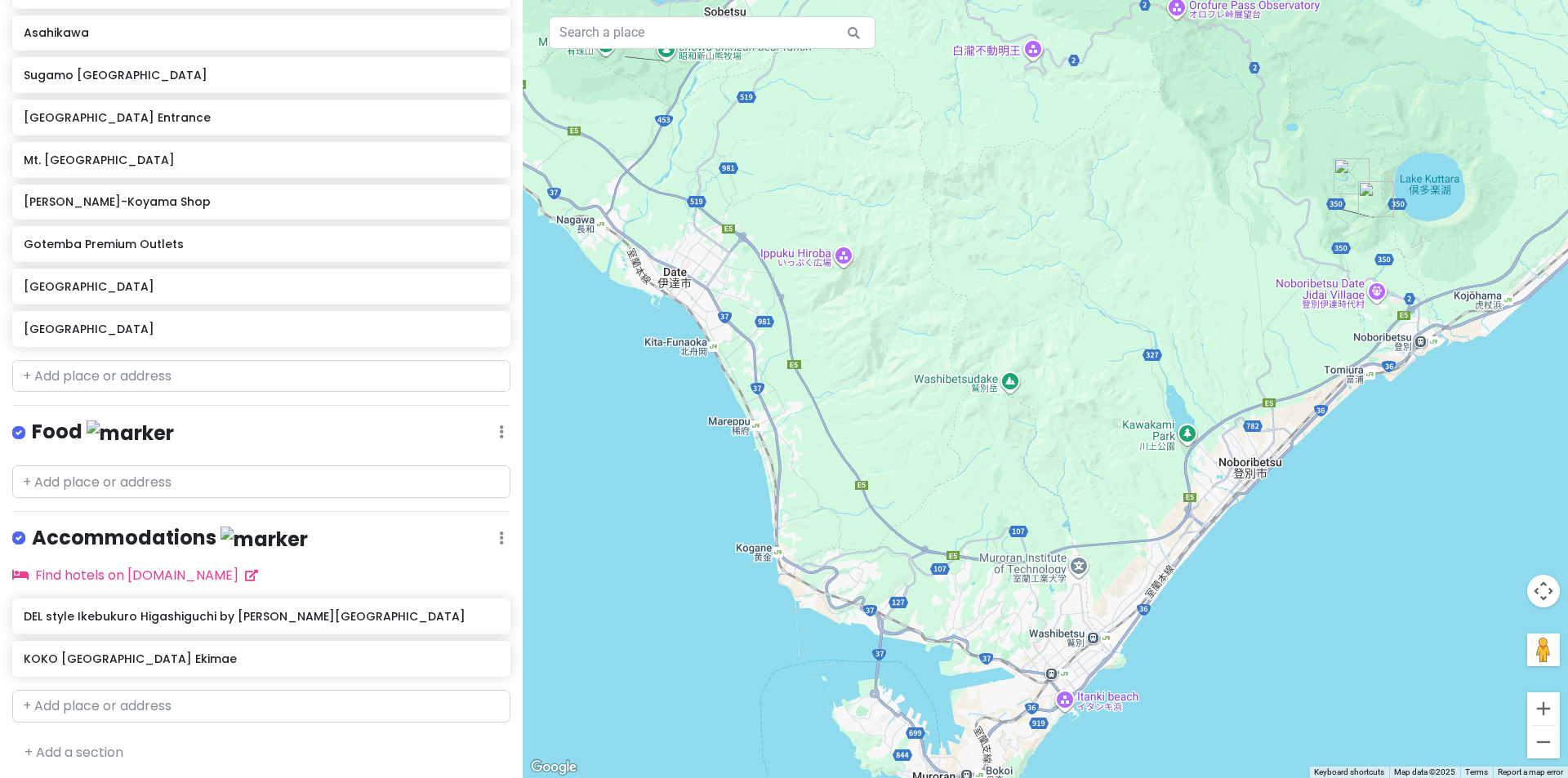
drag, startPoint x: 1023, startPoint y: 358, endPoint x: 1004, endPoint y: 264, distance: 95.9
click at [1004, 264] on div at bounding box center [1045, 389] width 1045 height 778
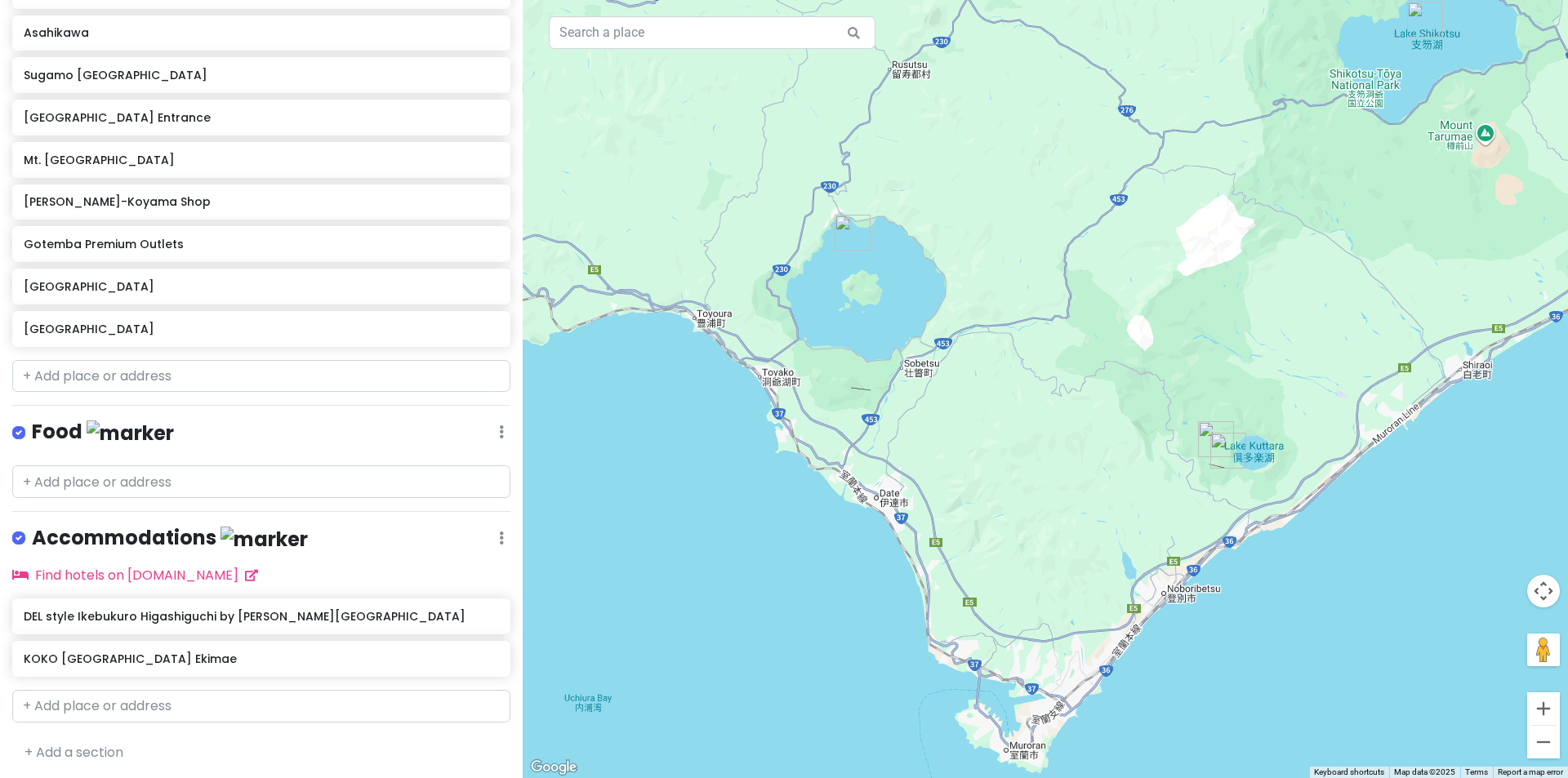
drag, startPoint x: 1032, startPoint y: 430, endPoint x: 1041, endPoint y: 521, distance: 91.4
click at [1039, 519] on div at bounding box center [1045, 389] width 1045 height 778
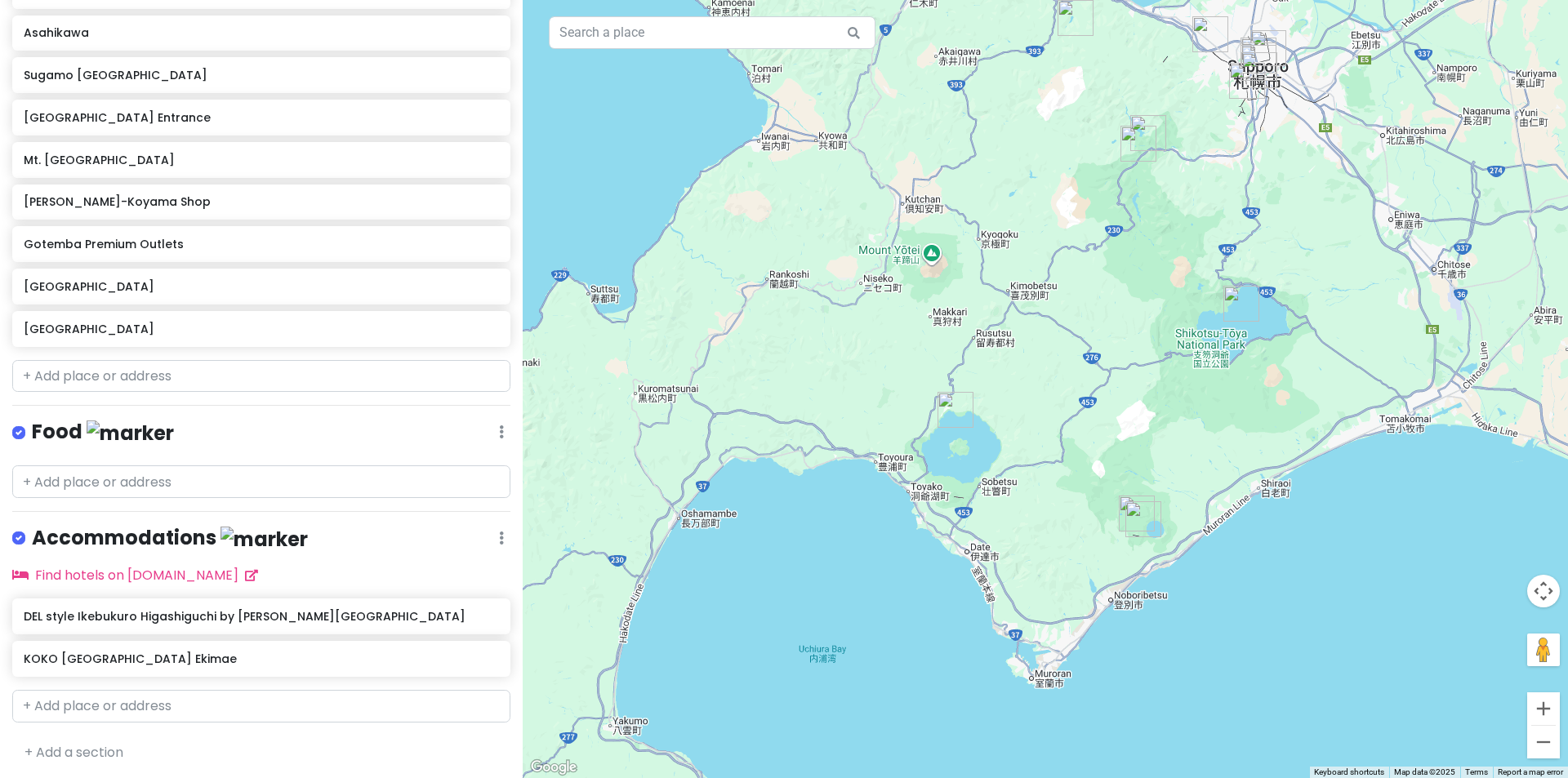
drag, startPoint x: 989, startPoint y: 273, endPoint x: 1026, endPoint y: 365, distance: 99.2
click at [1026, 365] on div at bounding box center [1045, 389] width 1045 height 778
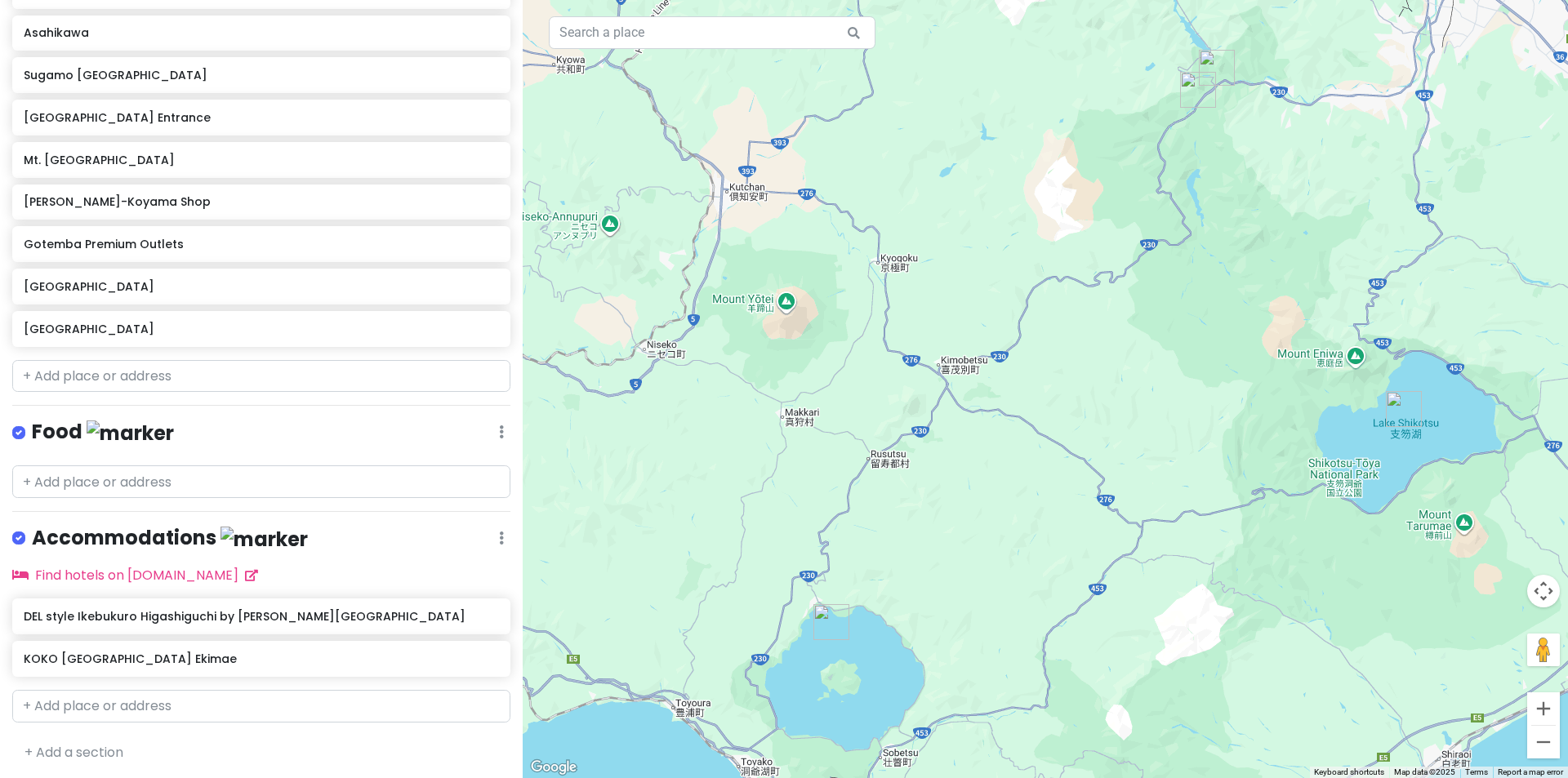
drag, startPoint x: 976, startPoint y: 314, endPoint x: 816, endPoint y: 399, distance: 181.2
click at [816, 399] on div at bounding box center [1045, 389] width 1045 height 778
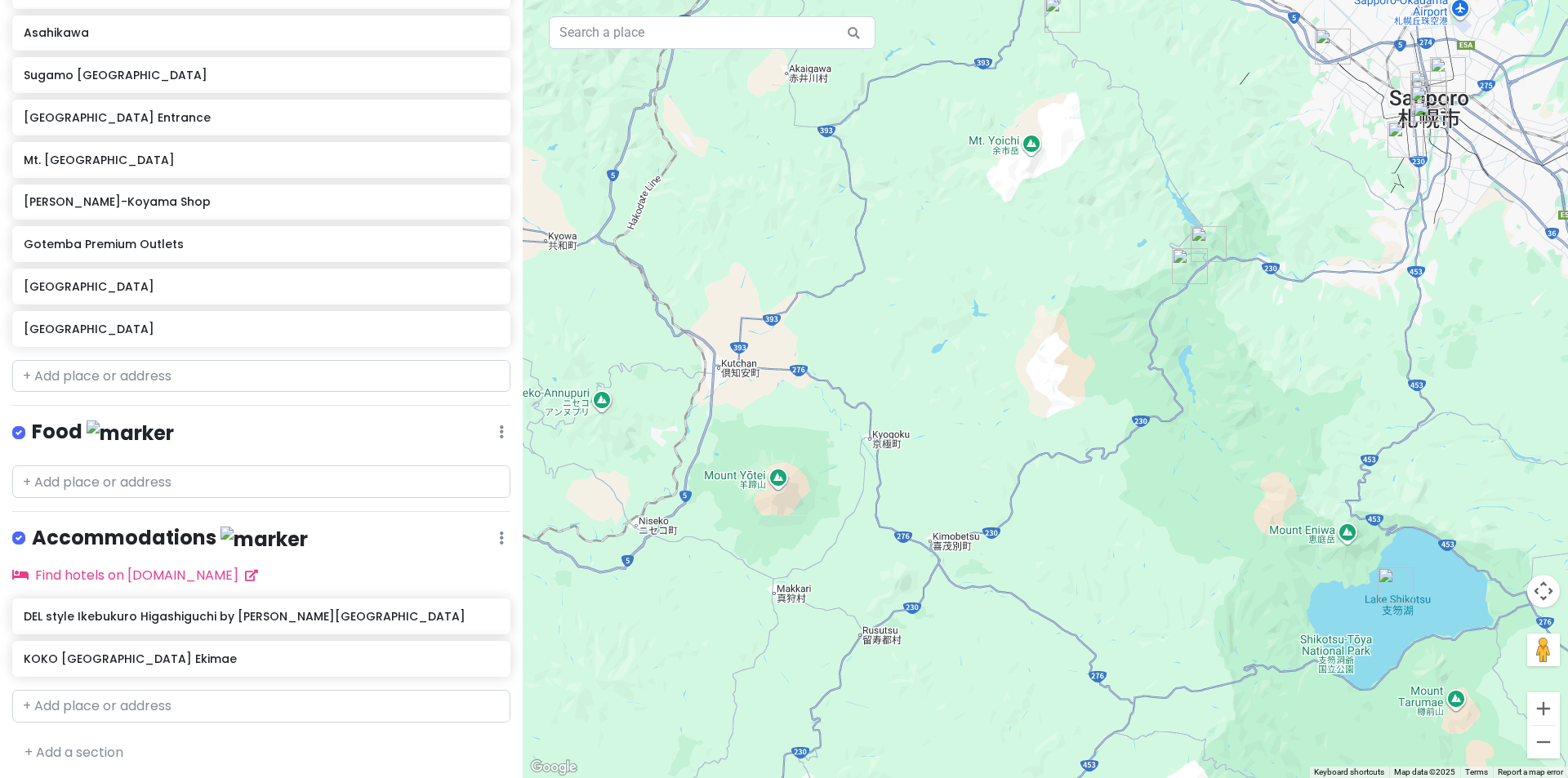
drag, startPoint x: 883, startPoint y: 260, endPoint x: 928, endPoint y: 371, distance: 119.8
click at [917, 428] on div at bounding box center [1045, 389] width 1045 height 778
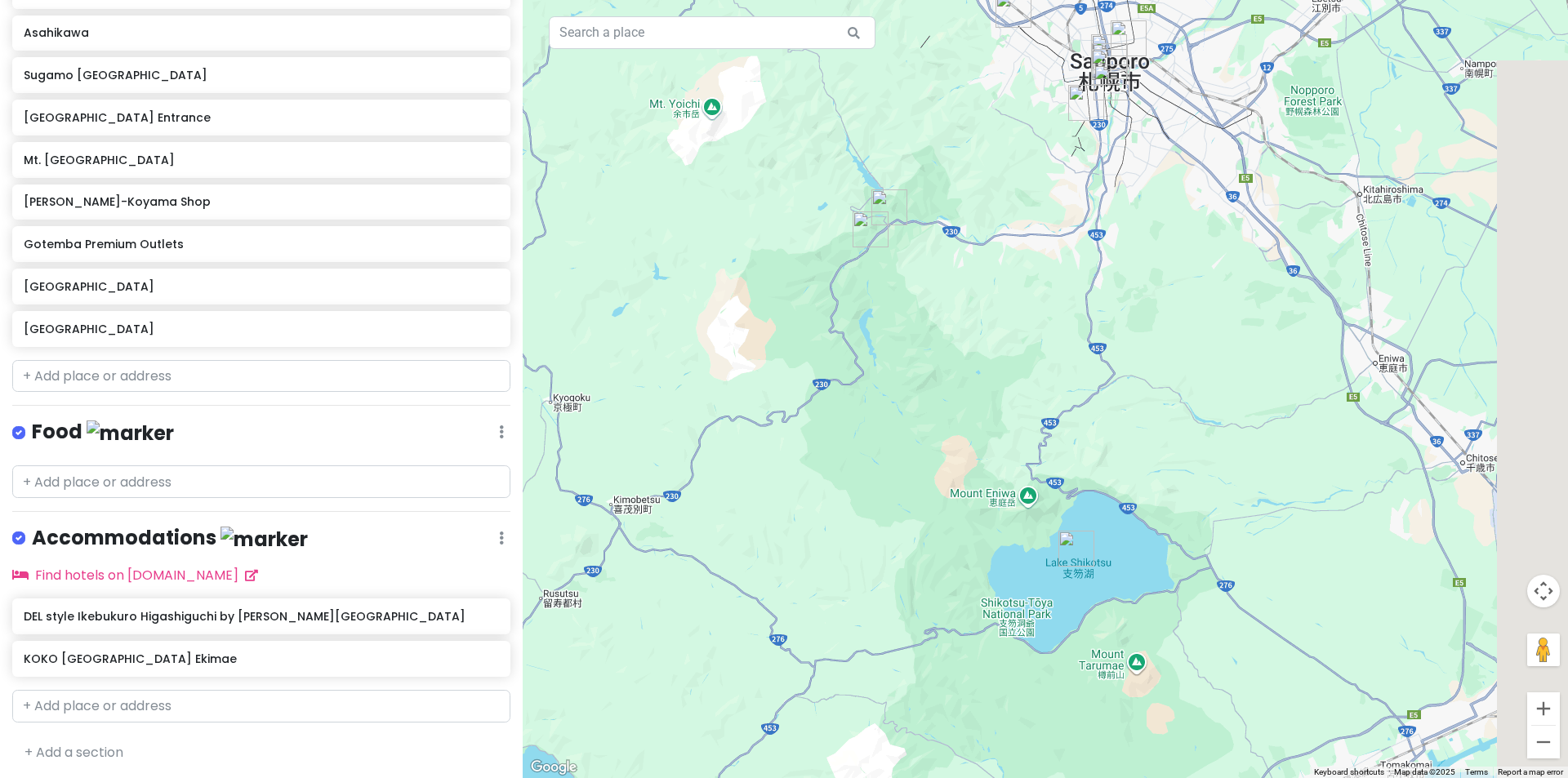
drag, startPoint x: 1247, startPoint y: 215, endPoint x: 923, endPoint y: 150, distance: 330.5
click at [917, 150] on div at bounding box center [1045, 389] width 1045 height 778
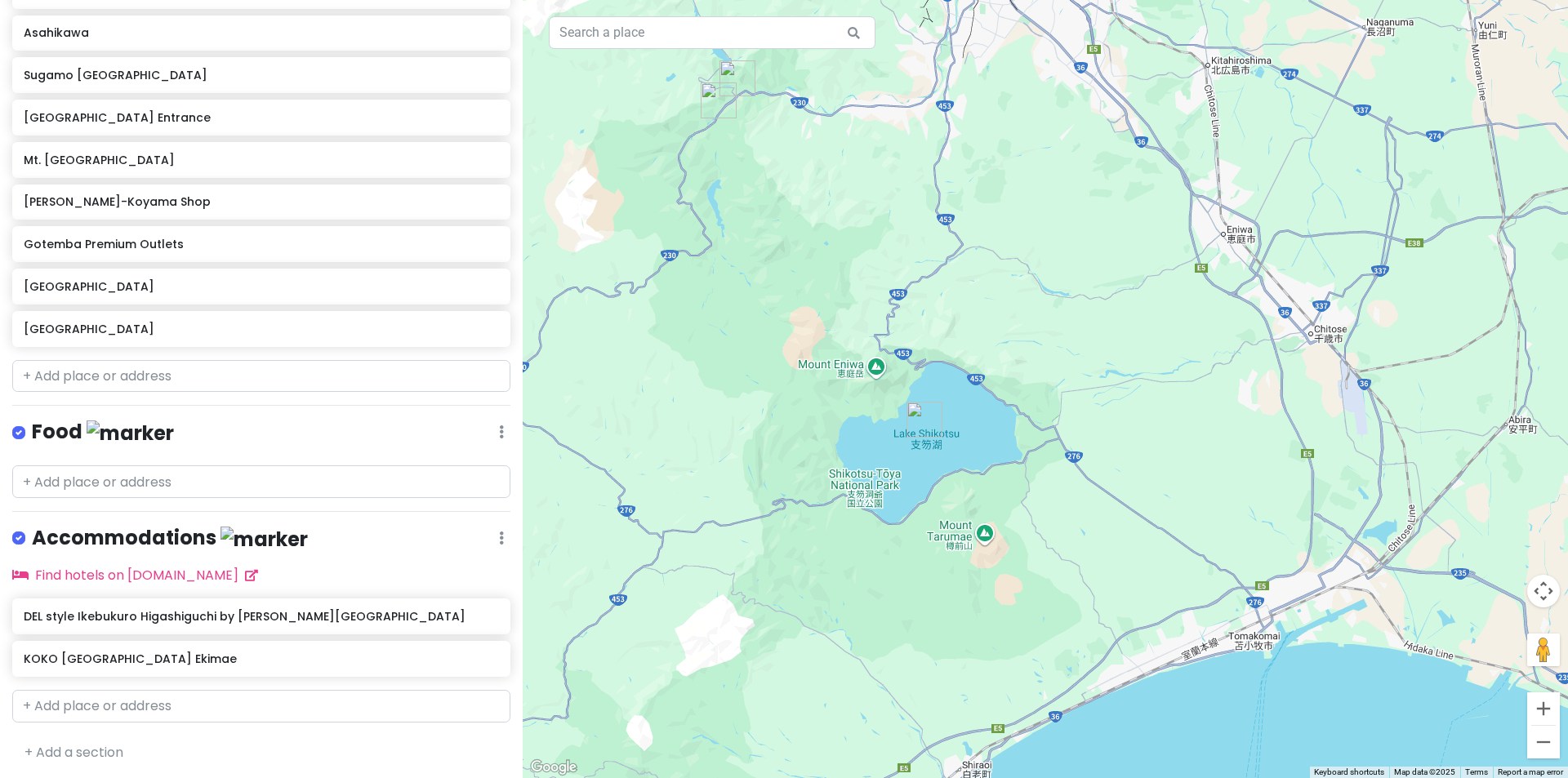
drag, startPoint x: 990, startPoint y: 435, endPoint x: 1035, endPoint y: 334, distance: 110.6
click at [1035, 334] on div at bounding box center [1045, 389] width 1045 height 778
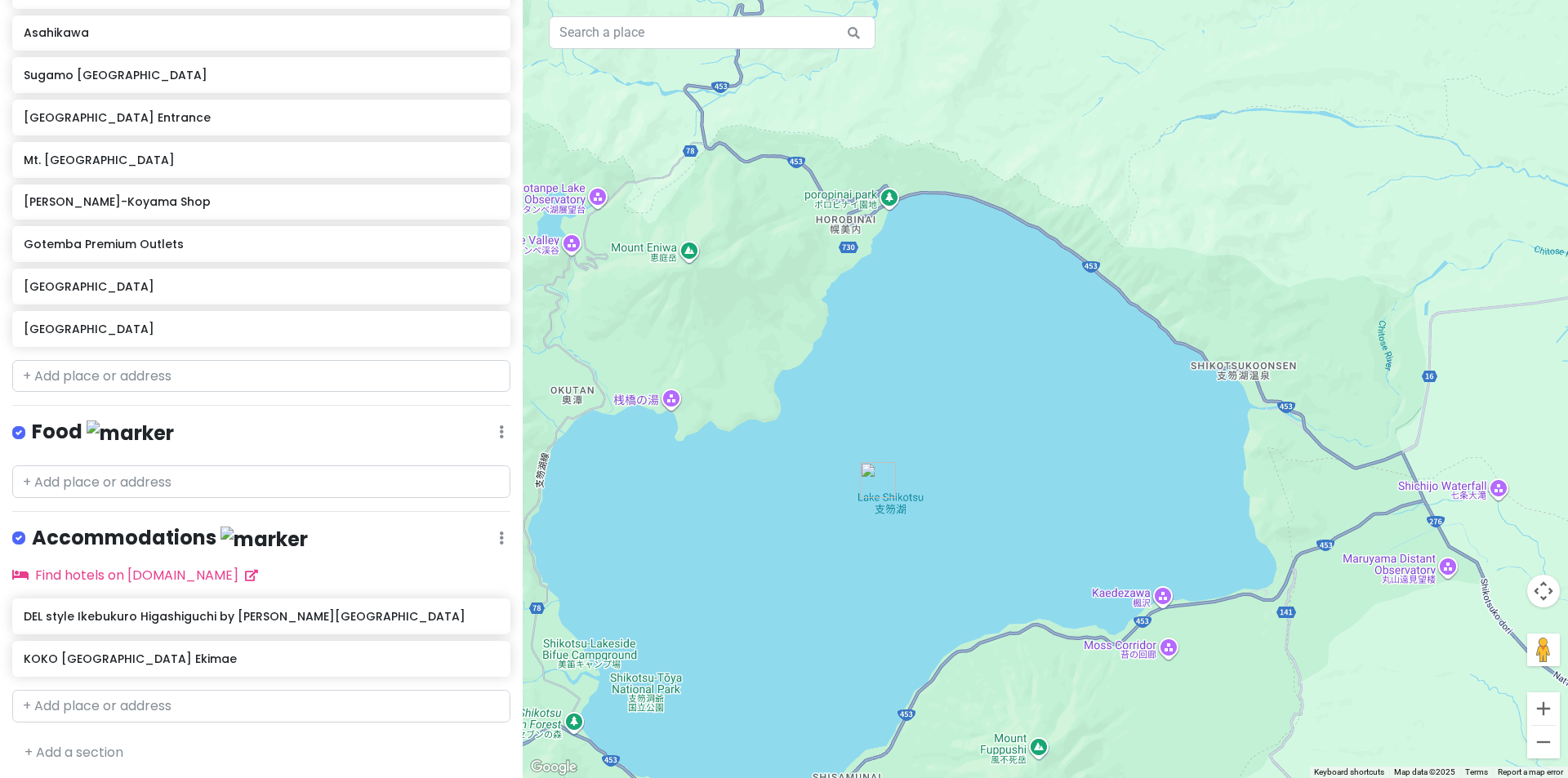
drag, startPoint x: 729, startPoint y: 286, endPoint x: 818, endPoint y: 329, distance: 98.8
click at [818, 329] on div at bounding box center [1045, 389] width 1045 height 778
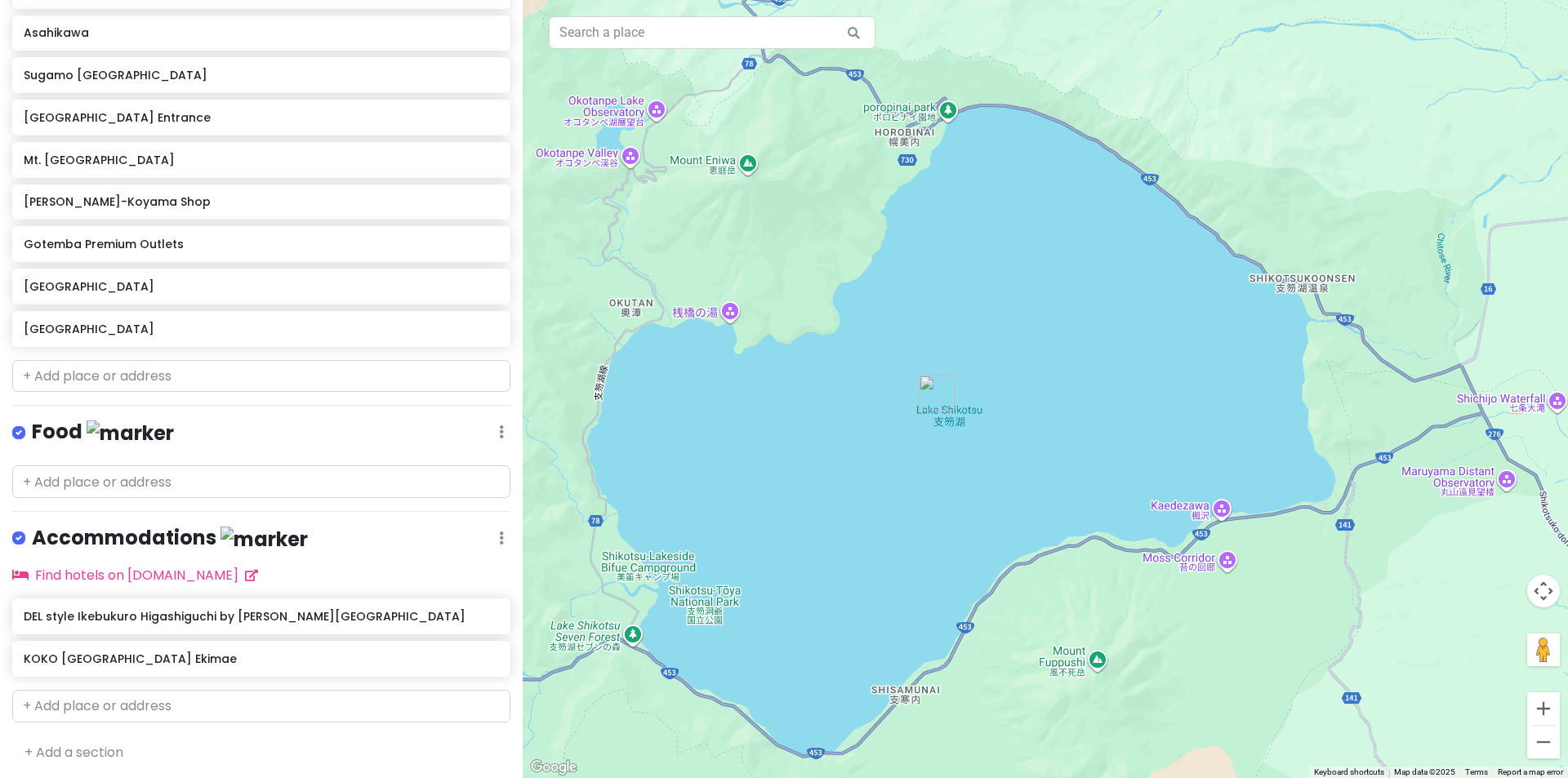
drag, startPoint x: 1057, startPoint y: 363, endPoint x: 1077, endPoint y: 266, distance: 99.0
click at [1078, 266] on div at bounding box center [1045, 389] width 1045 height 778
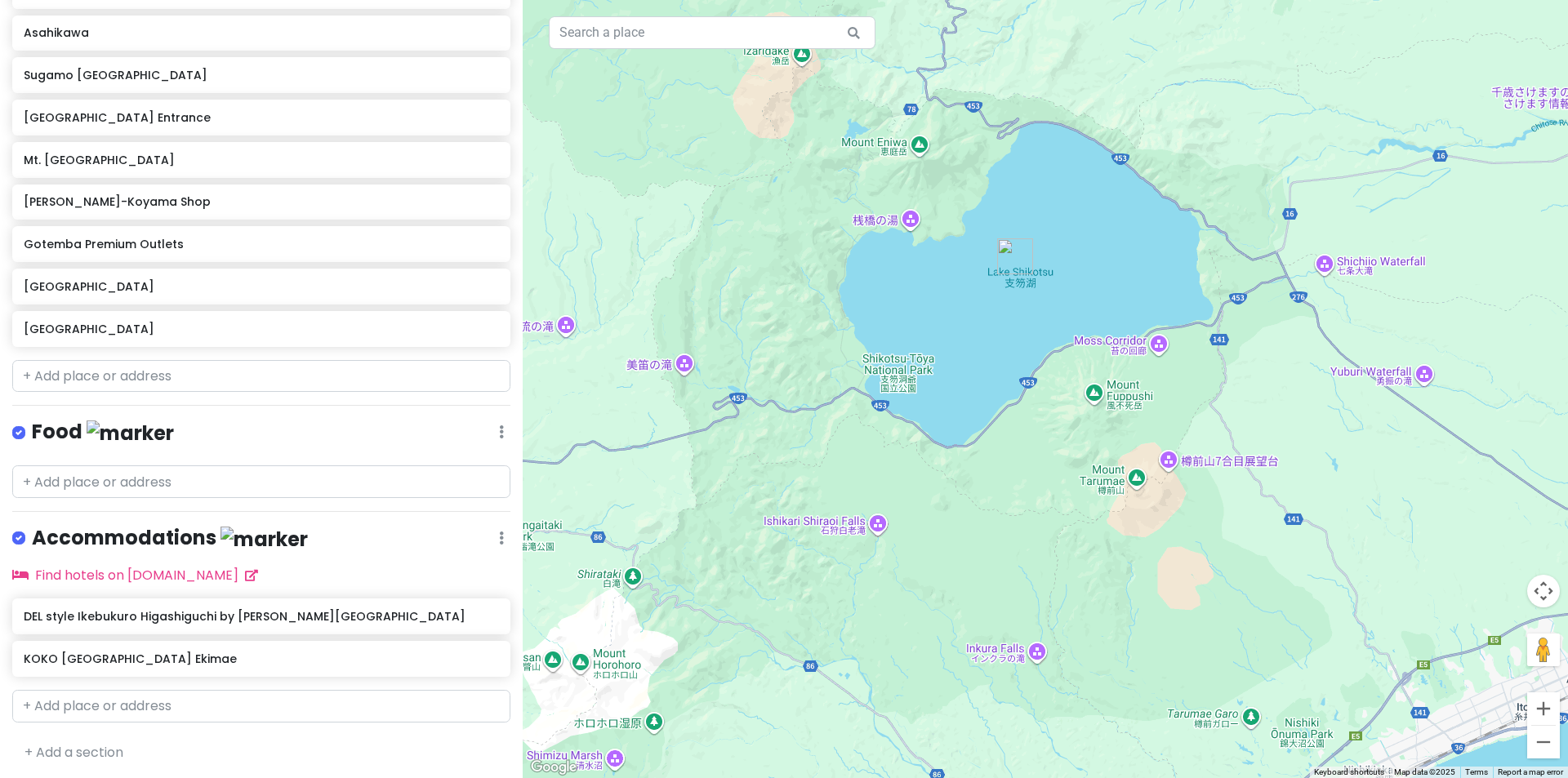
drag, startPoint x: 1106, startPoint y: 288, endPoint x: 1100, endPoint y: 355, distance: 67.3
click at [1100, 353] on div at bounding box center [1045, 389] width 1045 height 778
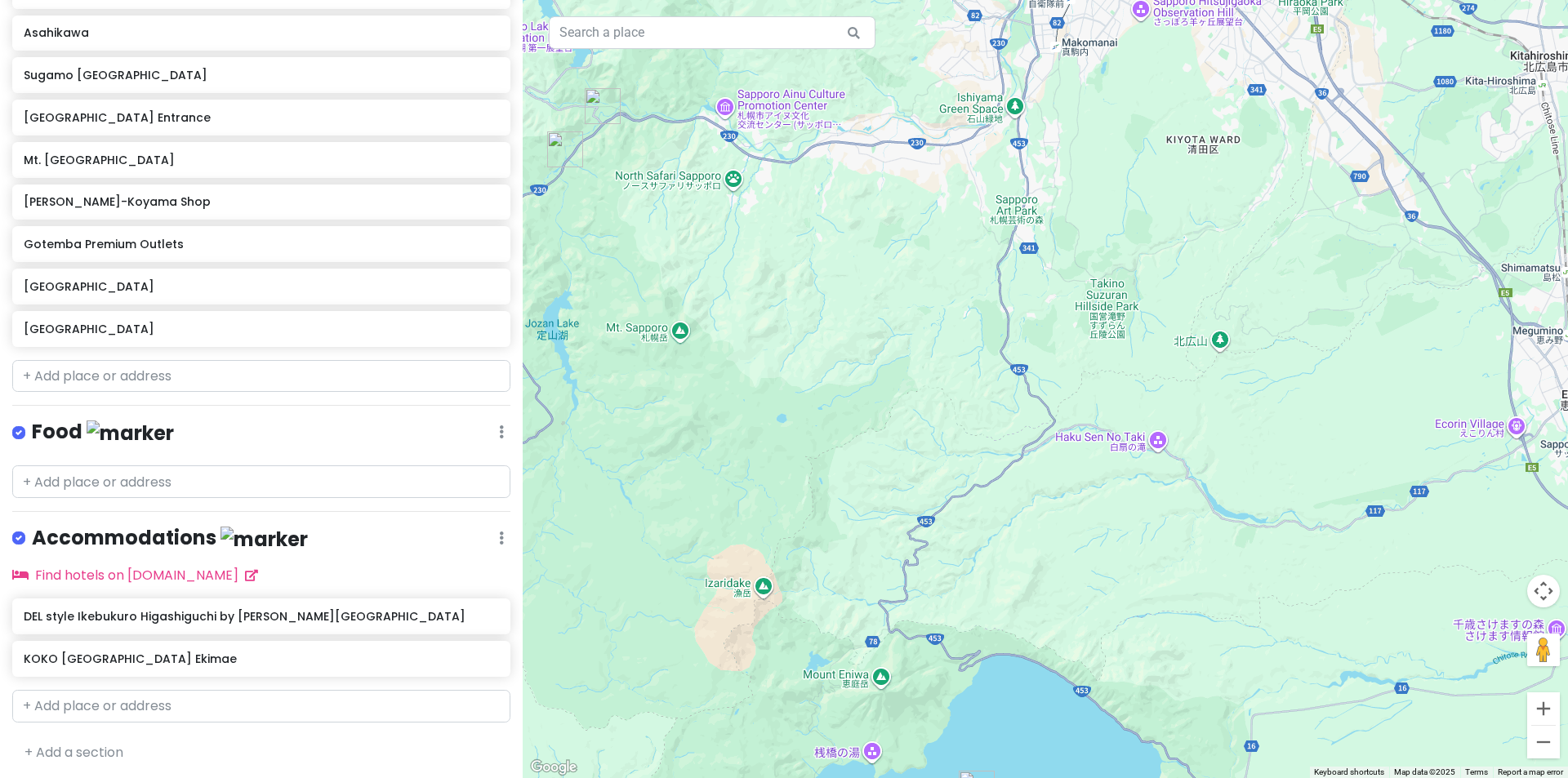
drag, startPoint x: 1072, startPoint y: 279, endPoint x: 1059, endPoint y: 436, distance: 157.5
click at [1059, 436] on div at bounding box center [1045, 389] width 1045 height 778
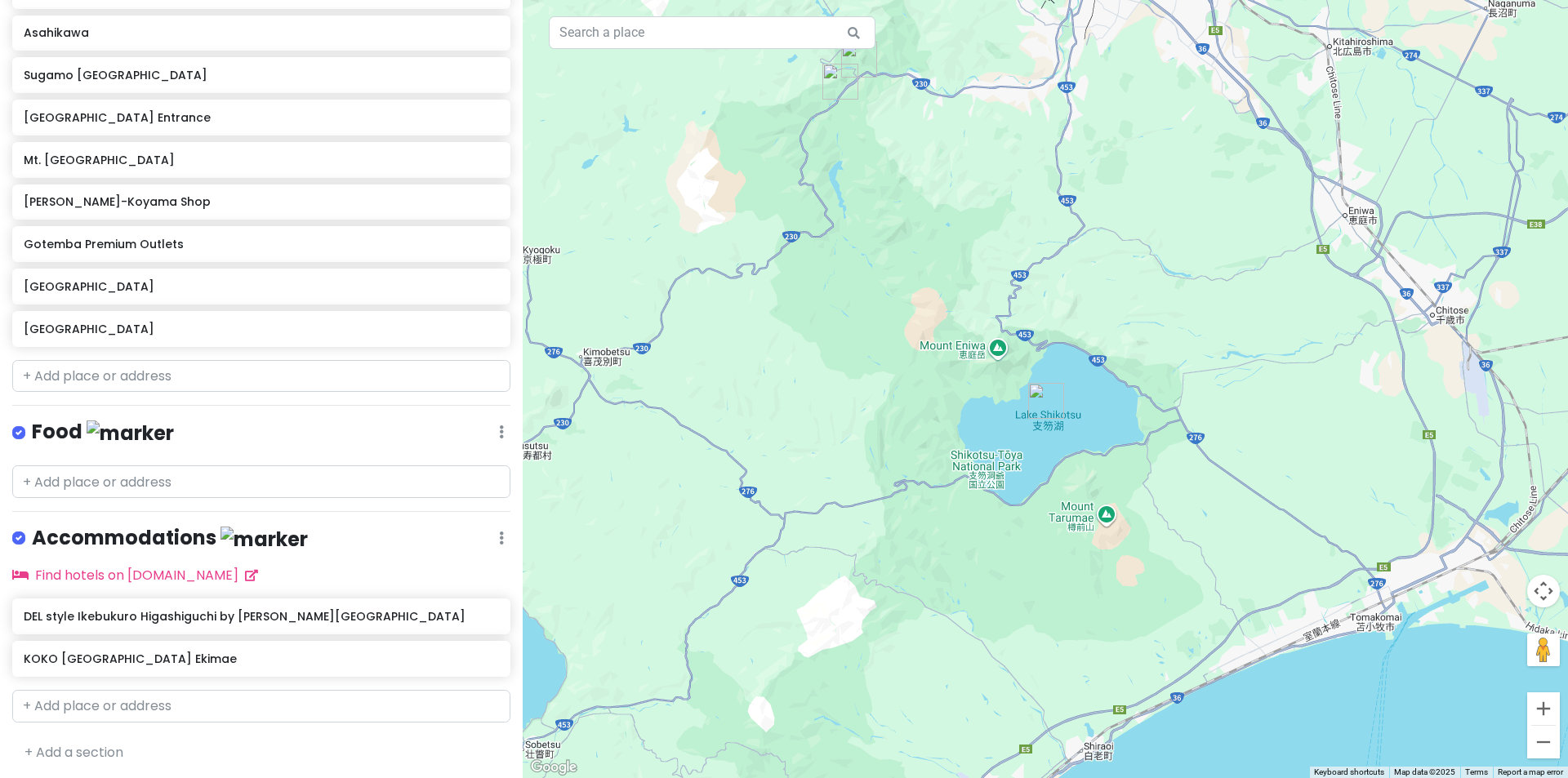
drag, startPoint x: 1045, startPoint y: 493, endPoint x: 1073, endPoint y: 299, distance: 196.0
click at [1074, 298] on div at bounding box center [1045, 389] width 1045 height 778
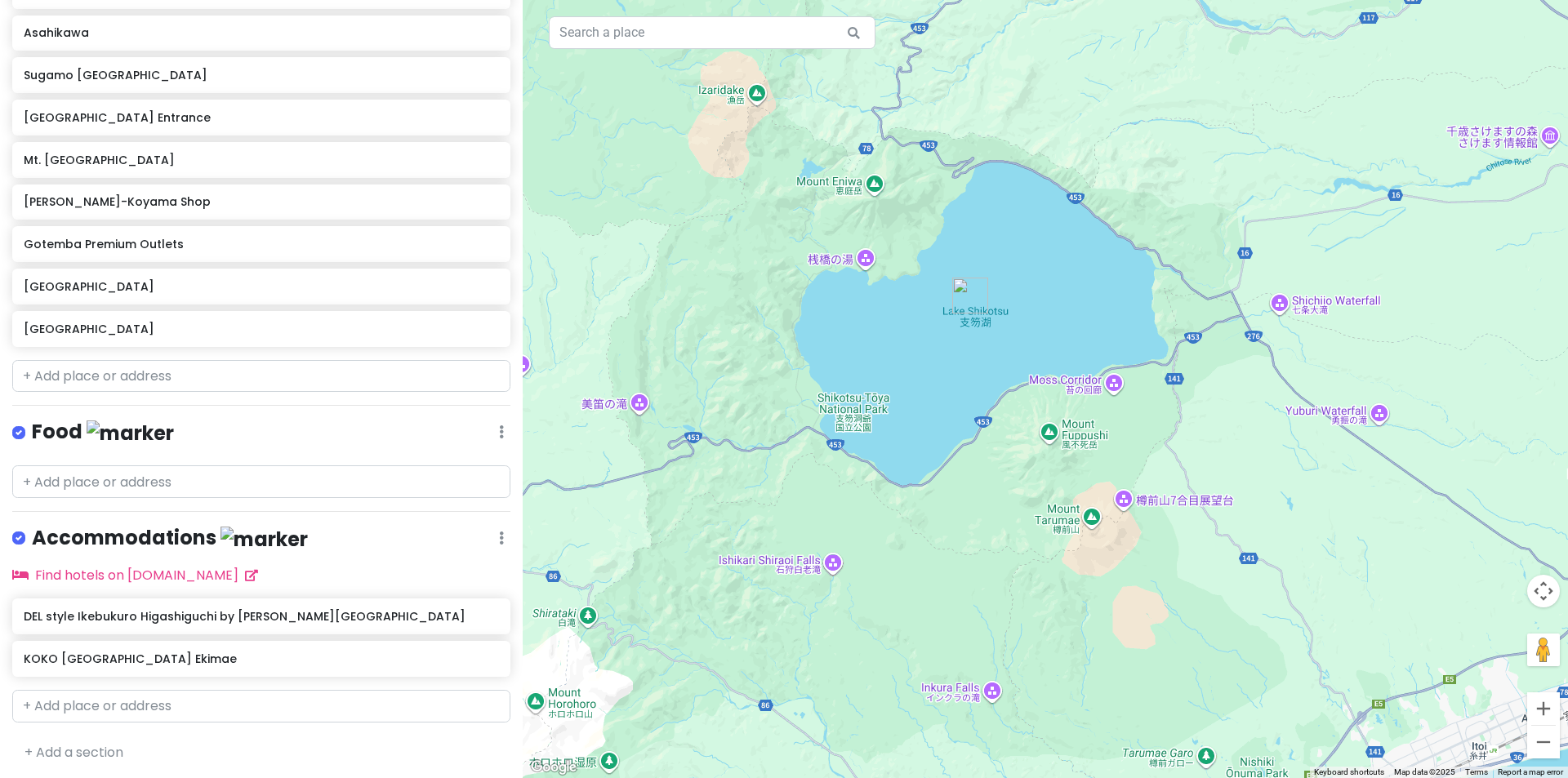
drag, startPoint x: 1066, startPoint y: 327, endPoint x: 997, endPoint y: 329, distance: 69.0
click at [997, 329] on div at bounding box center [1045, 389] width 1045 height 778
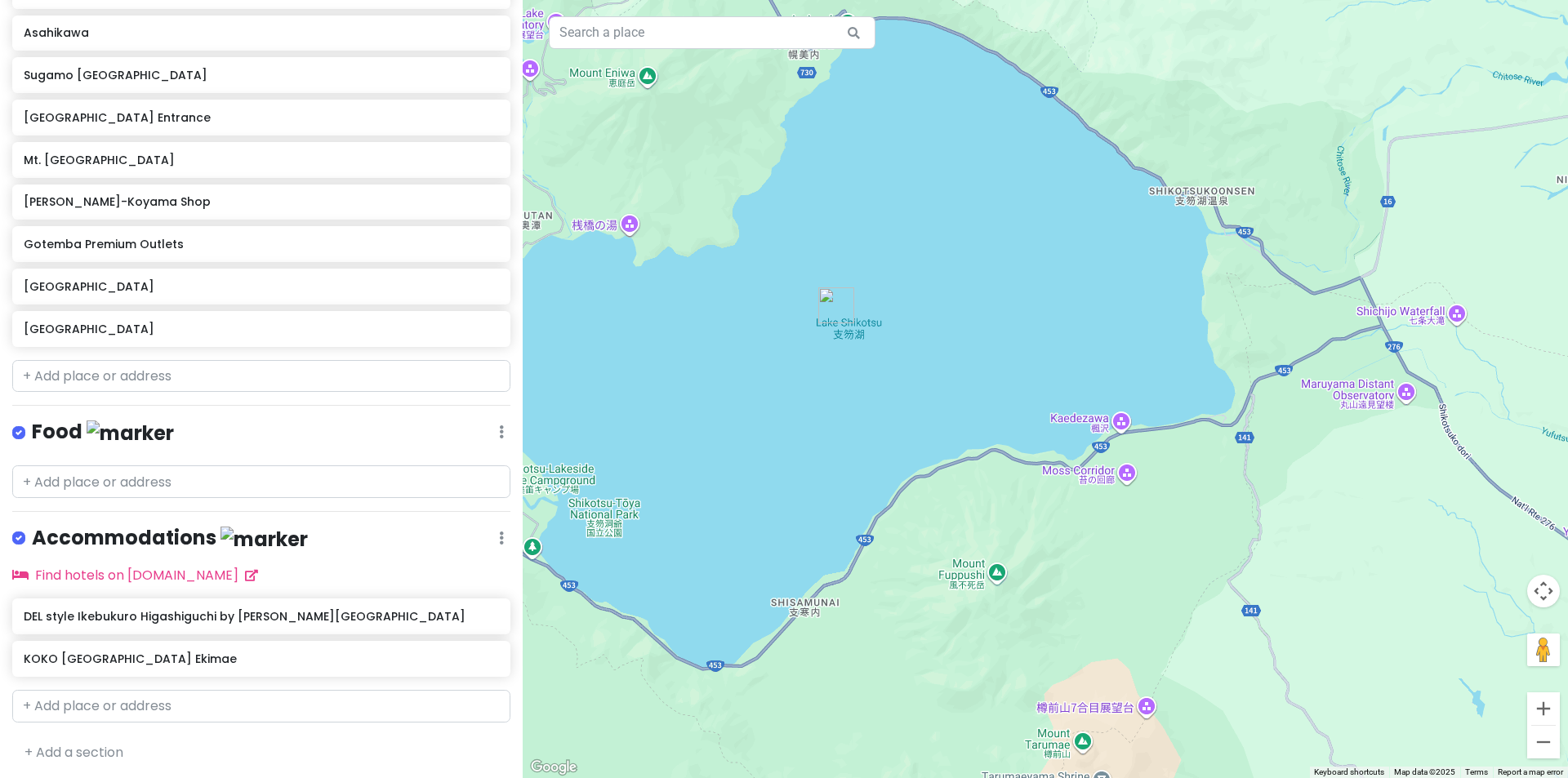
drag, startPoint x: 961, startPoint y: 317, endPoint x: 1073, endPoint y: 350, distance: 116.8
click at [1066, 346] on div at bounding box center [1045, 389] width 1045 height 778
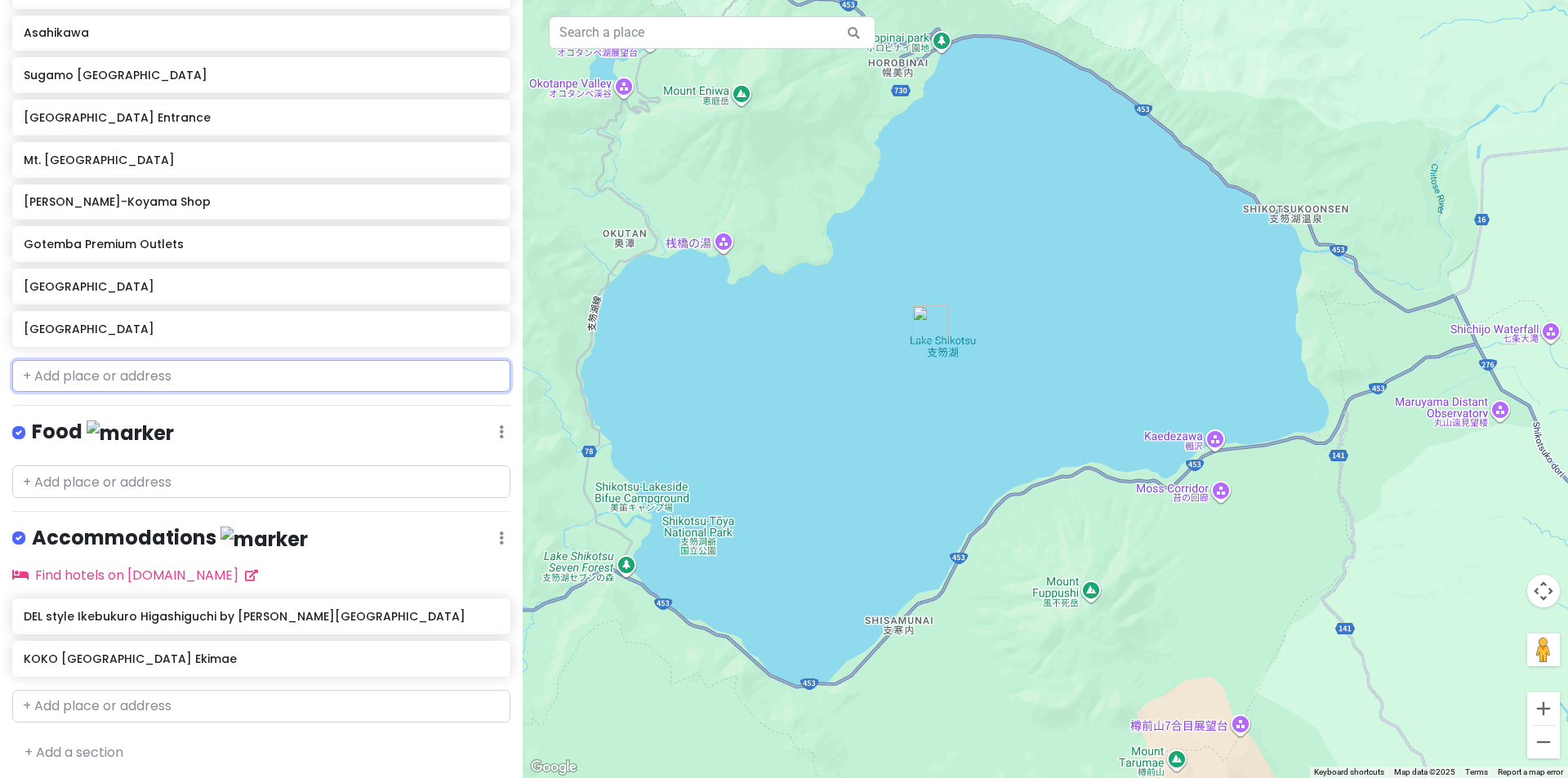
click at [109, 374] on input "text" at bounding box center [261, 376] width 498 height 32
paste input "[GEOGRAPHIC_DATA]"
type input "[GEOGRAPHIC_DATA]"
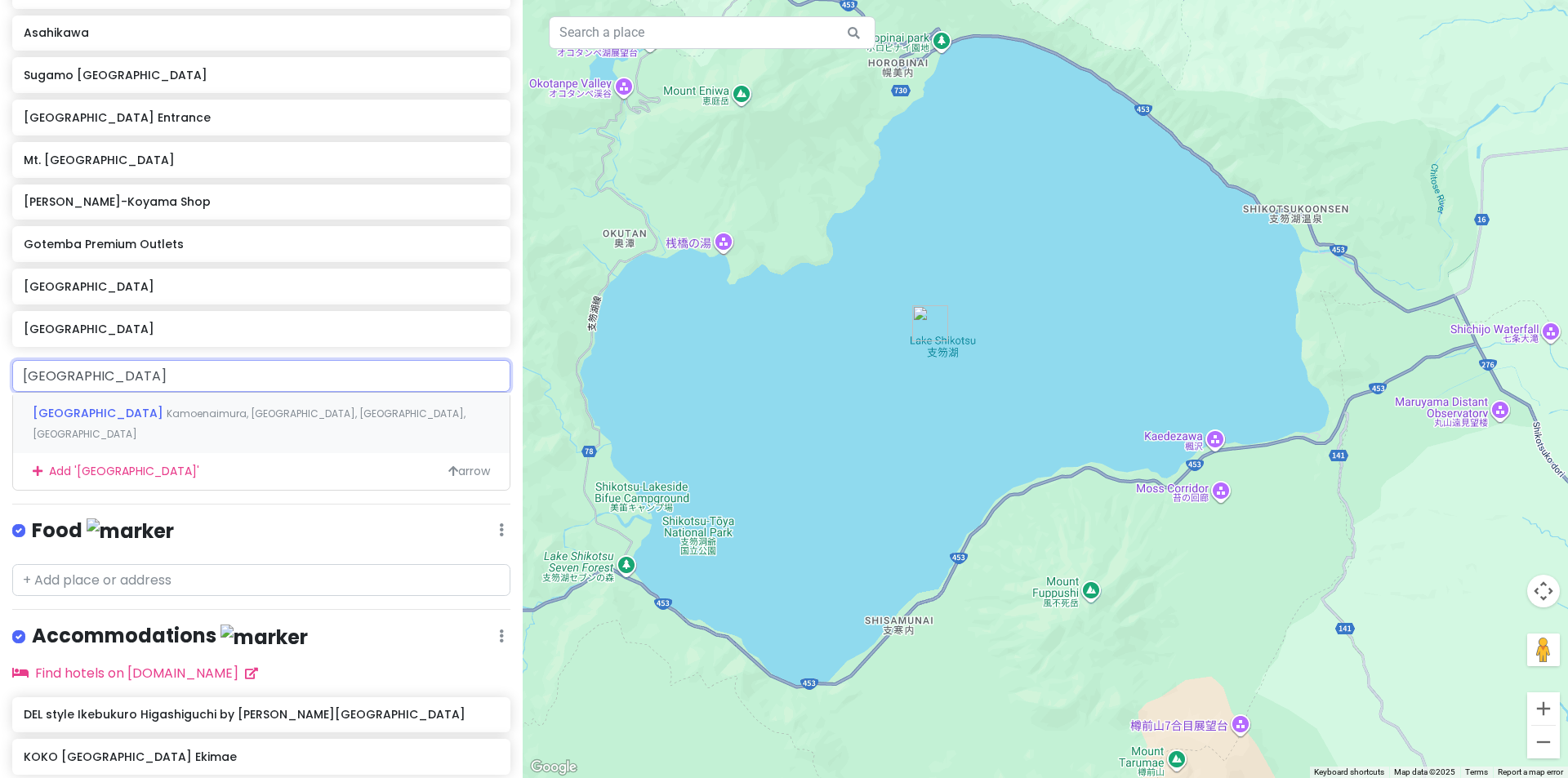
click at [145, 413] on span "[GEOGRAPHIC_DATA]" at bounding box center [99, 413] width 134 height 17
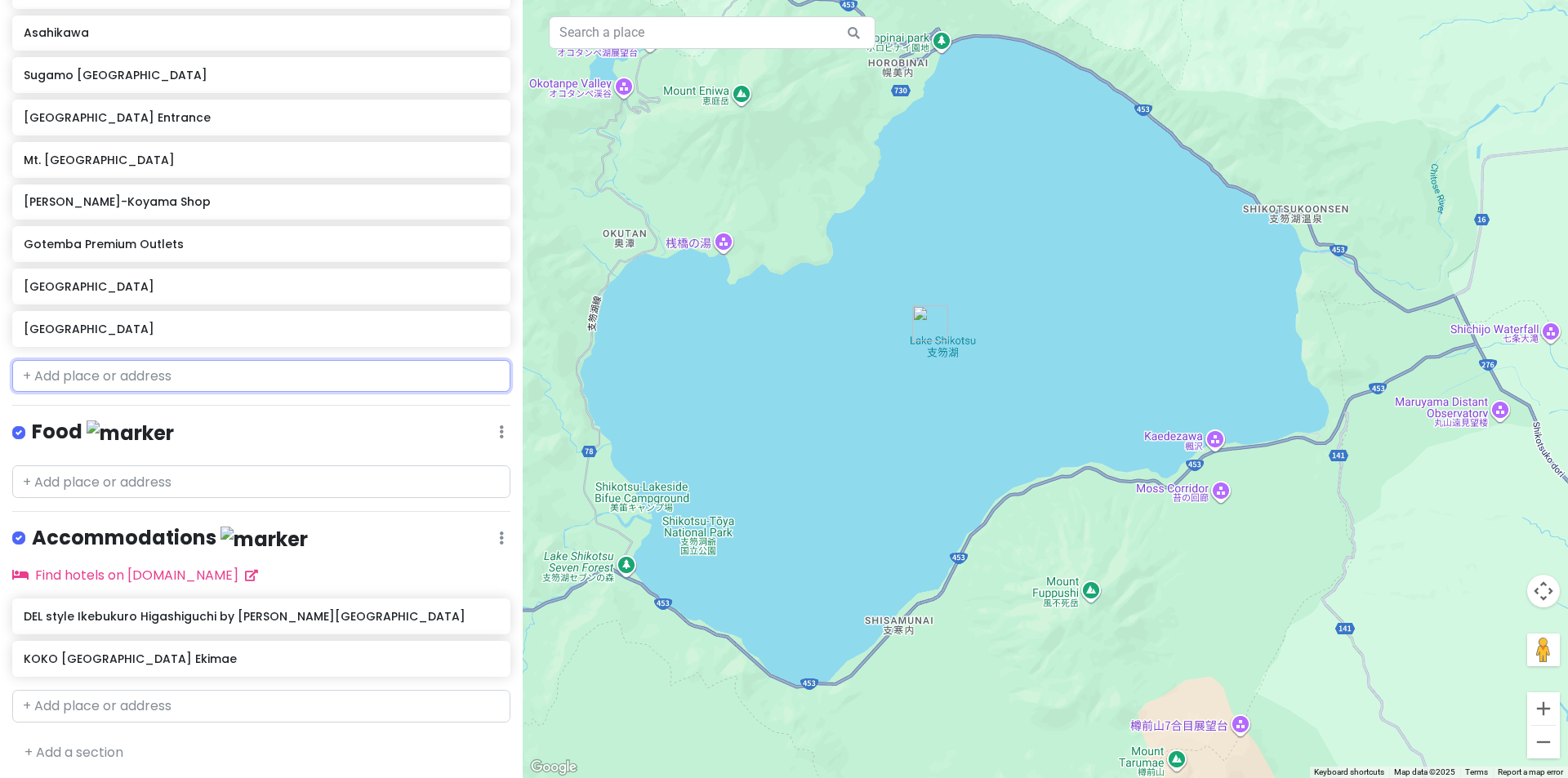
scroll to position [1031, 0]
click at [238, 337] on div "[GEOGRAPHIC_DATA]" at bounding box center [256, 329] width 463 height 23
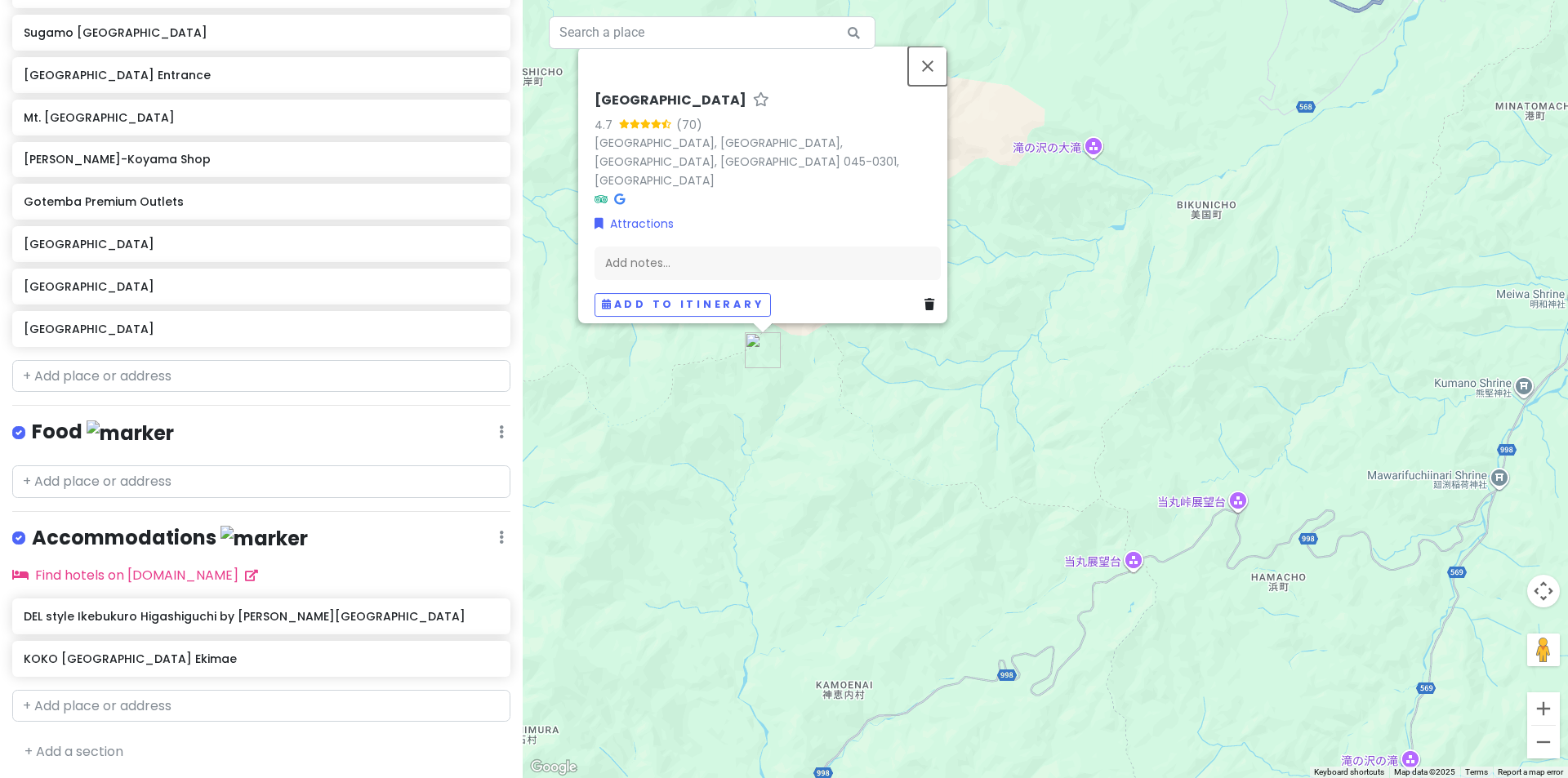
click at [925, 72] on button "Close" at bounding box center [928, 66] width 39 height 39
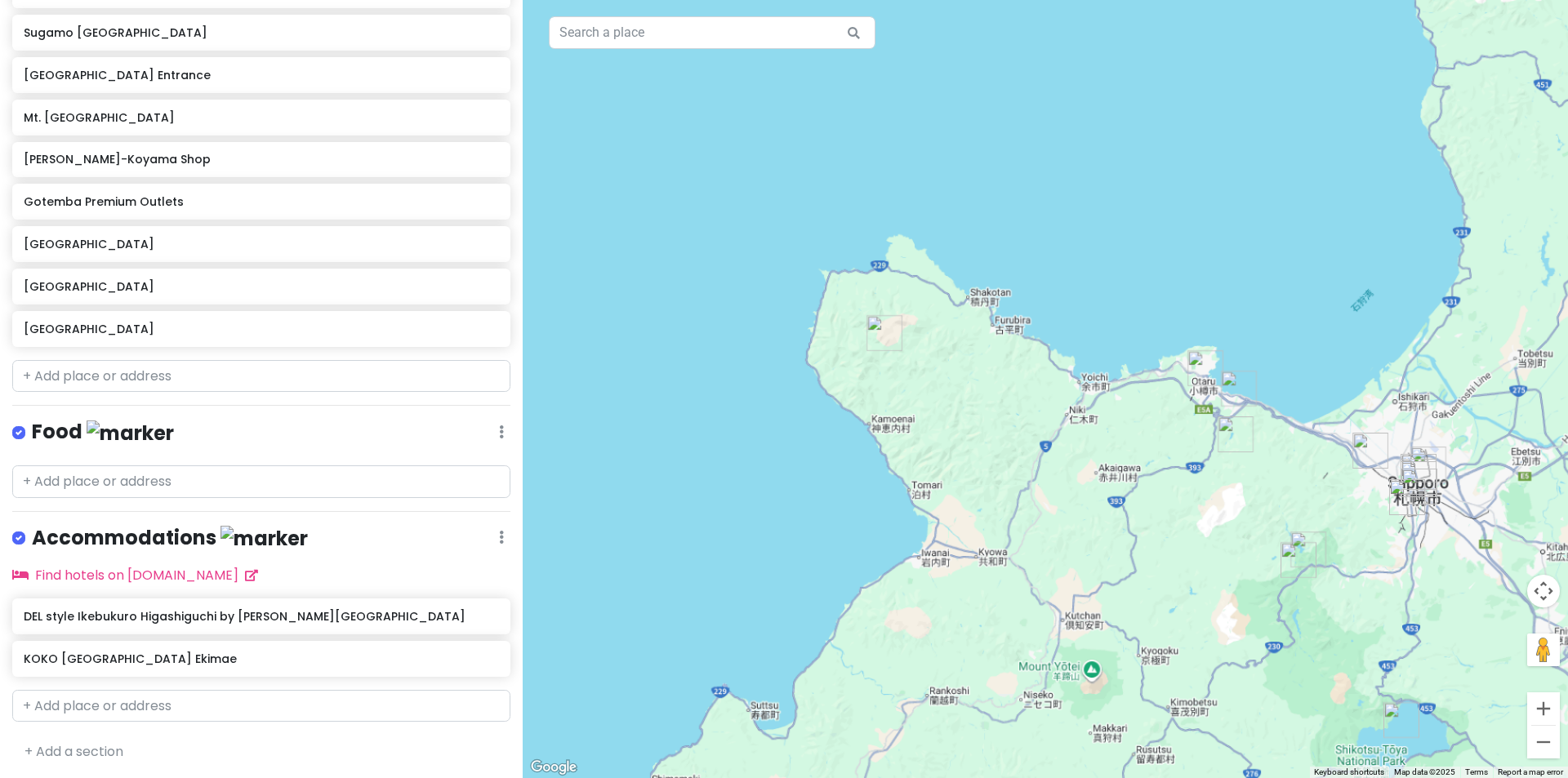
drag, startPoint x: 964, startPoint y: 383, endPoint x: 875, endPoint y: 364, distance: 91.0
click at [875, 364] on div at bounding box center [1045, 389] width 1045 height 778
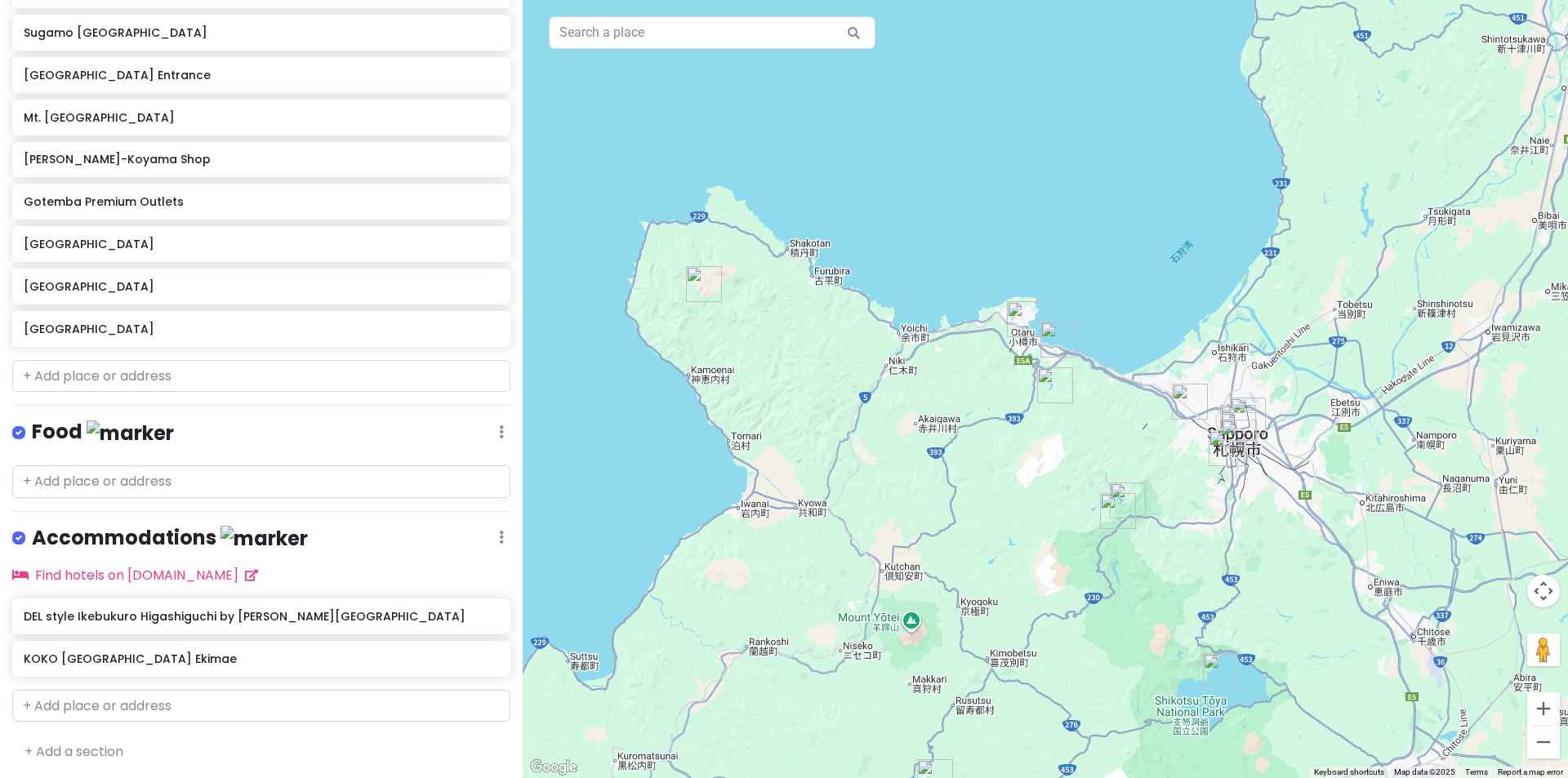
drag, startPoint x: 735, startPoint y: 321, endPoint x: 812, endPoint y: 360, distance: 86.3
click at [808, 358] on div at bounding box center [1045, 389] width 1045 height 778
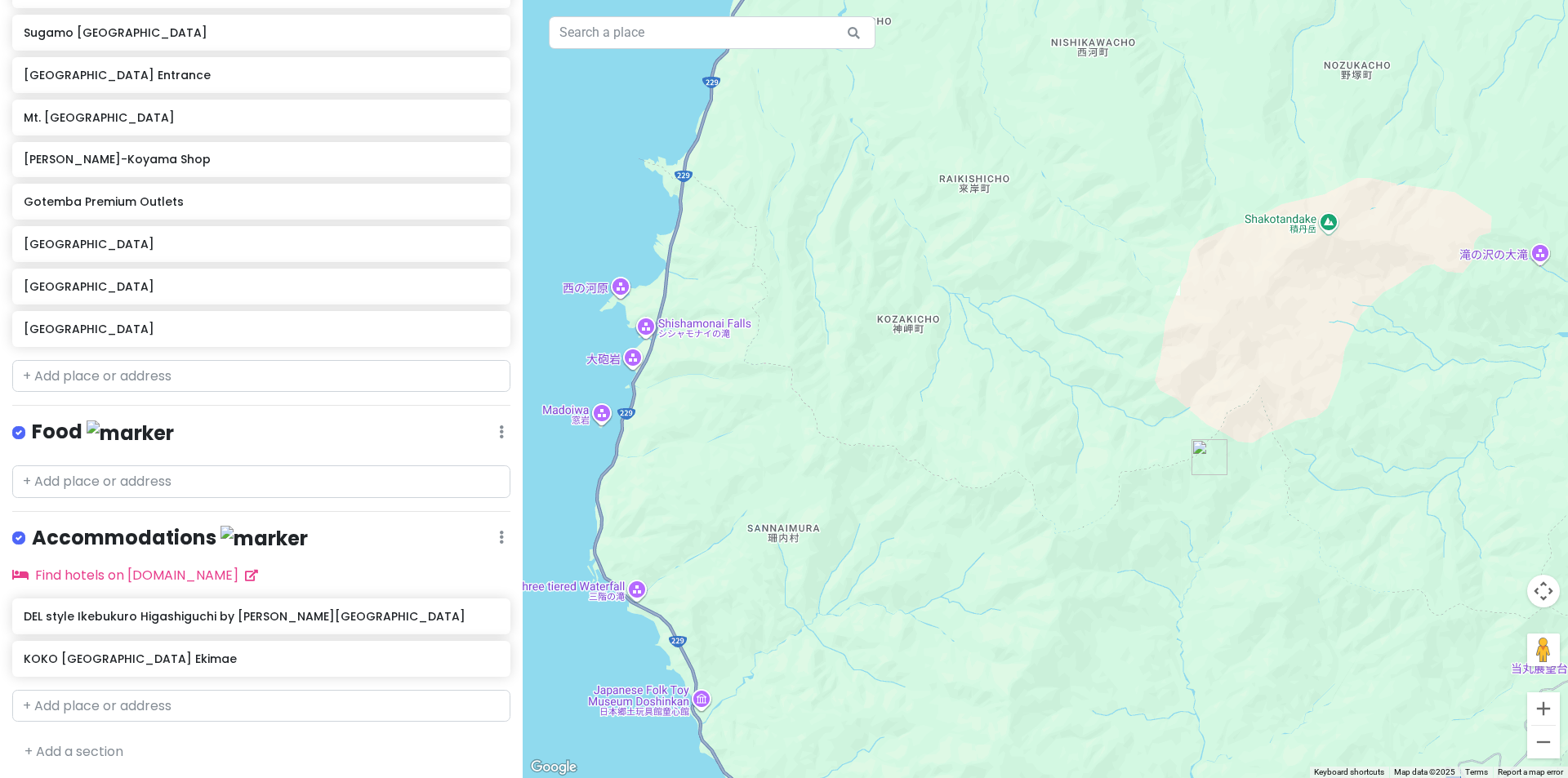
drag, startPoint x: 1123, startPoint y: 449, endPoint x: 1094, endPoint y: 322, distance: 130.3
click at [1094, 322] on div at bounding box center [1045, 389] width 1045 height 778
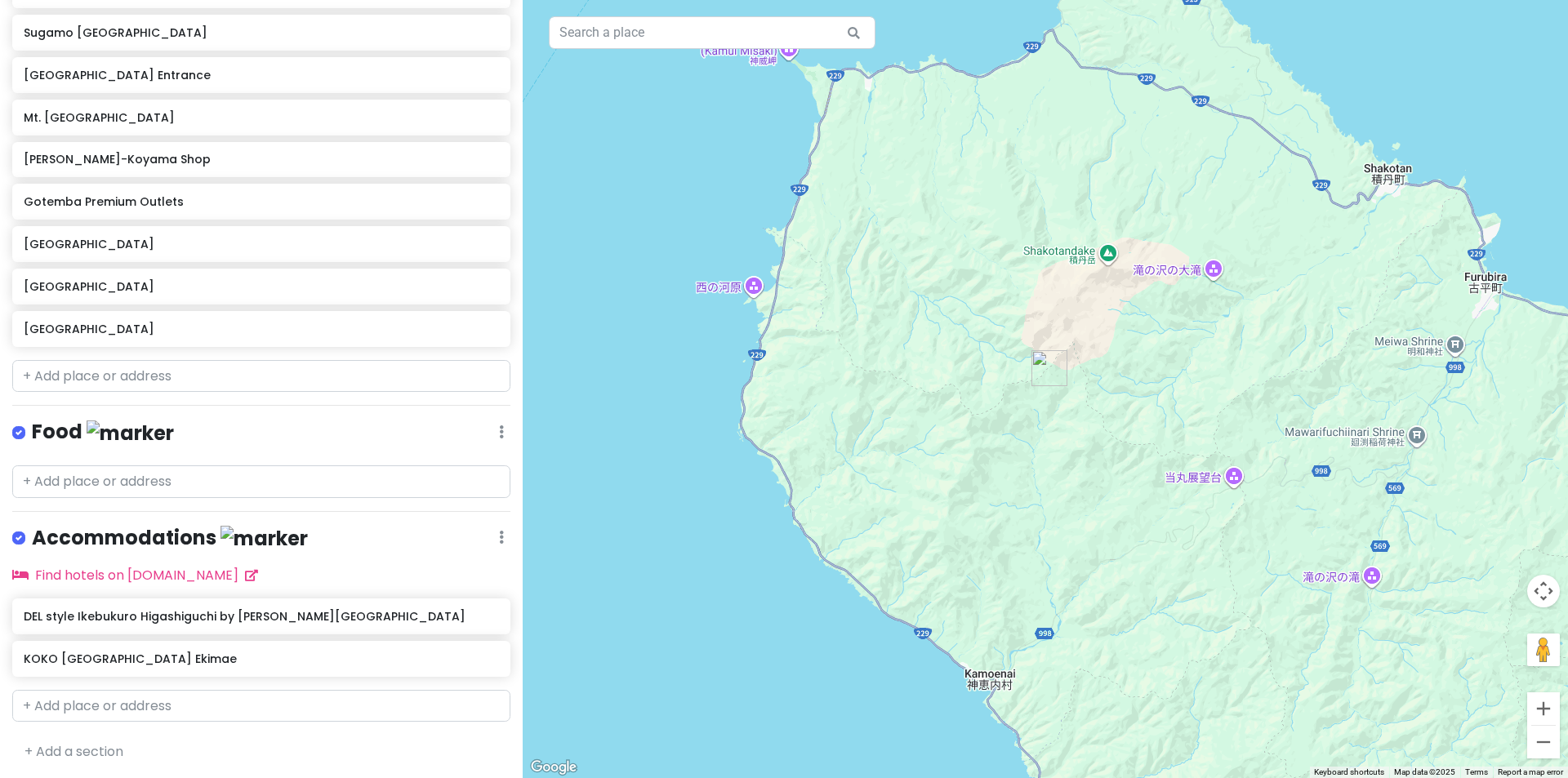
drag, startPoint x: 1302, startPoint y: 425, endPoint x: 1188, endPoint y: 407, distance: 115.4
click at [1202, 413] on div at bounding box center [1045, 389] width 1045 height 778
click at [487, 331] on icon at bounding box center [493, 328] width 11 height 13
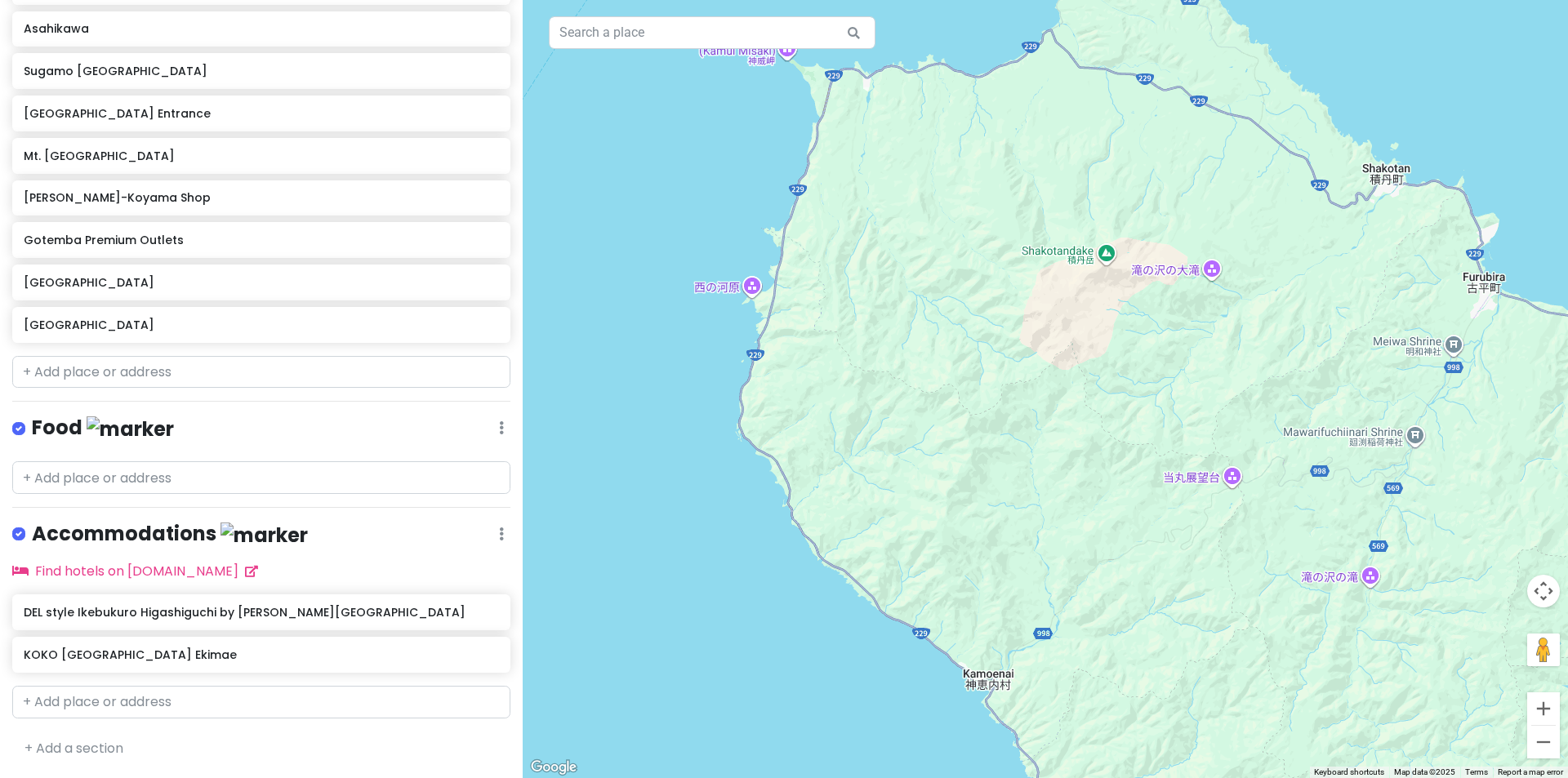
scroll to position [988, 0]
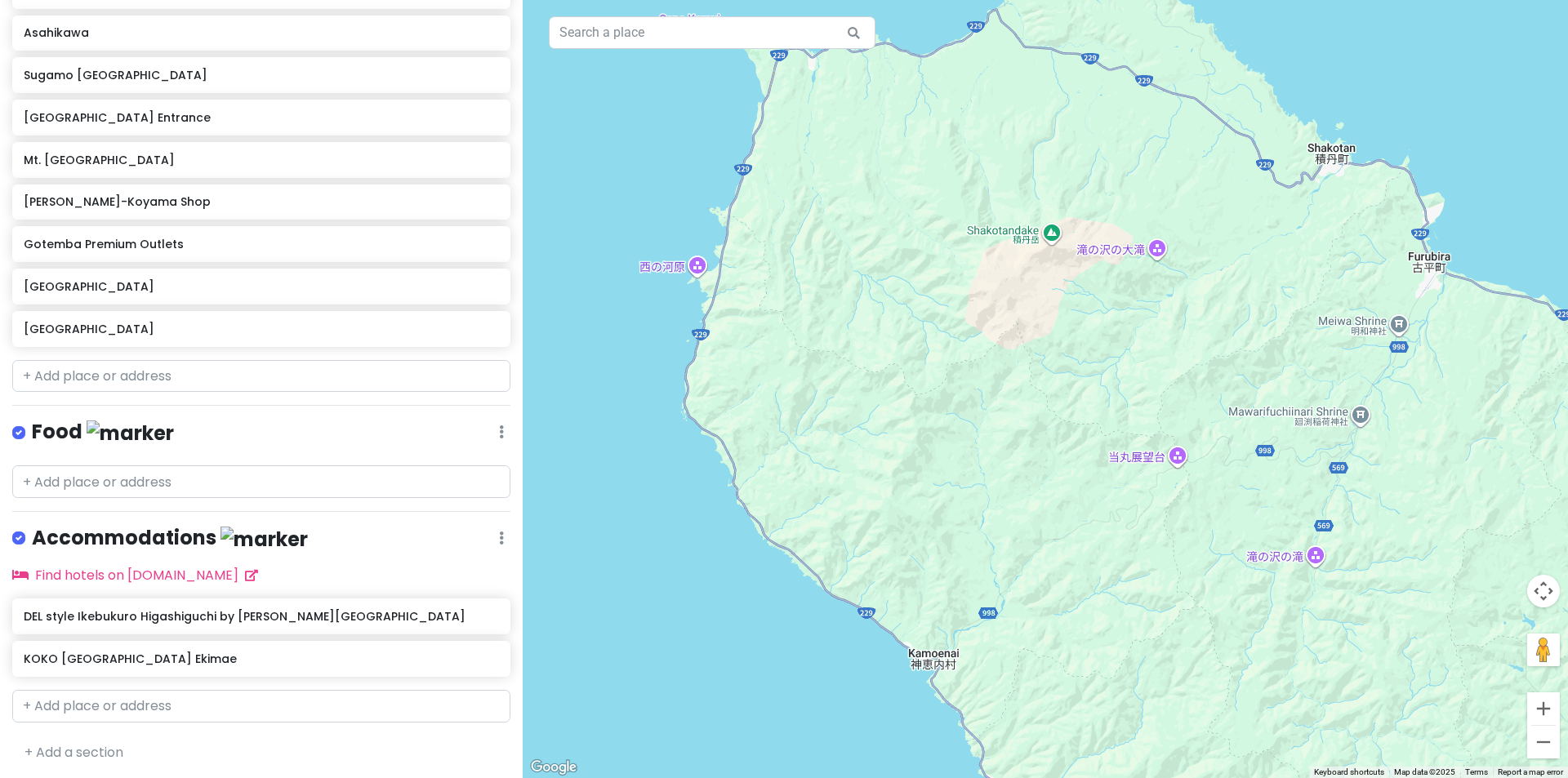
drag, startPoint x: 1263, startPoint y: 379, endPoint x: 1059, endPoint y: 298, distance: 219.5
click at [1059, 298] on div at bounding box center [1045, 389] width 1045 height 778
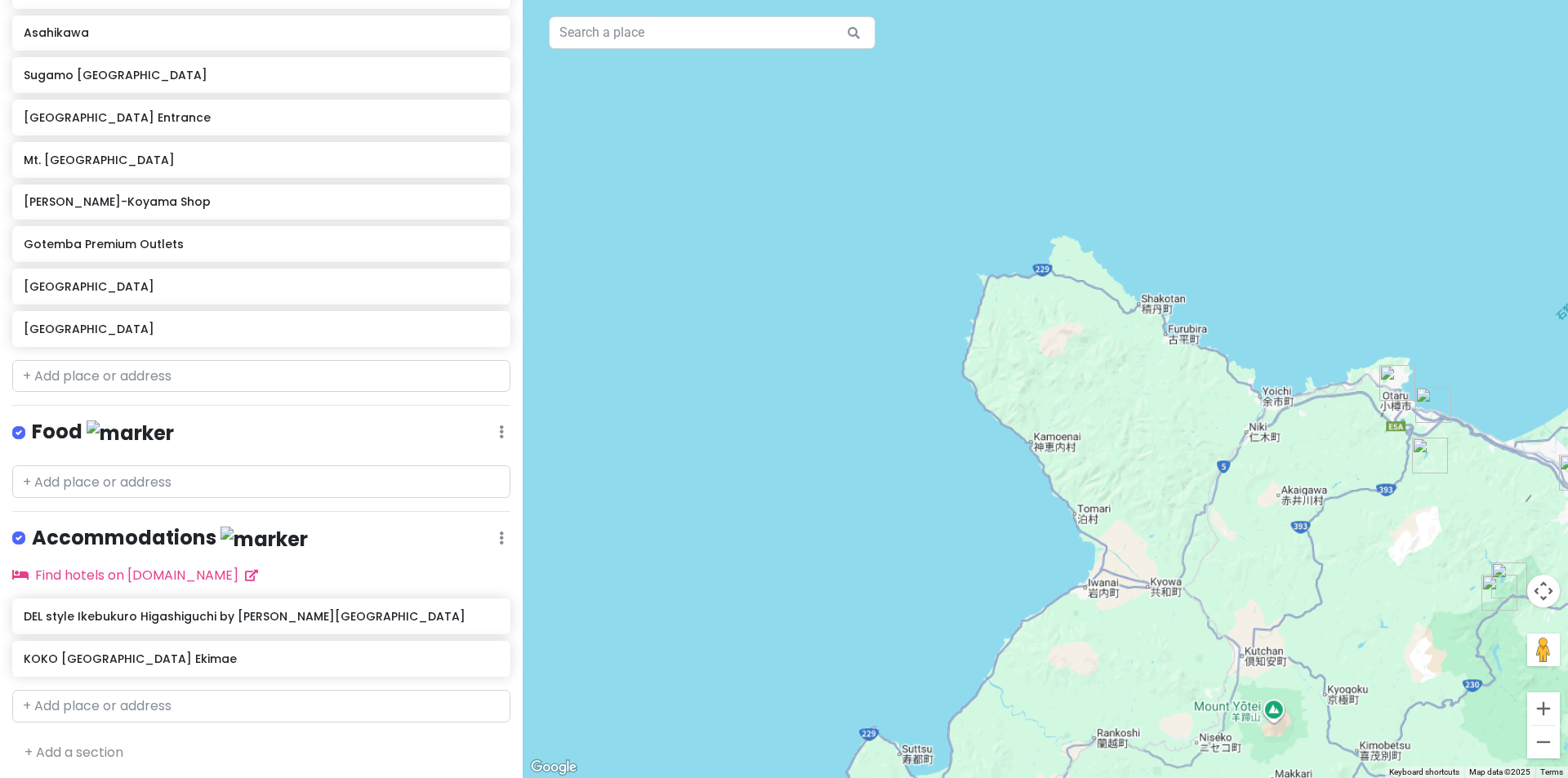
drag, startPoint x: 1252, startPoint y: 439, endPoint x: 927, endPoint y: 237, distance: 382.7
click at [928, 237] on div at bounding box center [1045, 389] width 1045 height 778
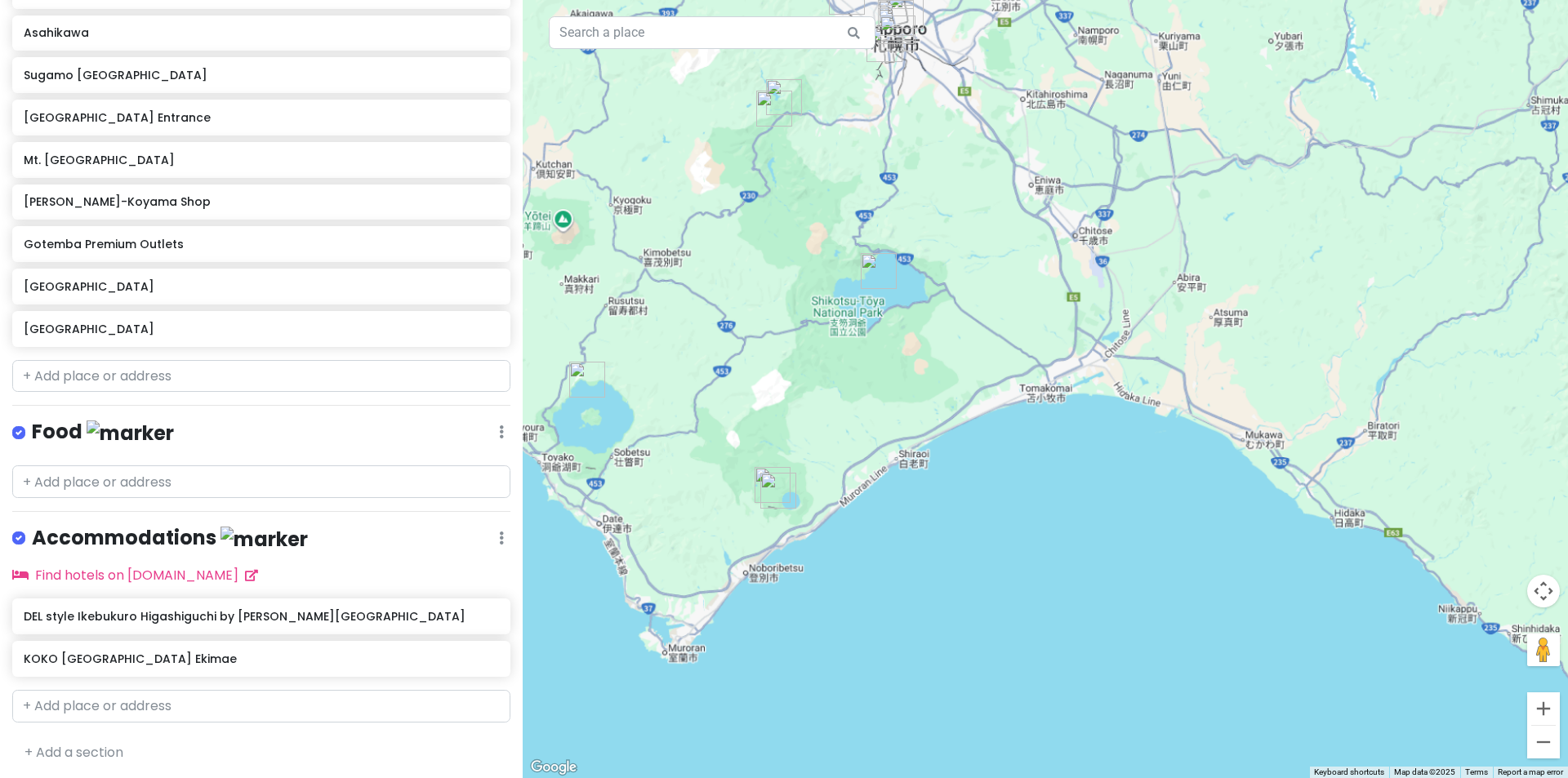
drag, startPoint x: 878, startPoint y: 354, endPoint x: 890, endPoint y: 302, distance: 53.4
click at [890, 302] on div at bounding box center [1045, 389] width 1045 height 778
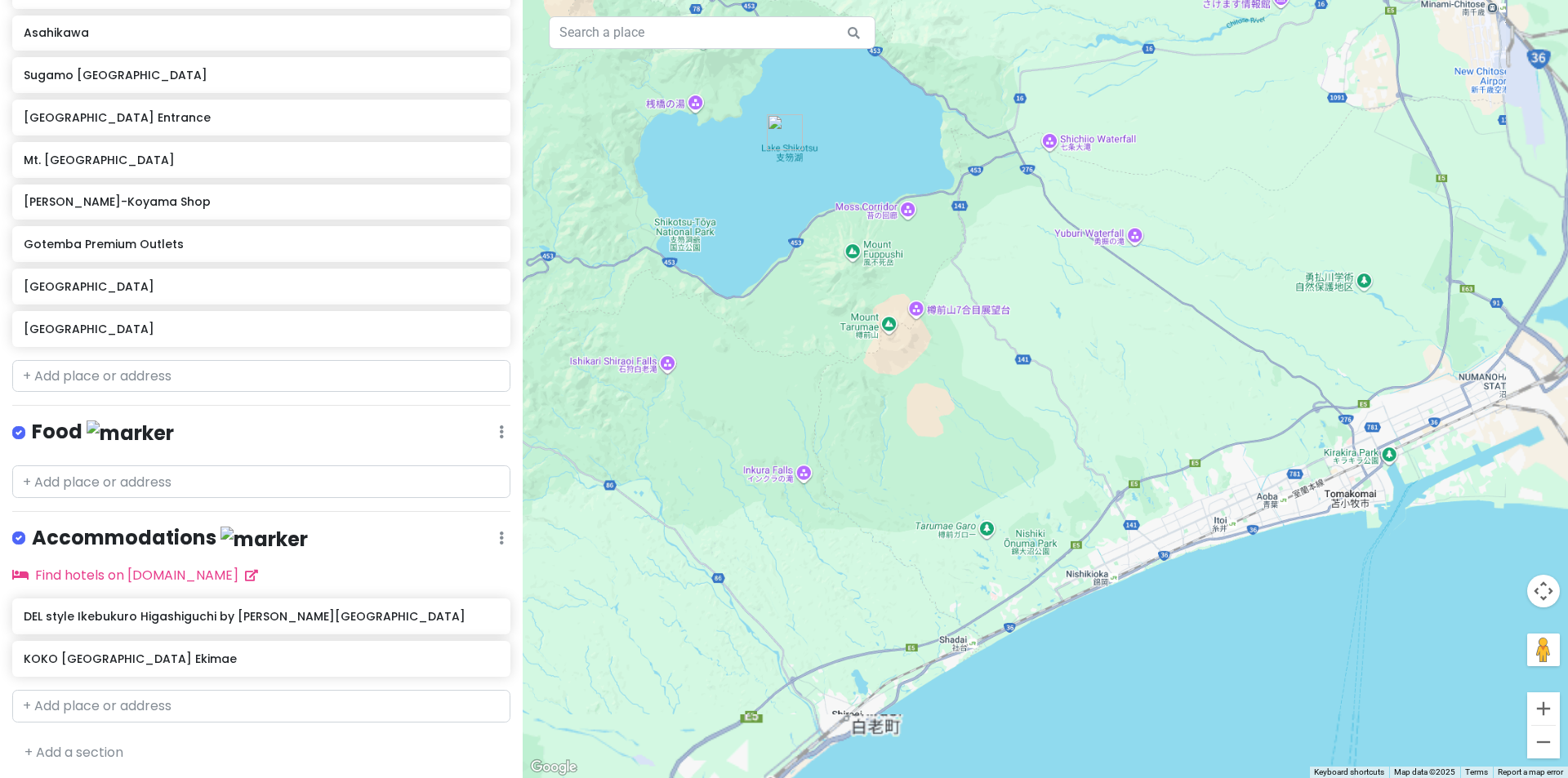
drag, startPoint x: 949, startPoint y: 318, endPoint x: 1085, endPoint y: 436, distance: 180.1
click at [1081, 435] on div at bounding box center [1045, 389] width 1045 height 778
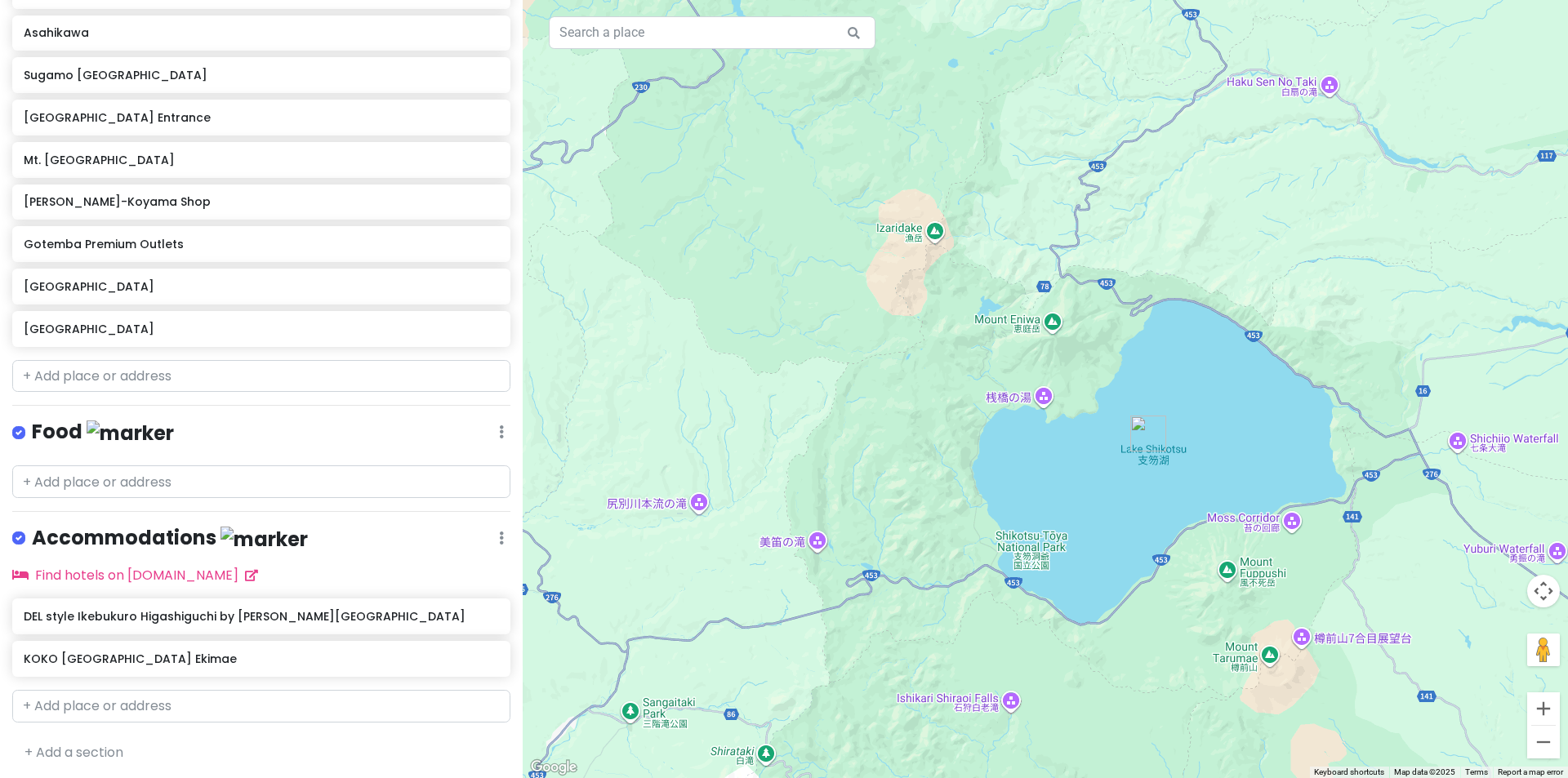
drag, startPoint x: 1179, startPoint y: 331, endPoint x: 1102, endPoint y: 311, distance: 79.6
click at [1102, 311] on div at bounding box center [1045, 389] width 1045 height 778
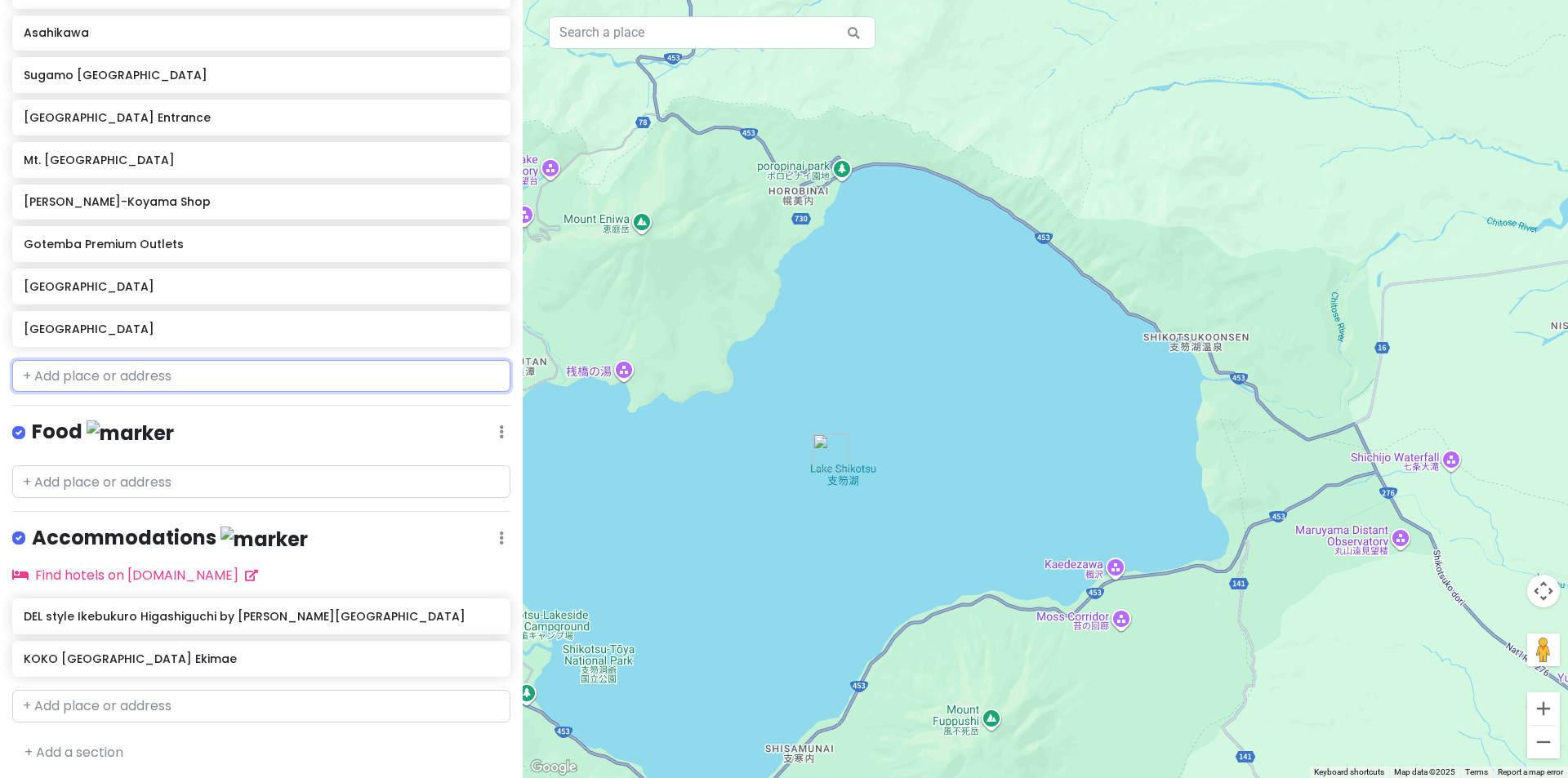
click at [135, 383] on input "text" at bounding box center [261, 376] width 498 height 32
paste input "old rail bridge"
type input "old rail bridge"
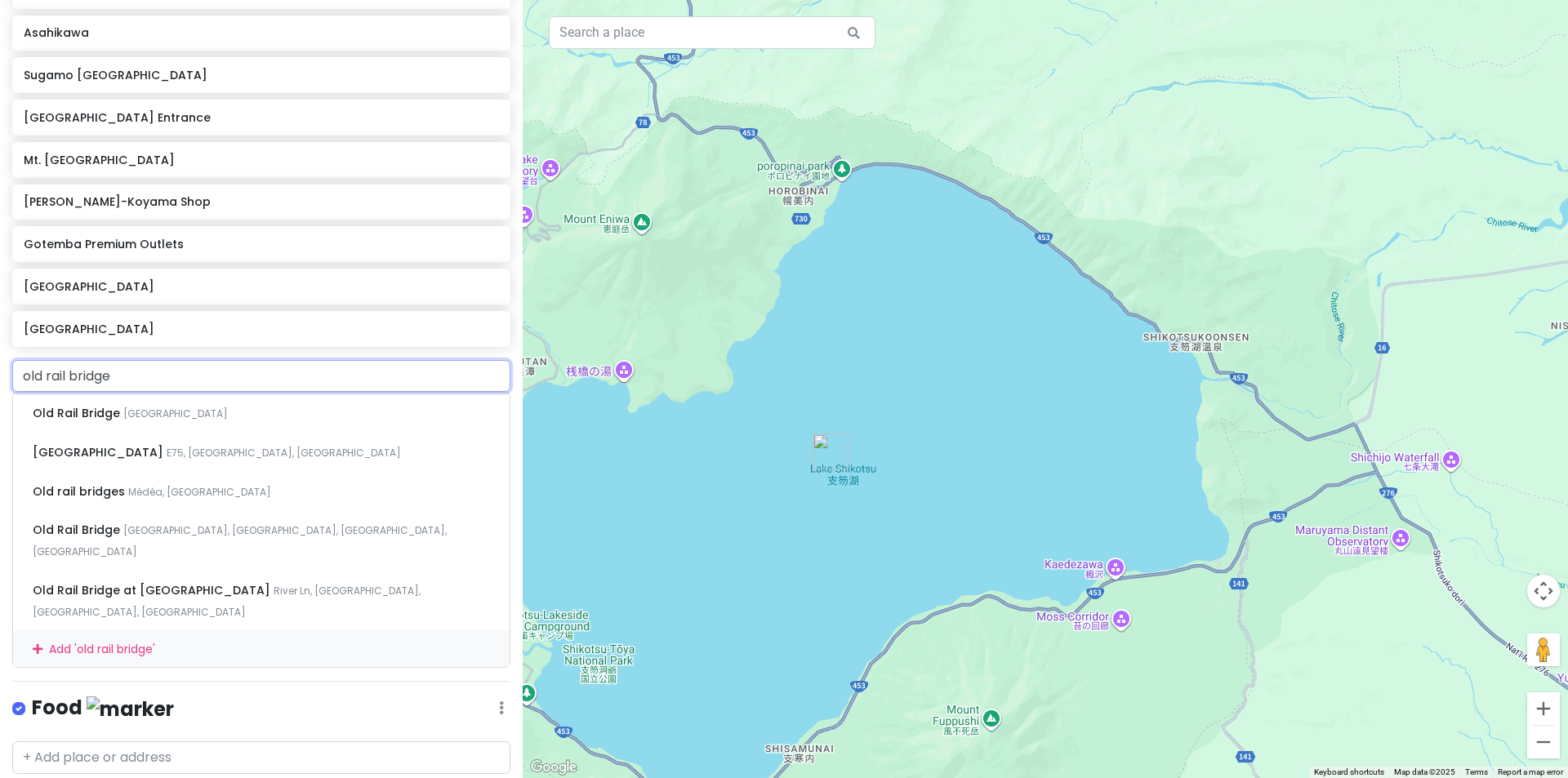
drag, startPoint x: 123, startPoint y: 367, endPoint x: 0, endPoint y: 353, distance: 123.8
click at [0, 353] on div "HOKKAIDO '25 Private Change Dates Make a Copy Delete Trip Go Pro ⚡️ Give Feedba…" at bounding box center [261, 389] width 522 height 778
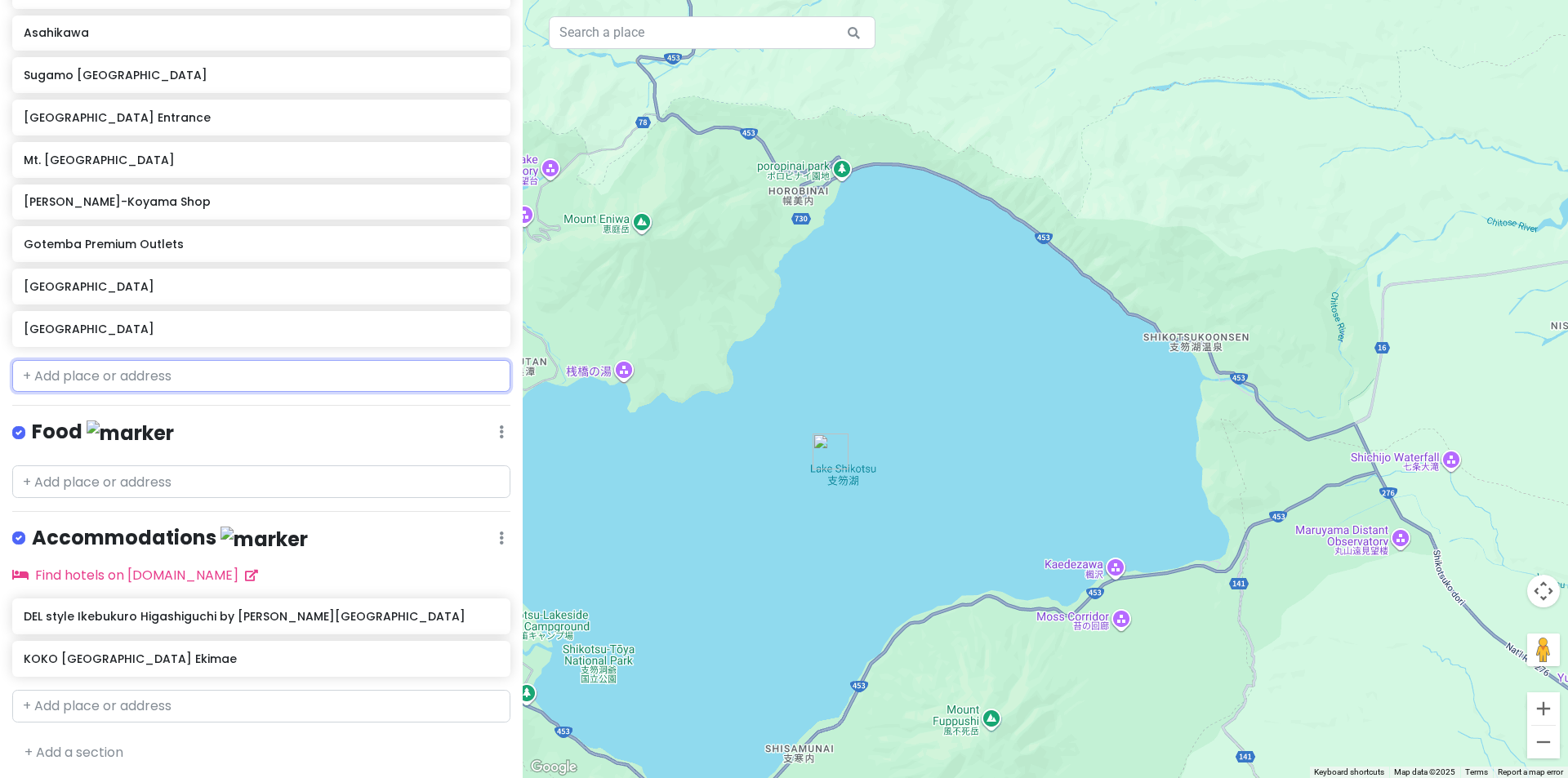
click at [147, 374] on input "text" at bounding box center [261, 376] width 498 height 32
paste input "[GEOGRAPHIC_DATA] paid parking lot."
type input "[GEOGRAPHIC_DATA] paid parking lot."
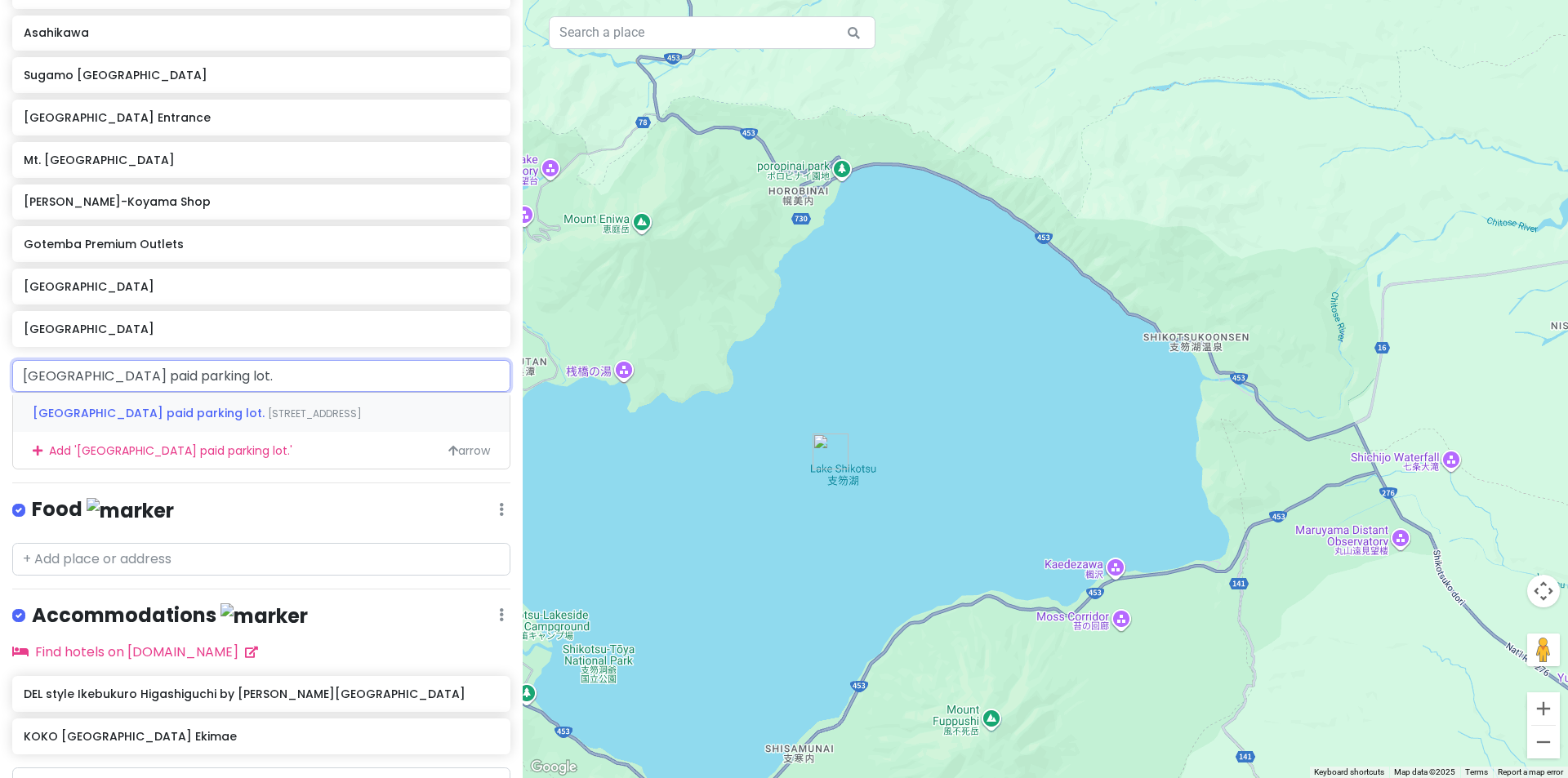
click at [182, 406] on span "[GEOGRAPHIC_DATA] paid parking lot." at bounding box center [150, 413] width 235 height 17
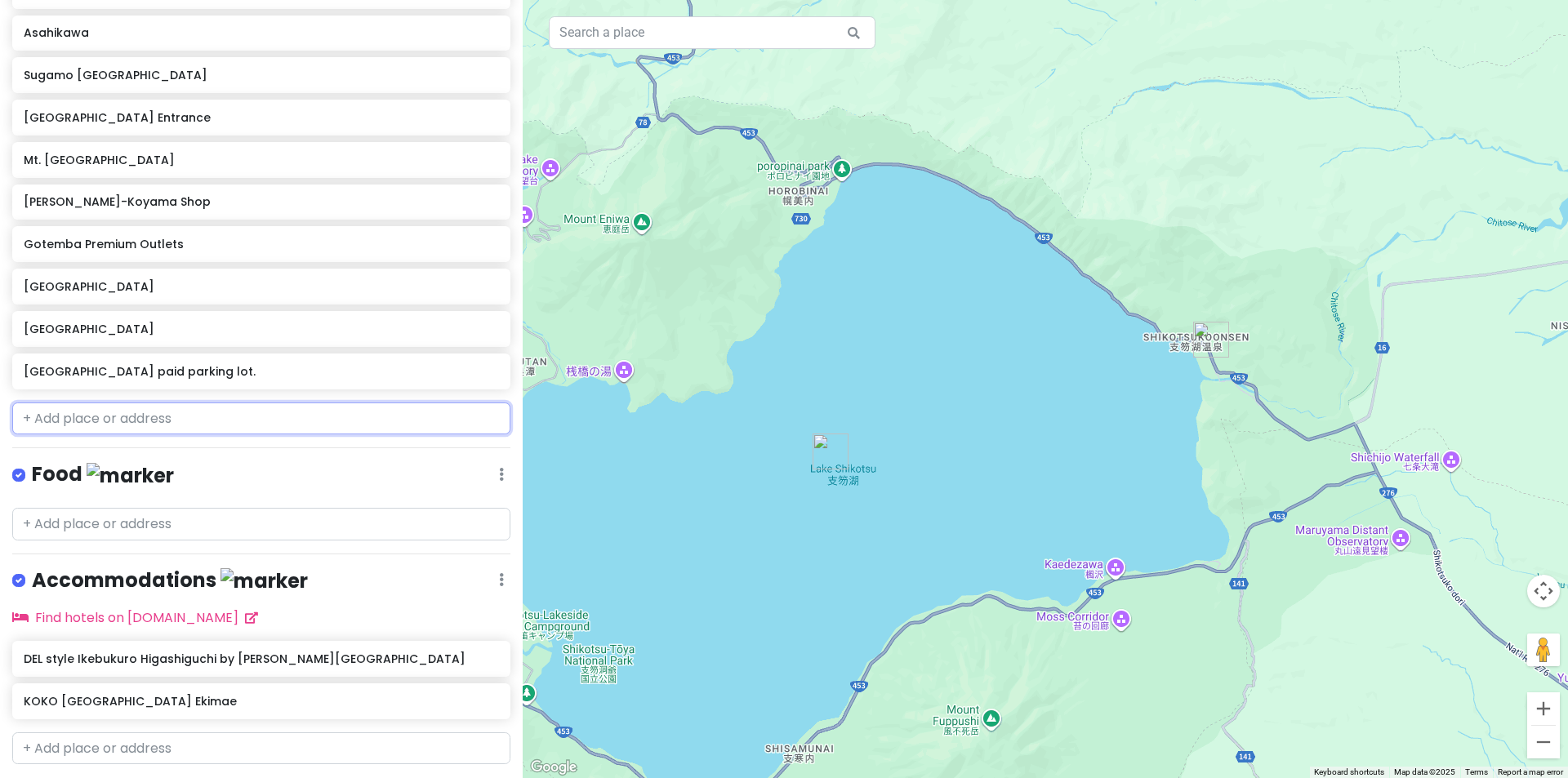
scroll to position [1031, 0]
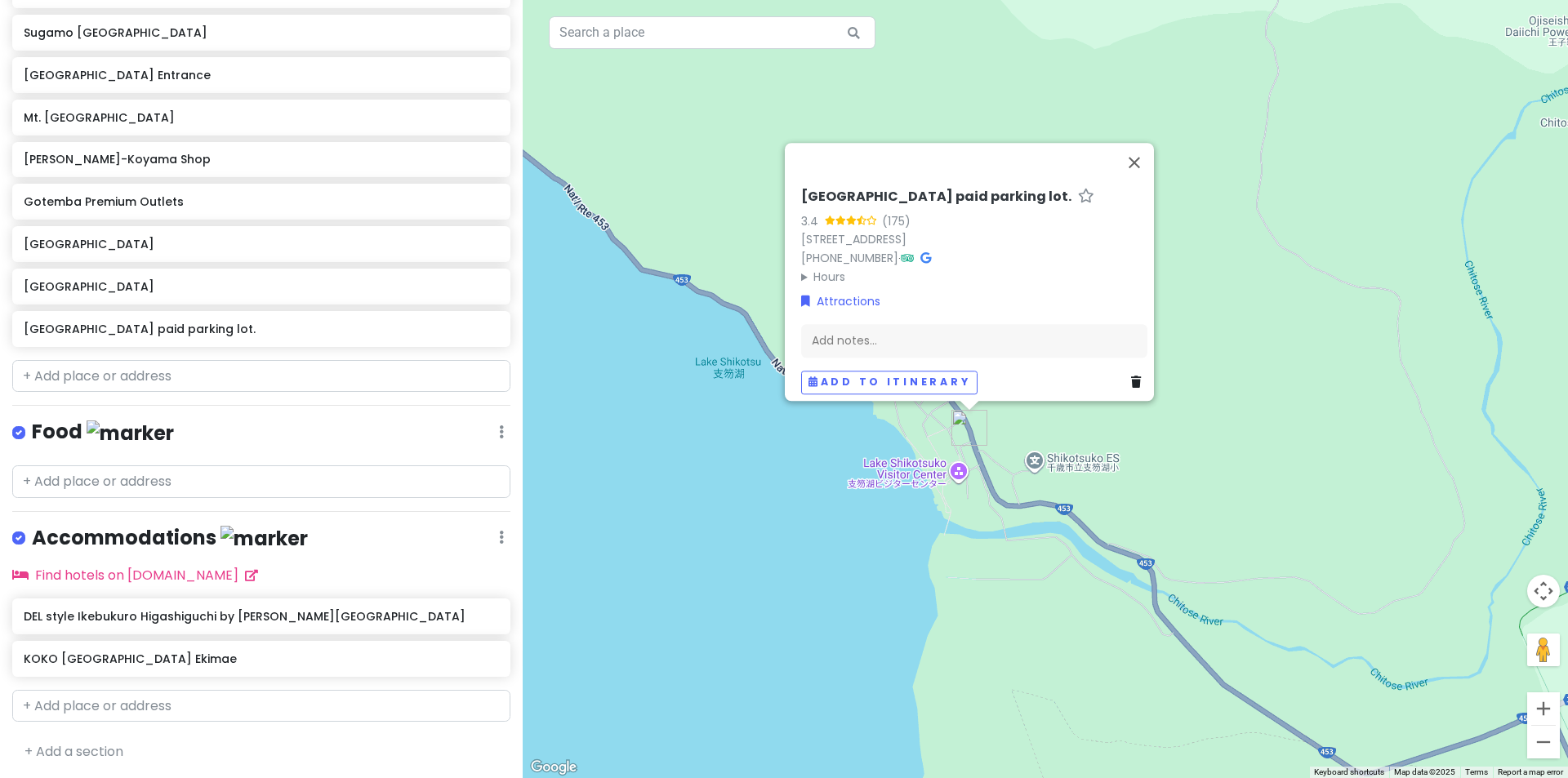
drag, startPoint x: 1080, startPoint y: 322, endPoint x: 1108, endPoint y: 231, distance: 95.2
click at [1099, 221] on div "[GEOGRAPHIC_DATA] paid parking lot. 3.4 (175) 17 Shikotsukoonsen, [GEOGRAPHIC_D…" at bounding box center [974, 291] width 359 height 219
click at [1141, 146] on button "Close" at bounding box center [1134, 162] width 39 height 39
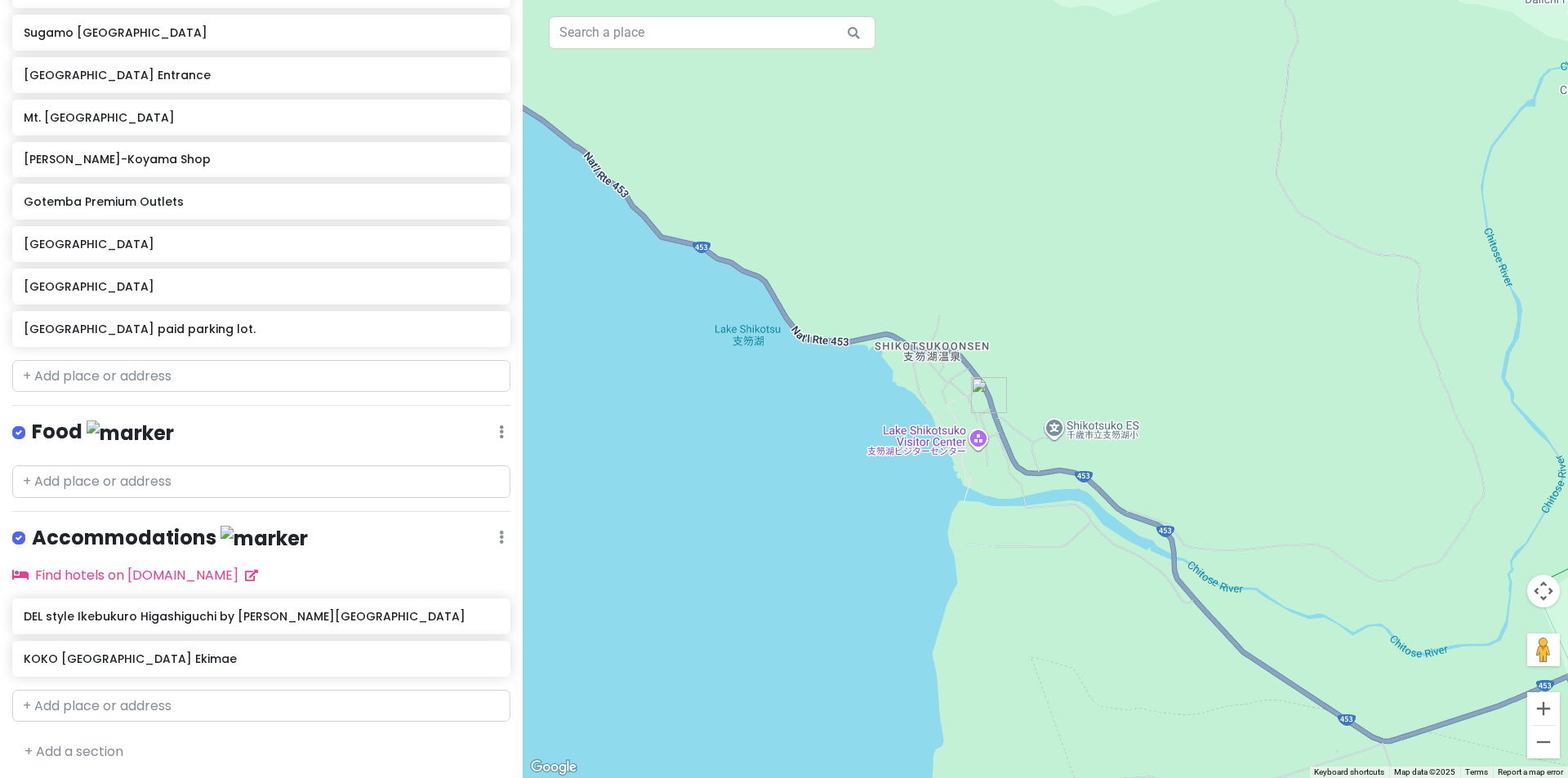
drag, startPoint x: 1117, startPoint y: 310, endPoint x: 1209, endPoint y: 191, distance: 150.4
click at [1209, 191] on div at bounding box center [1045, 389] width 1045 height 778
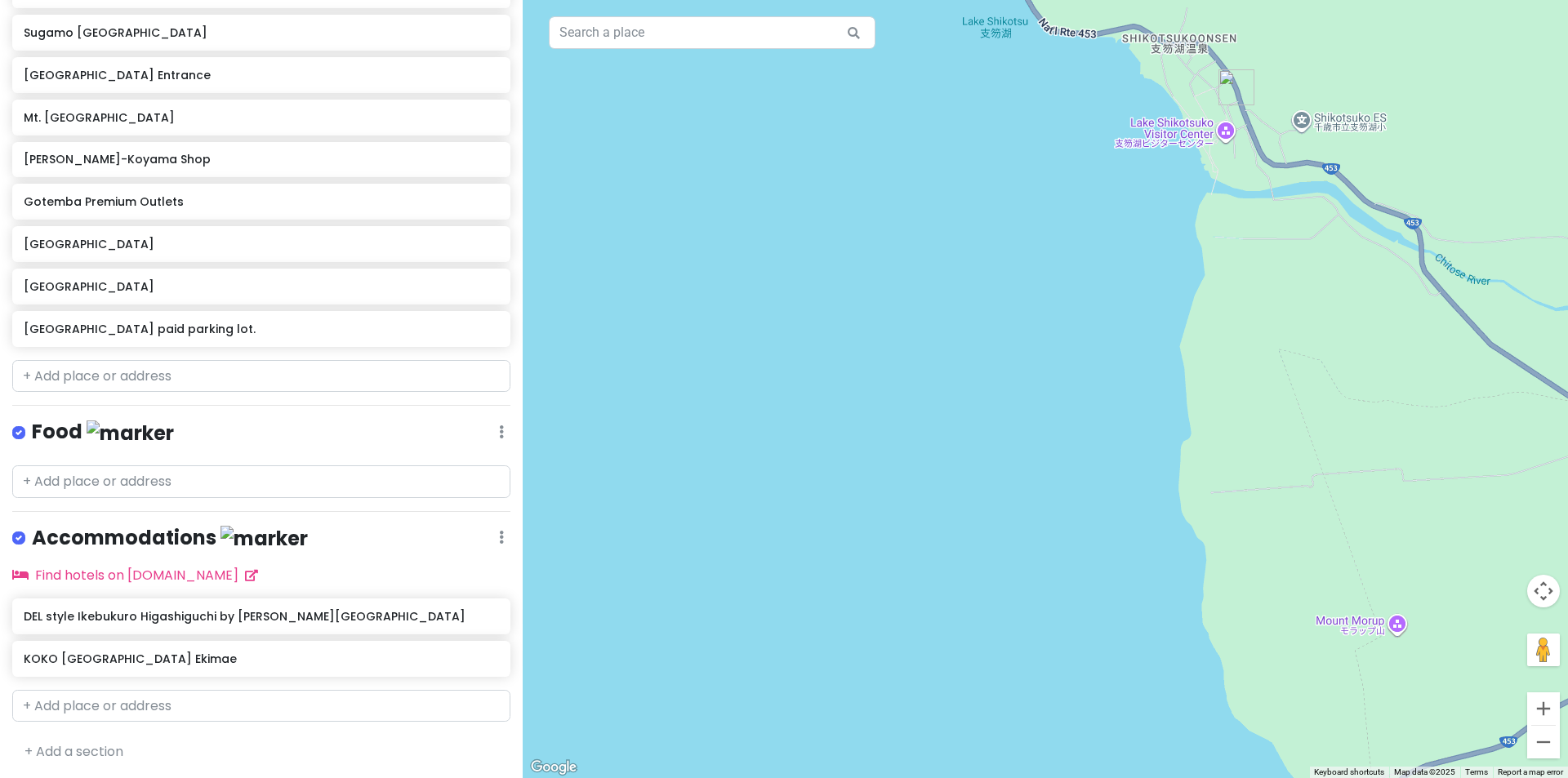
drag, startPoint x: 1192, startPoint y: 301, endPoint x: 1185, endPoint y: 310, distance: 11.4
click at [1190, 306] on div at bounding box center [1045, 389] width 1045 height 778
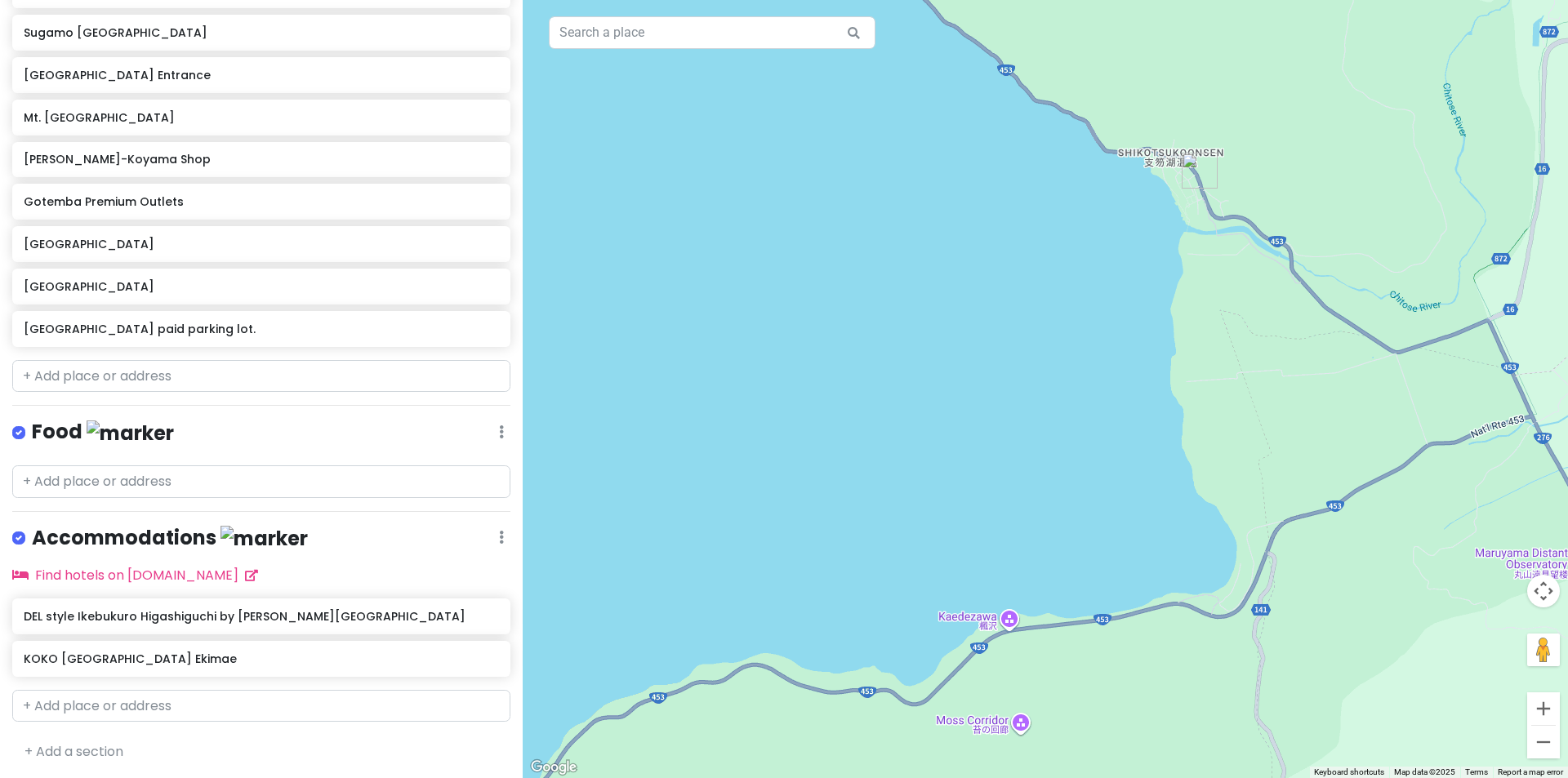
click at [1123, 401] on div at bounding box center [1045, 389] width 1045 height 778
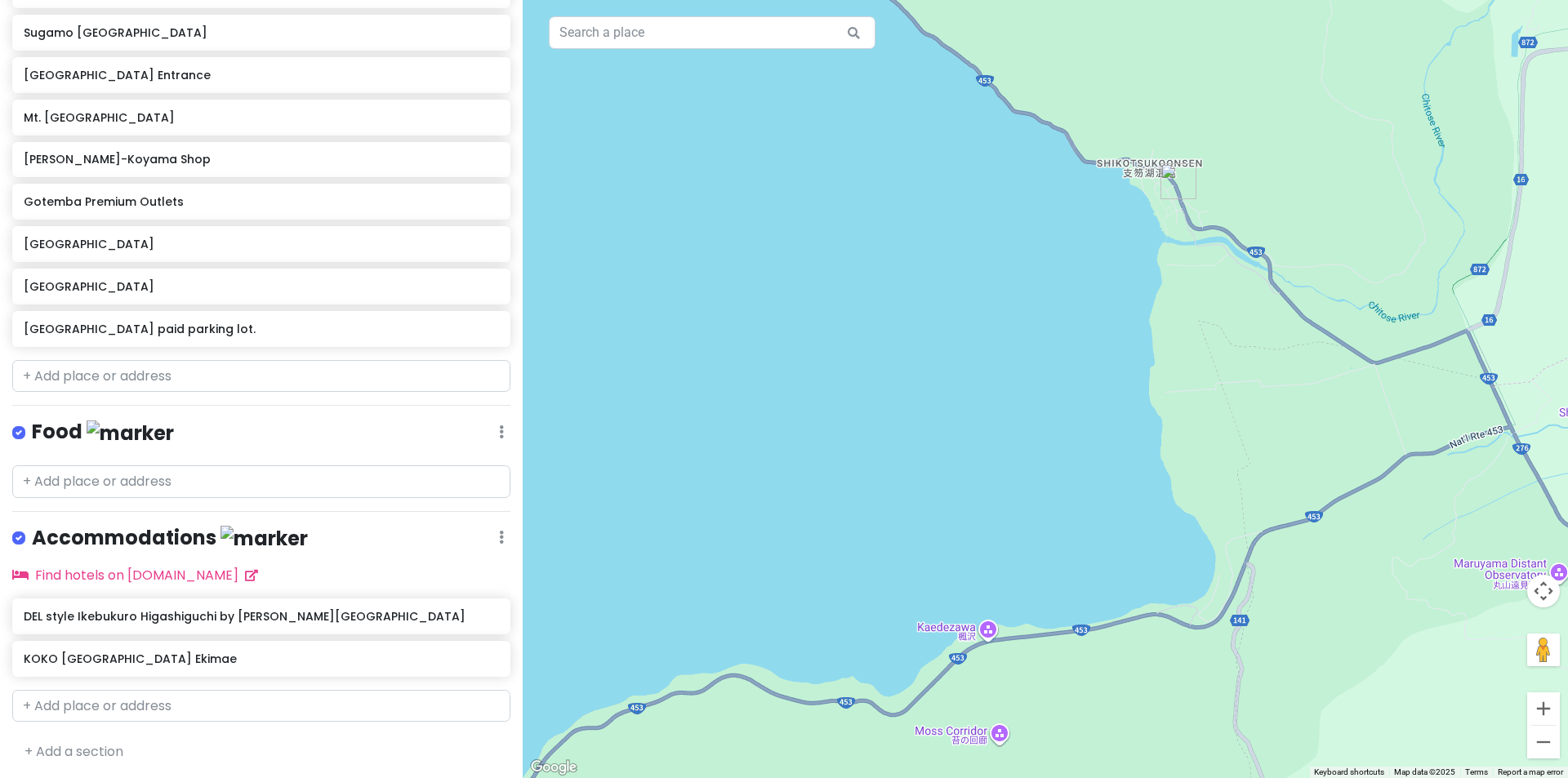
drag, startPoint x: 1103, startPoint y: 438, endPoint x: 1081, endPoint y: 450, distance: 25.1
click at [1081, 450] on div at bounding box center [1045, 389] width 1045 height 778
click at [272, 375] on input "text" at bounding box center [261, 376] width 498 height 32
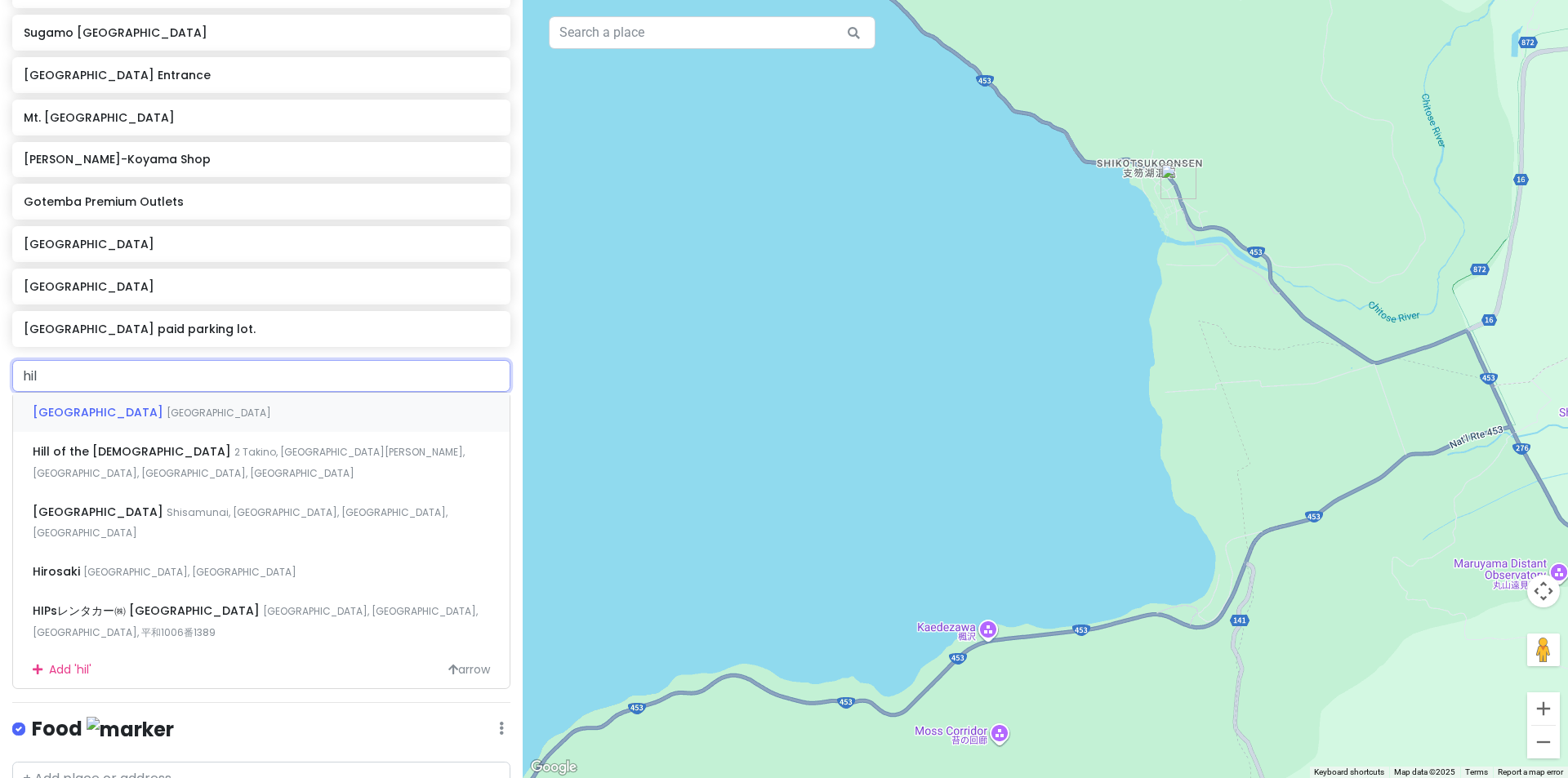
type input "hill"
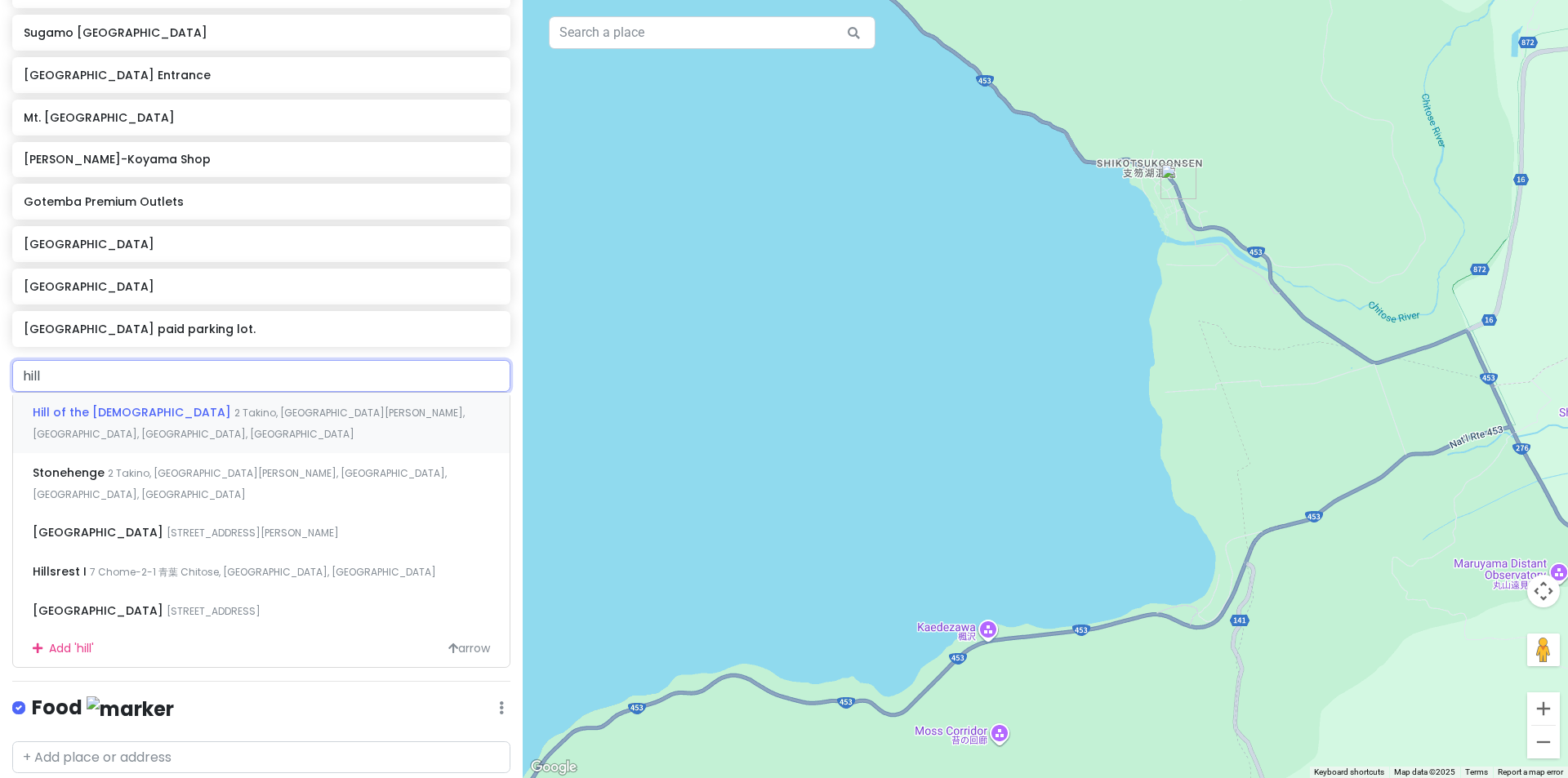
click at [401, 413] on div "Hill of the [DEMOGRAPHIC_DATA] 2 Takino, [GEOGRAPHIC_DATA][PERSON_NAME], [GEOGR…" at bounding box center [261, 423] width 497 height 60
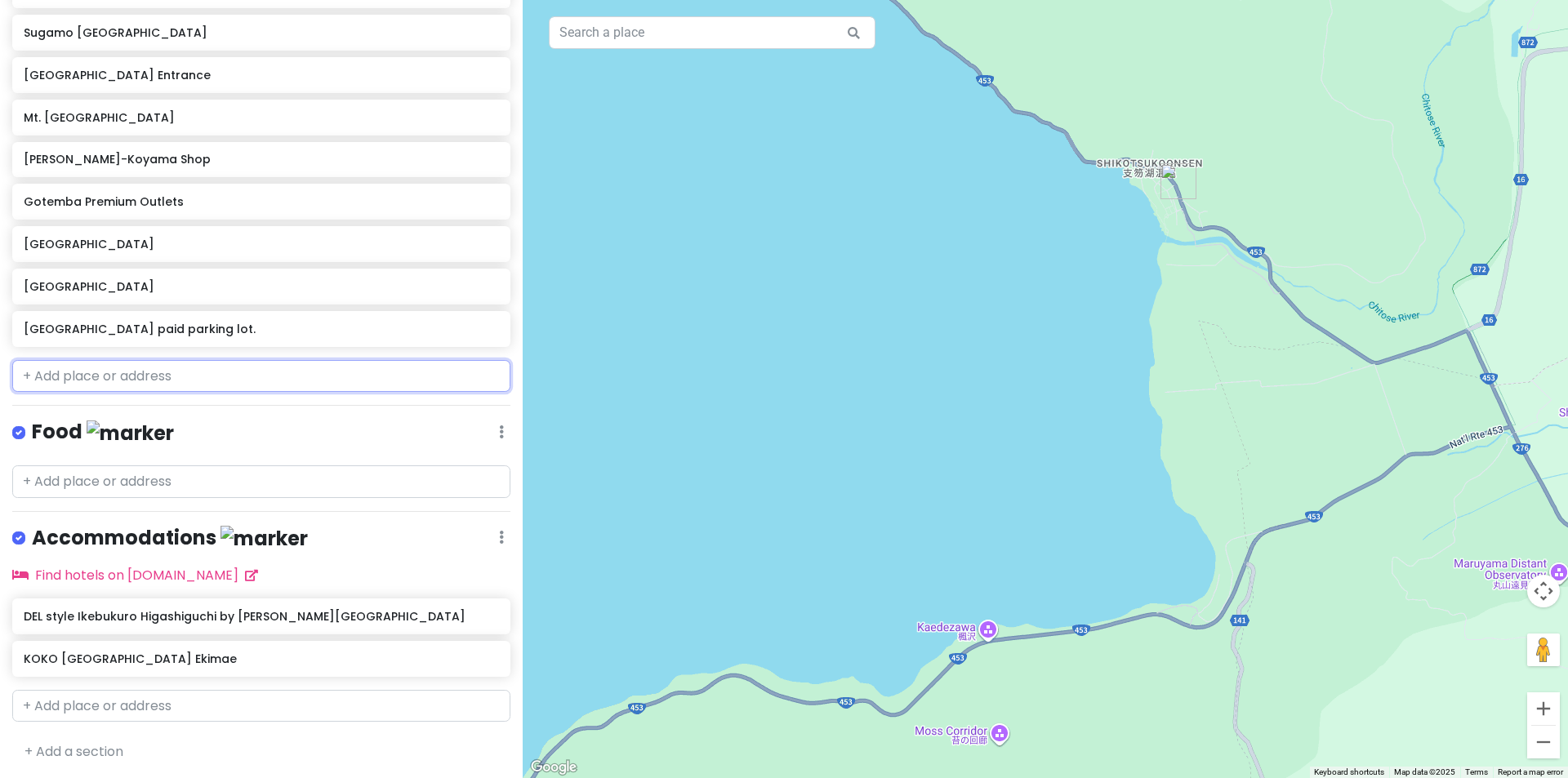
scroll to position [1073, 0]
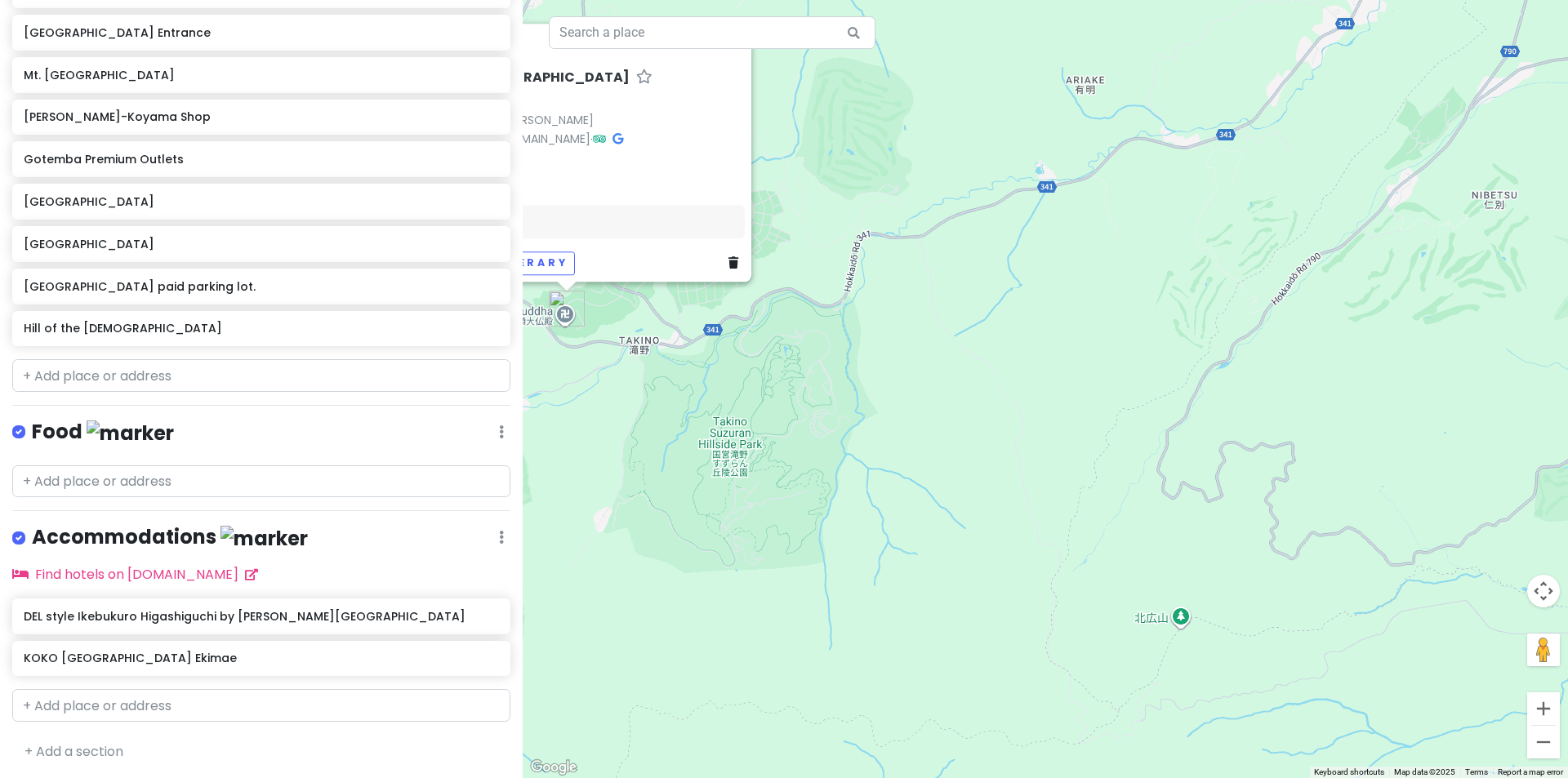
drag, startPoint x: 1002, startPoint y: 468, endPoint x: 784, endPoint y: 433, distance: 220.8
click at [784, 433] on div "Hill of the [DEMOGRAPHIC_DATA] 4.5 (1,254) 2 Takino, [GEOGRAPHIC_DATA][PERSON_N…" at bounding box center [1045, 389] width 1045 height 778
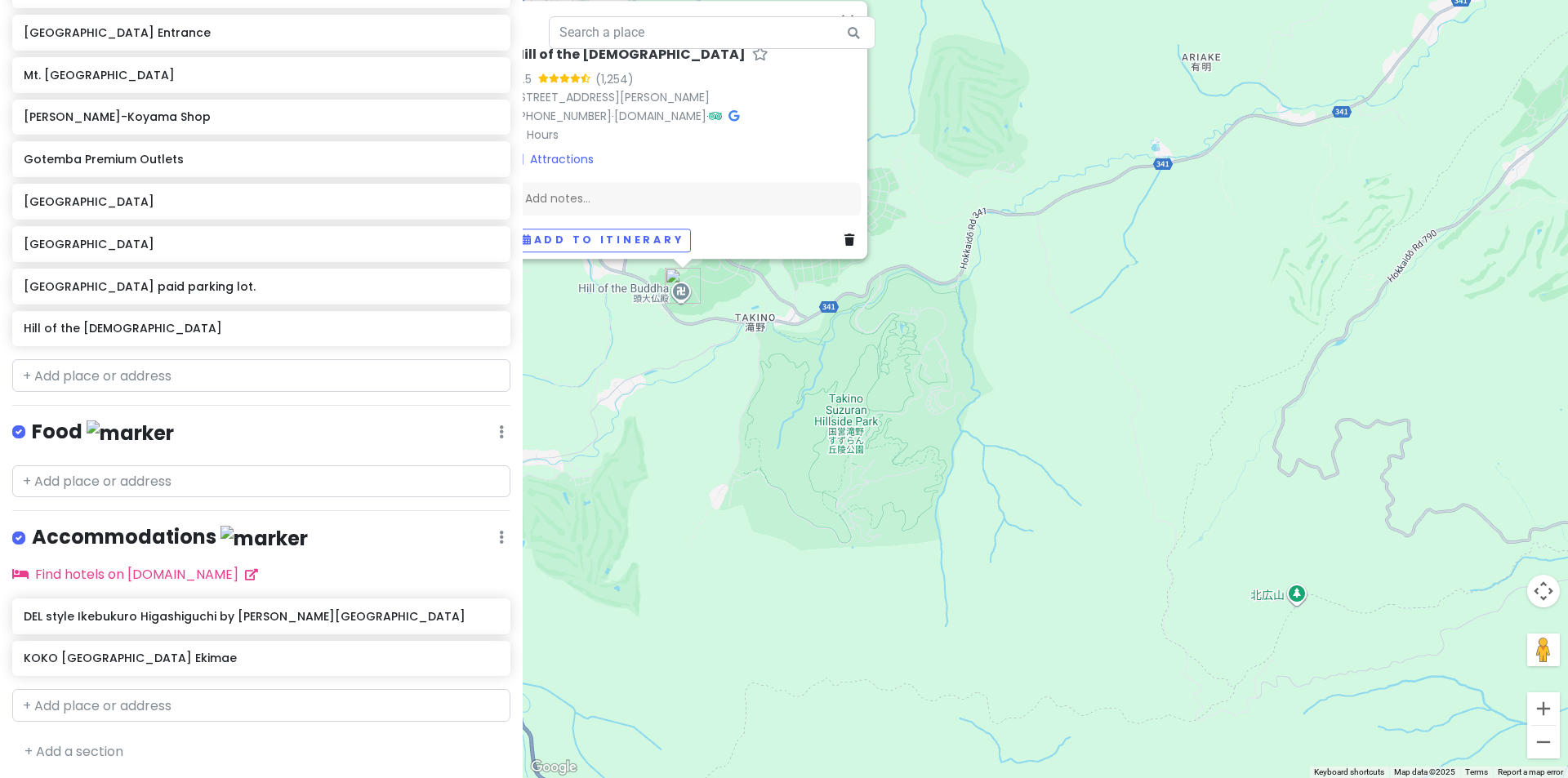
drag, startPoint x: 791, startPoint y: 394, endPoint x: 803, endPoint y: 389, distance: 13.0
click at [803, 389] on div "Hill of the [DEMOGRAPHIC_DATA] 4.5 (1,254) 2 Takino, [GEOGRAPHIC_DATA][PERSON_N…" at bounding box center [1045, 389] width 1045 height 778
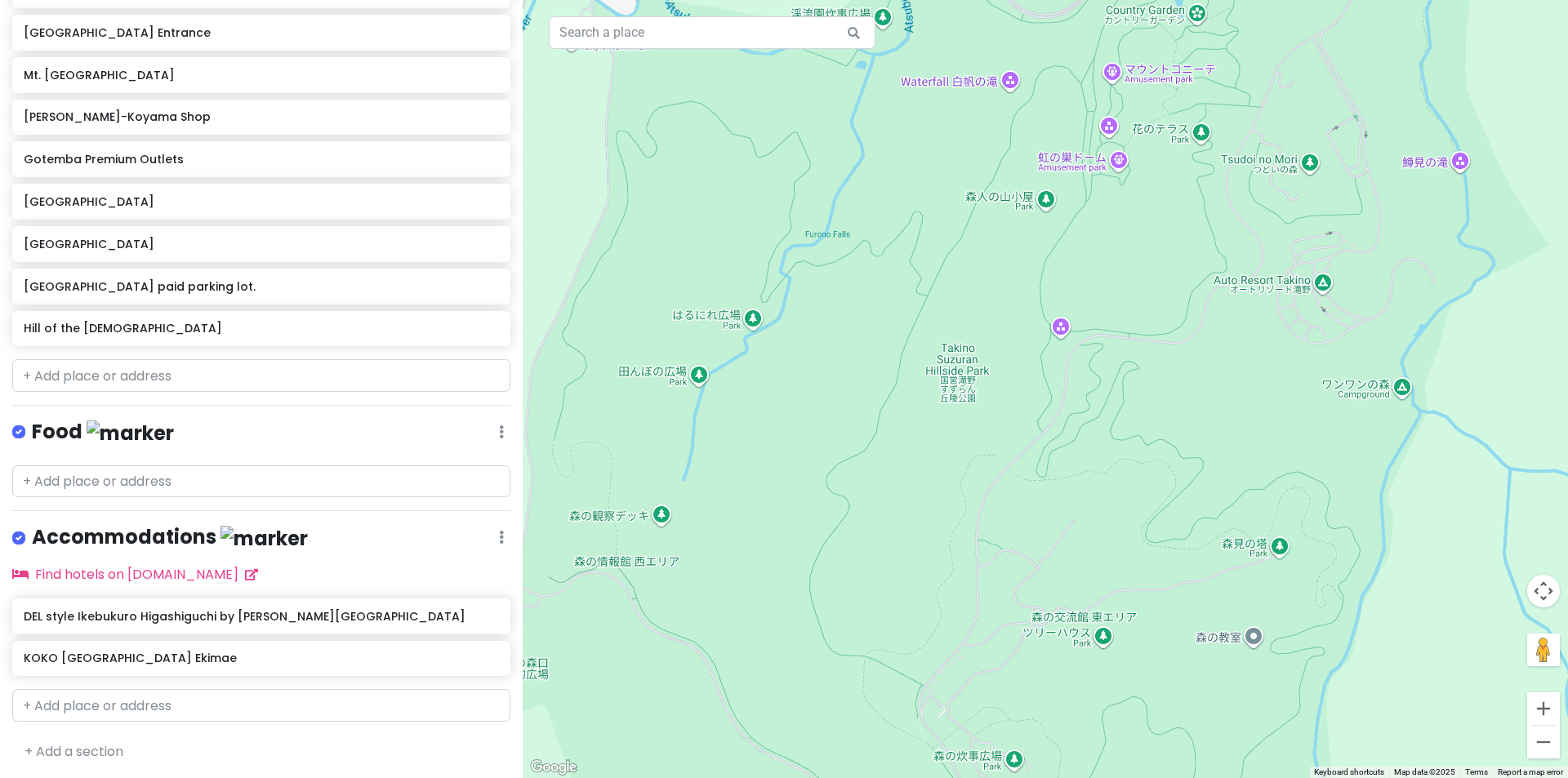
click at [964, 373] on div "Hill of the [DEMOGRAPHIC_DATA] 4.5 (1,254) 2 Takino, [GEOGRAPHIC_DATA][PERSON_N…" at bounding box center [1045, 389] width 1045 height 778
click at [952, 362] on div at bounding box center [1045, 389] width 1045 height 778
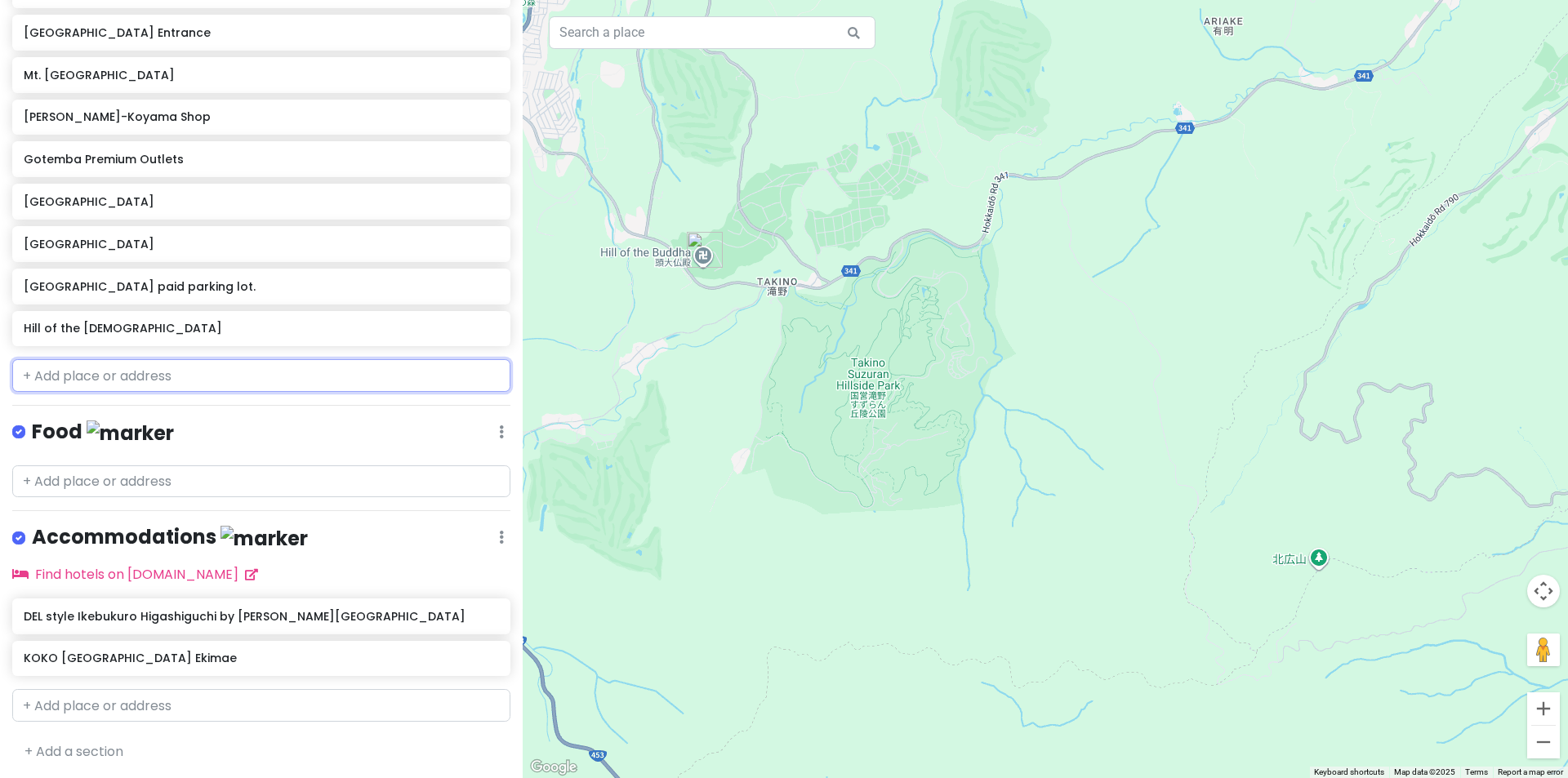
click at [287, 382] on input "text" at bounding box center [261, 375] width 498 height 32
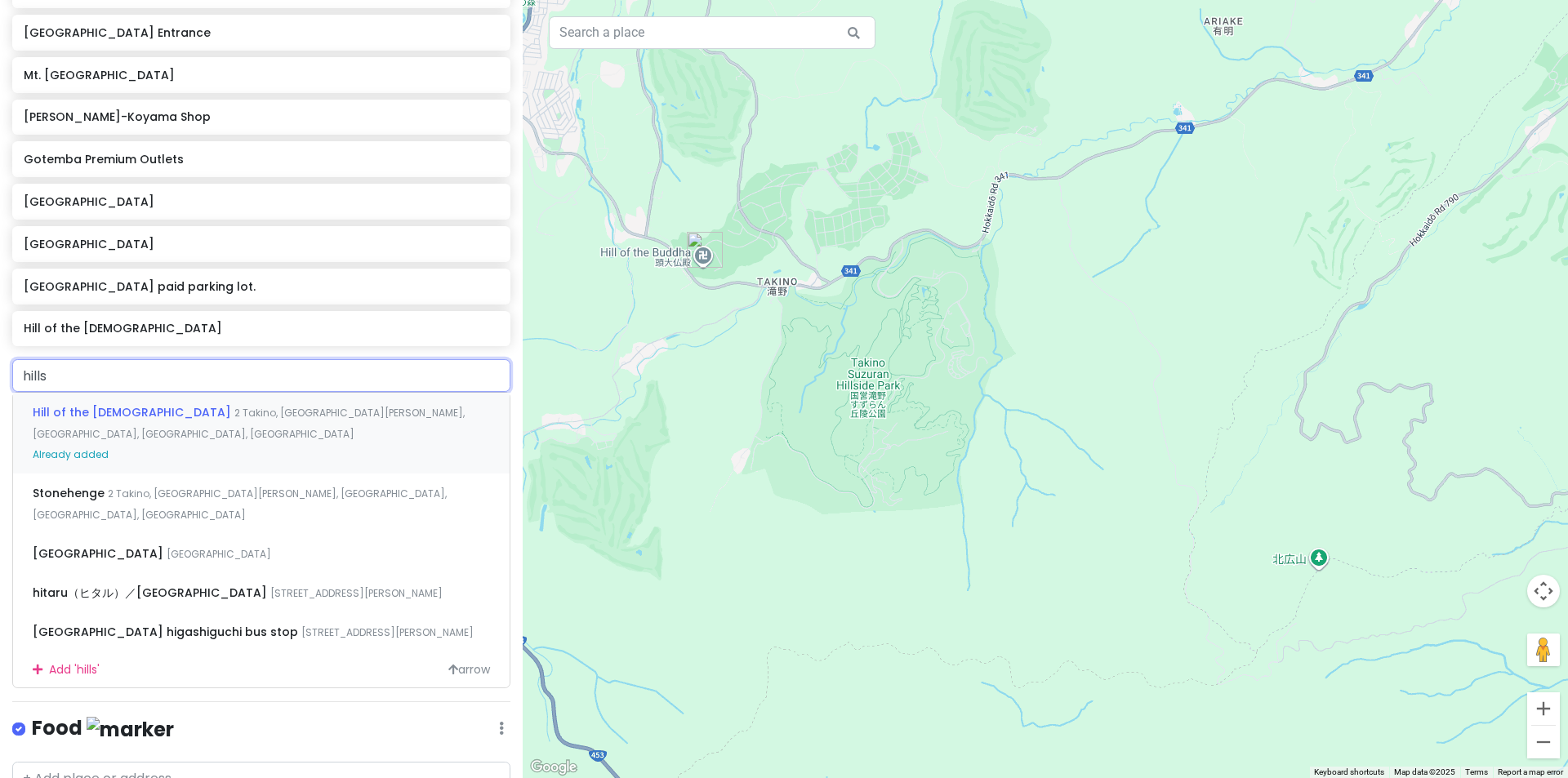
type input "hillsi"
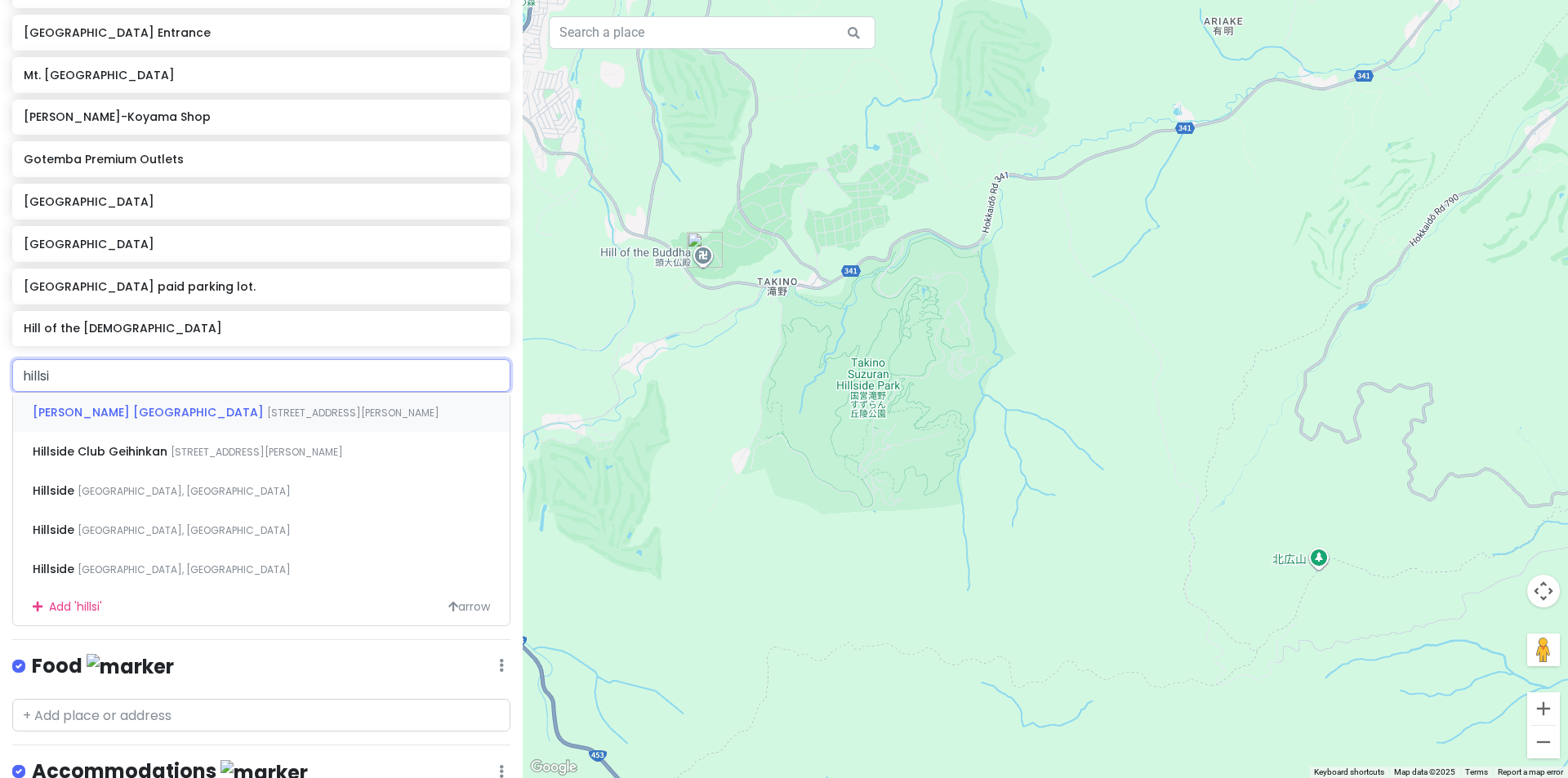
click at [274, 419] on div "Takino Suzuran [STREET_ADDRESS][PERSON_NAME]" at bounding box center [261, 413] width 497 height 39
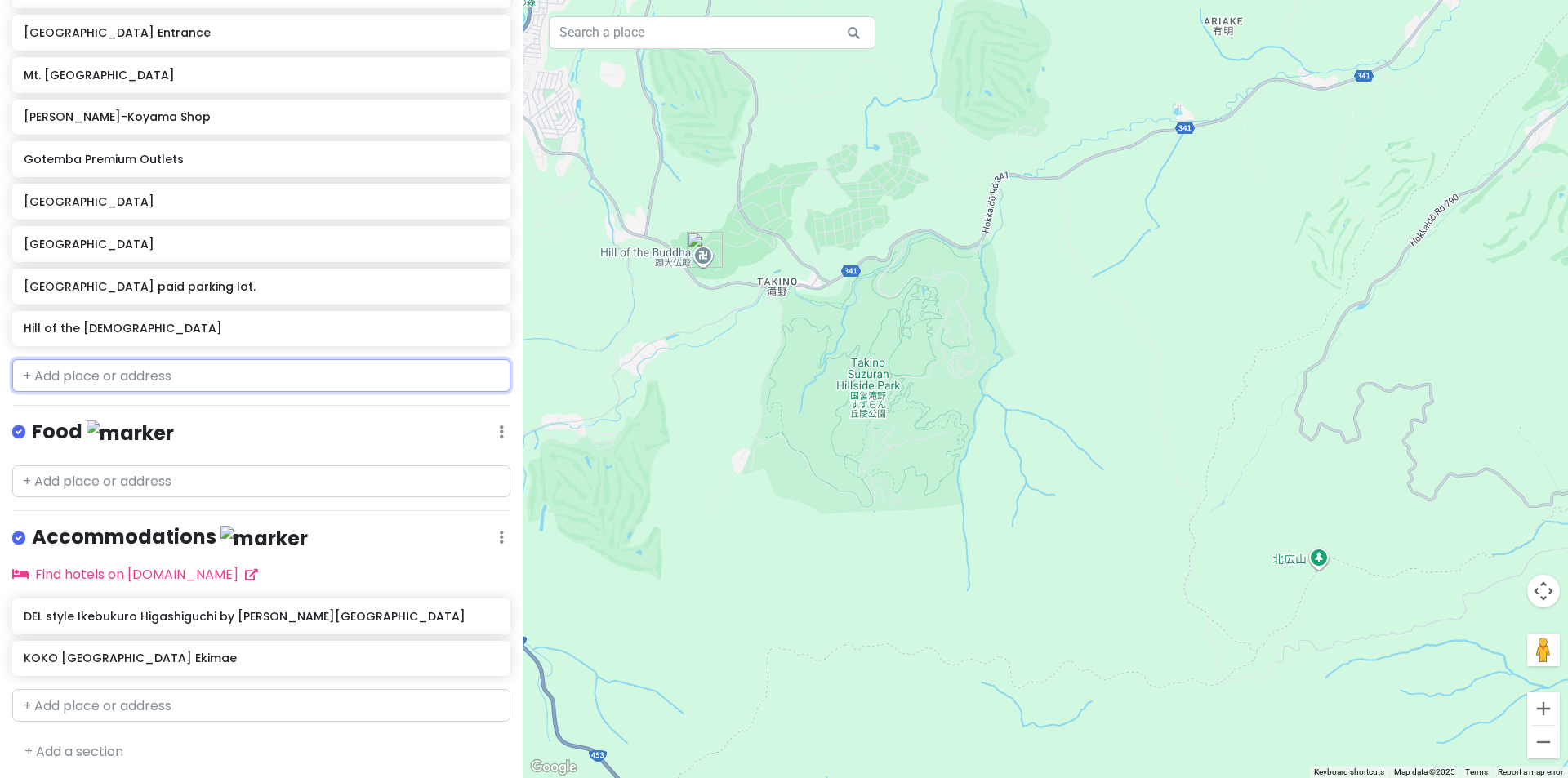
scroll to position [1116, 0]
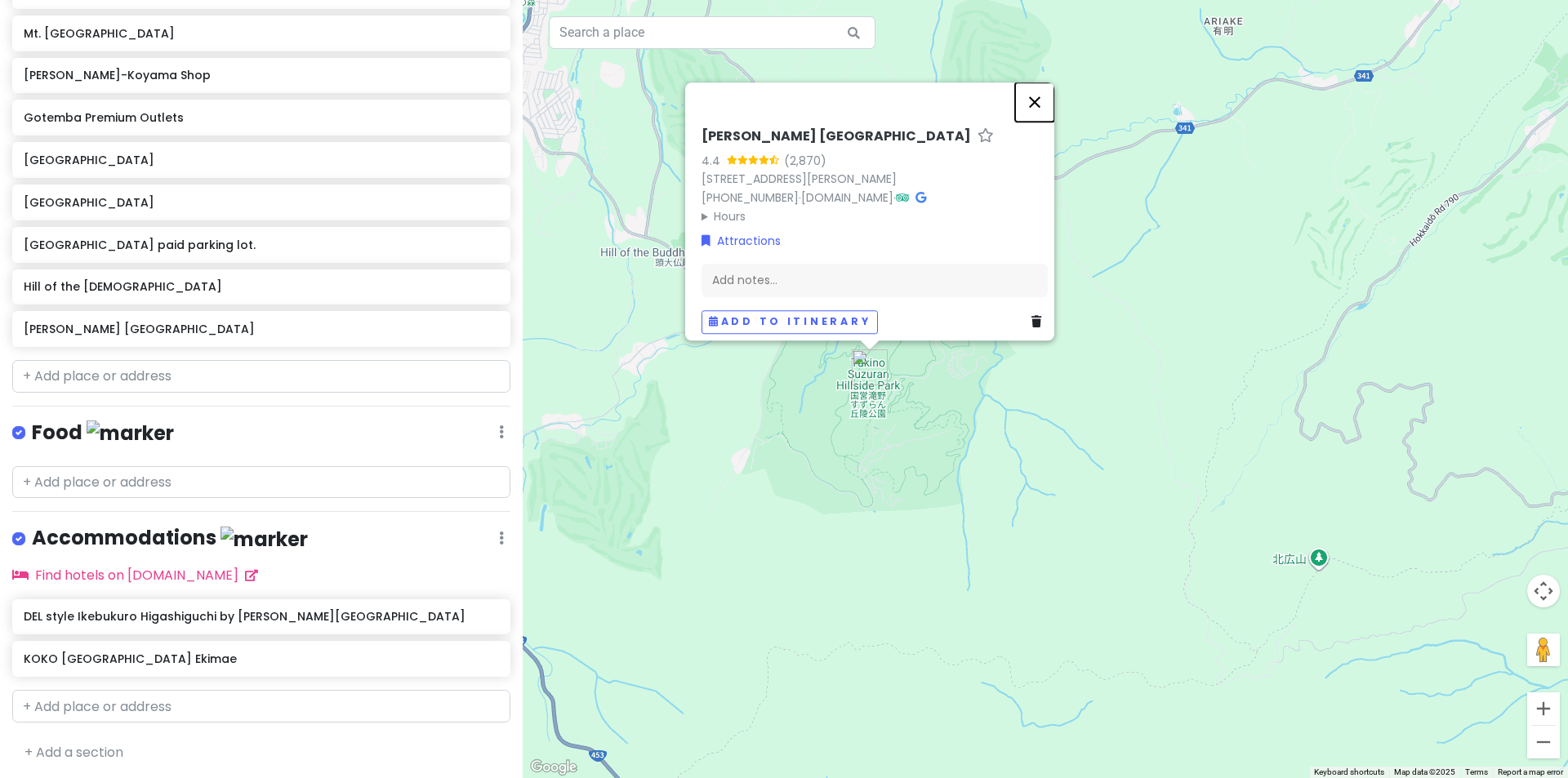
click at [1041, 82] on button "Close" at bounding box center [1035, 102] width 39 height 39
